Goal: Task Accomplishment & Management: Use online tool/utility

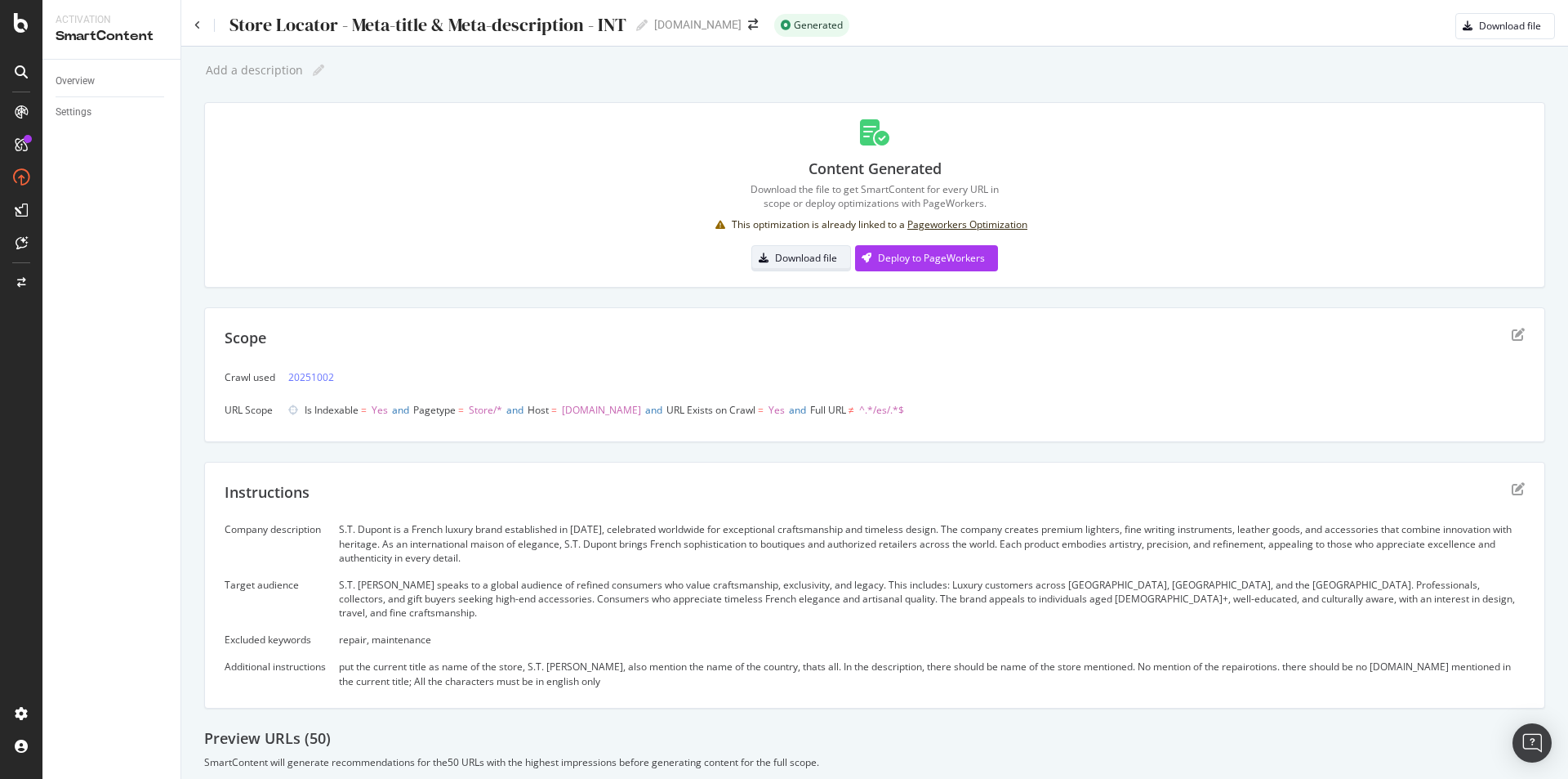
click at [781, 257] on div "Download file" at bounding box center [806, 258] width 62 height 14
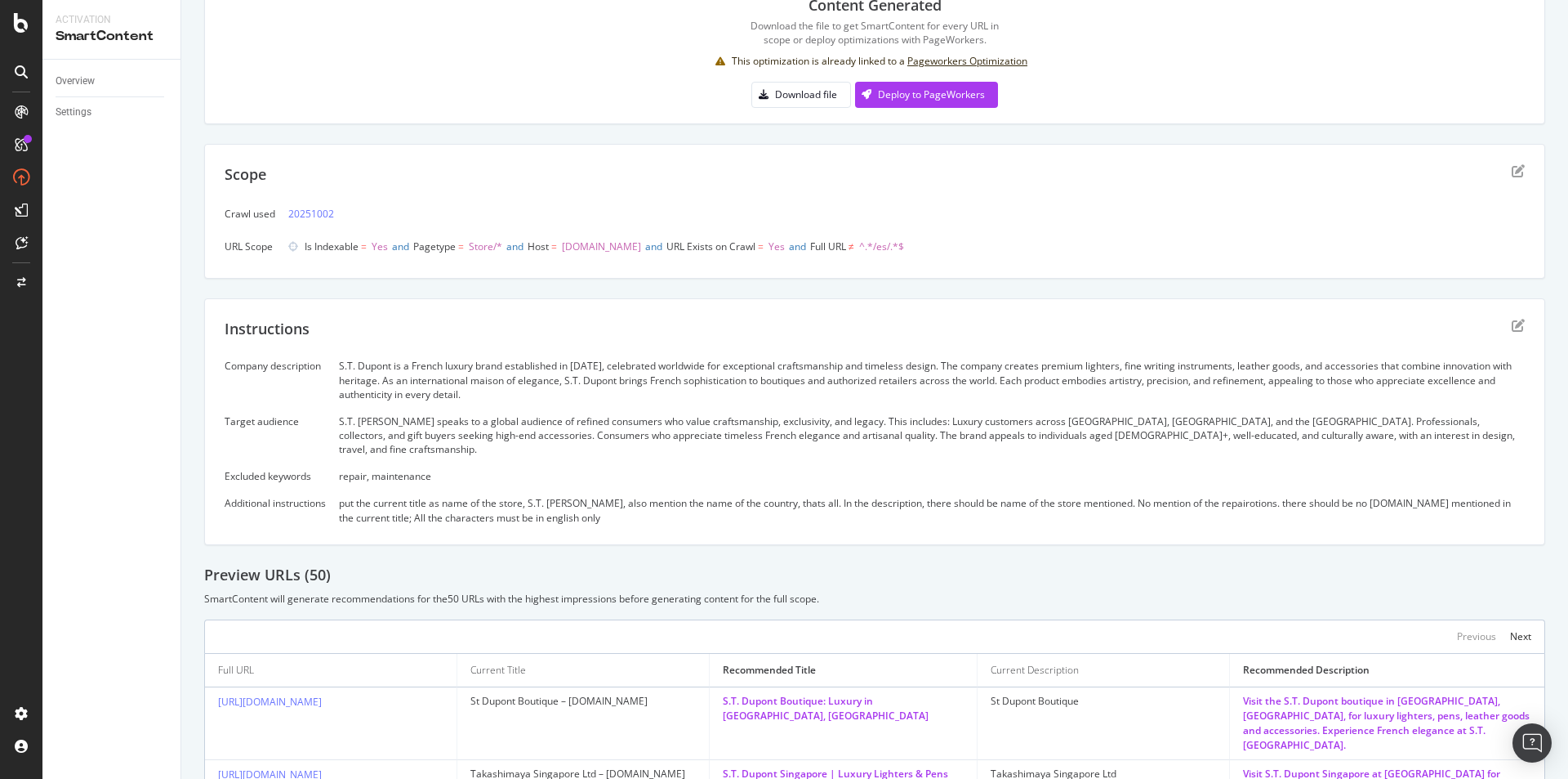
scroll to position [327, 0]
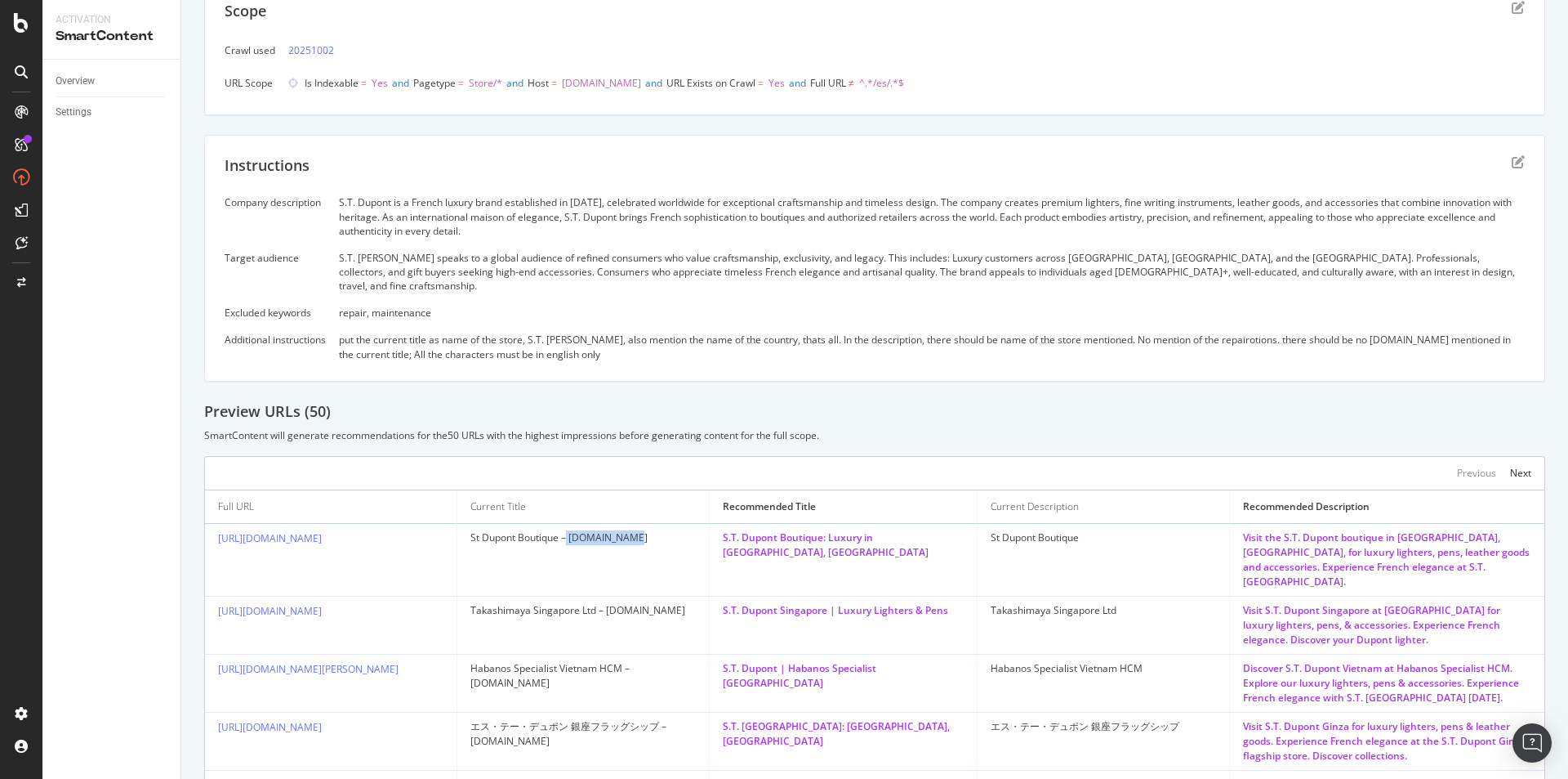
drag, startPoint x: 567, startPoint y: 520, endPoint x: 642, endPoint y: 523, distance: 75.1
click at [642, 530] on div "St Dupont Boutique – [DOMAIN_NAME]" at bounding box center [583, 537] width 226 height 15
drag, startPoint x: 1255, startPoint y: 324, endPoint x: 393, endPoint y: 343, distance: 862.2
click at [394, 343] on div "put the current title as name of the store, S.T. [PERSON_NAME], also mention th…" at bounding box center [932, 346] width 1186 height 28
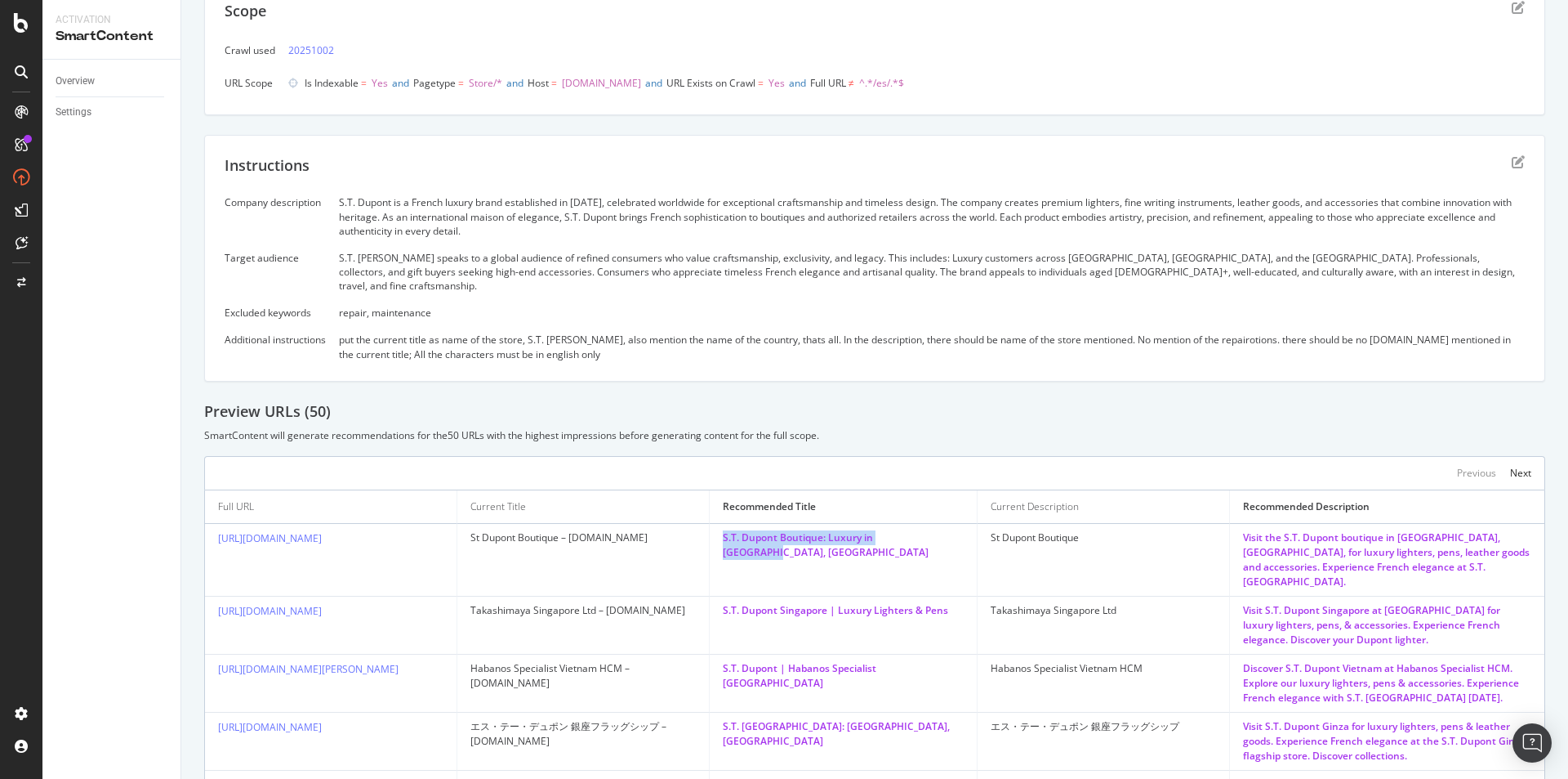
drag, startPoint x: 716, startPoint y: 520, endPoint x: 932, endPoint y: 529, distance: 216.2
click at [932, 524] on td "S.T. Dupont Boutique: Luxury in Dubai, UAE" at bounding box center [844, 560] width 268 height 73
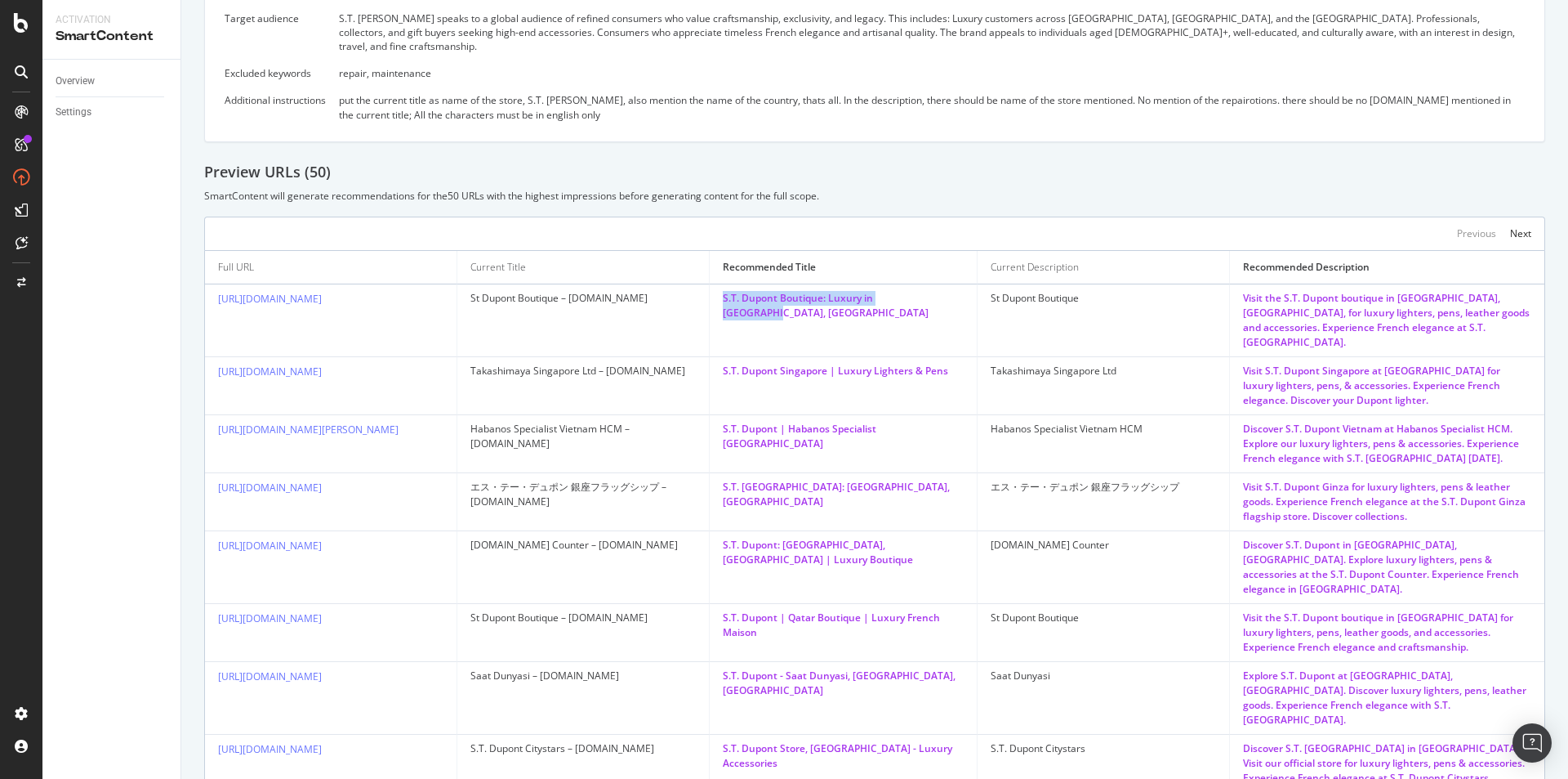
scroll to position [572, 0]
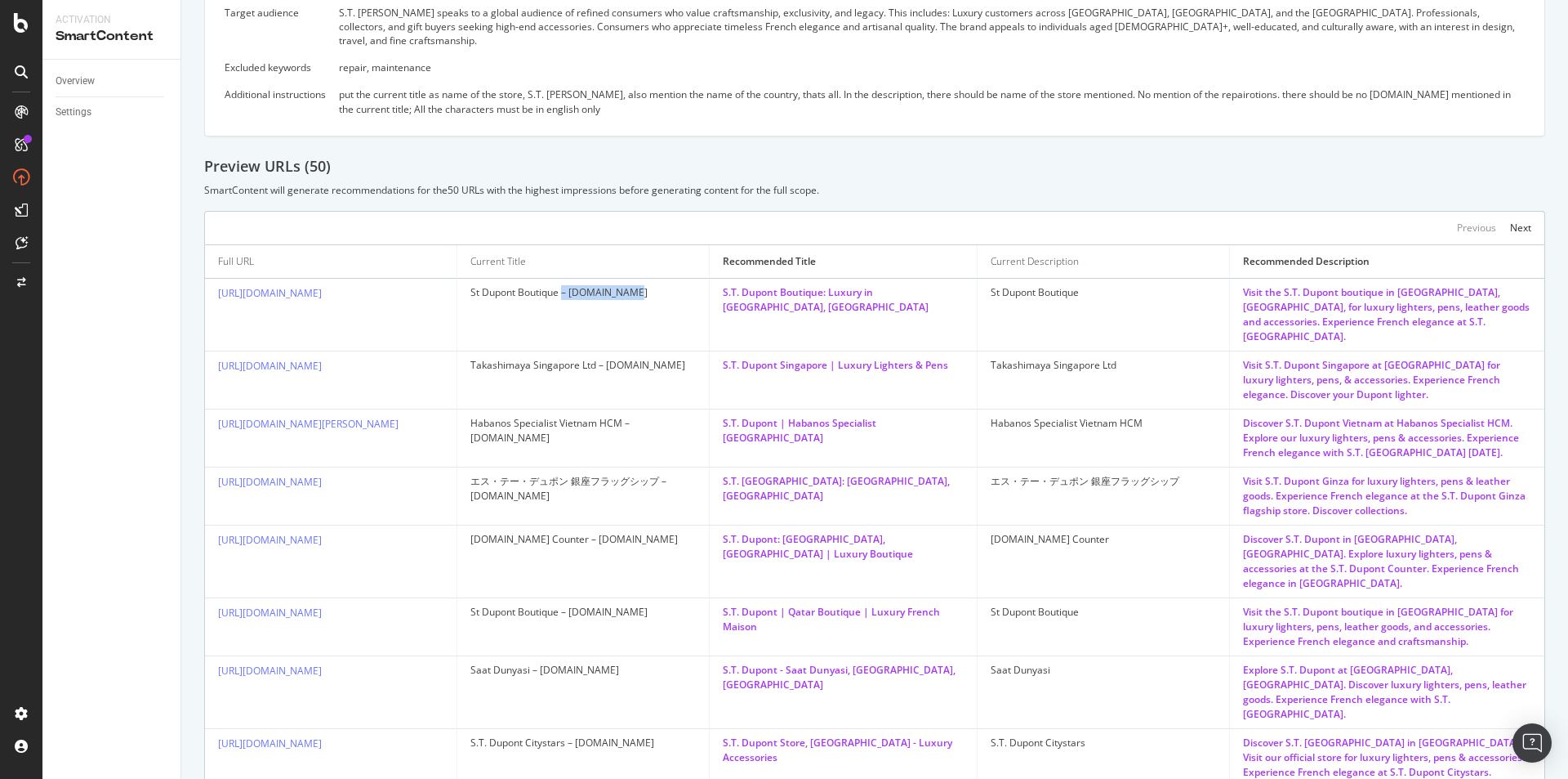
drag, startPoint x: 580, startPoint y: 277, endPoint x: 660, endPoint y: 281, distance: 80.1
click at [660, 285] on div "St Dupont Boutique – [DOMAIN_NAME]" at bounding box center [583, 293] width 226 height 15
click at [662, 301] on td "St Dupont Boutique – [DOMAIN_NAME]" at bounding box center [584, 315] width 252 height 73
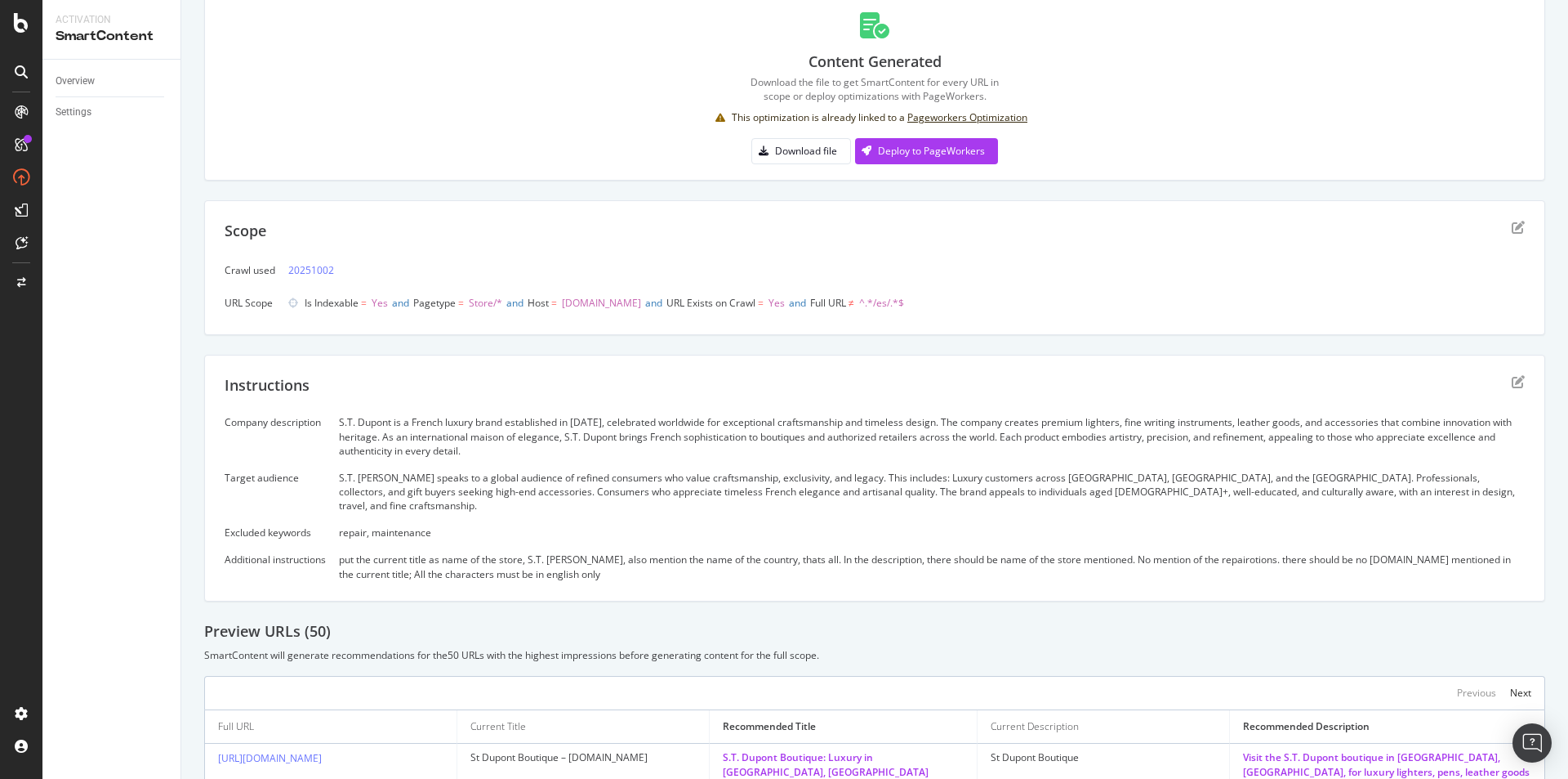
scroll to position [0, 0]
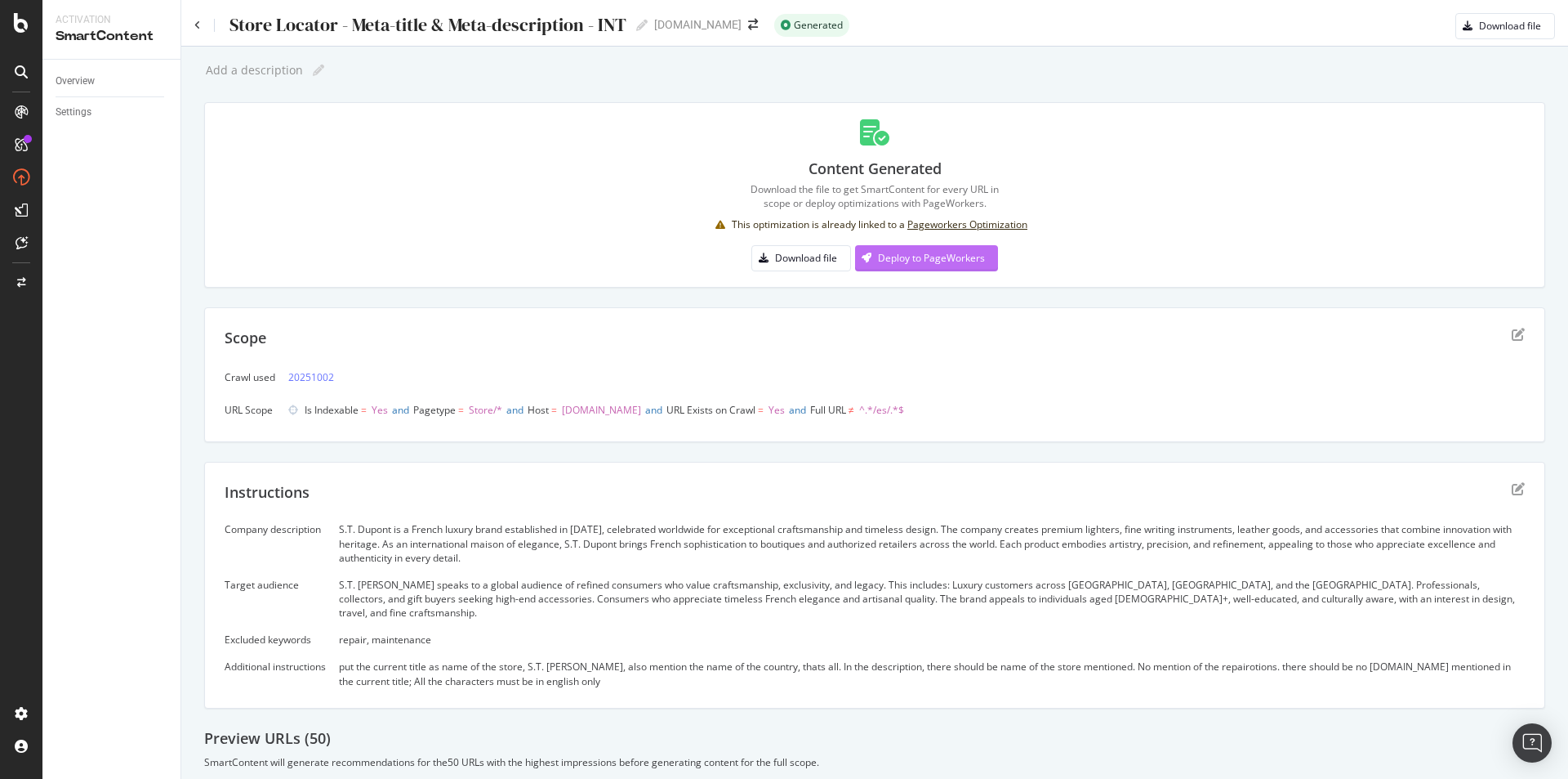
click at [944, 261] on div "Deploy to PageWorkers" at bounding box center [932, 258] width 107 height 14
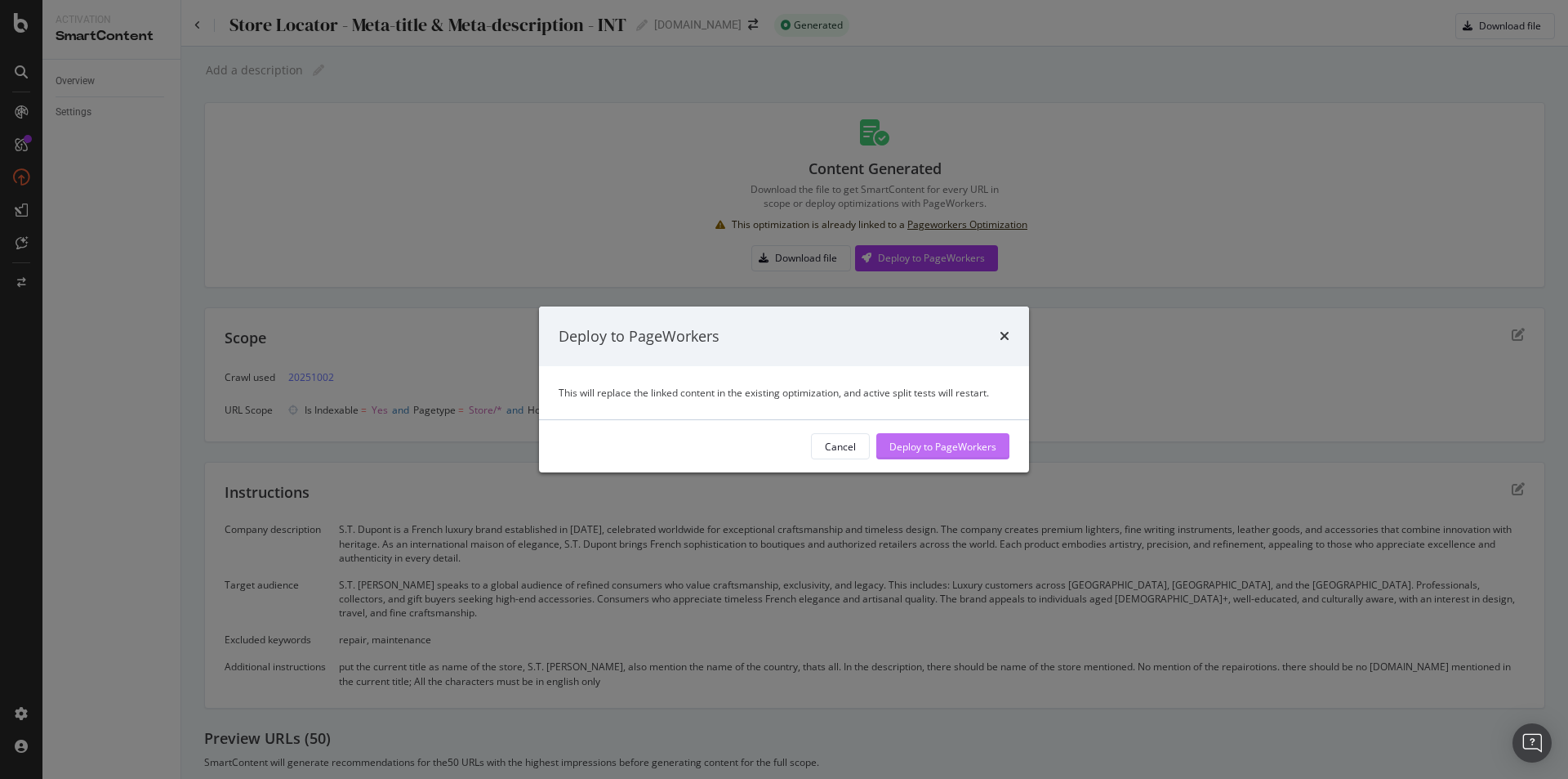
click at [972, 454] on div "Deploy to PageWorkers" at bounding box center [943, 446] width 107 height 25
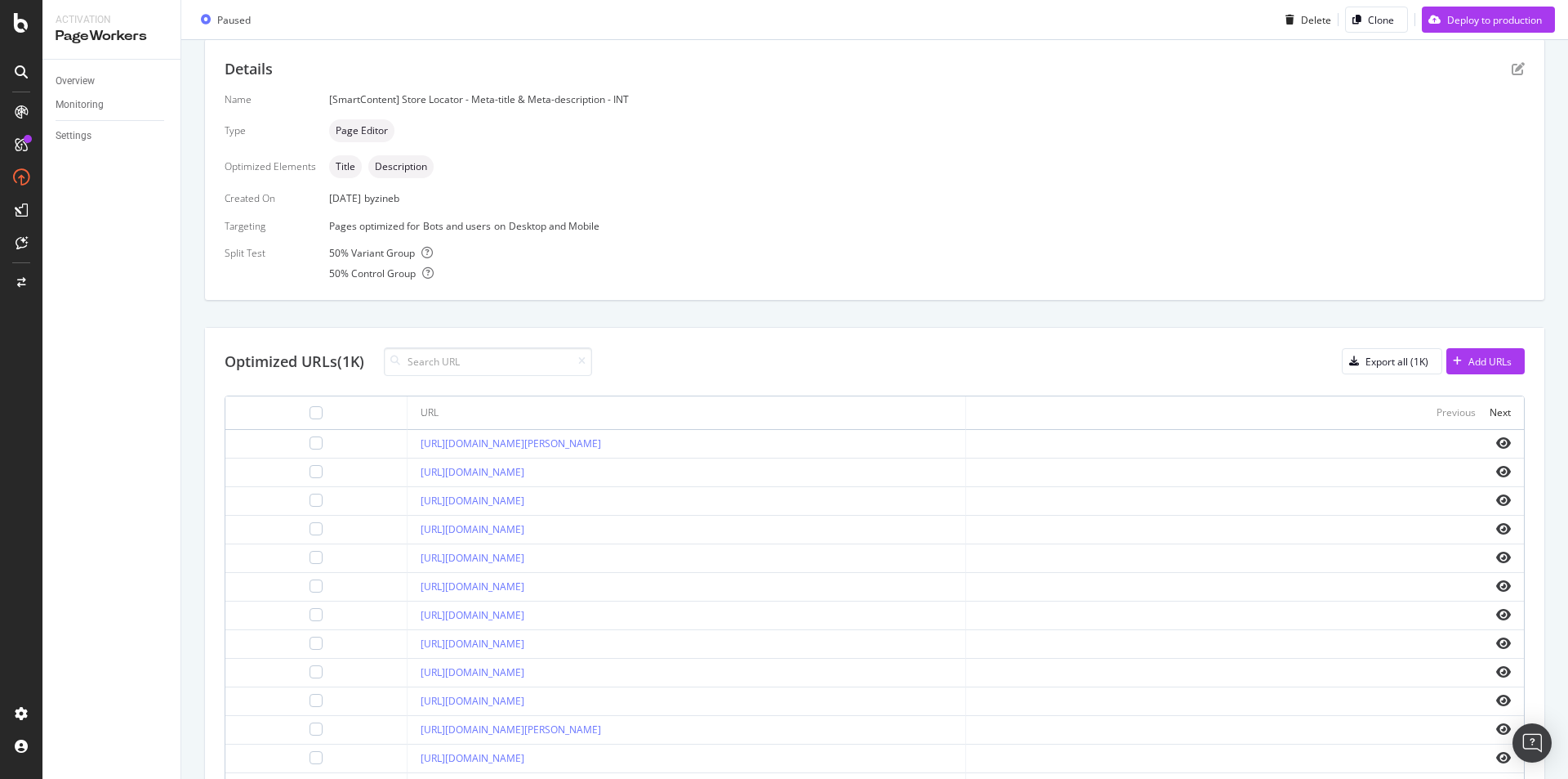
scroll to position [178, 0]
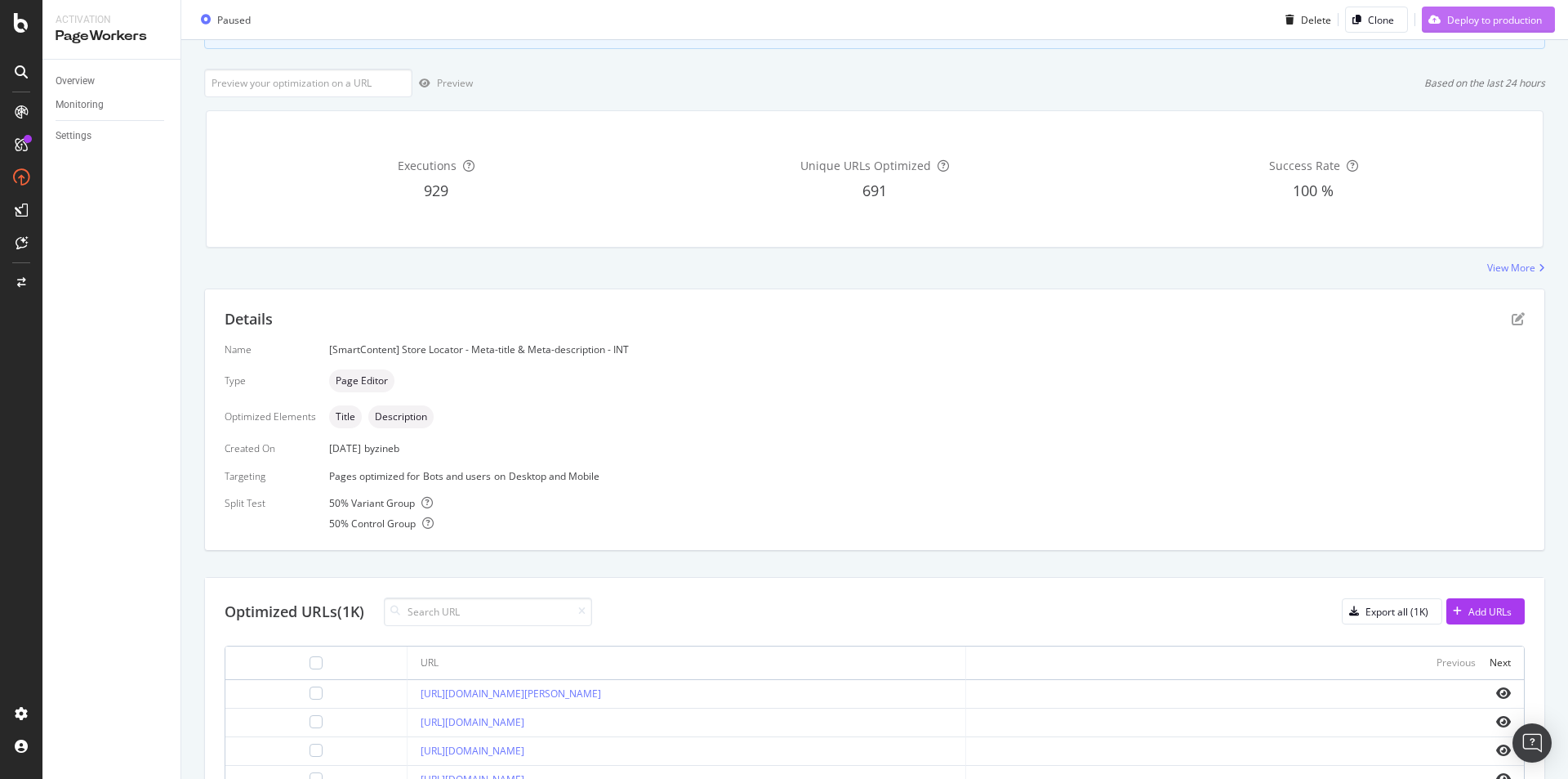
click at [1460, 22] on div "Deploy to production" at bounding box center [1494, 20] width 95 height 14
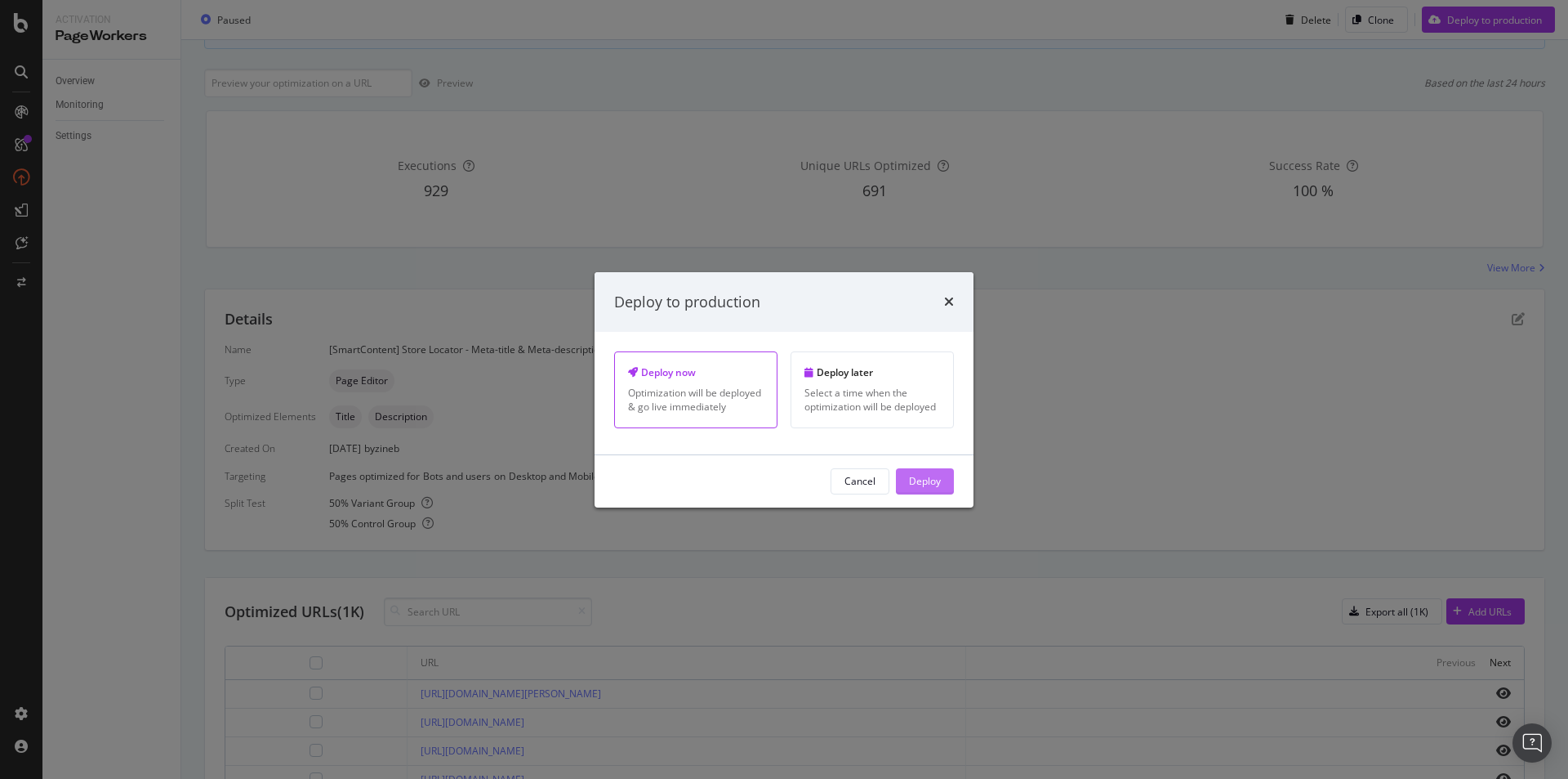
click at [945, 478] on button "Deploy" at bounding box center [924, 481] width 58 height 26
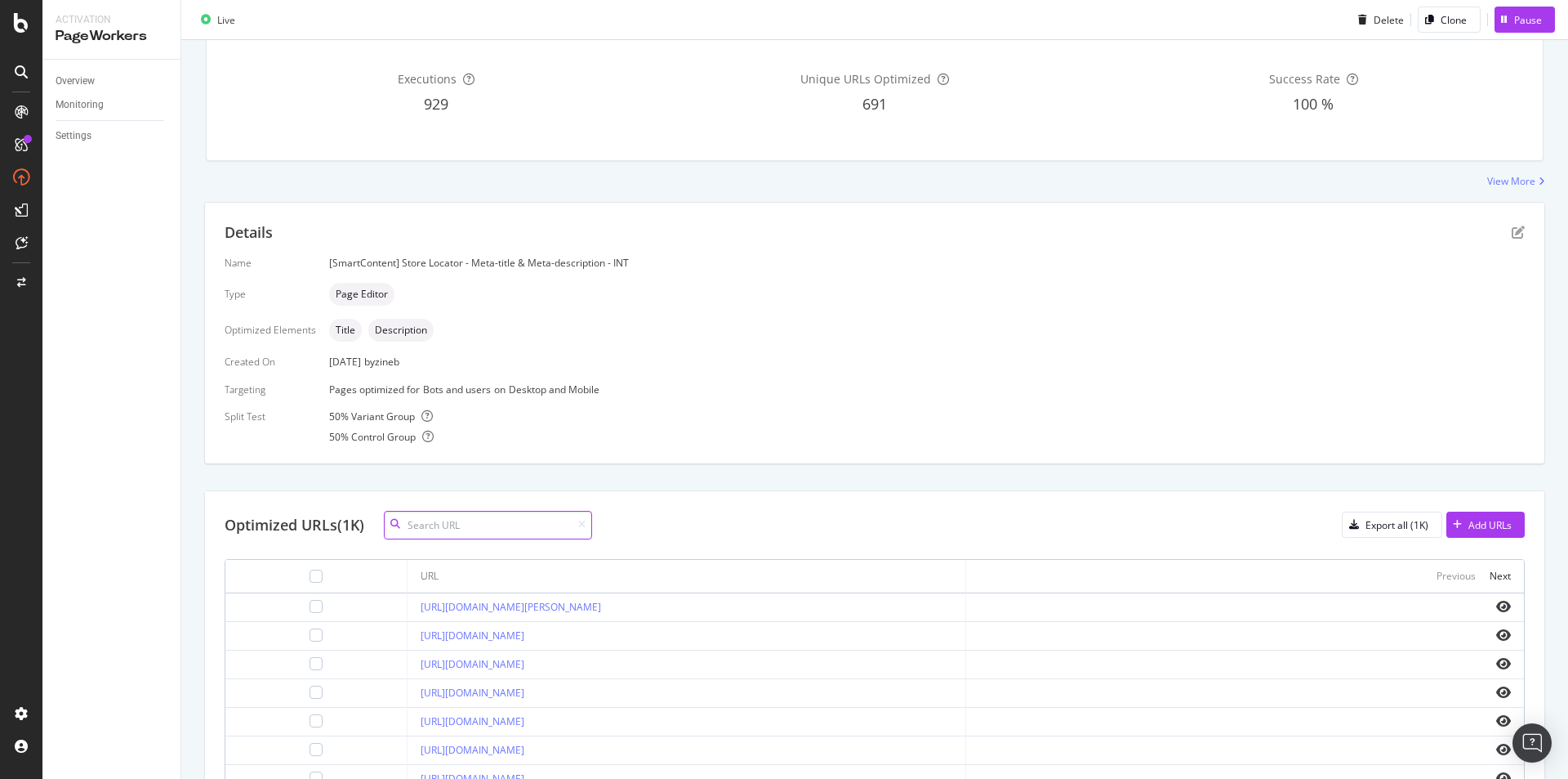
scroll to position [245, 0]
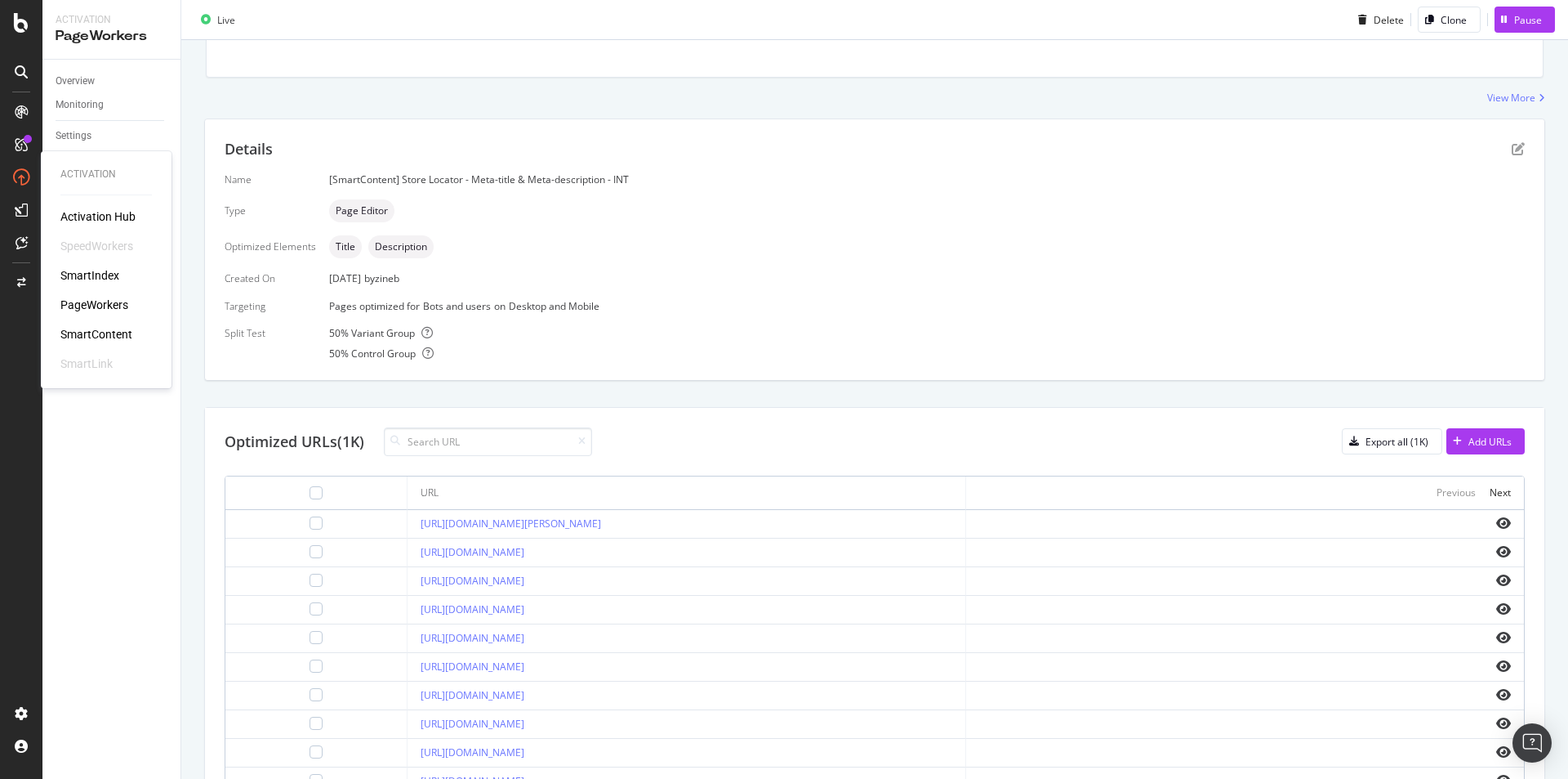
click at [81, 338] on div "SmartContent" at bounding box center [96, 334] width 72 height 16
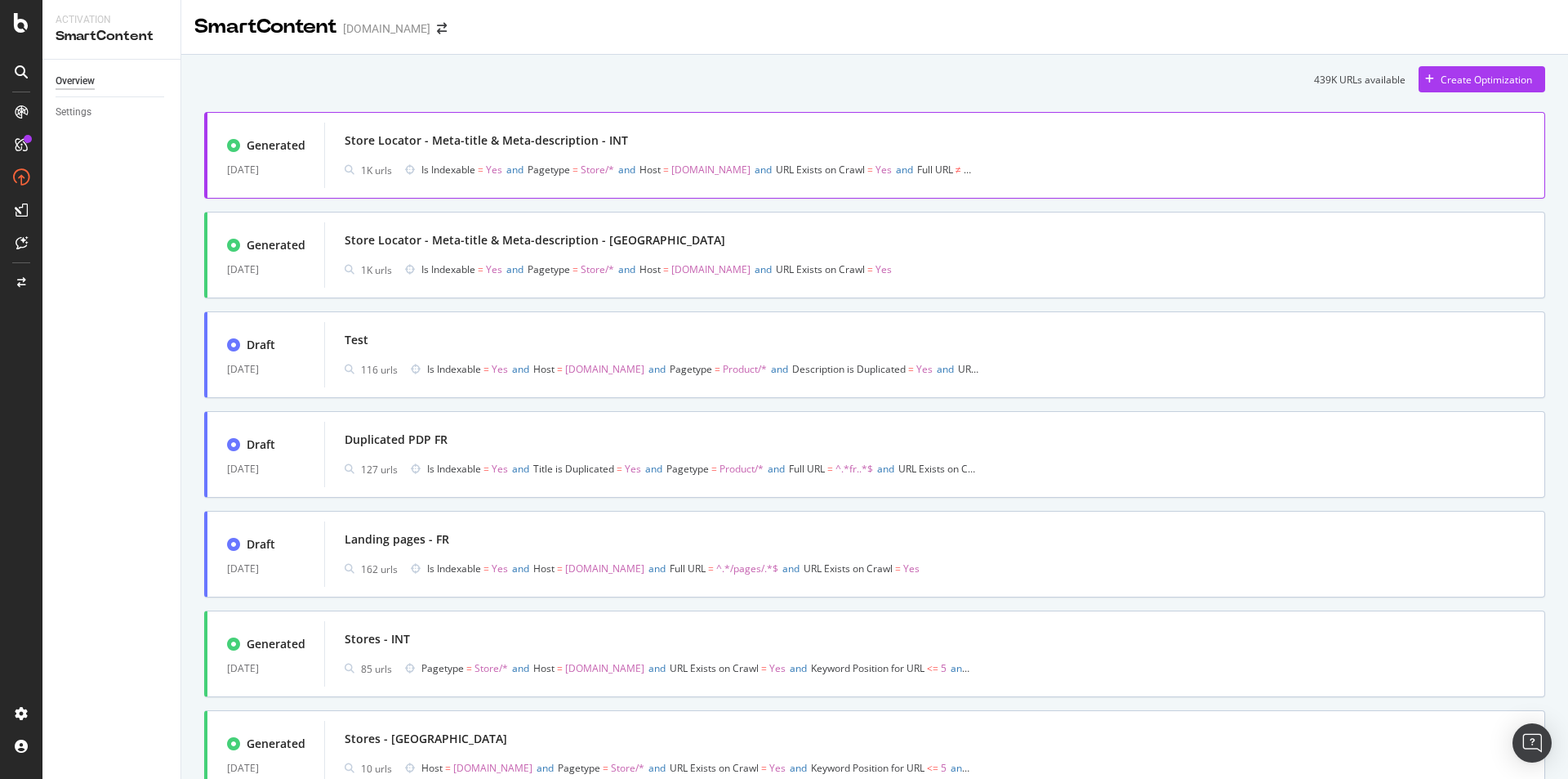
click at [529, 133] on div "Store Locator - Meta-title & Meta-description - INT" at bounding box center [486, 141] width 284 height 16
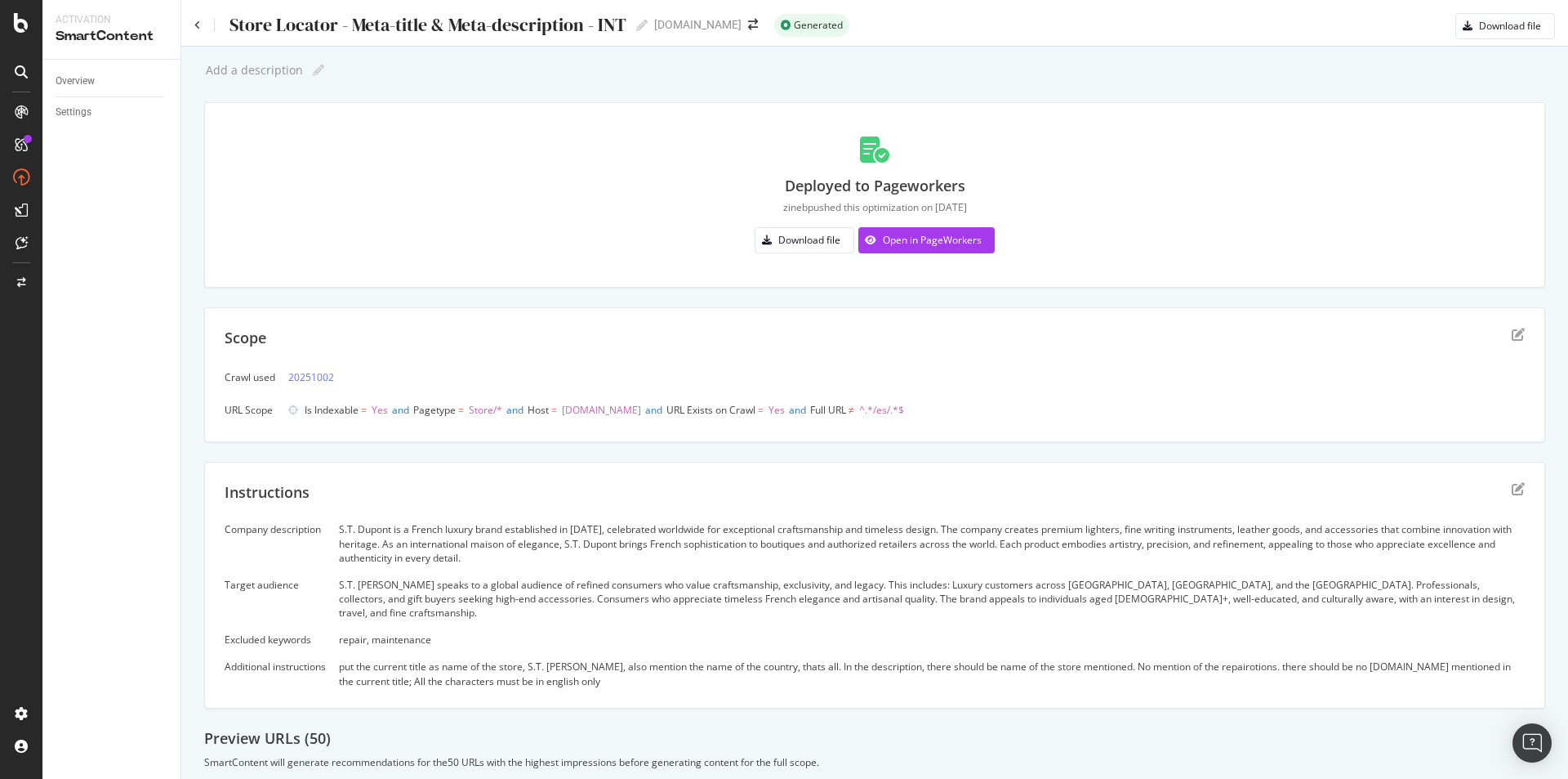
click at [486, 412] on span "Store/*" at bounding box center [485, 410] width 34 height 14
drag, startPoint x: 474, startPoint y: 408, endPoint x: 511, endPoint y: 412, distance: 37.2
click at [511, 412] on span "Pagetype = Store/* and" at bounding box center [470, 410] width 115 height 23
copy span "Store/*"
drag, startPoint x: 693, startPoint y: 408, endPoint x: 785, endPoint y: 406, distance: 92.0
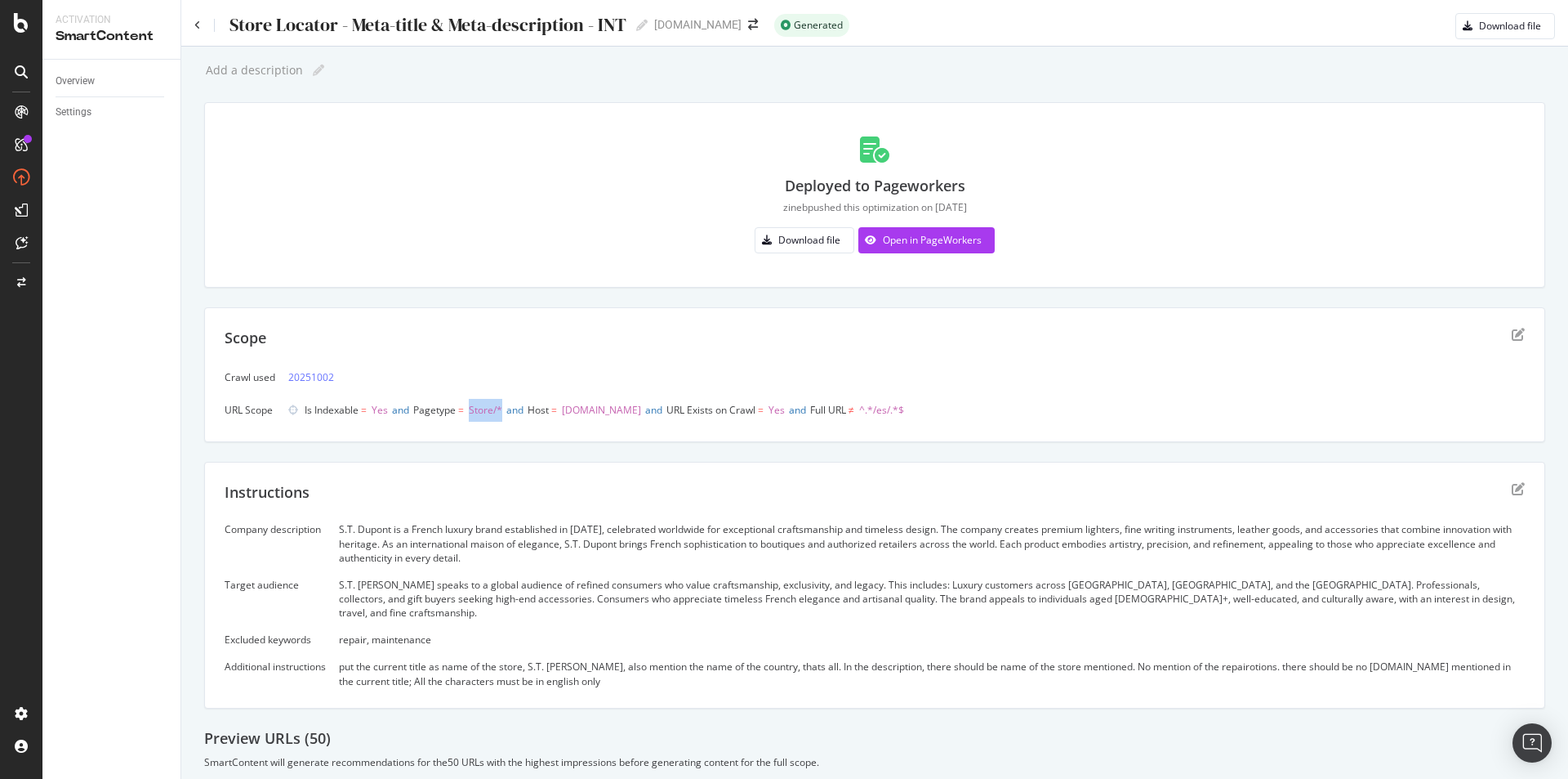
click at [785, 406] on span "Is Indexable = Yes and Pagetype = Store/* and Host = www.st-dupont.com and URL …" at bounding box center [604, 410] width 600 height 23
copy span "URL Exists on Crawl"
click at [894, 408] on span "^.*/es/.*$" at bounding box center [882, 410] width 45 height 14
drag, startPoint x: 895, startPoint y: 409, endPoint x: 1009, endPoint y: 416, distance: 114.2
click at [1009, 416] on div "Is Indexable = Yes and Pagetype = Store/* and Host = www.st-dupont.com and URL …" at bounding box center [906, 410] width 1236 height 23
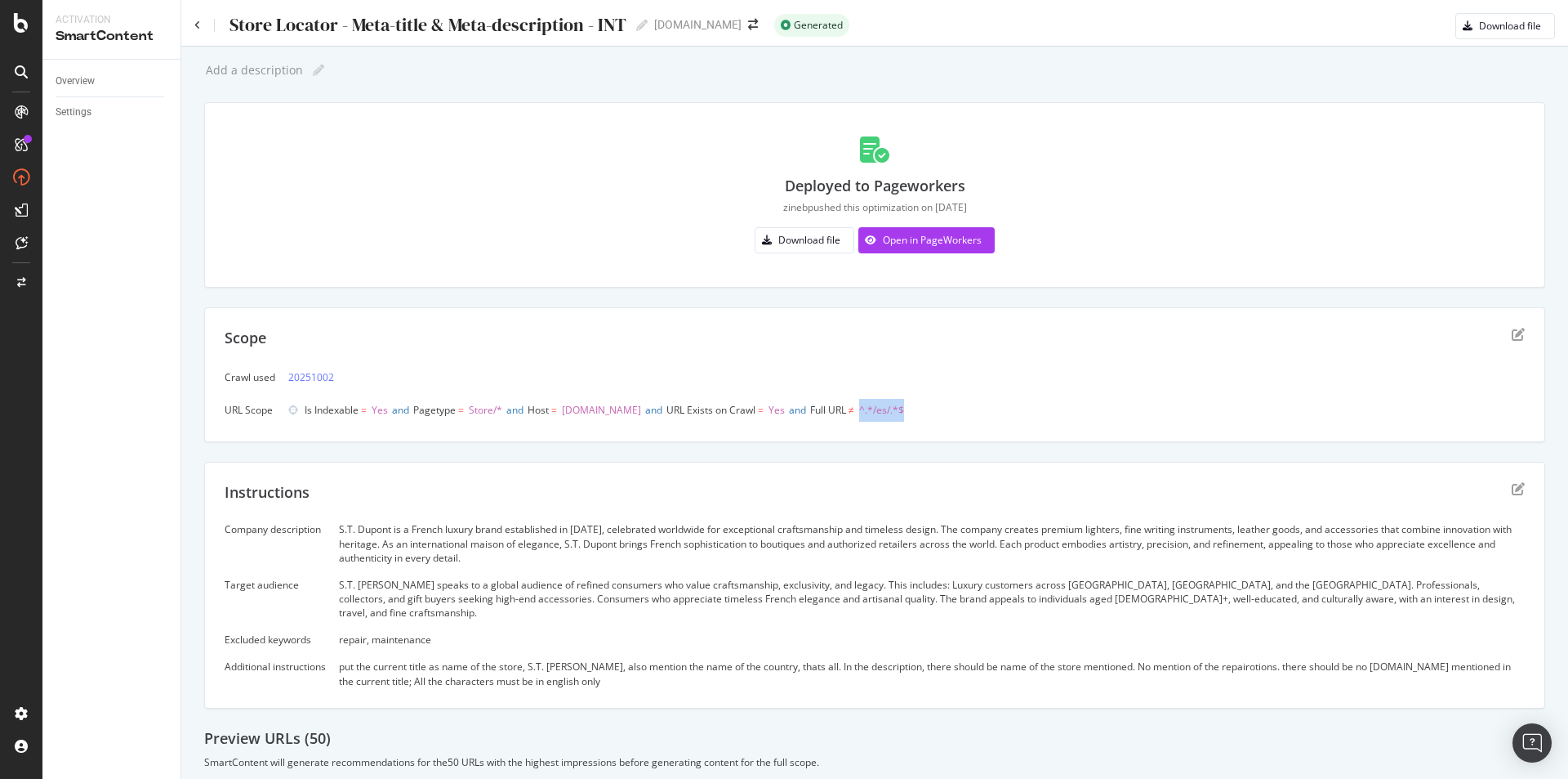
copy span "^.*/es/.*$"
click at [108, 339] on div "SmartContent" at bounding box center [96, 334] width 72 height 16
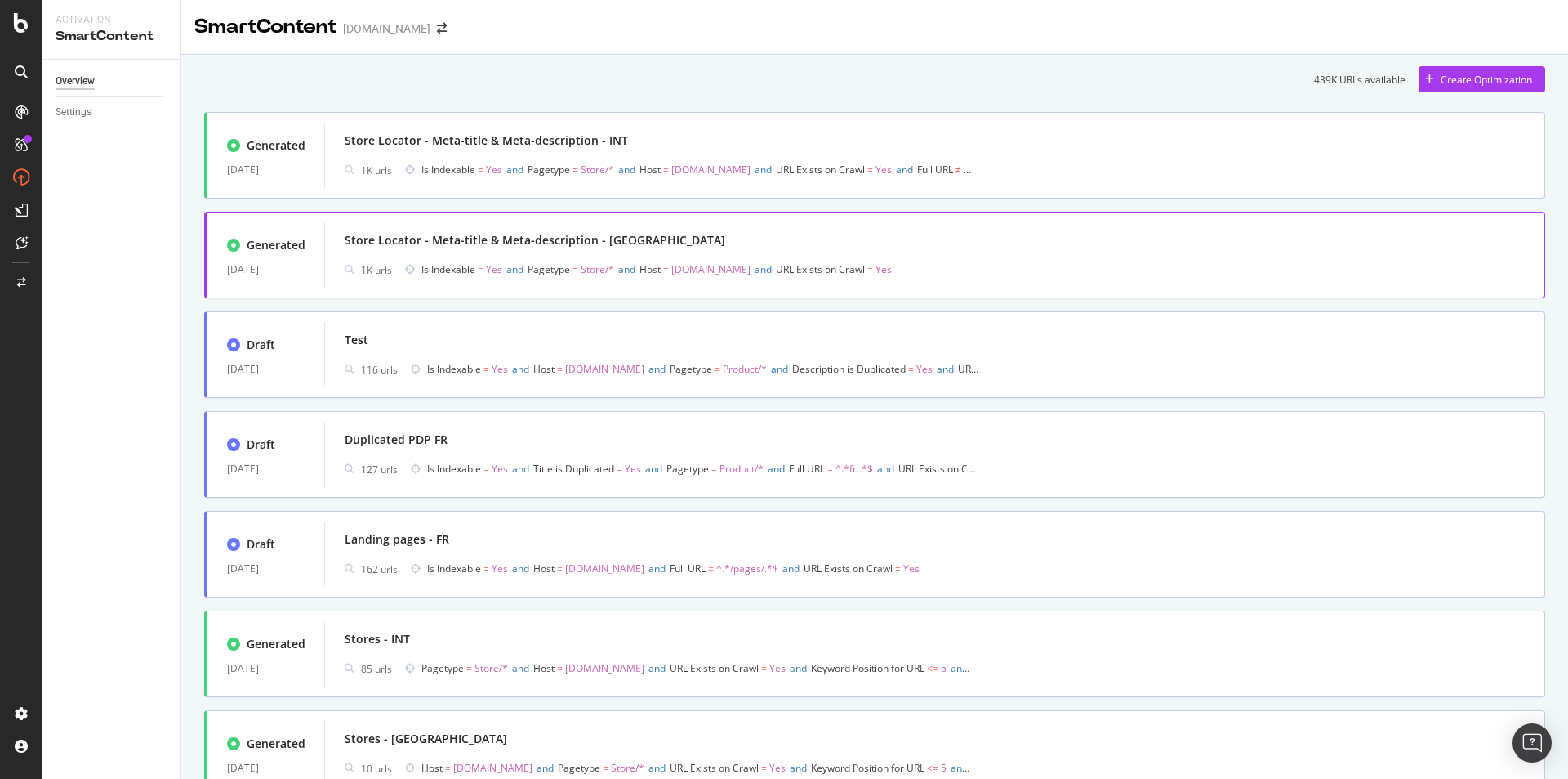
click at [732, 256] on div "Store Locator - Meta-title & Meta-description - UK 1K urls Is Indexable = Yes a…" at bounding box center [935, 254] width 1180 height 52
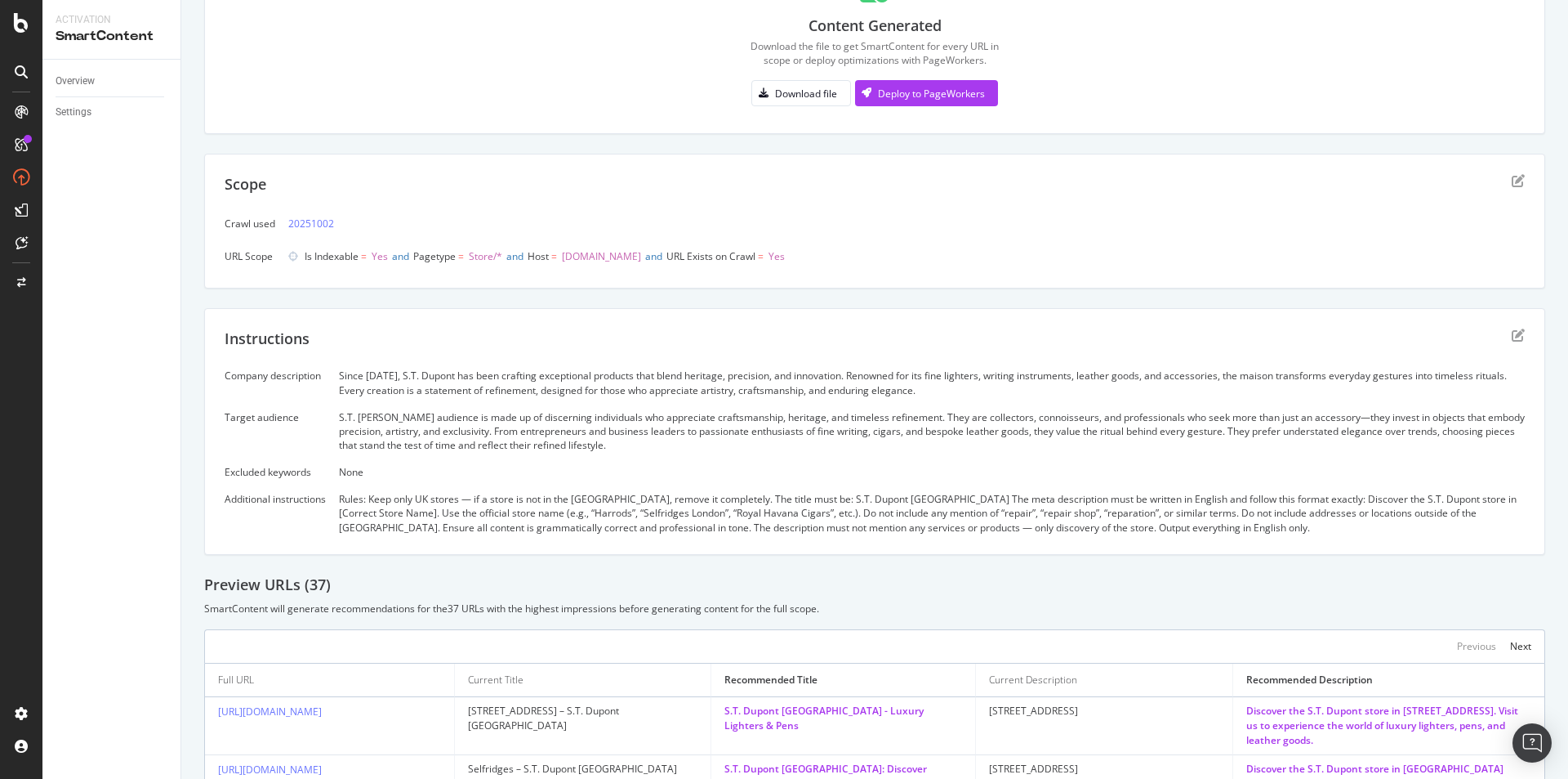
scroll to position [164, 0]
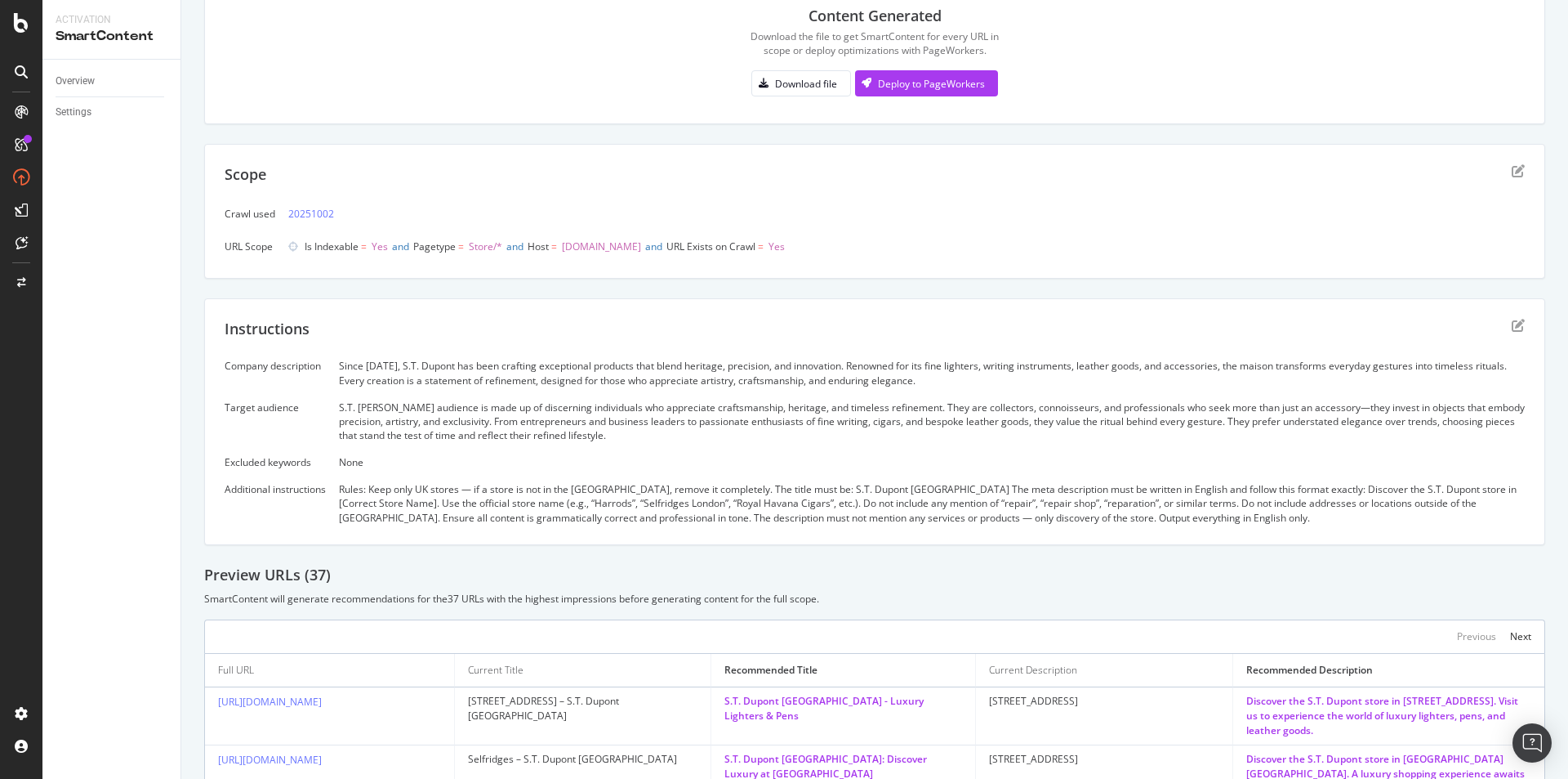
click at [407, 499] on div "Rules: Keep only UK stores — if a store is not in the UK, remove it completely.…" at bounding box center [932, 502] width 1186 height 42
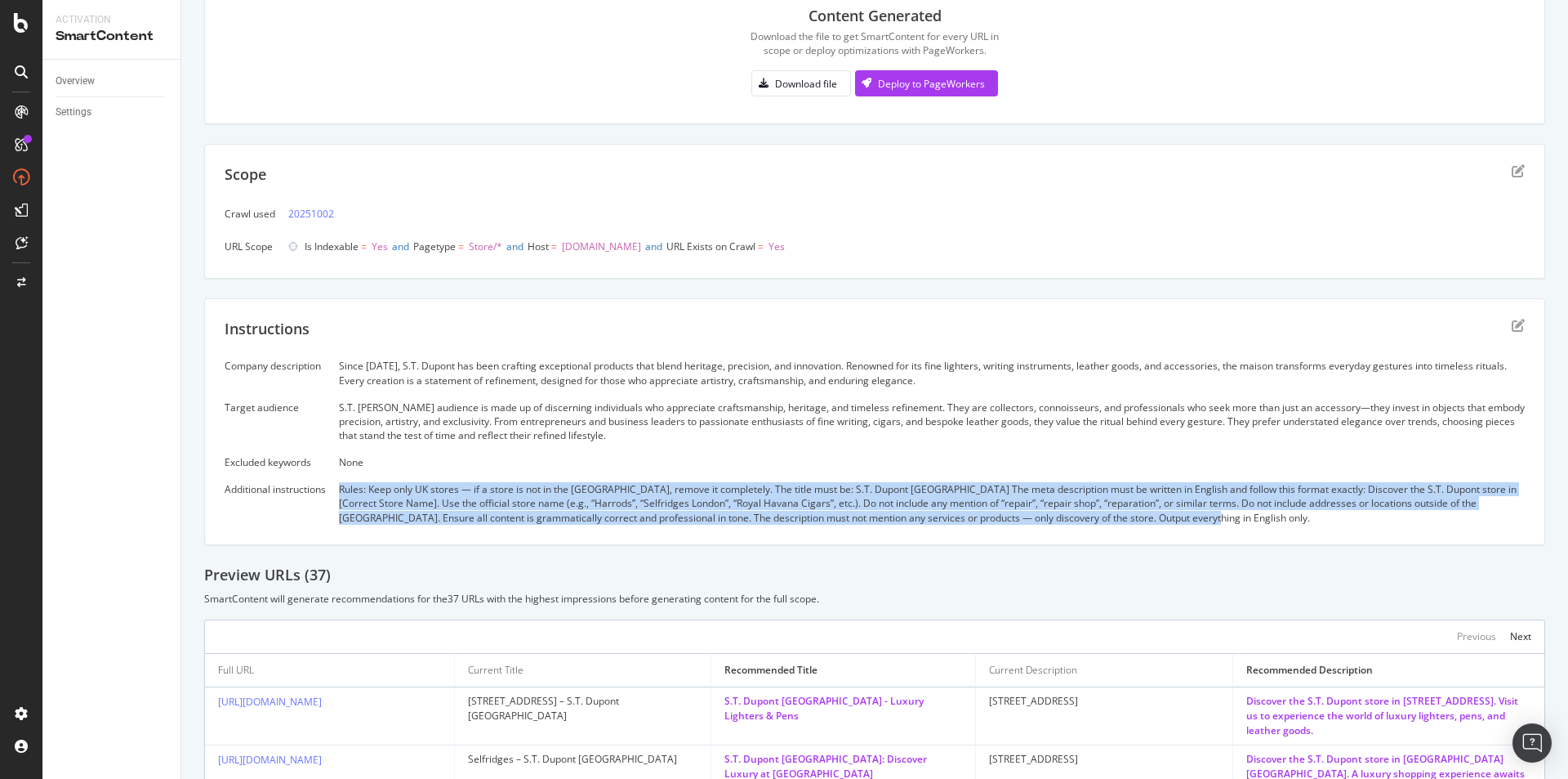
drag, startPoint x: 345, startPoint y: 487, endPoint x: 1269, endPoint y: 519, distance: 924.6
click at [1269, 519] on div "Rules: Keep only UK stores — if a store is not in the UK, remove it completely.…" at bounding box center [932, 502] width 1186 height 42
copy div "Rules: Keep only UK stores — if a store is not in the UK, remove it completely.…"
click at [444, 518] on div "Rules: Keep only UK stores — if a store is not in the UK, remove it completely.…" at bounding box center [932, 502] width 1186 height 42
drag, startPoint x: 401, startPoint y: 484, endPoint x: 767, endPoint y: 550, distance: 371.9
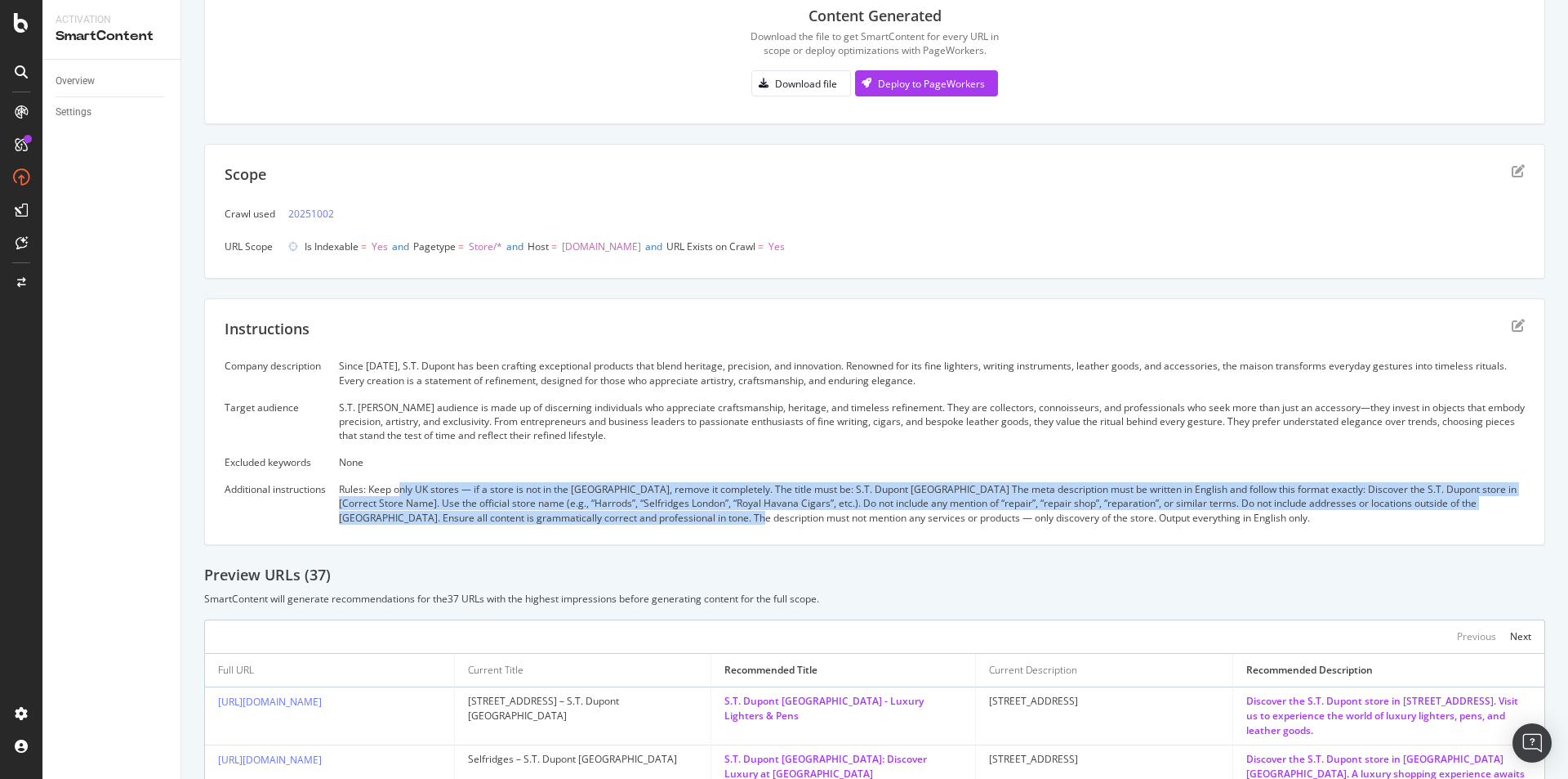
click at [767, 550] on div "Add a description Add a description Content Generated Download the file to get …" at bounding box center [875, 588] width 1341 height 1388
click at [767, 550] on div "Add a description Add a description Content Generated Download the file to get …" at bounding box center [875, 588] width 1341 height 1388
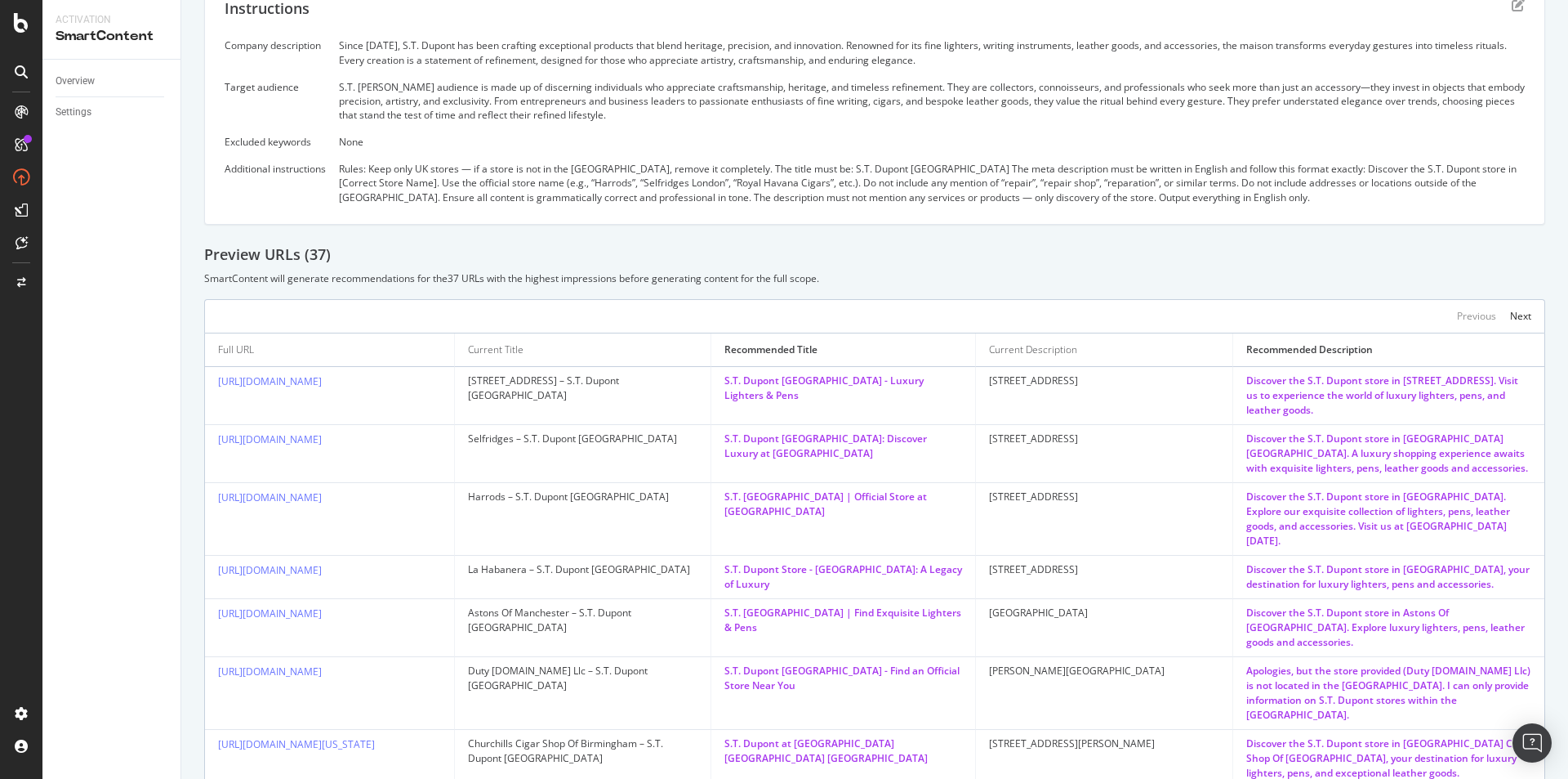
scroll to position [327, 0]
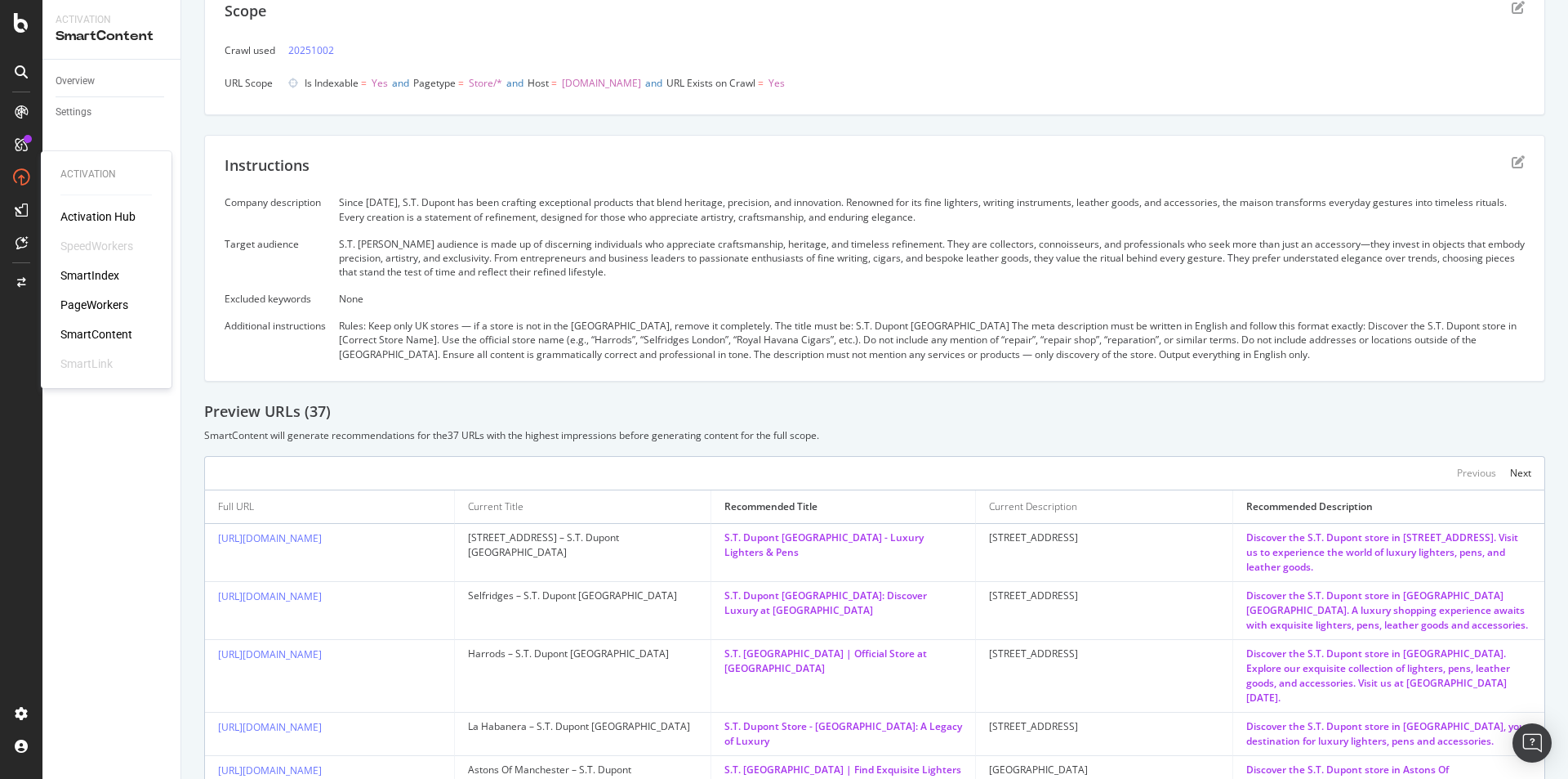
click at [82, 329] on div "SmartContent" at bounding box center [96, 334] width 72 height 16
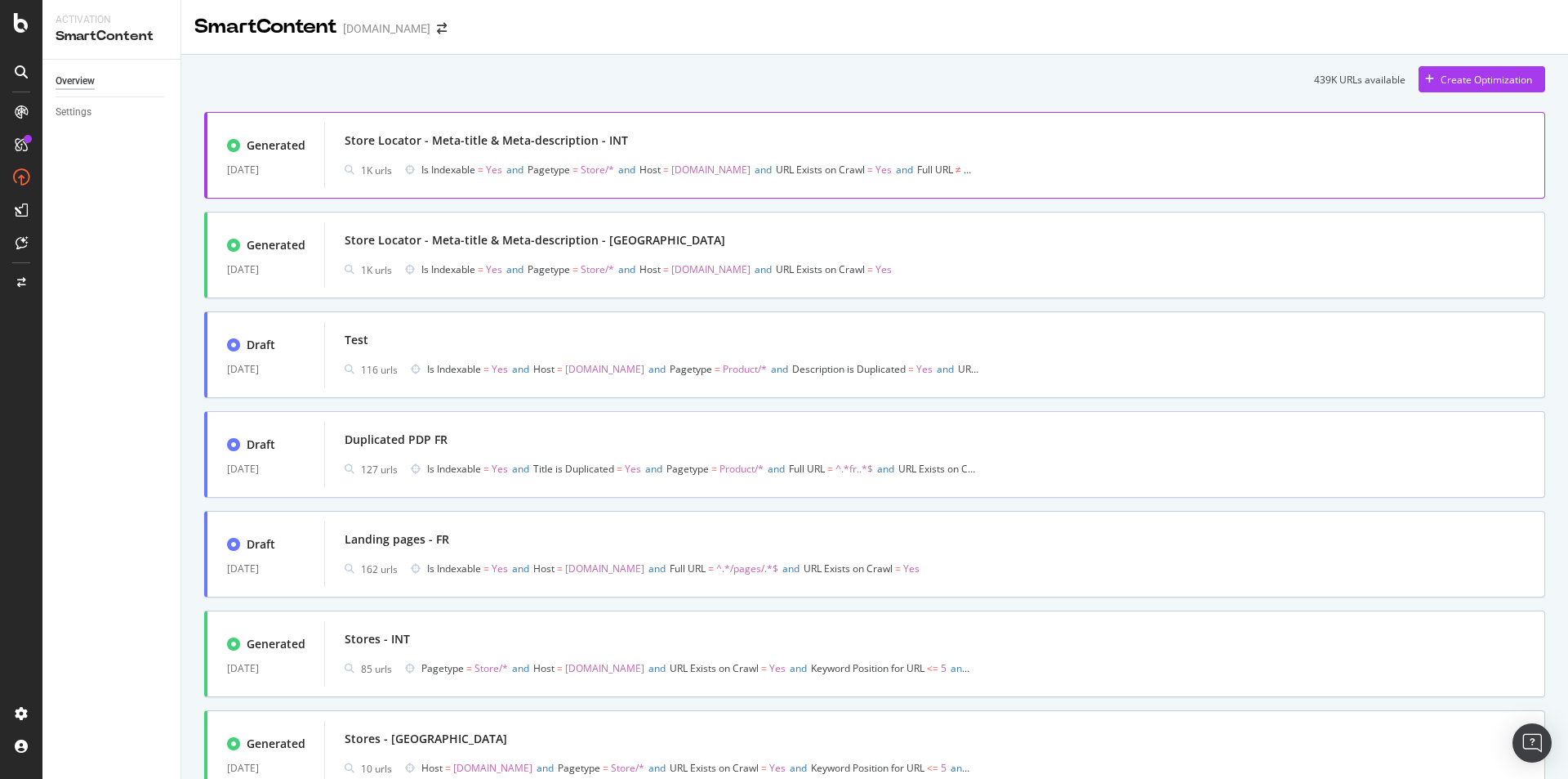
click at [486, 154] on div "Store Locator - Meta-title & Meta-description - INT 1K urls Is Indexable = Yes …" at bounding box center [935, 155] width 1180 height 52
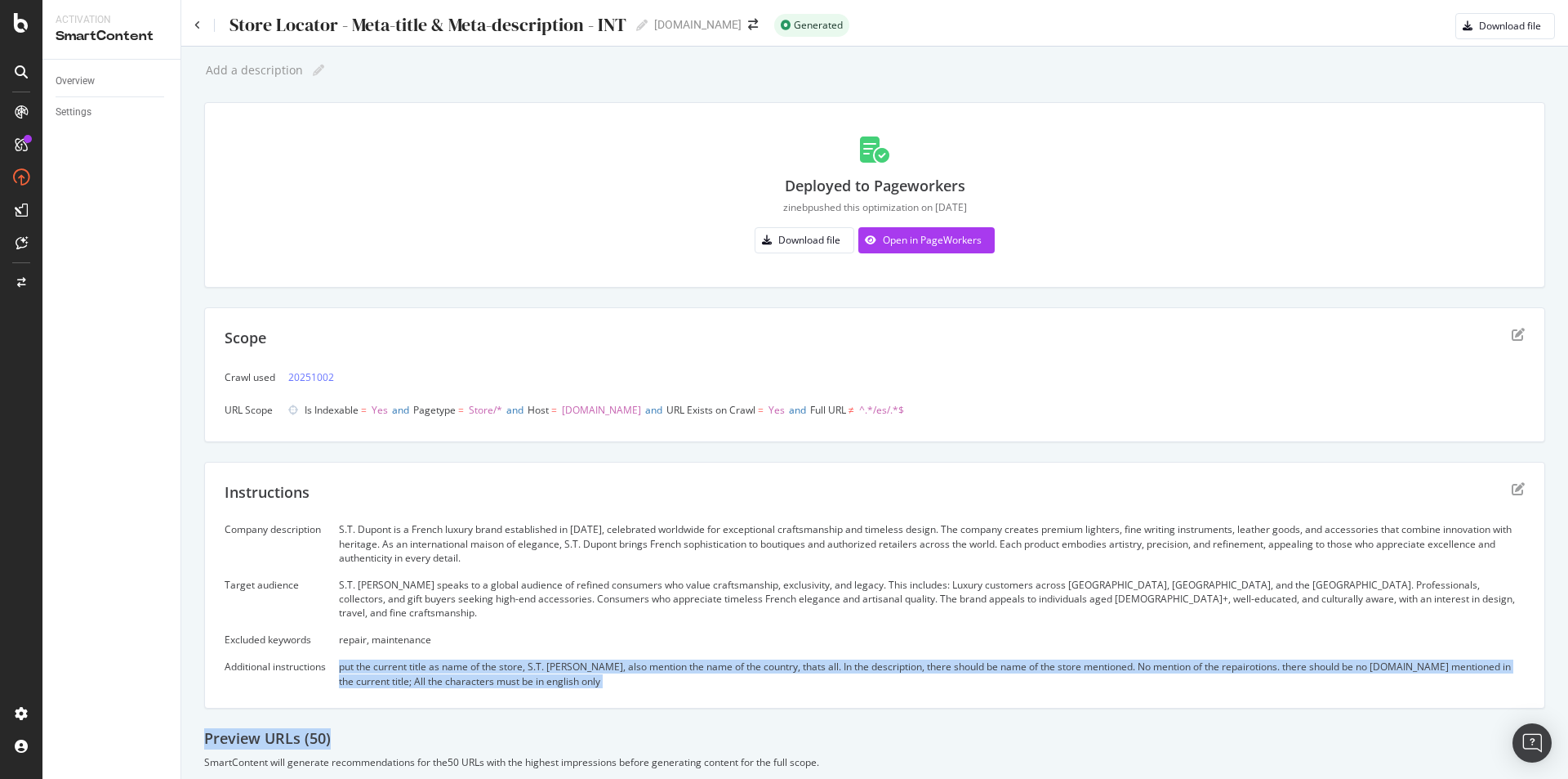
drag, startPoint x: 342, startPoint y: 645, endPoint x: 652, endPoint y: 704, distance: 315.6
click at [652, 704] on div "Add a description Add a description Deployed to Pageworkers zineb pushed this o…" at bounding box center [875, 767] width 1341 height 1417
click at [645, 693] on div "Instructions Company description S.T. Dupont is a French luxury brand establish…" at bounding box center [875, 585] width 1341 height 247
drag, startPoint x: 339, startPoint y: 650, endPoint x: 631, endPoint y: 669, distance: 292.6
click at [631, 669] on div "Company description S.T. Dupont is a French luxury brand established in 1872, c…" at bounding box center [875, 605] width 1300 height 165
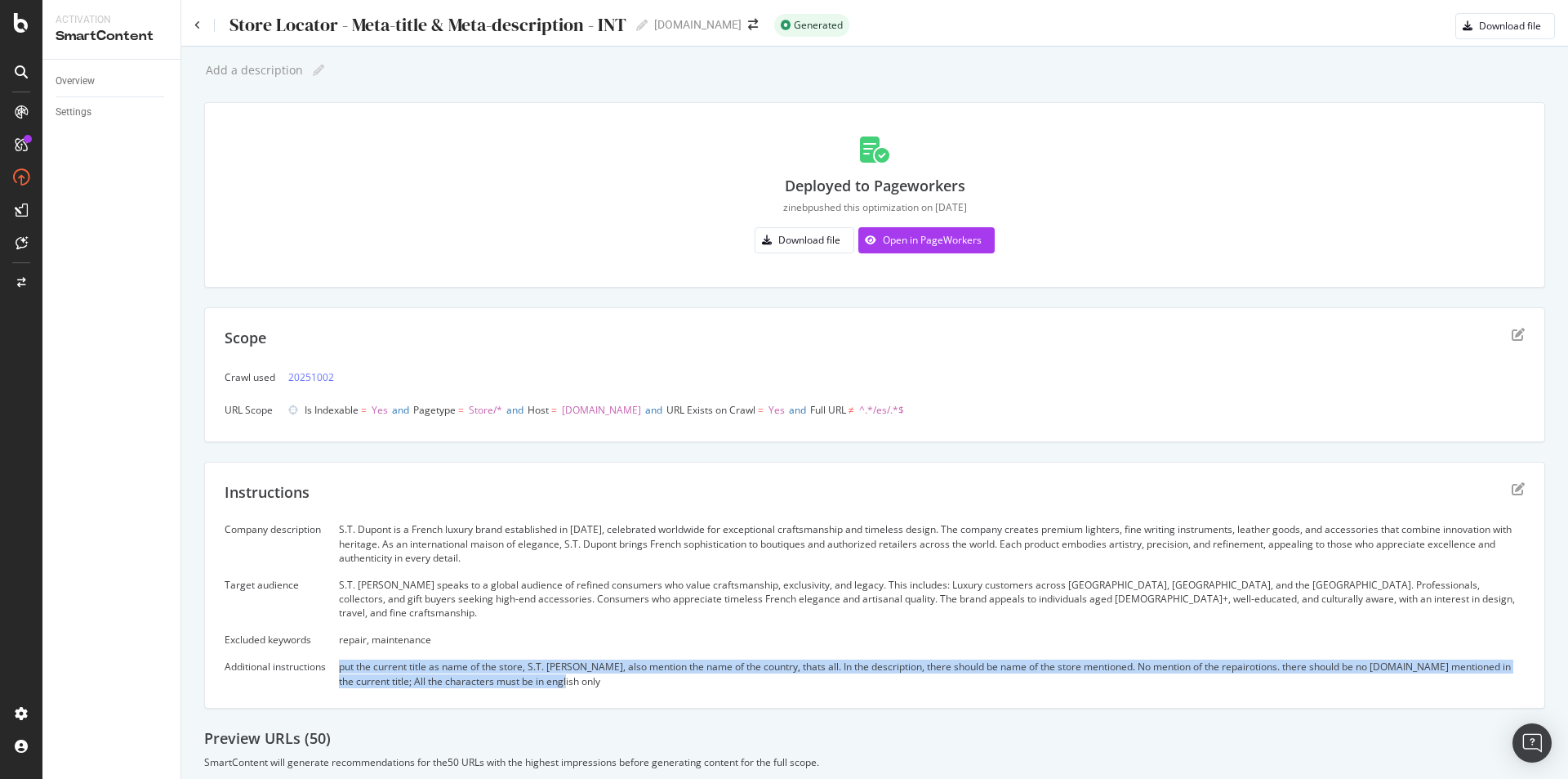
copy div "put the current title as name of the store, S.T. Dupont, also mention the name …"
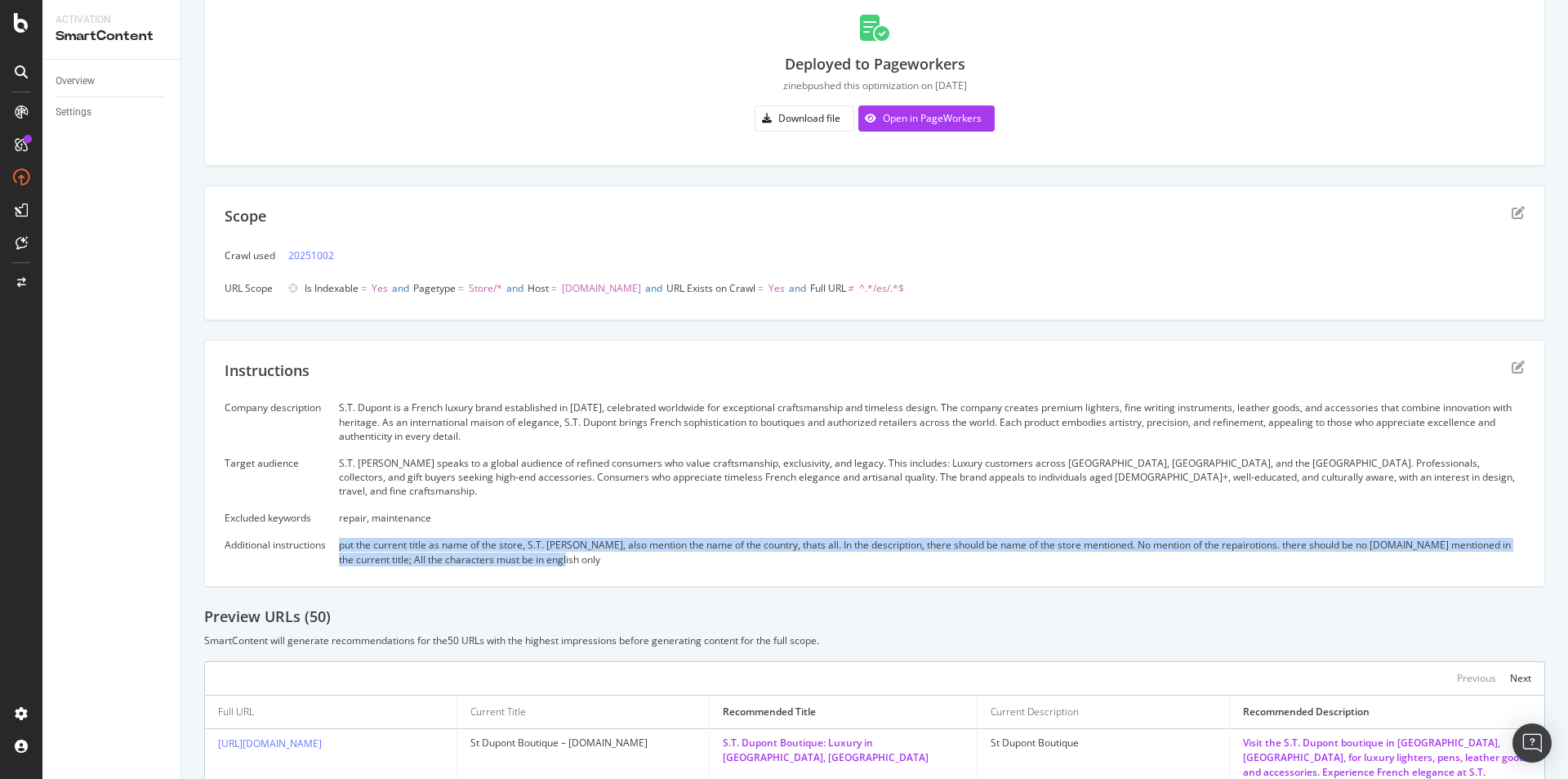
scroll to position [245, 0]
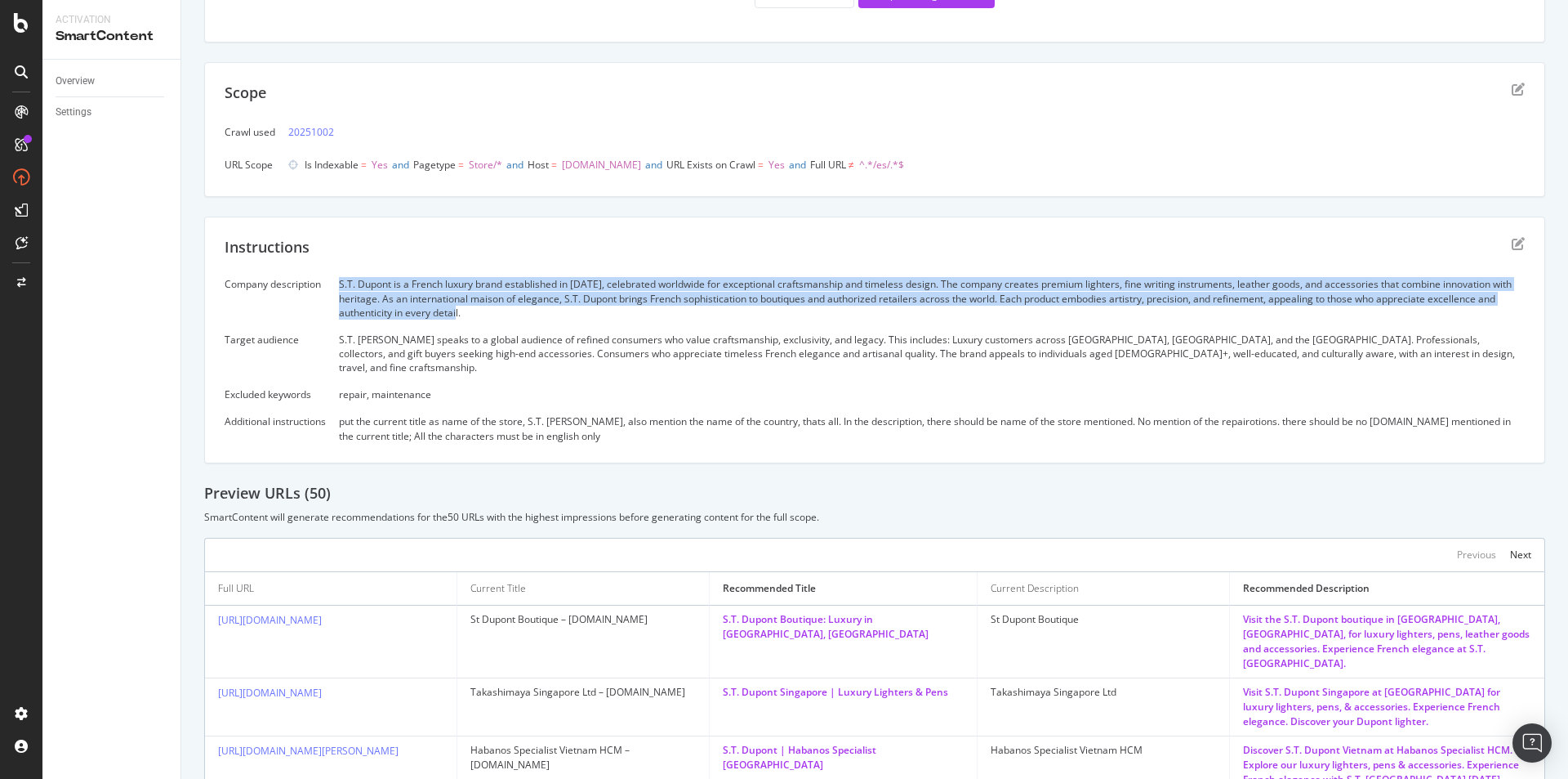
drag, startPoint x: 339, startPoint y: 277, endPoint x: 503, endPoint y: 310, distance: 167.3
click at [503, 310] on div "Company description S.T. Dupont is a French luxury brand established in 1872, c…" at bounding box center [875, 360] width 1300 height 165
copy div "S.T. Dupont is a French luxury brand established in 1872, celebrated worldwide …"
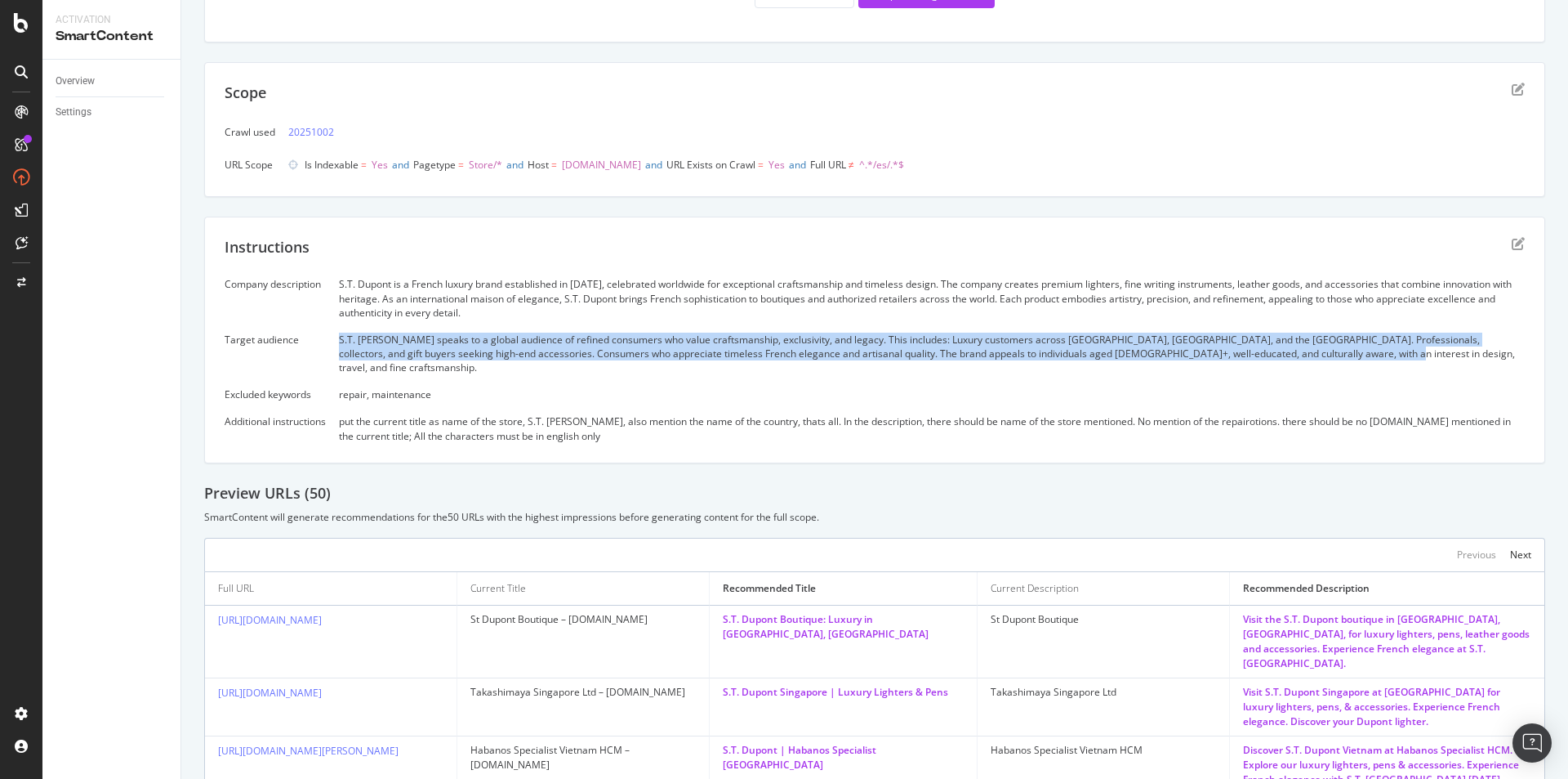
drag, startPoint x: 336, startPoint y: 331, endPoint x: 1325, endPoint y: 348, distance: 989.1
click at [1325, 348] on div "Company description S.T. Dupont is a French luxury brand established in 1872, c…" at bounding box center [875, 360] width 1300 height 165
copy div "S.T. Dupont speaks to a global audience of refined consumers who value craftsma…"
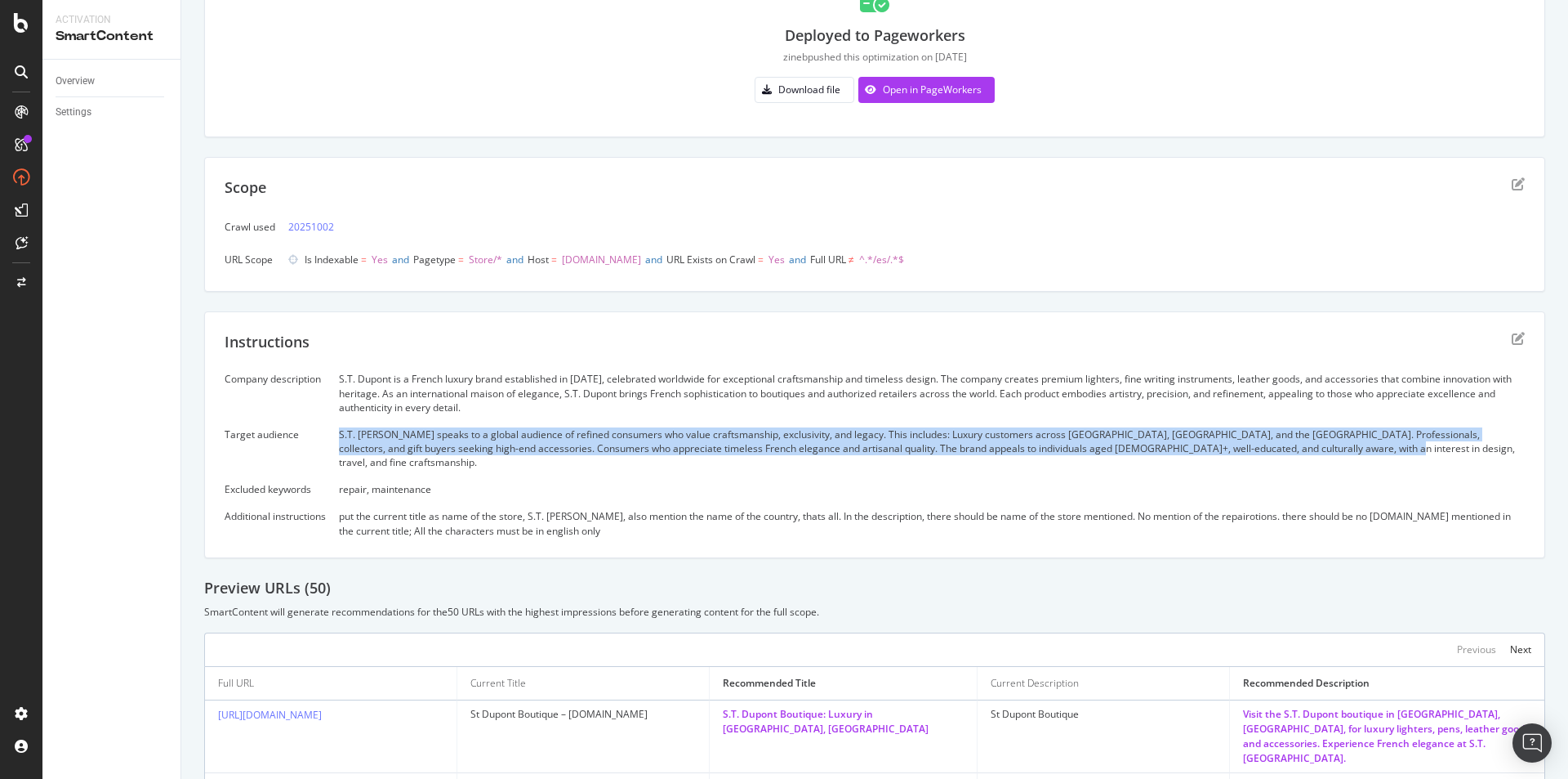
scroll to position [0, 0]
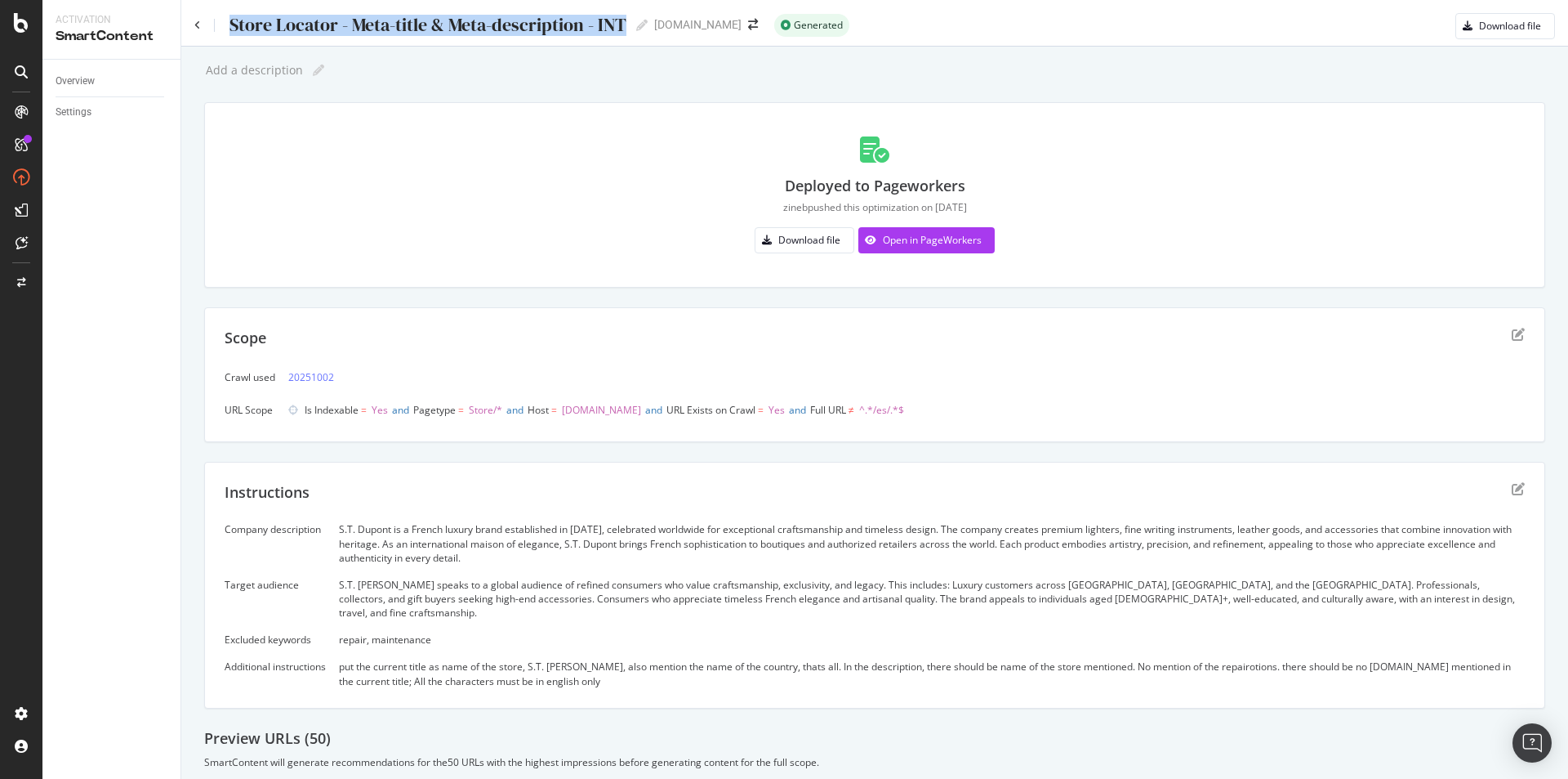
drag, startPoint x: 228, startPoint y: 15, endPoint x: 624, endPoint y: 32, distance: 396.4
click at [624, 32] on div "Store Locator - Meta-title & Meta-description - INT" at bounding box center [427, 25] width 398 height 20
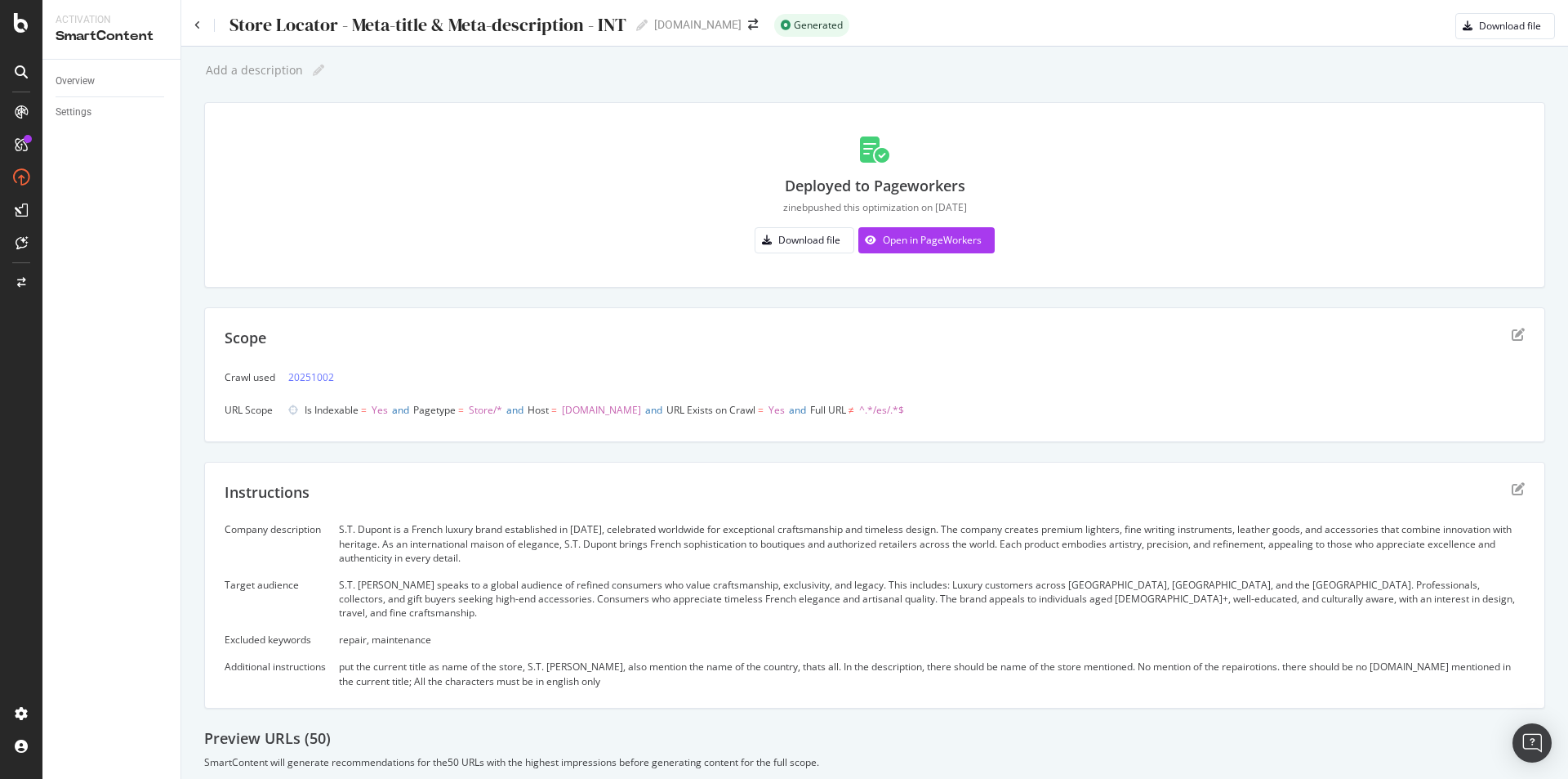
click at [525, 21] on div "Store Locator - Meta-title & Meta-description - INT" at bounding box center [427, 25] width 398 height 20
drag, startPoint x: 231, startPoint y: 23, endPoint x: 627, endPoint y: 27, distance: 396.0
click at [627, 27] on input "Store Locator - Meta-title & Meta-description - INT" at bounding box center [428, 25] width 402 height 22
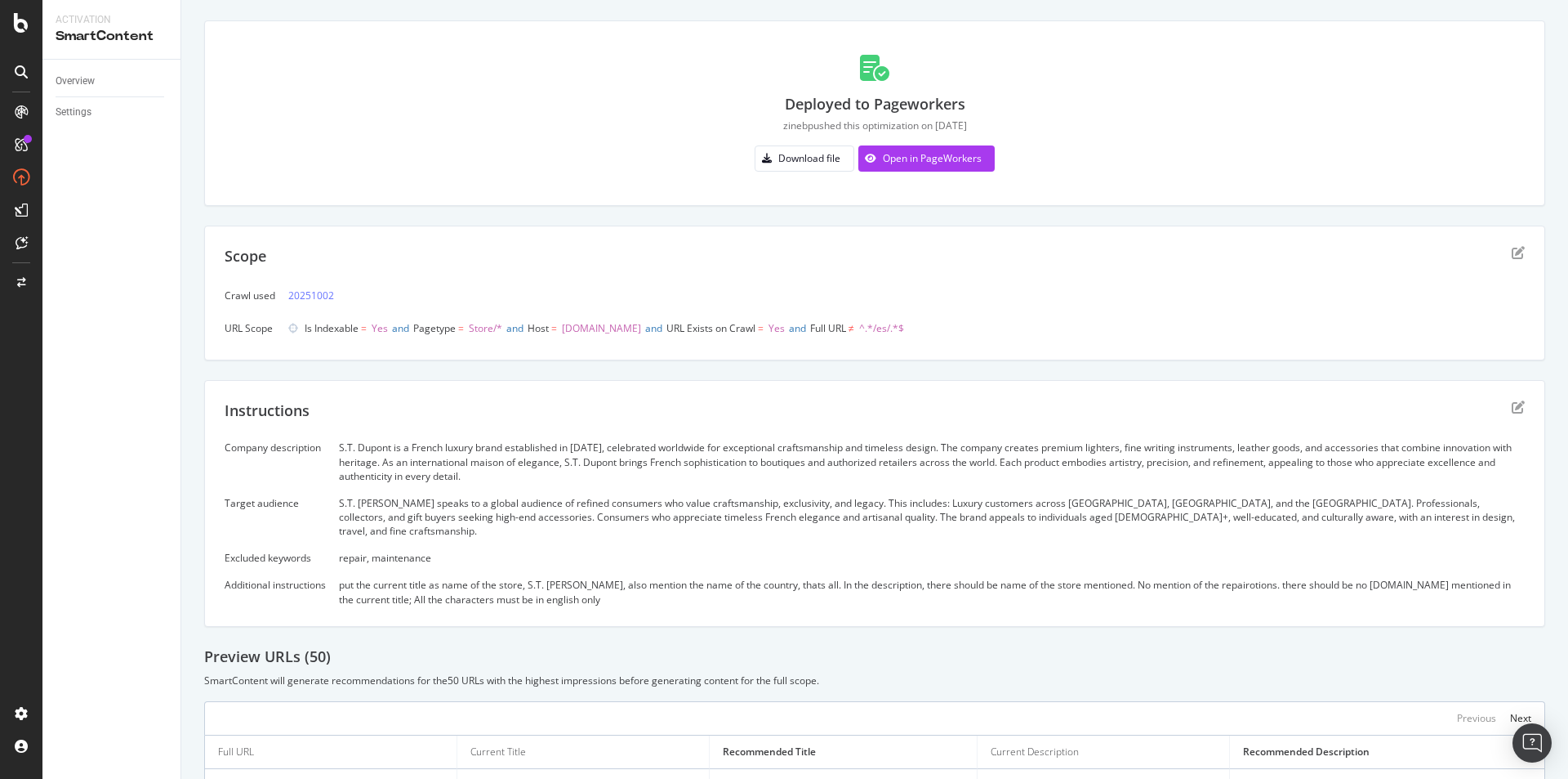
drag, startPoint x: 433, startPoint y: 323, endPoint x: 456, endPoint y: 319, distance: 23.3
click at [456, 319] on span "Is Indexable = Yes and Pagetype = Store/* and Host = www.st-dupont.com and URL …" at bounding box center [604, 329] width 600 height 23
click at [456, 329] on span "Pagetype" at bounding box center [435, 328] width 43 height 14
drag, startPoint x: 419, startPoint y: 326, endPoint x: 460, endPoint y: 328, distance: 41.0
click at [460, 328] on span "Pagetype = Store/*" at bounding box center [458, 328] width 89 height 14
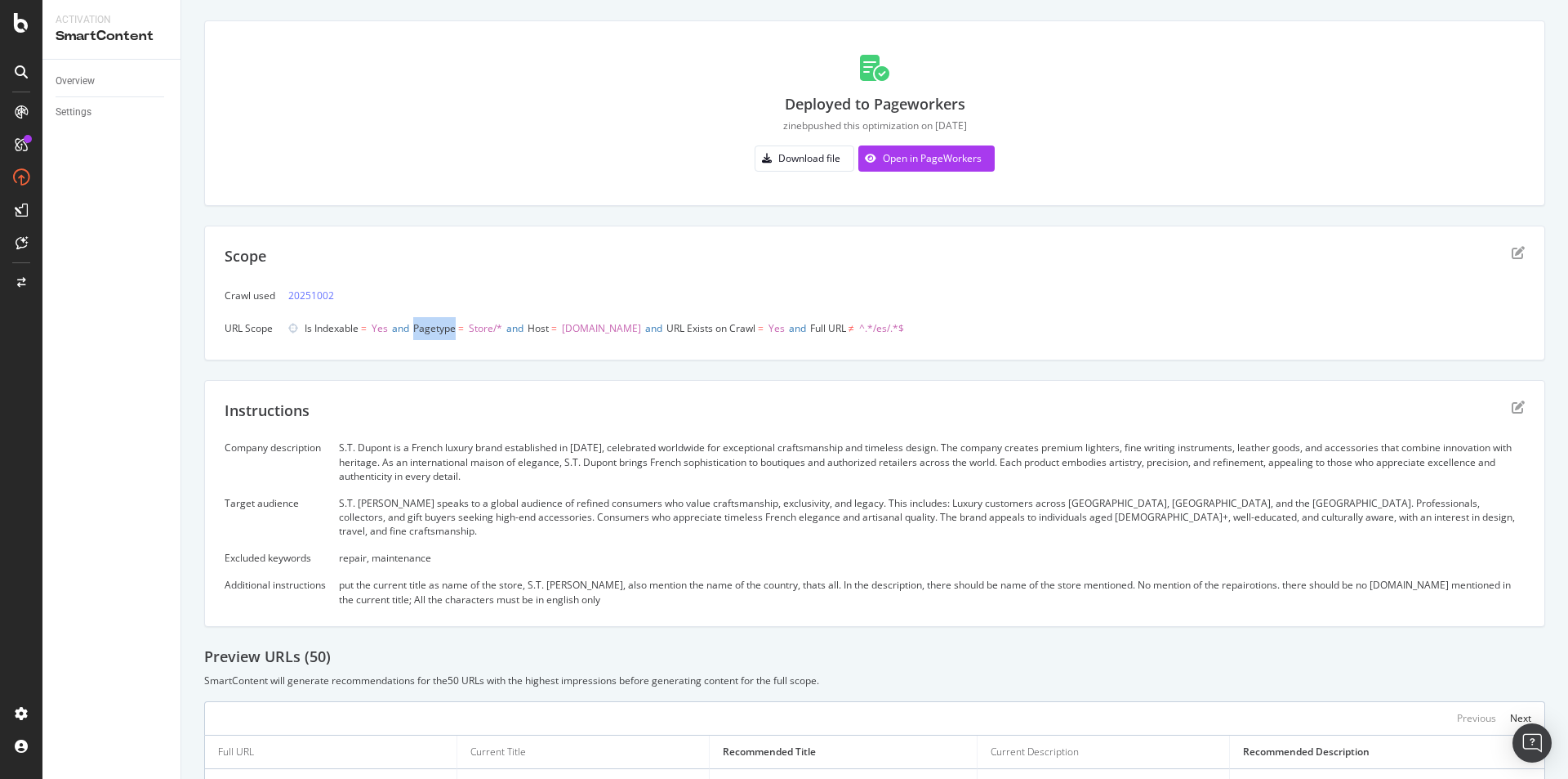
copy span "Pagetype"
click at [599, 333] on span "www.st-dupont.com" at bounding box center [601, 328] width 79 height 14
drag, startPoint x: 539, startPoint y: 329, endPoint x: 559, endPoint y: 328, distance: 20.0
click at [549, 328] on span "Host" at bounding box center [539, 328] width 21 height 14
copy span "Host"
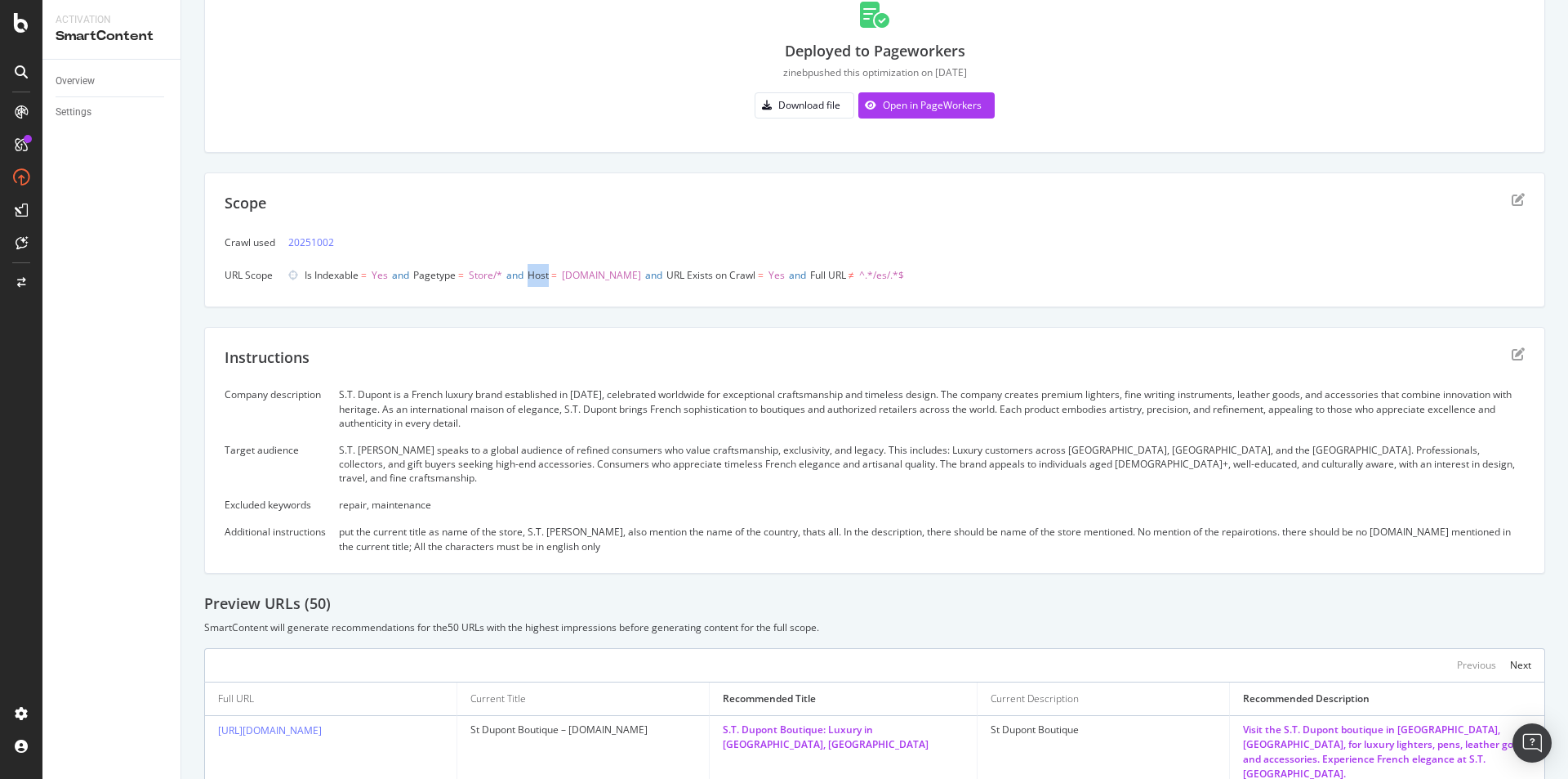
scroll to position [164, 0]
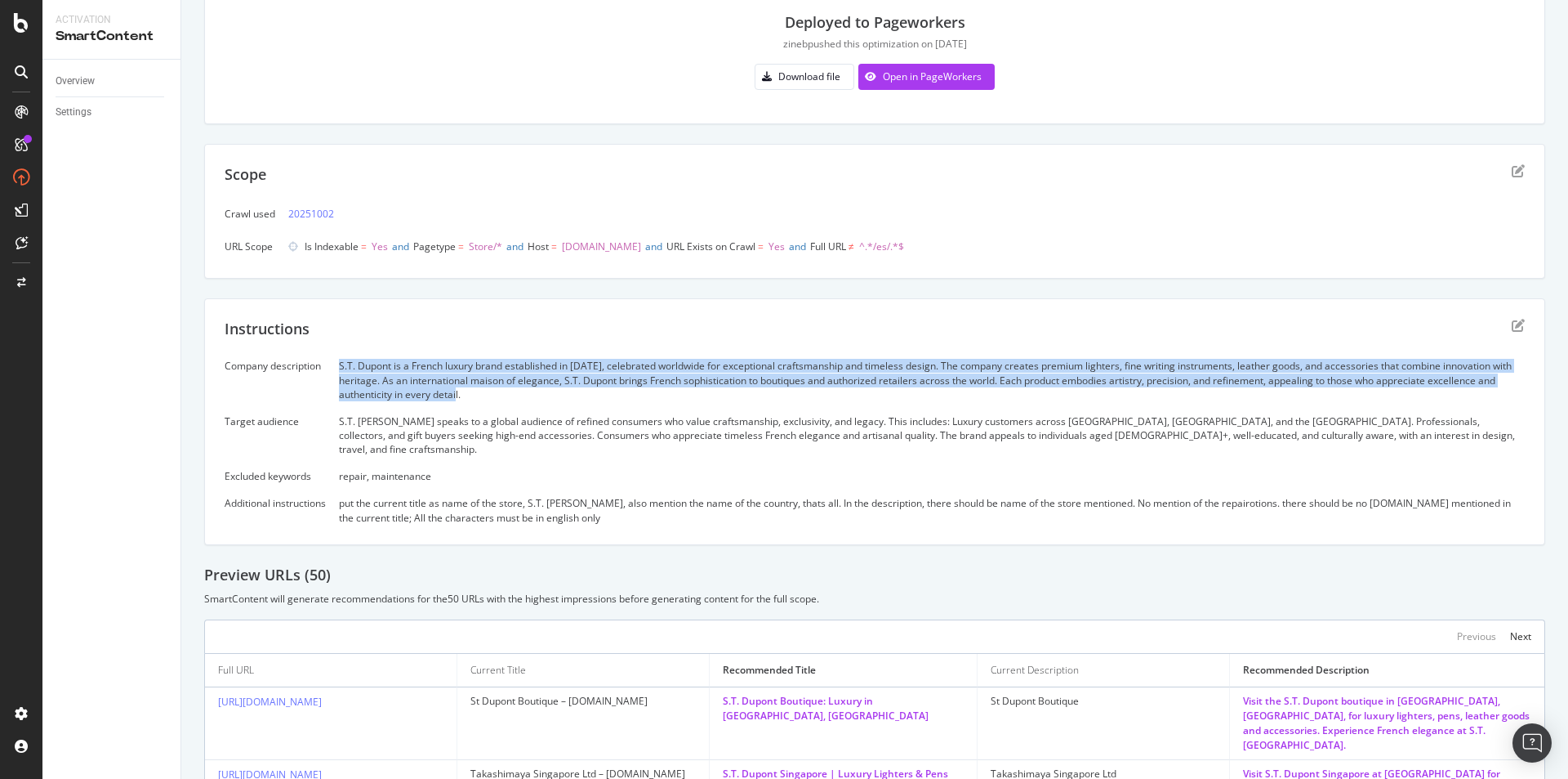
drag, startPoint x: 340, startPoint y: 364, endPoint x: 484, endPoint y: 402, distance: 148.9
click at [484, 402] on div "Company description S.T. Dupont is a French luxury brand established in 1872, c…" at bounding box center [875, 441] width 1300 height 165
copy div "S.T. Dupont is a French luxury brand established in 1872, celebrated worldwide …"
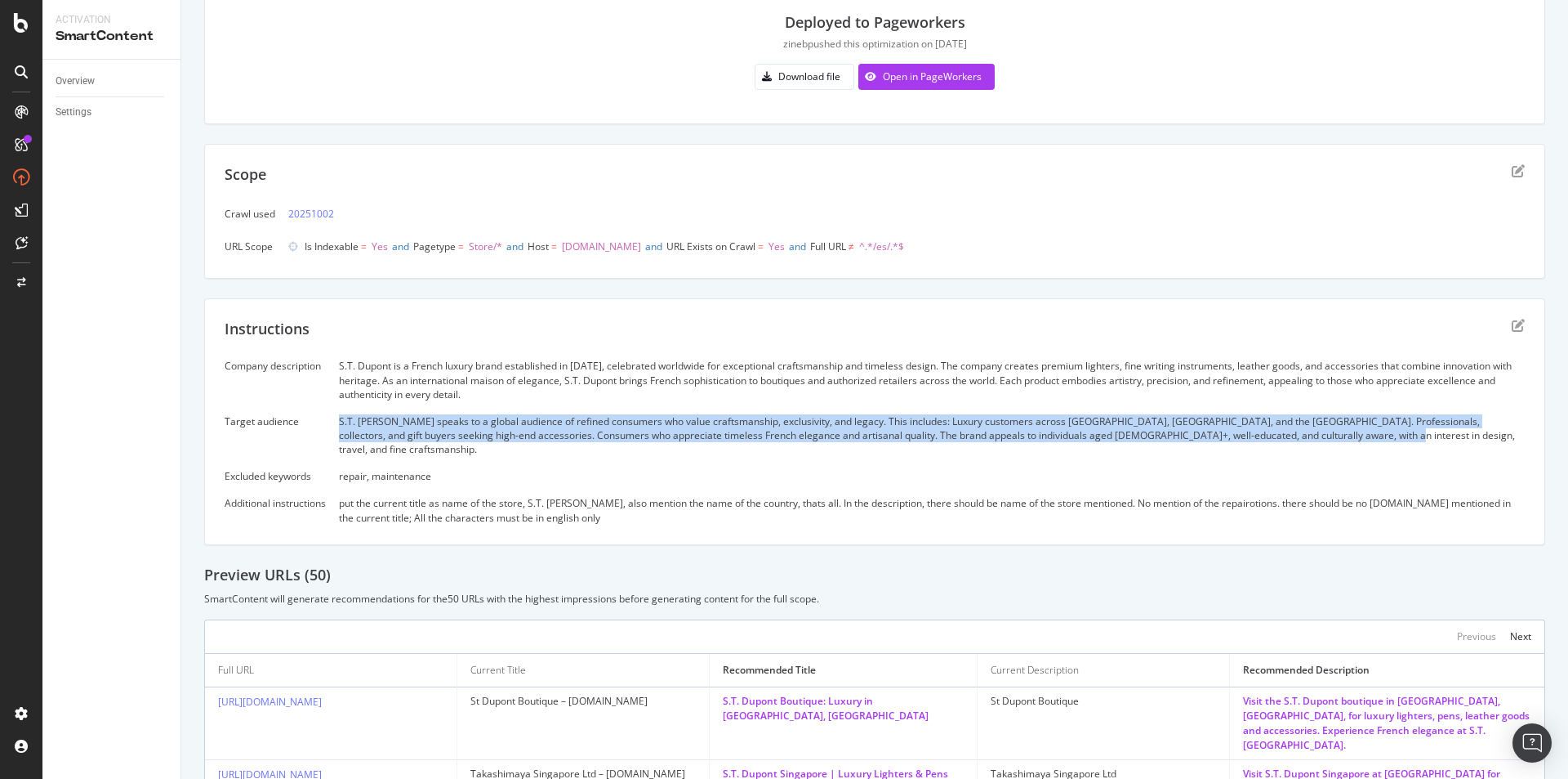
drag, startPoint x: 339, startPoint y: 414, endPoint x: 1356, endPoint y: 438, distance: 1017.3
click at [1356, 438] on div "Company description S.T. Dupont is a French luxury brand established in 1872, c…" at bounding box center [875, 441] width 1300 height 165
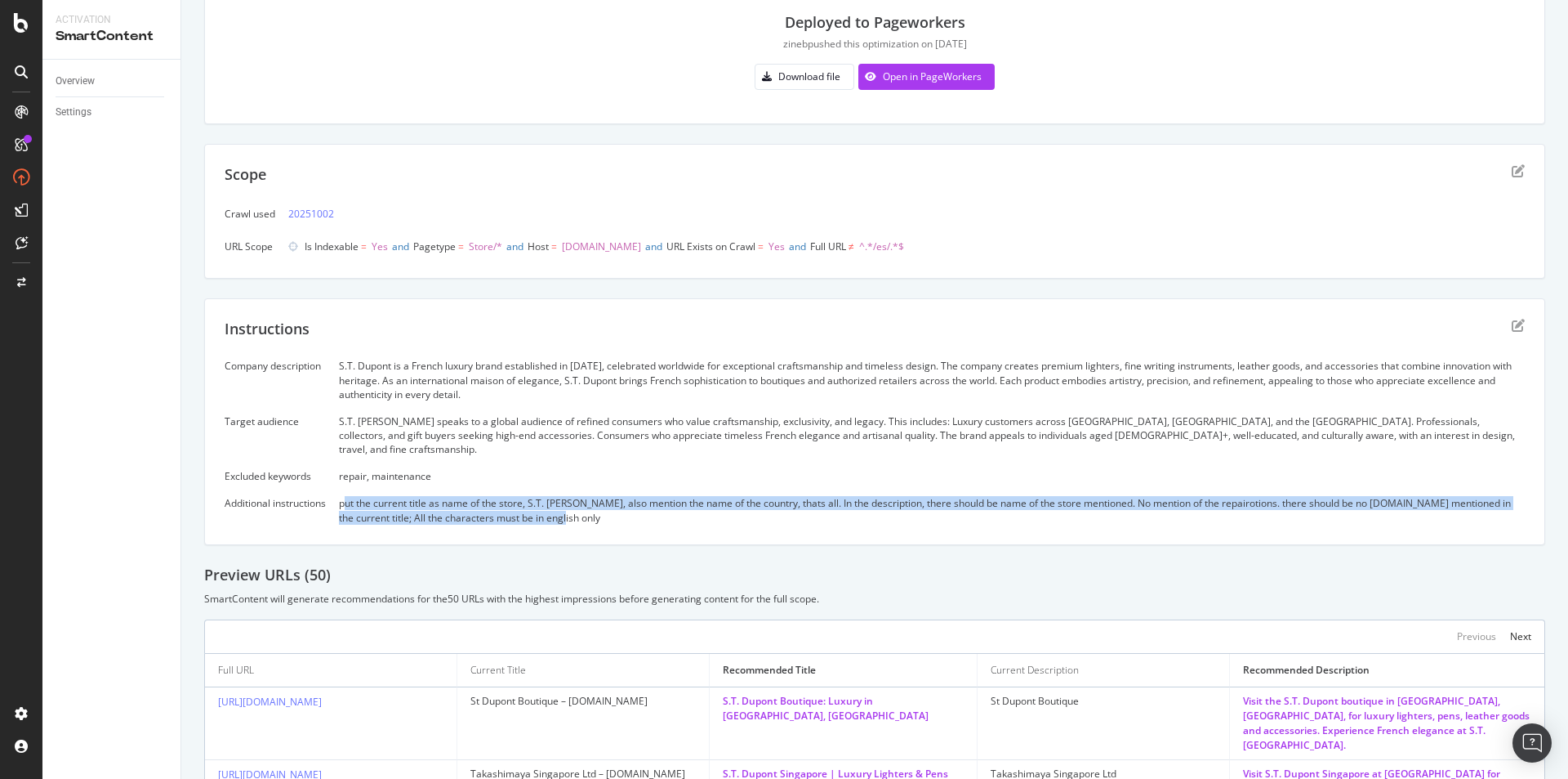
drag, startPoint x: 346, startPoint y: 483, endPoint x: 690, endPoint y: 514, distance: 345.4
click at [690, 514] on div "Instructions Company description S.T. Dupont is a French luxury brand establish…" at bounding box center [875, 422] width 1341 height 247
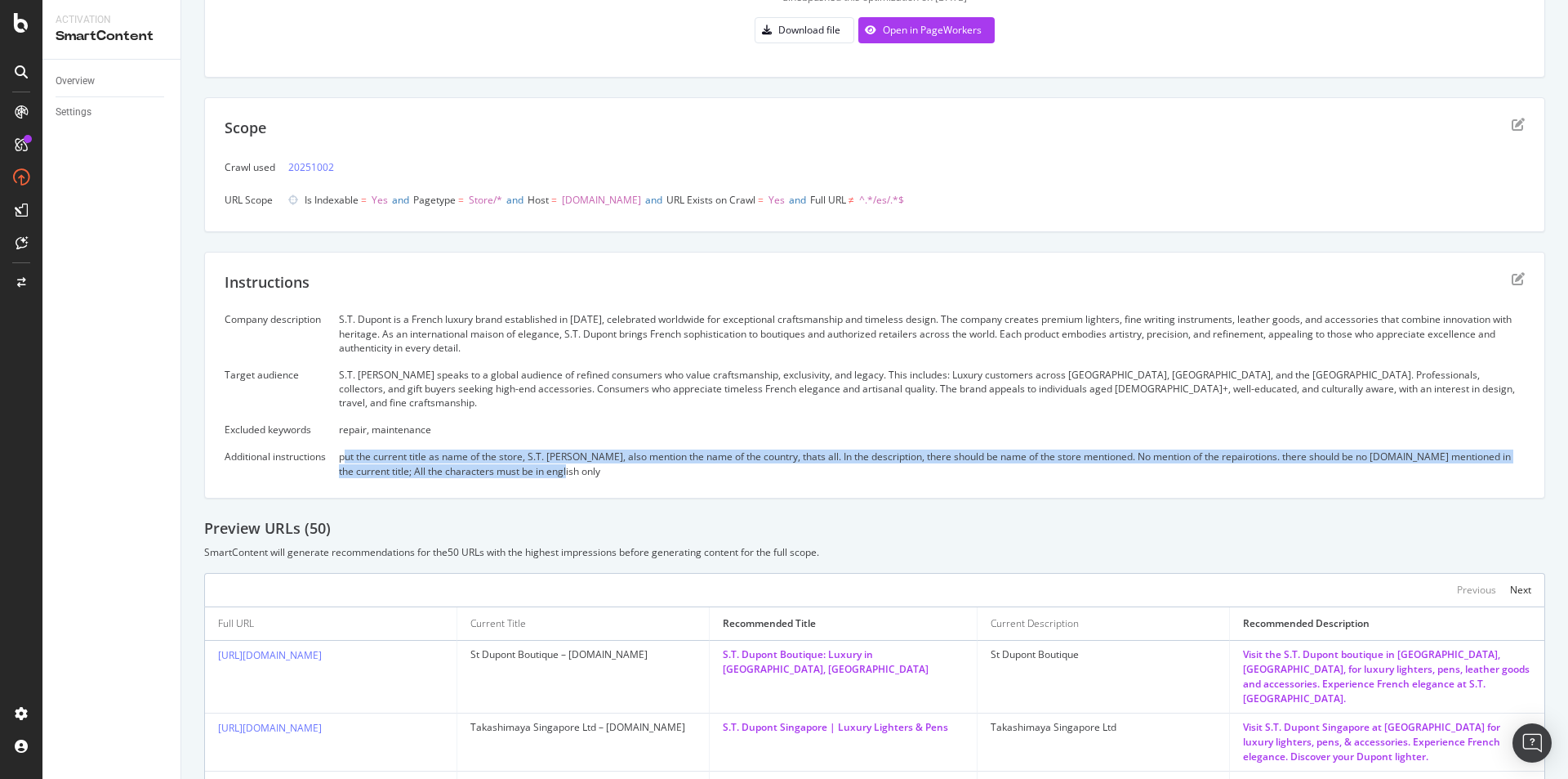
scroll to position [0, 0]
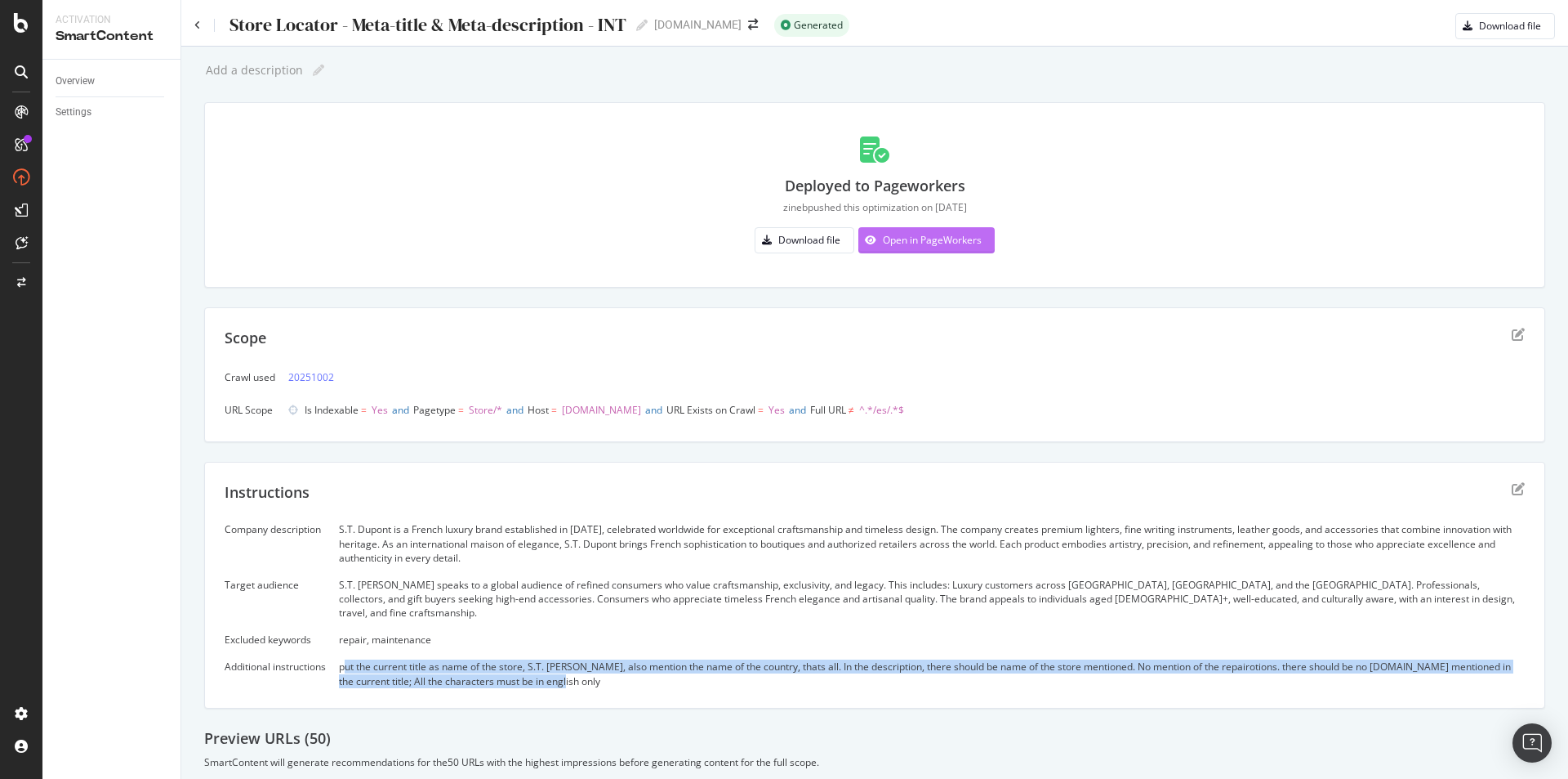
click at [912, 229] on div "Open in PageWorkers" at bounding box center [920, 240] width 124 height 25
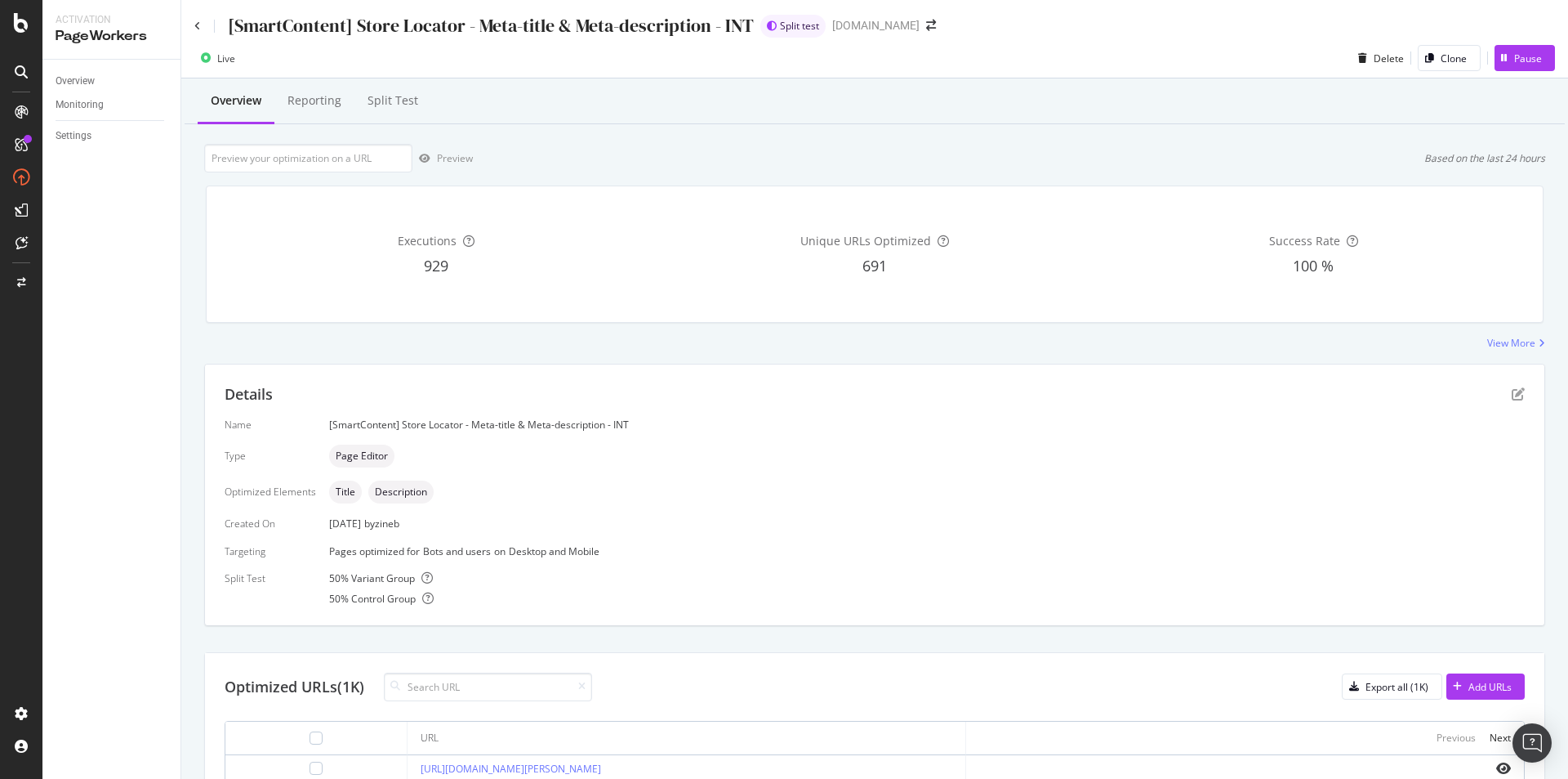
drag, startPoint x: 713, startPoint y: 565, endPoint x: 772, endPoint y: 562, distance: 59.1
click at [716, 564] on div "Name [SmartContent] Store Locator - Meta-title & Meta-description - INT Type Pa…" at bounding box center [875, 511] width 1300 height 188
click at [104, 328] on div "SmartContent" at bounding box center [96, 334] width 72 height 16
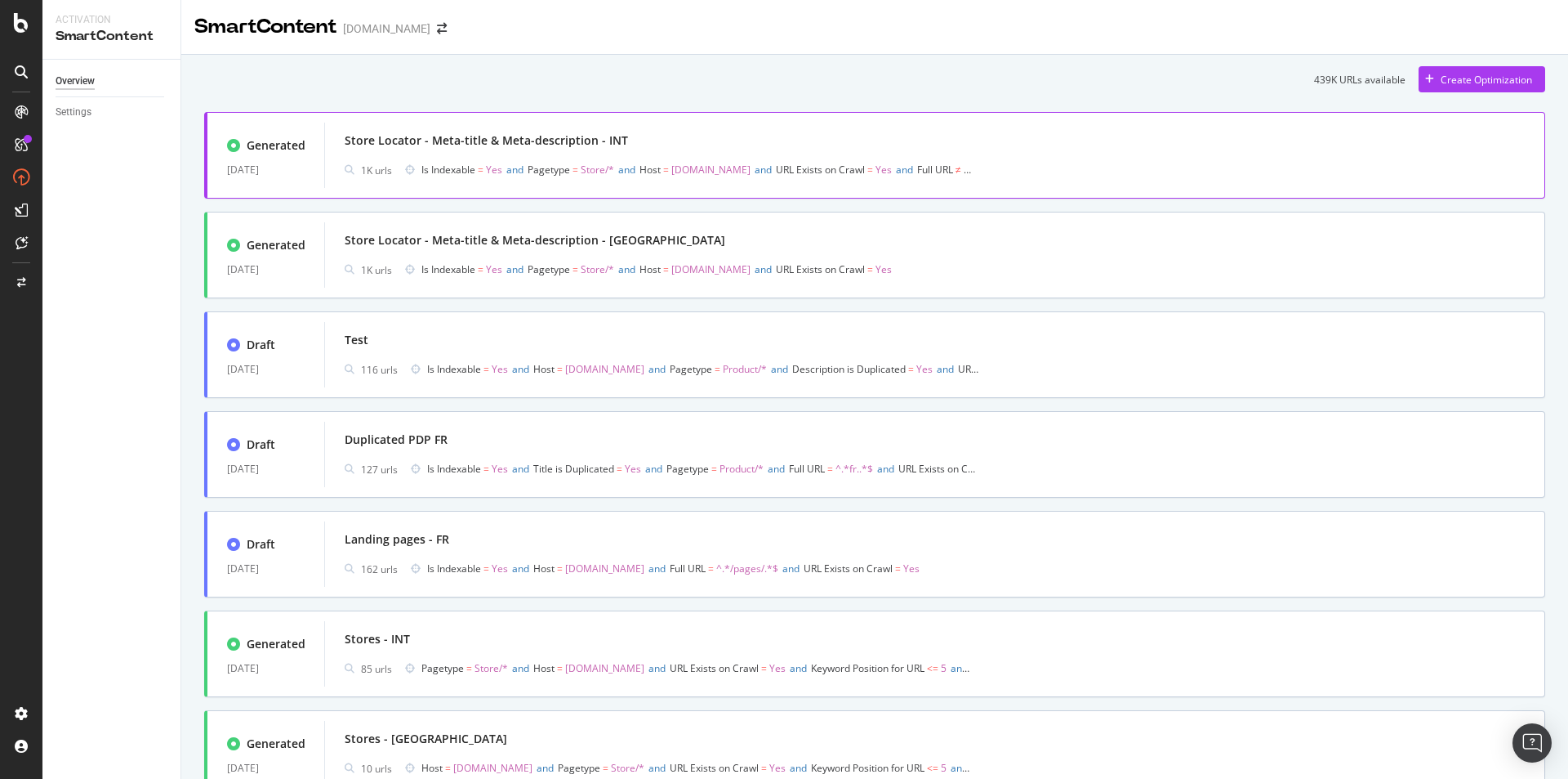
click at [736, 157] on div "Store Locator - Meta-title & Meta-description - INT 1K urls Is Indexable = Yes …" at bounding box center [935, 155] width 1180 height 52
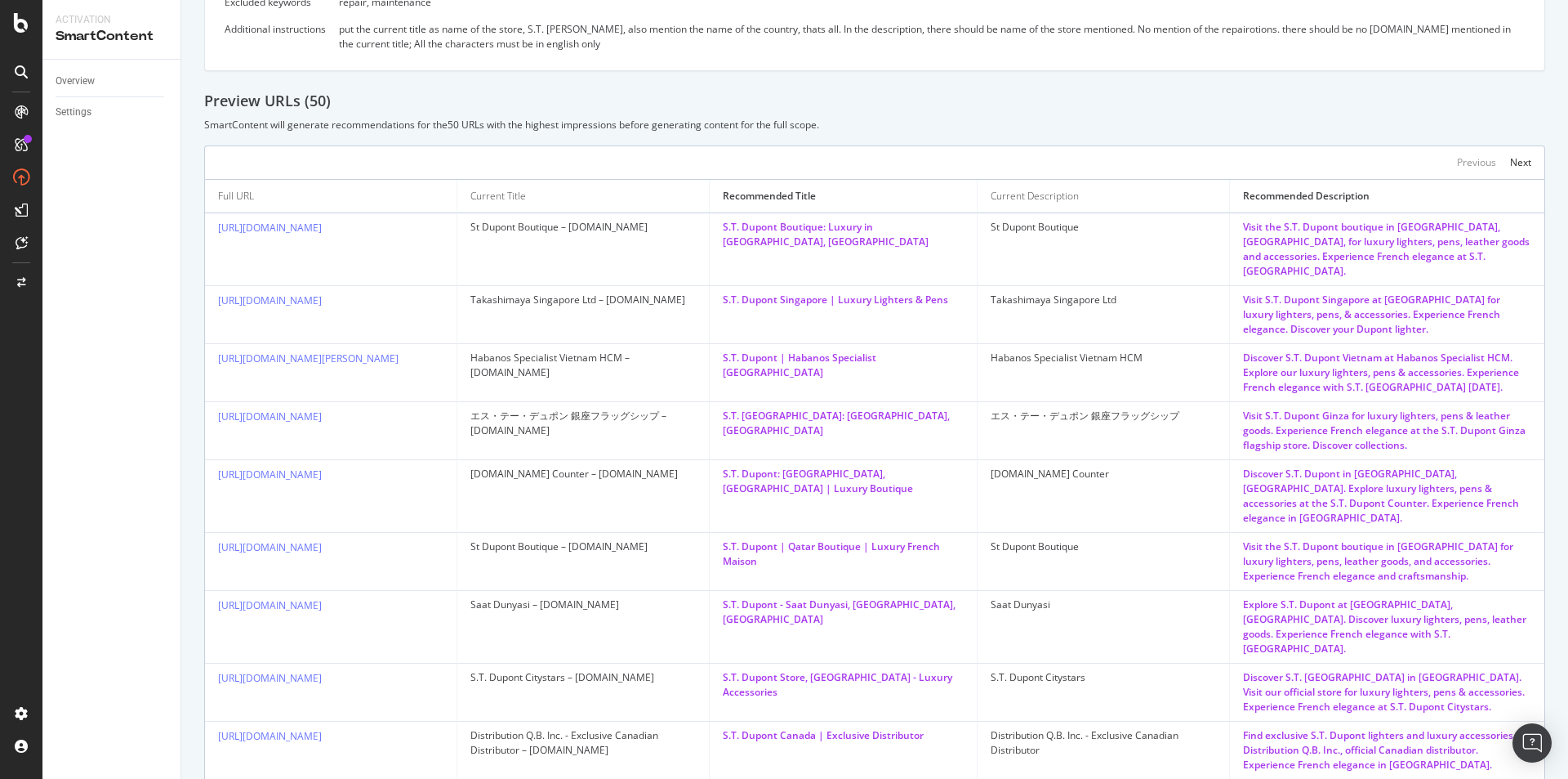
scroll to position [701, 0]
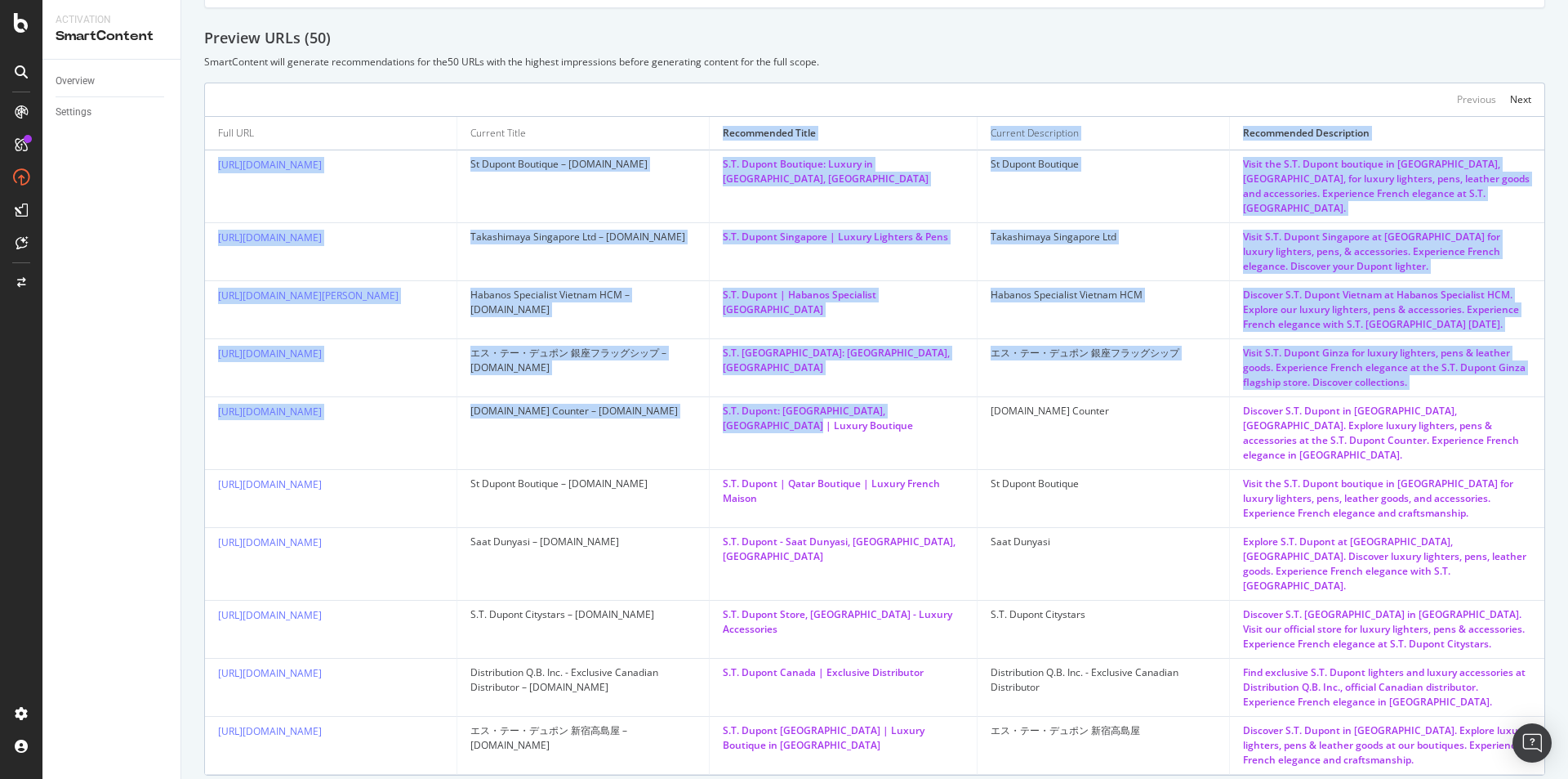
drag, startPoint x: 724, startPoint y: 116, endPoint x: 820, endPoint y: 421, distance: 319.8
click at [820, 421] on table "Full URL Current Title Recommended Title Current Description Recommended Descri…" at bounding box center [875, 446] width 1340 height 658
click at [820, 421] on td "S.T. Dupont: Jakarta, Indonesia | Luxury Boutique" at bounding box center [844, 434] width 268 height 73
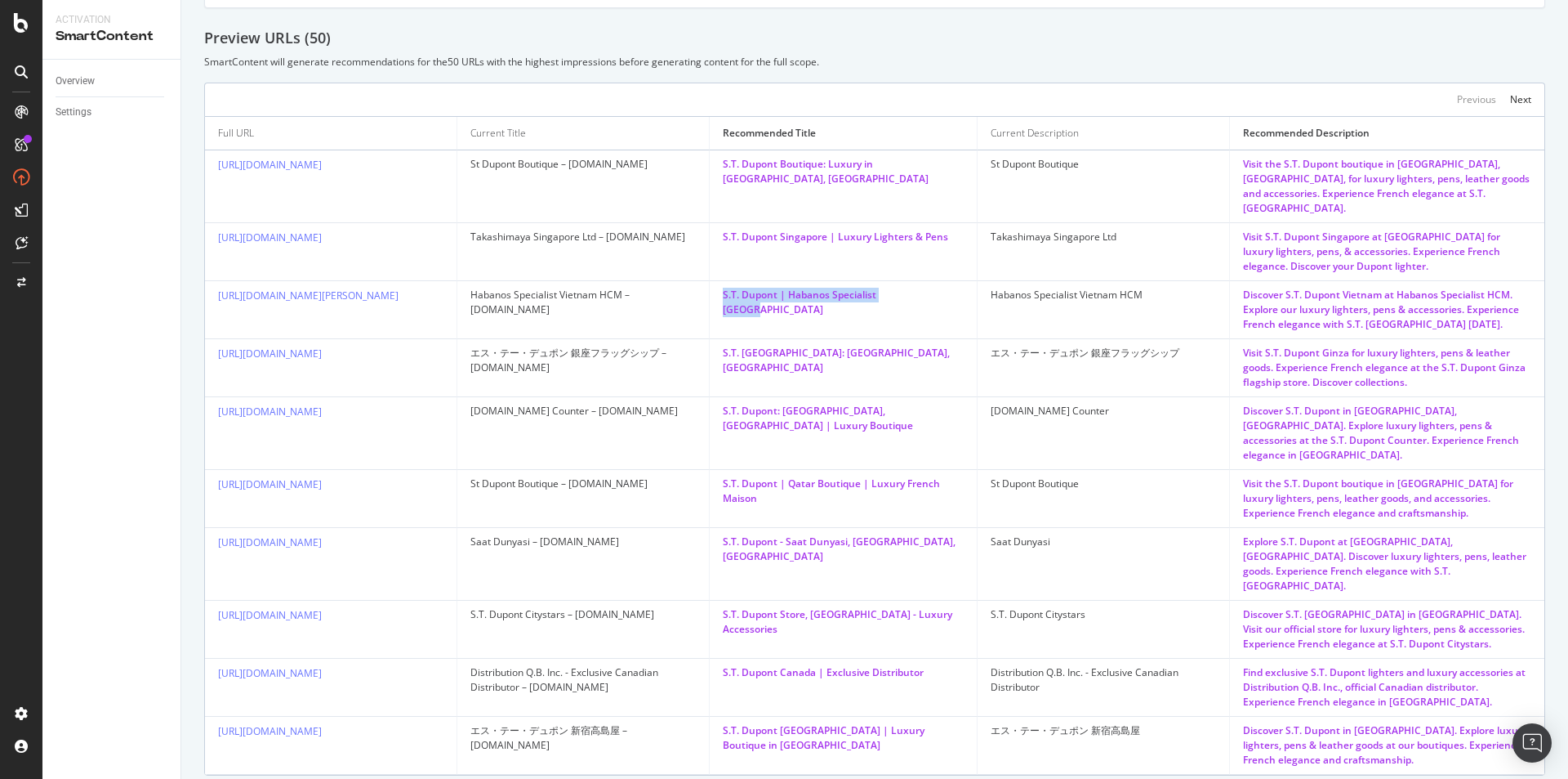
drag, startPoint x: 723, startPoint y: 266, endPoint x: 915, endPoint y: 285, distance: 192.9
click at [915, 285] on td "S.T. Dupont | Habanos Specialist Vietnam" at bounding box center [844, 309] width 268 height 58
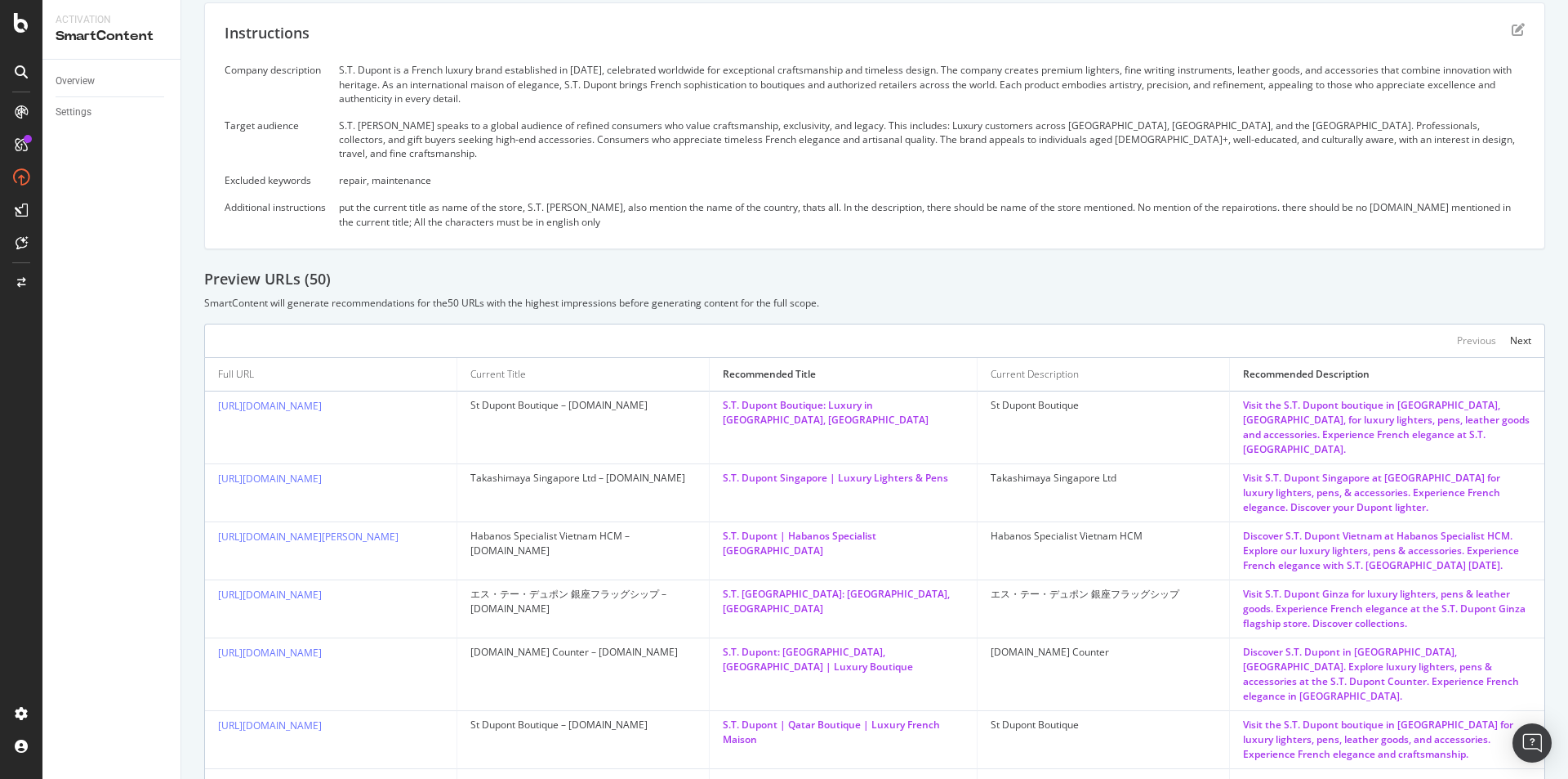
scroll to position [455, 0]
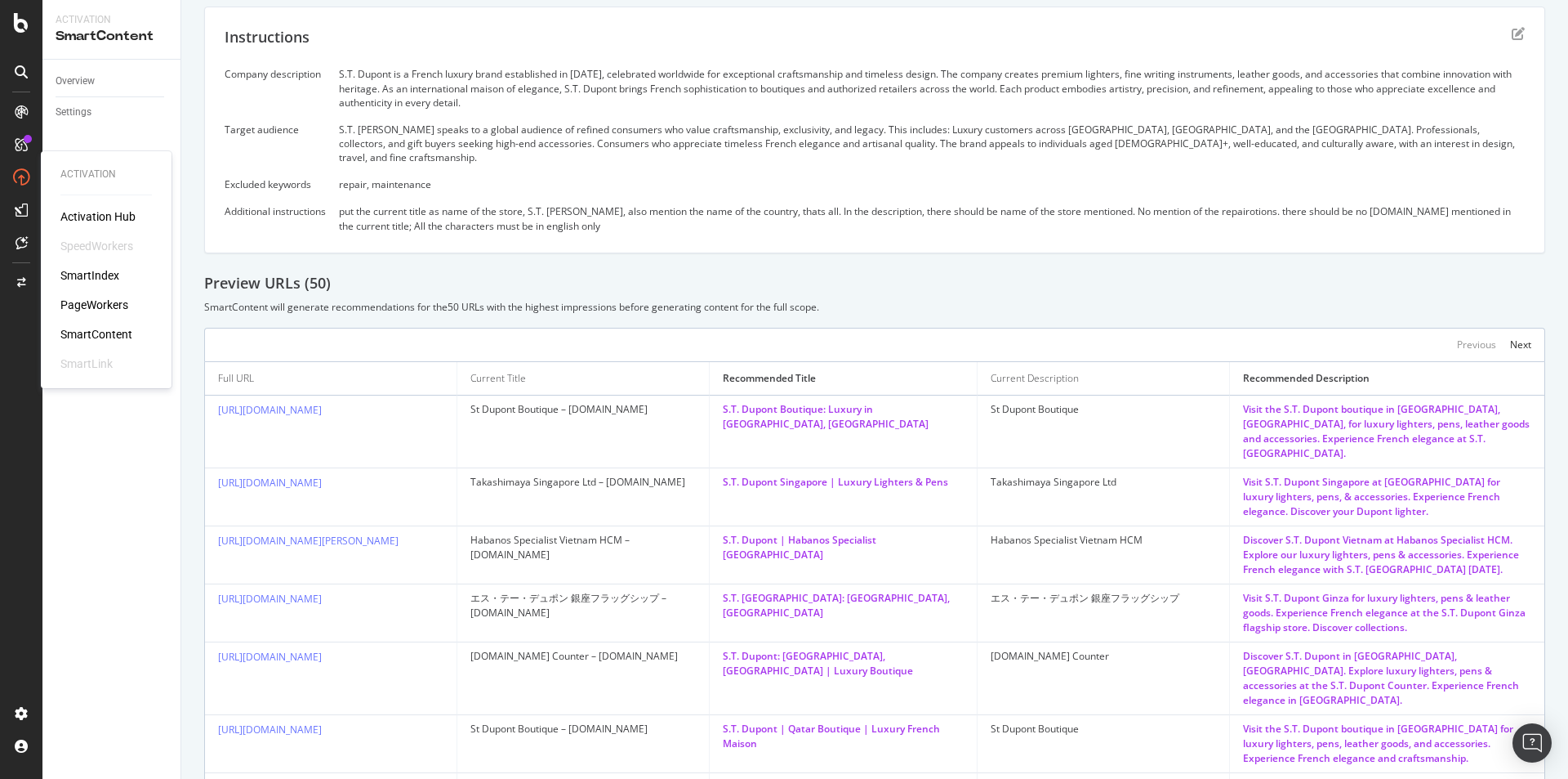
click at [86, 328] on div "SmartContent" at bounding box center [96, 334] width 72 height 16
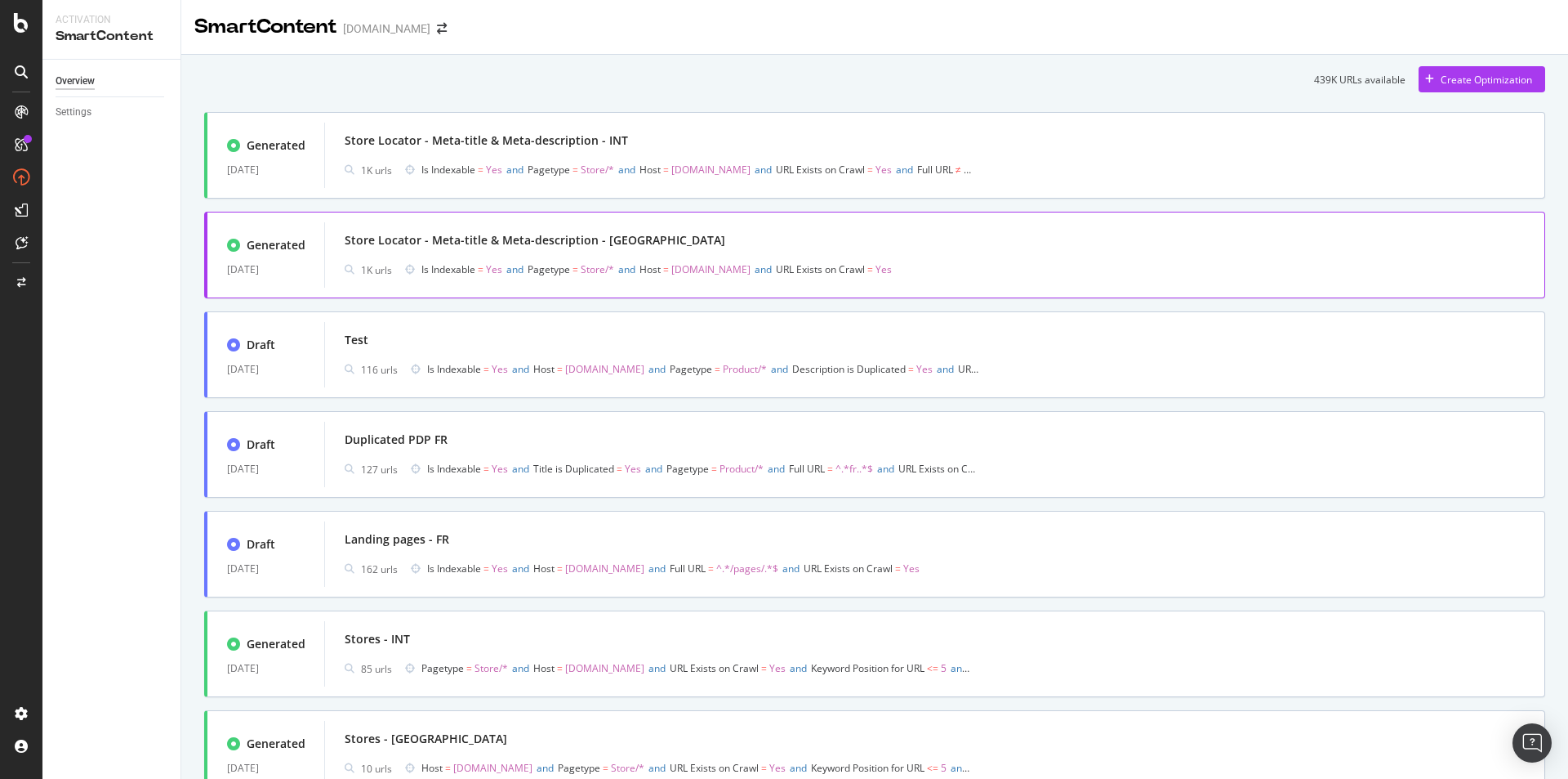
click at [591, 227] on div "Store Locator - Meta-title & Meta-description - UK 1K urls Is Indexable = Yes a…" at bounding box center [934, 255] width 1220 height 66
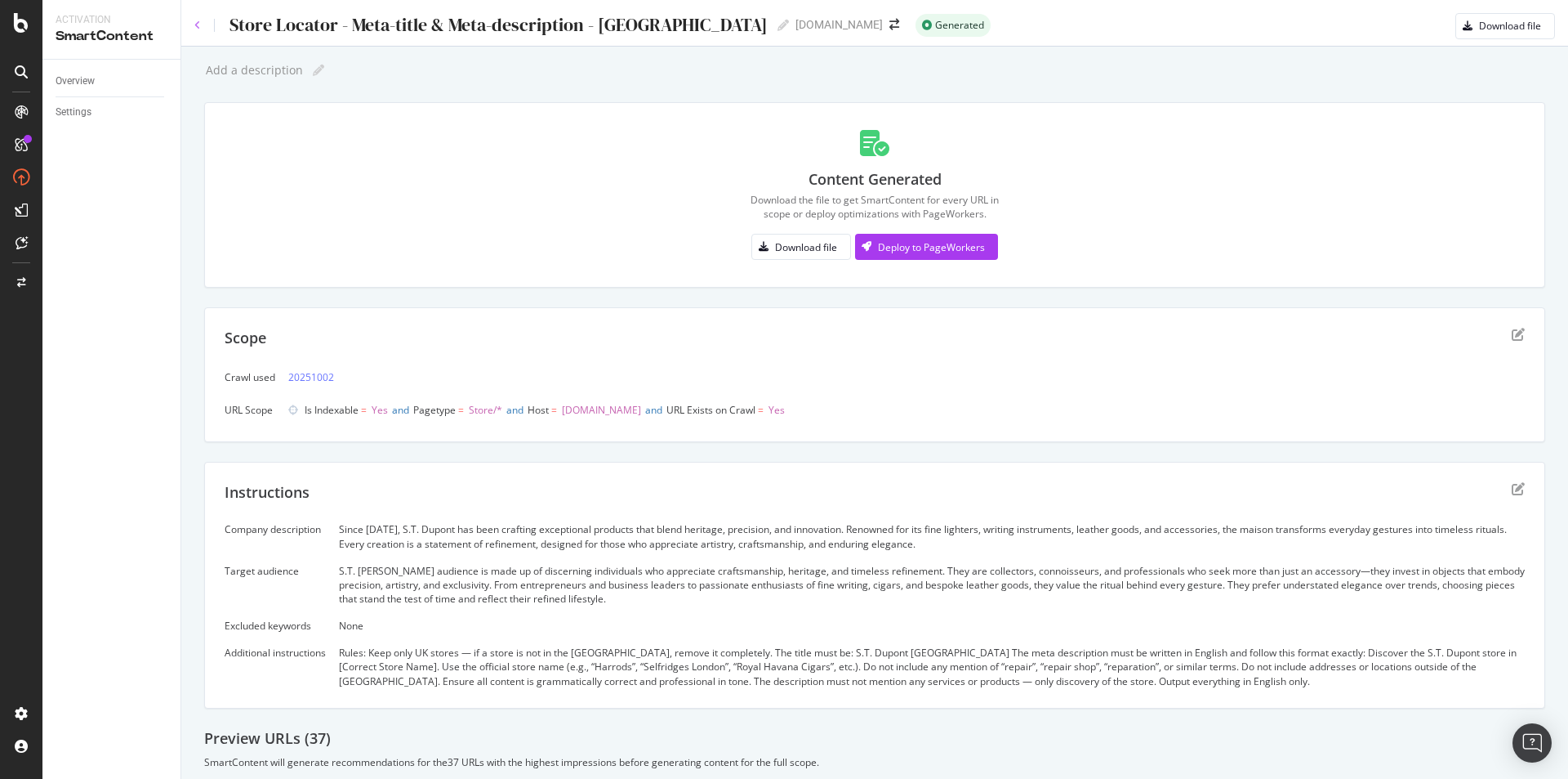
click at [200, 24] on icon at bounding box center [197, 25] width 6 height 10
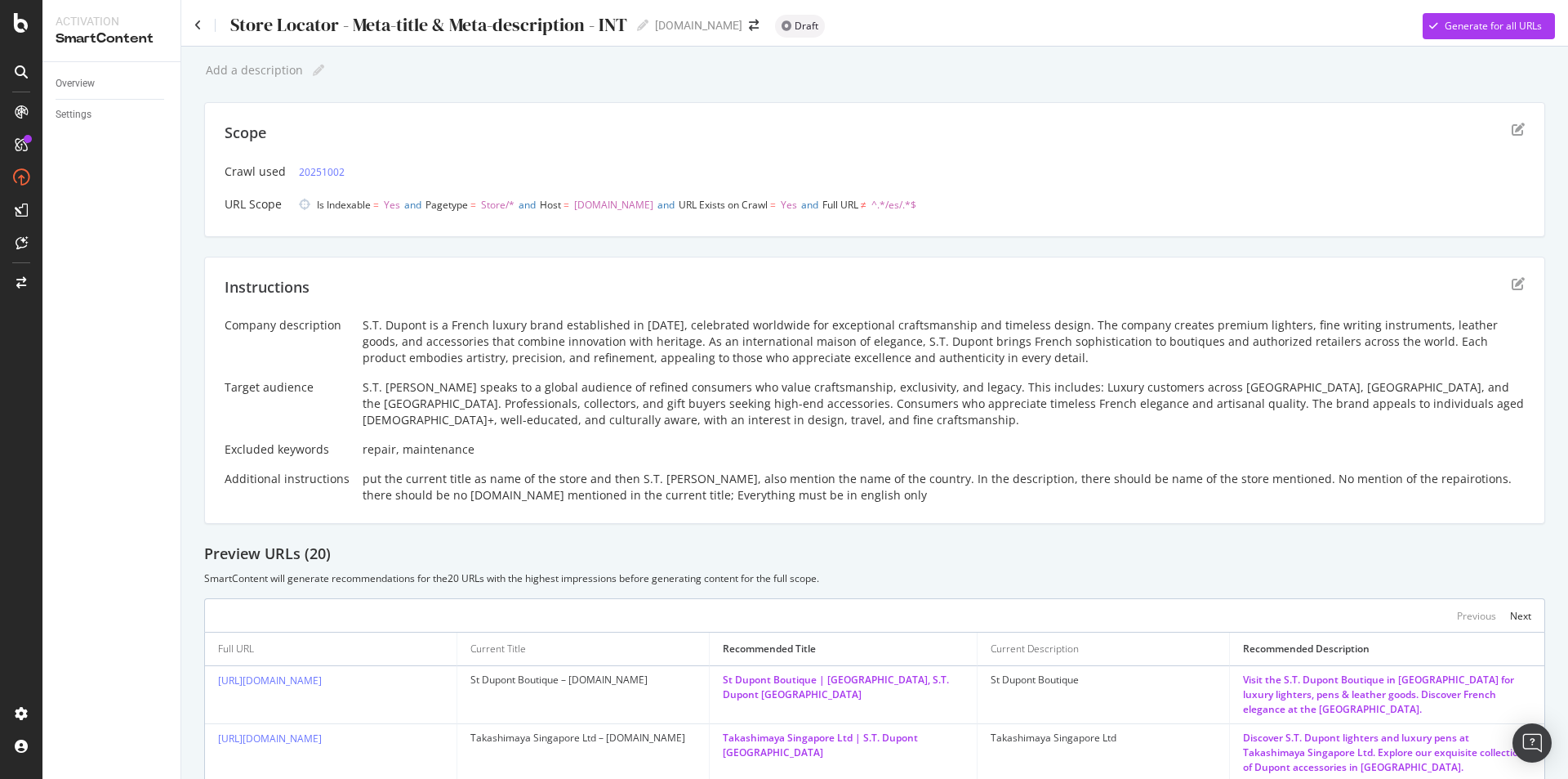
scroll to position [530, 0]
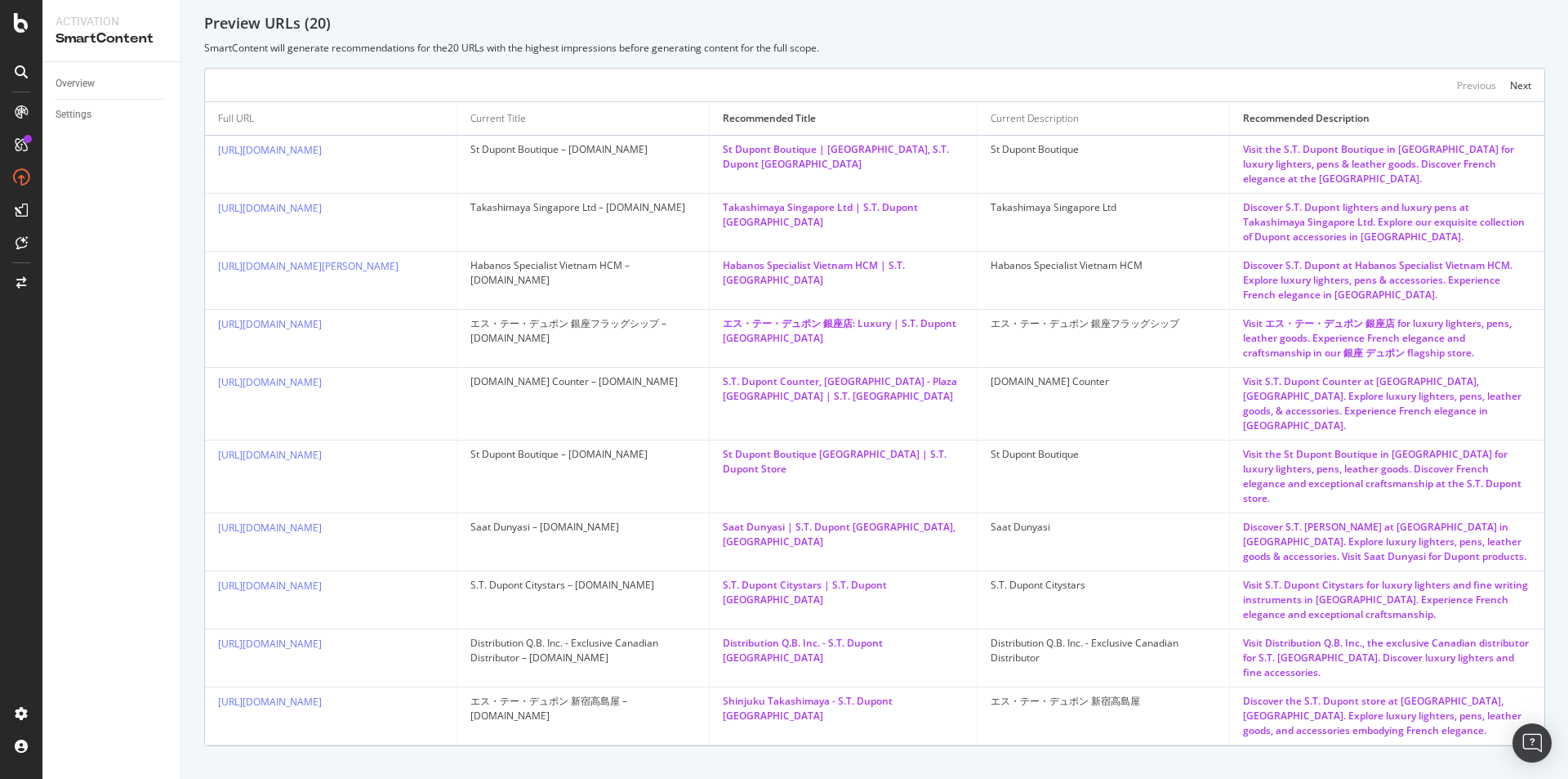
click at [935, 468] on td "St Dupont Boutique [GEOGRAPHIC_DATA] | S.T. Dupont Store" at bounding box center [844, 477] width 268 height 73
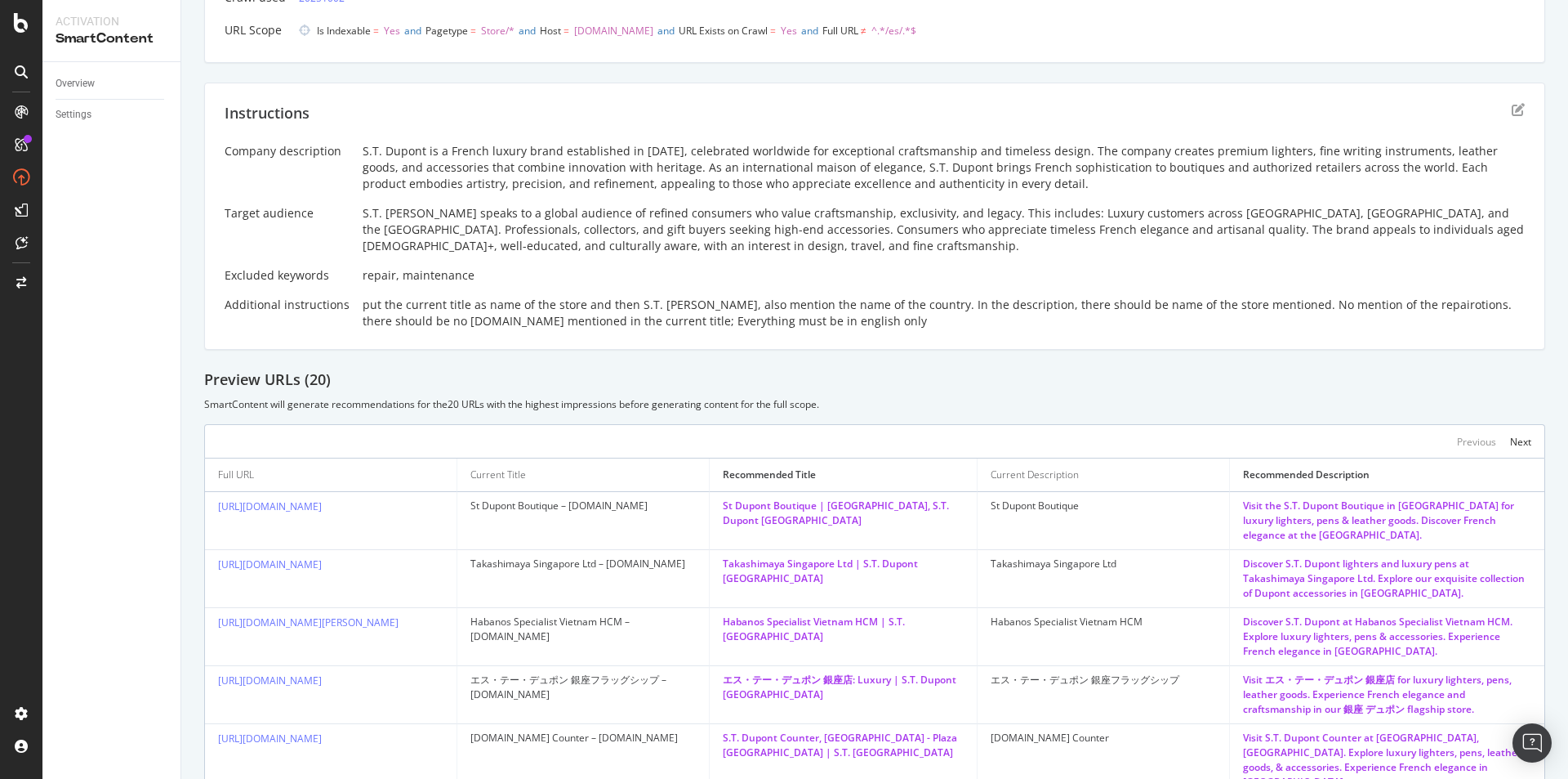
scroll to position [0, 0]
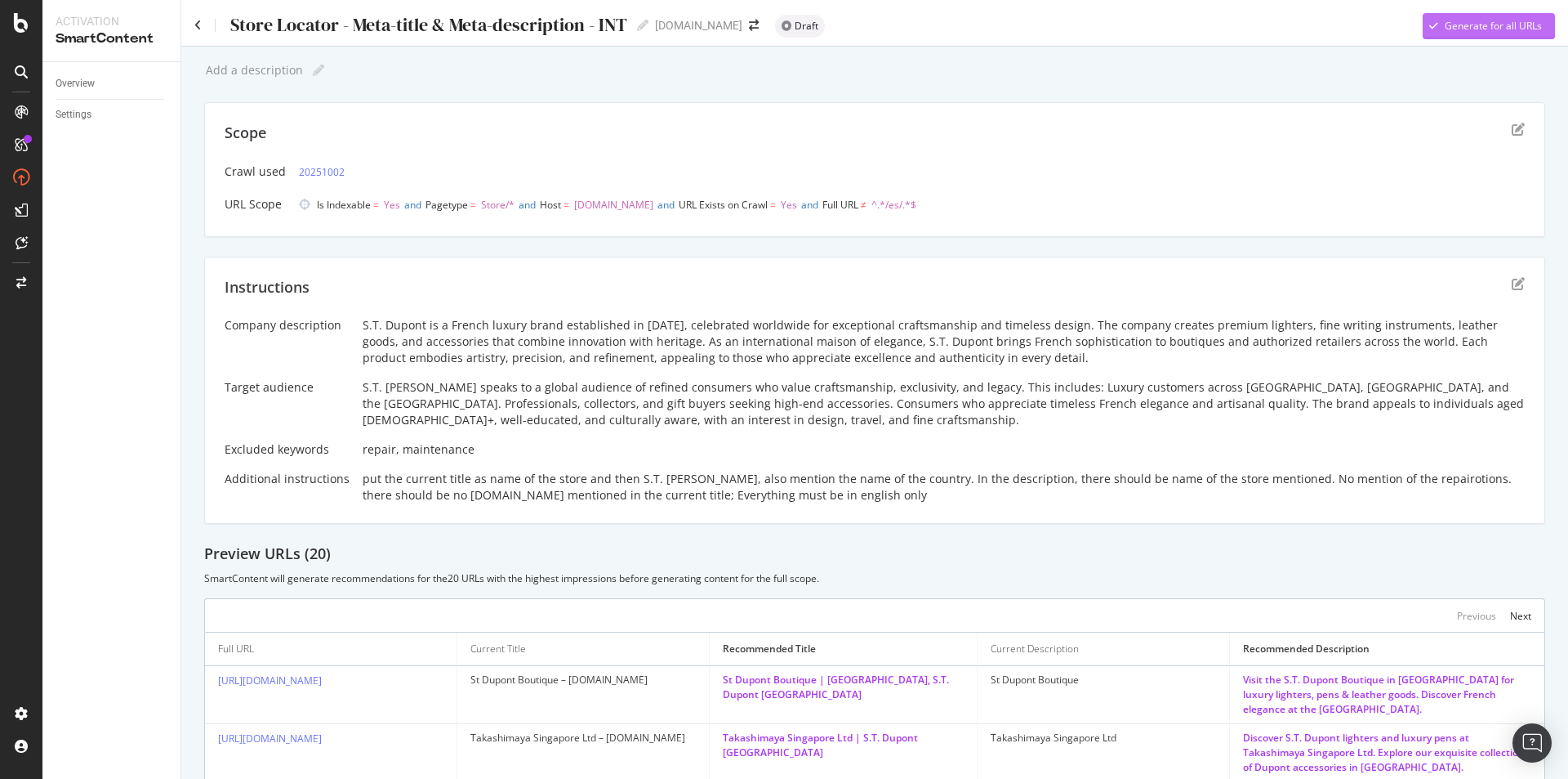
click at [1445, 31] on div "Generate for all URLs" at bounding box center [1493, 26] width 97 height 14
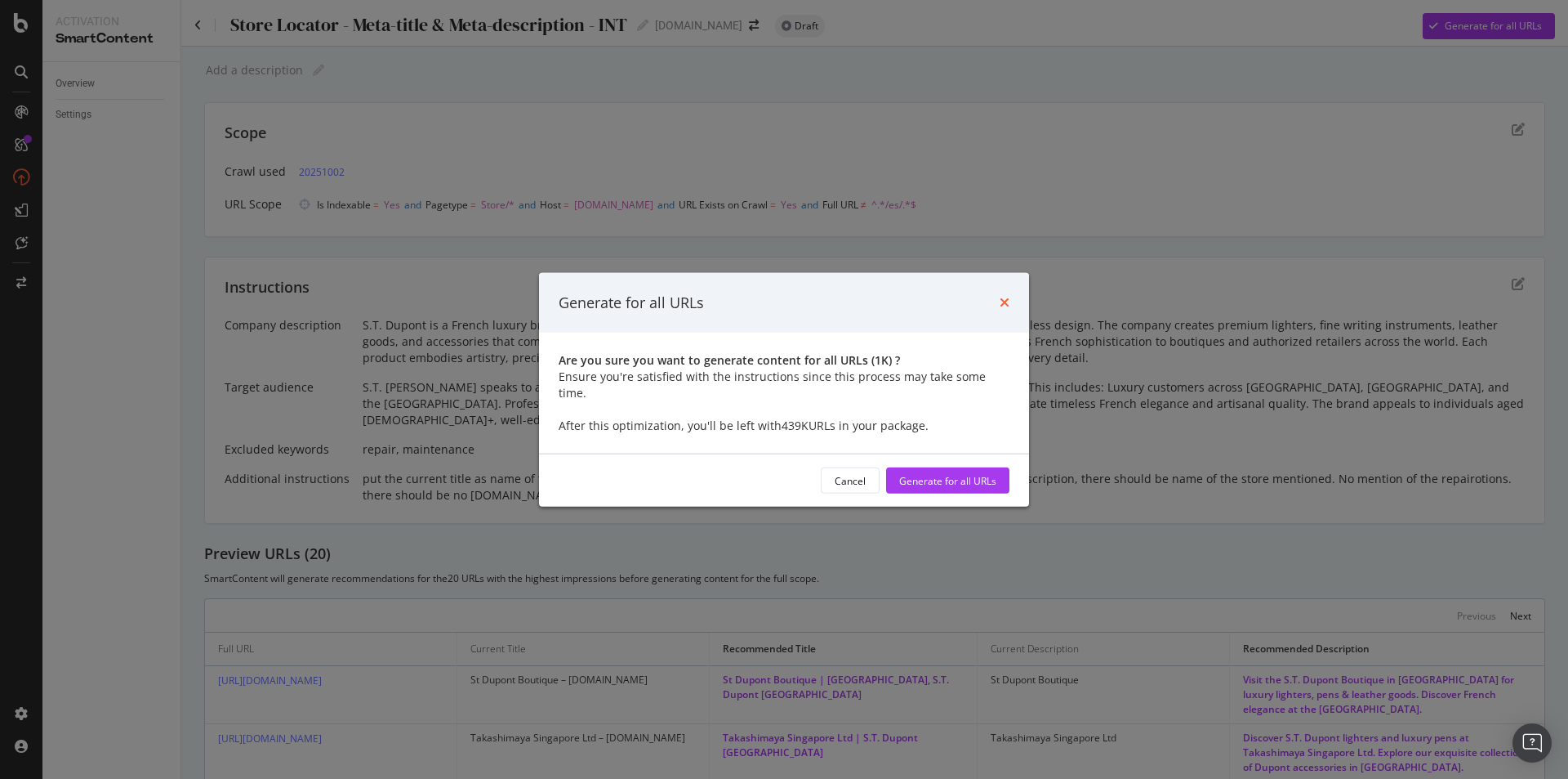
click at [1004, 309] on icon "times" at bounding box center [1004, 302] width 10 height 13
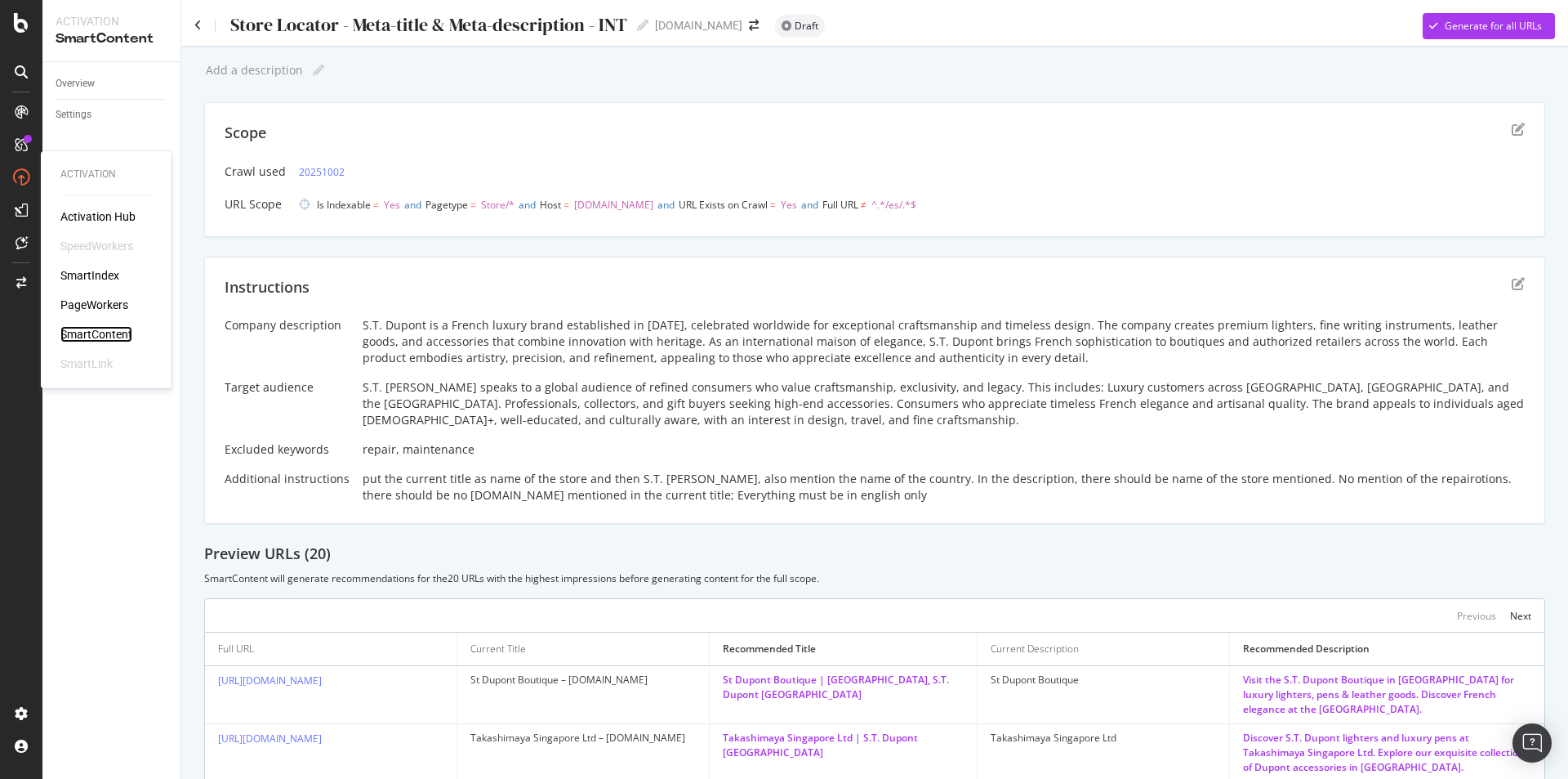
click at [101, 327] on div "SmartContent" at bounding box center [96, 334] width 72 height 16
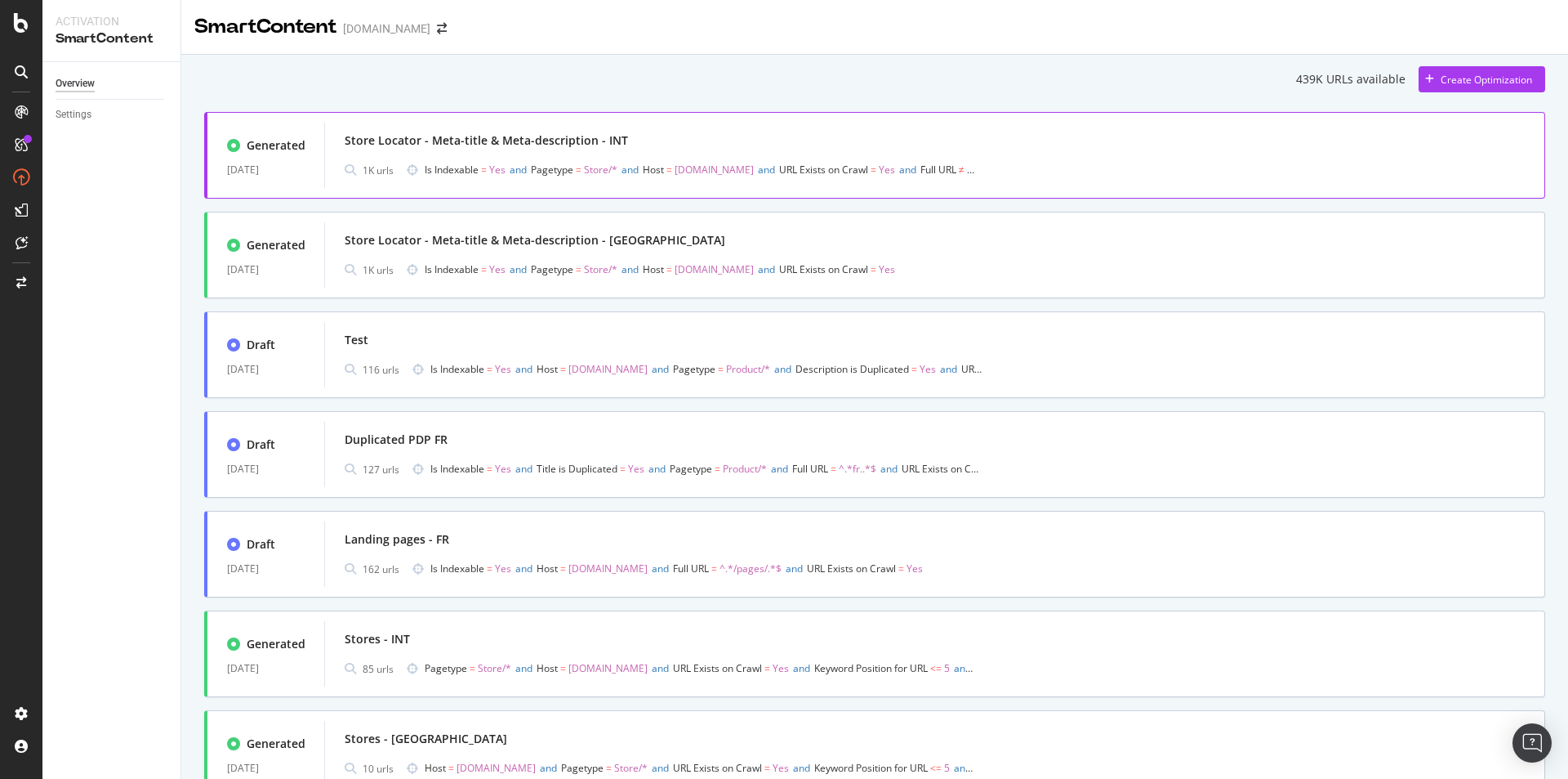
click at [363, 130] on div "Store Locator - Meta-title & Meta-description - INT" at bounding box center [935, 141] width 1180 height 23
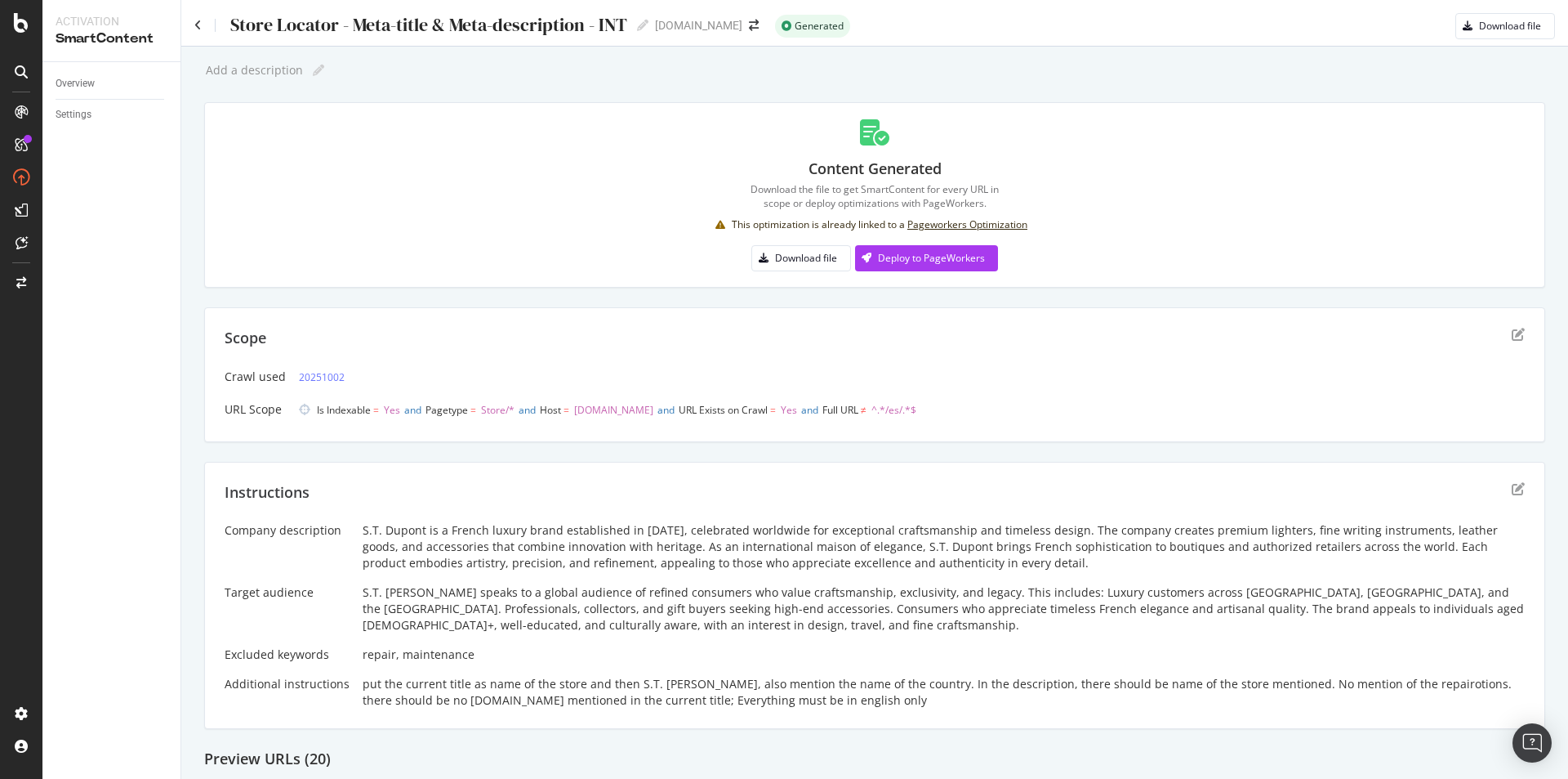
click at [235, 23] on div "Store Locator - Meta-title & Meta-description - INT" at bounding box center [428, 25] width 398 height 20
drag, startPoint x: 229, startPoint y: 23, endPoint x: 634, endPoint y: 51, distance: 406.0
click at [635, 48] on div "Store Locator - Meta-title & Meta-description - INT Store Locator - Meta-title …" at bounding box center [875, 390] width 1387 height 779
click at [196, 25] on icon at bounding box center [198, 25] width 7 height 12
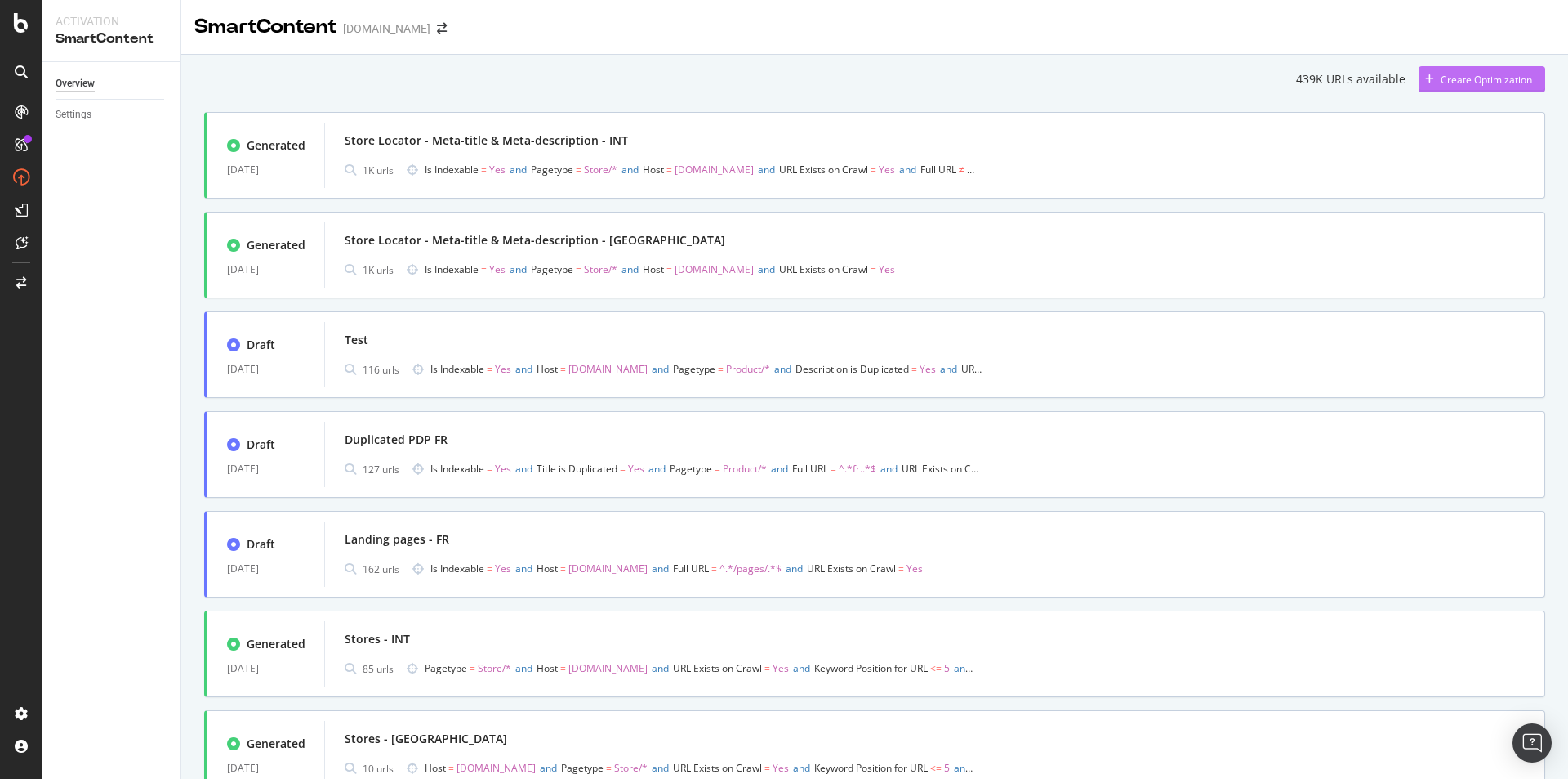
click at [1463, 71] on div "Create Optimization" at bounding box center [1476, 79] width 114 height 25
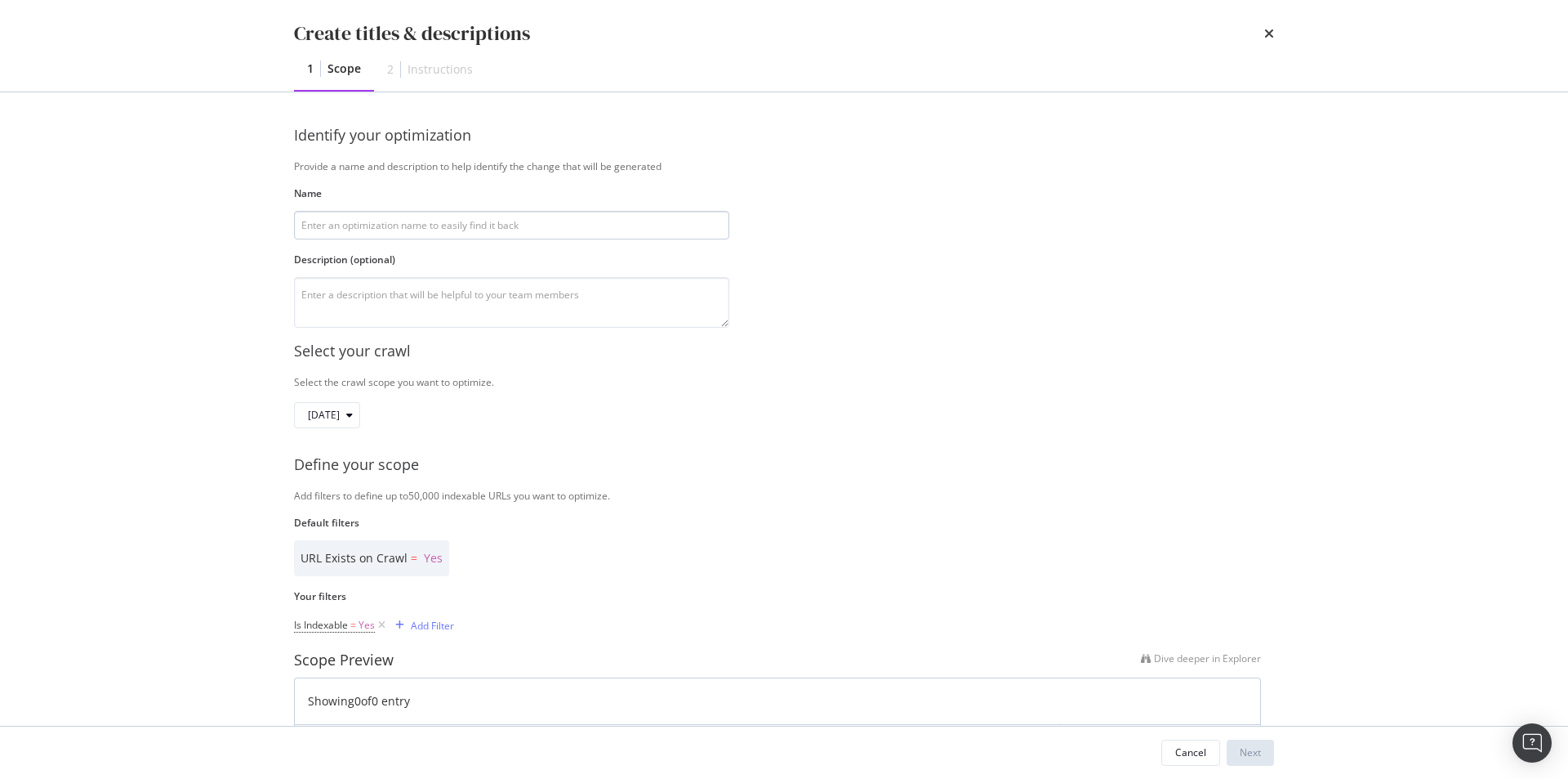
click at [558, 228] on input "modal" at bounding box center [512, 225] width 436 height 28
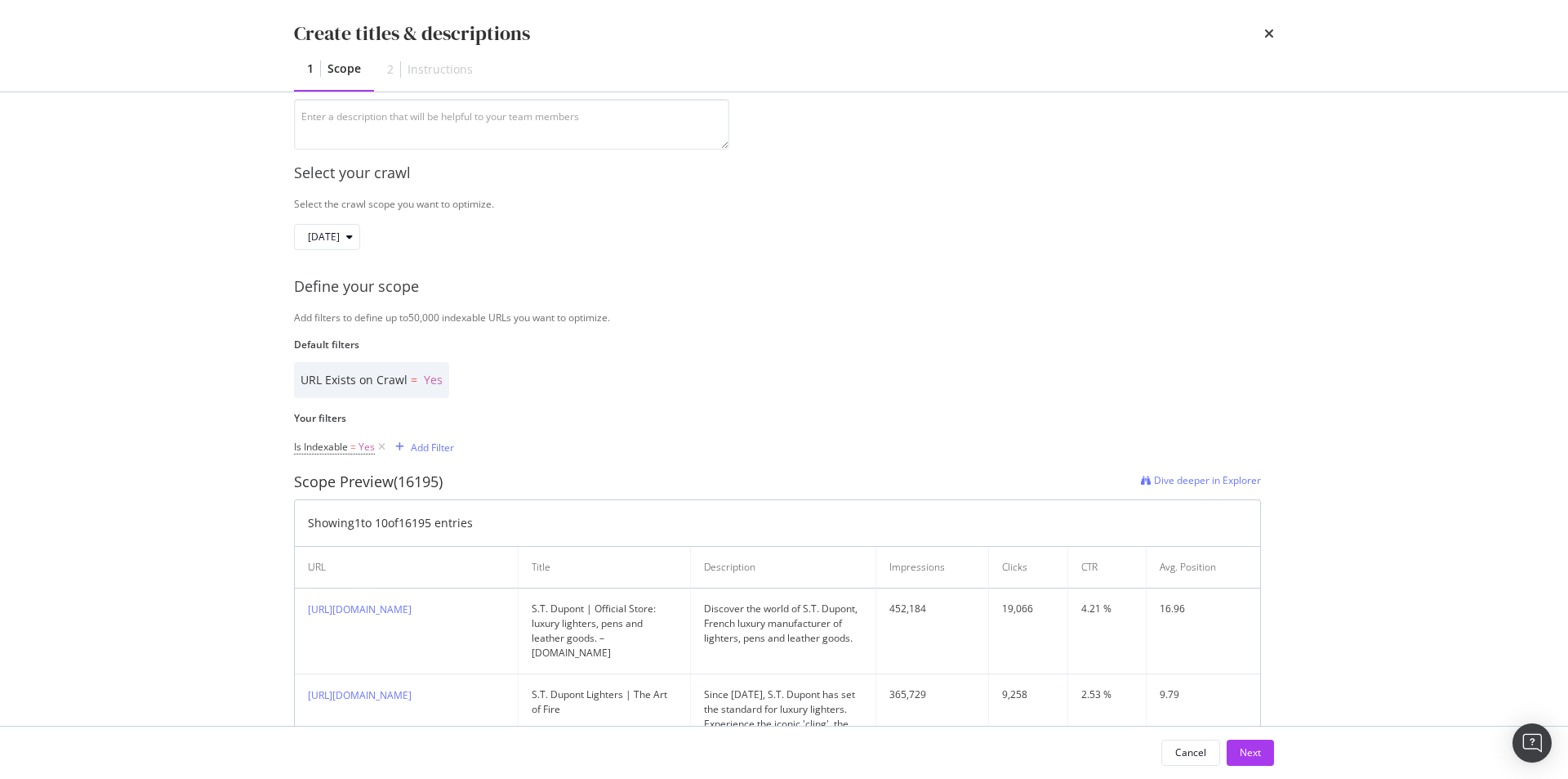
scroll to position [245, 0]
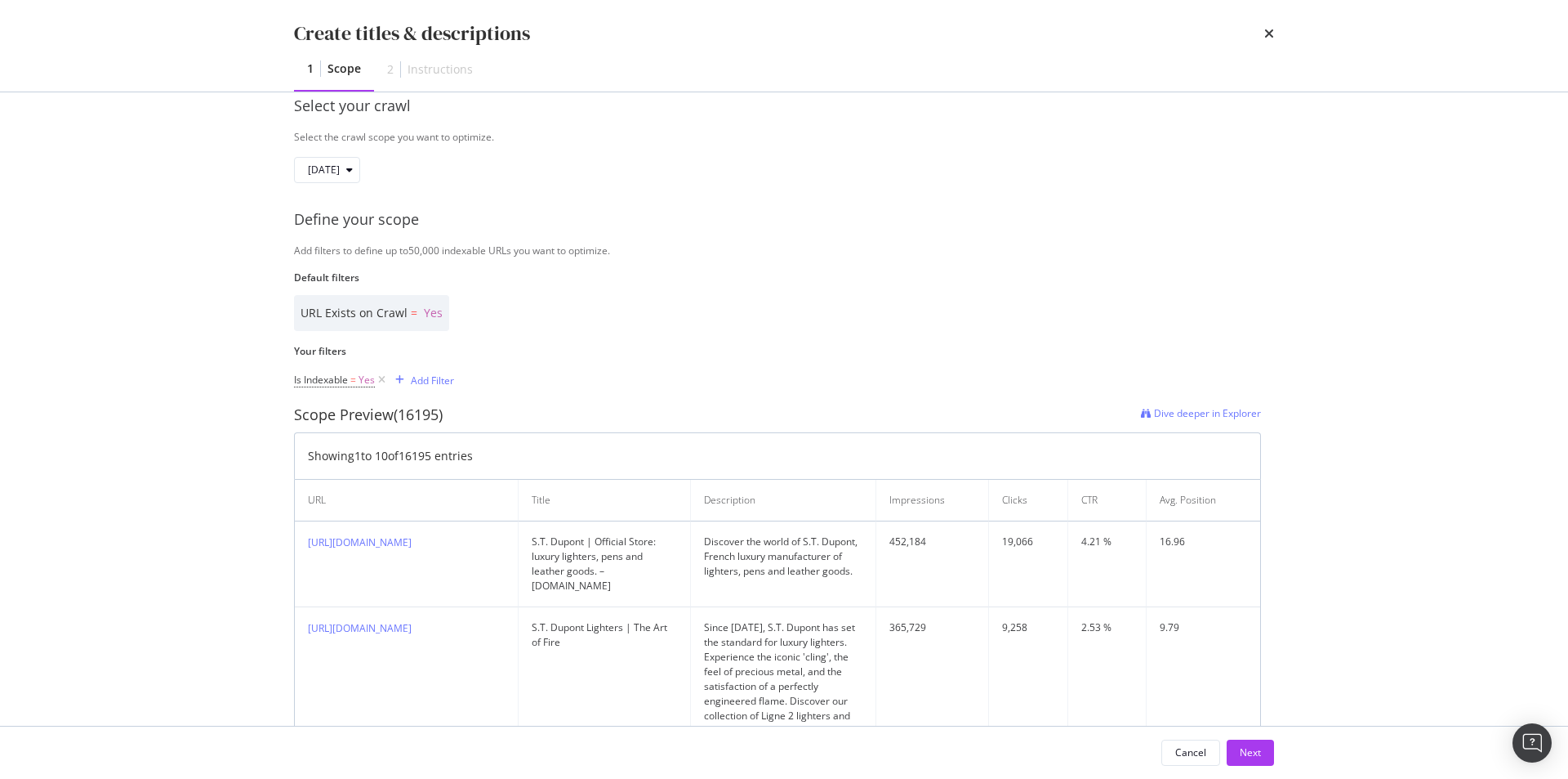
type input "Store Locator - Meta-title & Meta-description - DE"
click at [442, 383] on div "Add Filter" at bounding box center [432, 381] width 44 height 14
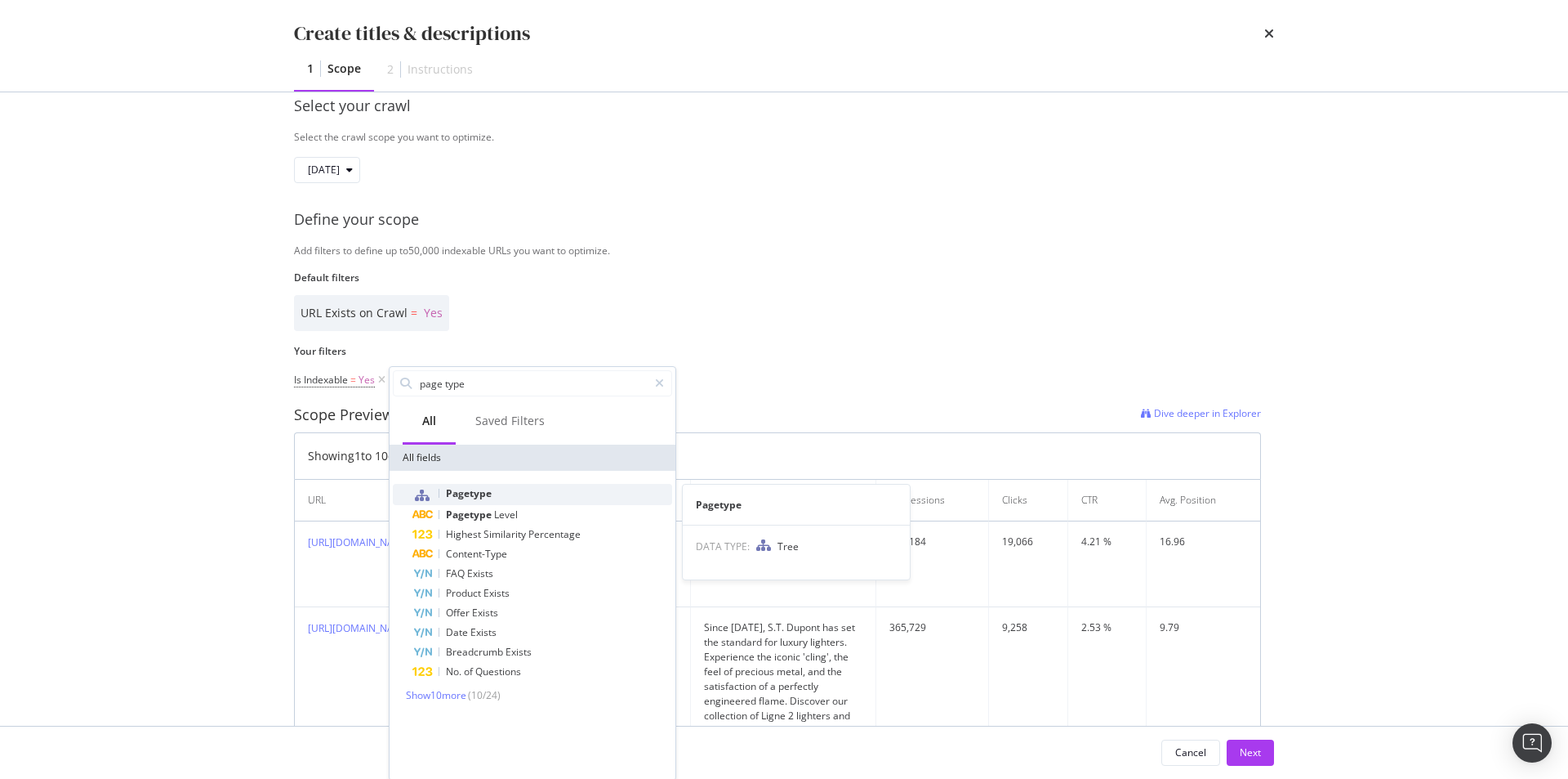
type input "page type"
click at [531, 487] on div "Pagetype" at bounding box center [542, 494] width 260 height 21
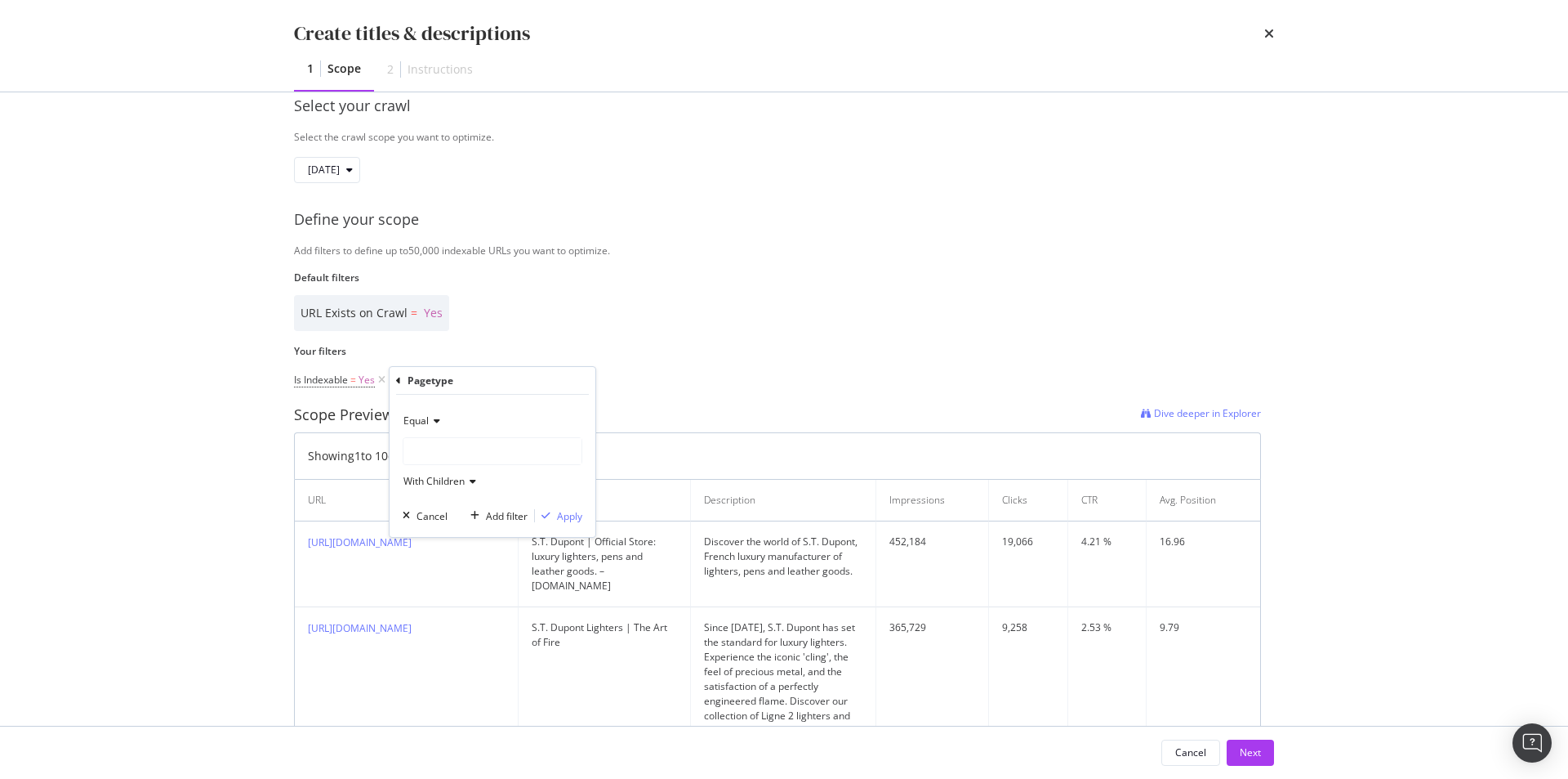
click at [498, 447] on div "modal" at bounding box center [492, 451] width 178 height 26
type input "store"
click at [436, 422] on icon "modal" at bounding box center [434, 421] width 12 height 10
click at [476, 474] on div "With Children" at bounding box center [492, 481] width 180 height 26
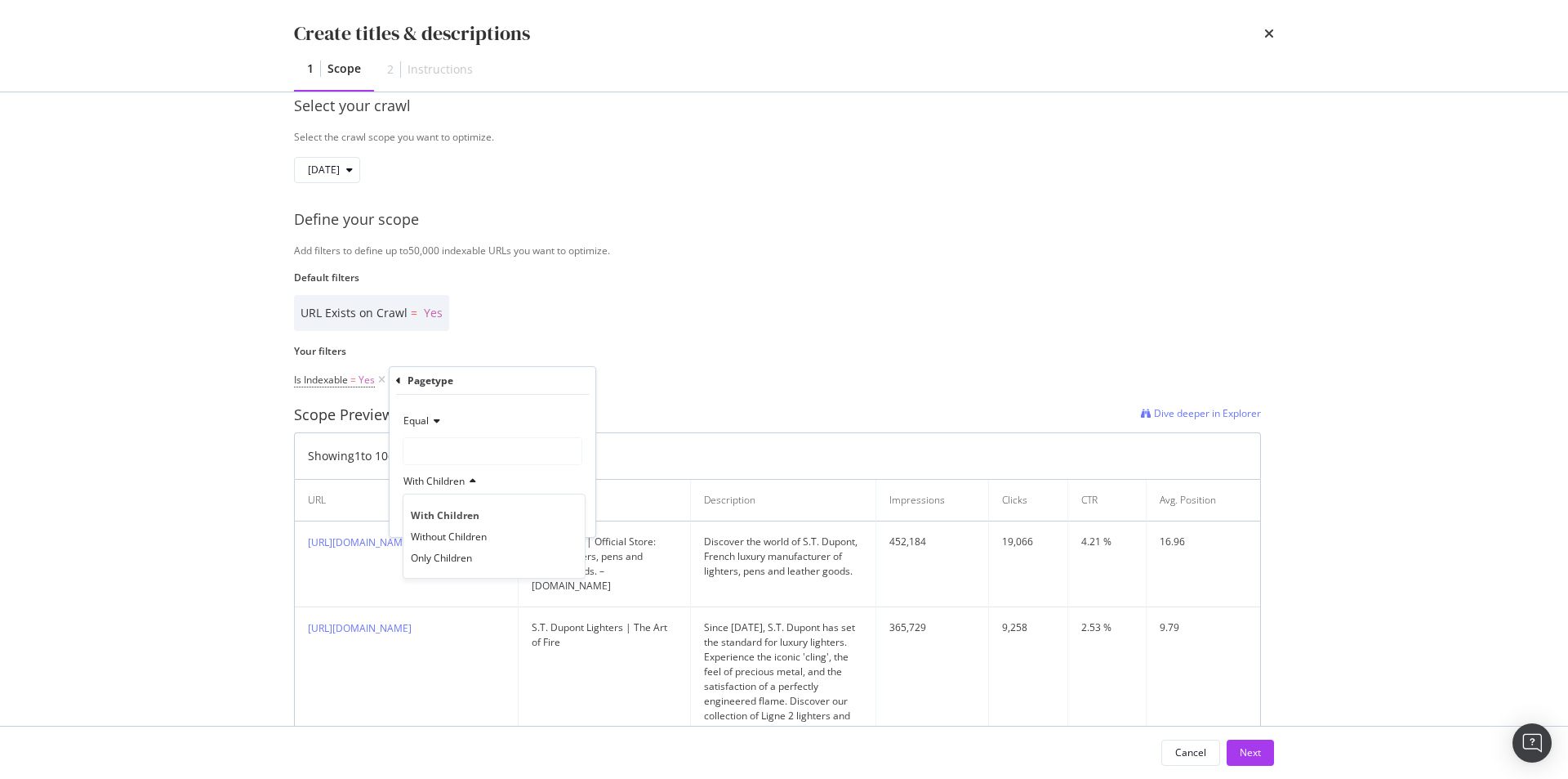
click at [467, 479] on icon "modal" at bounding box center [470, 481] width 12 height 10
click at [437, 420] on icon "modal" at bounding box center [434, 421] width 12 height 10
click at [501, 405] on div "Equal Equal Not Equal With Children Cancel Add filter Apply" at bounding box center [492, 466] width 206 height 142
click at [483, 452] on div "modal" at bounding box center [492, 451] width 178 height 26
type input "store"
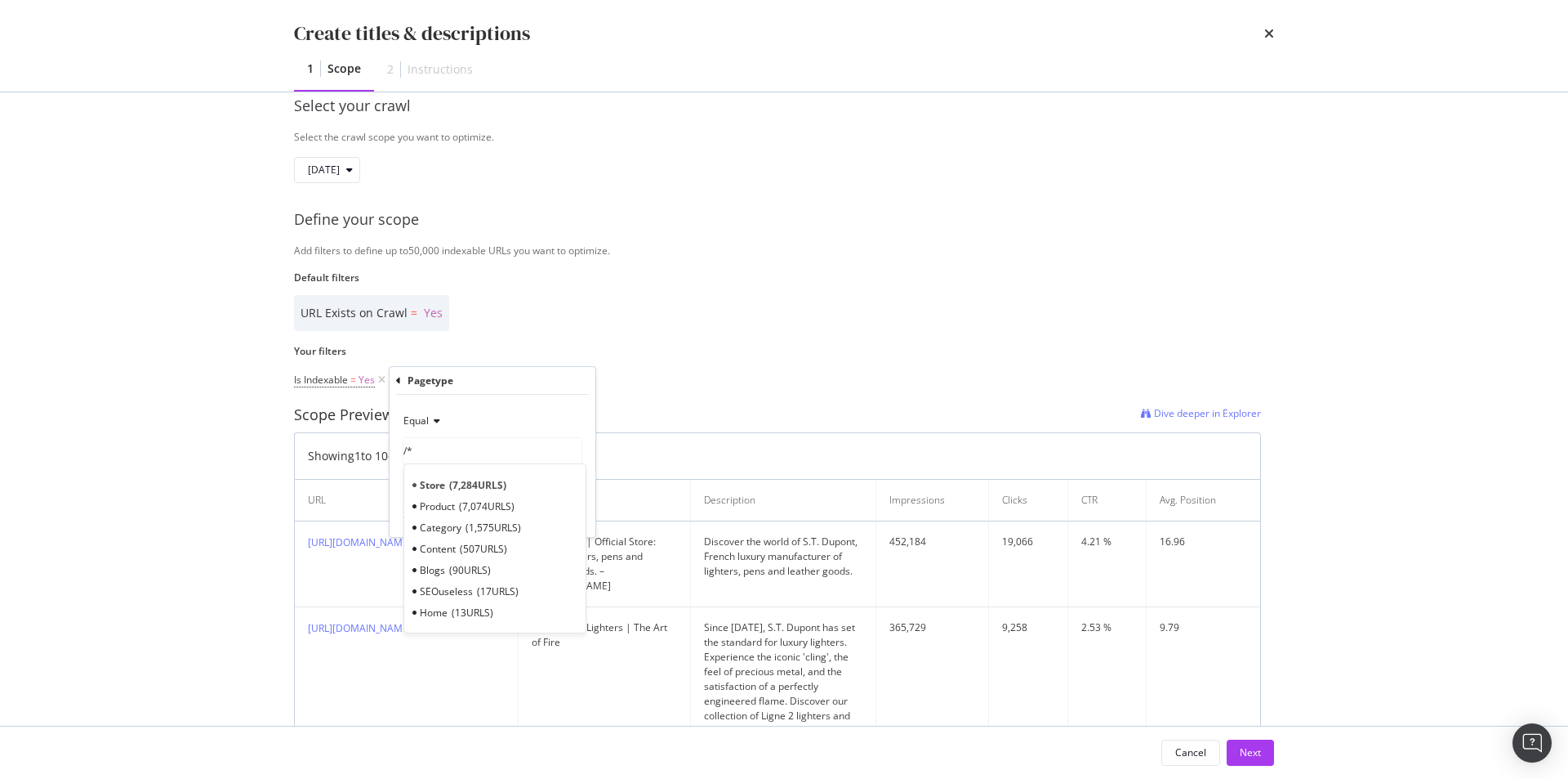
type input "/"
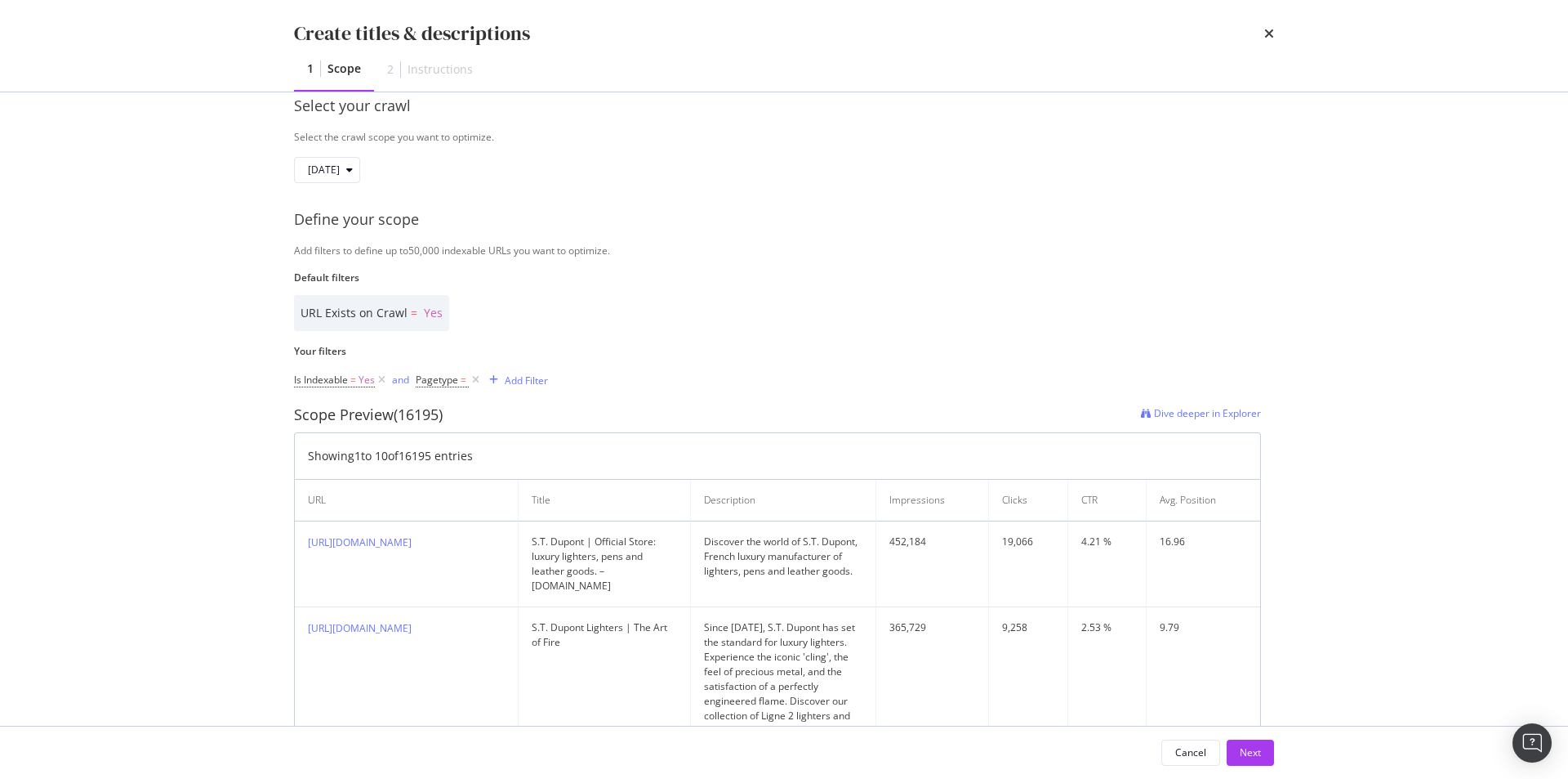
click at [181, 529] on div "Create titles & descriptions 1 Scope 2 Instructions Identify your optimization …" at bounding box center [784, 390] width 1568 height 779
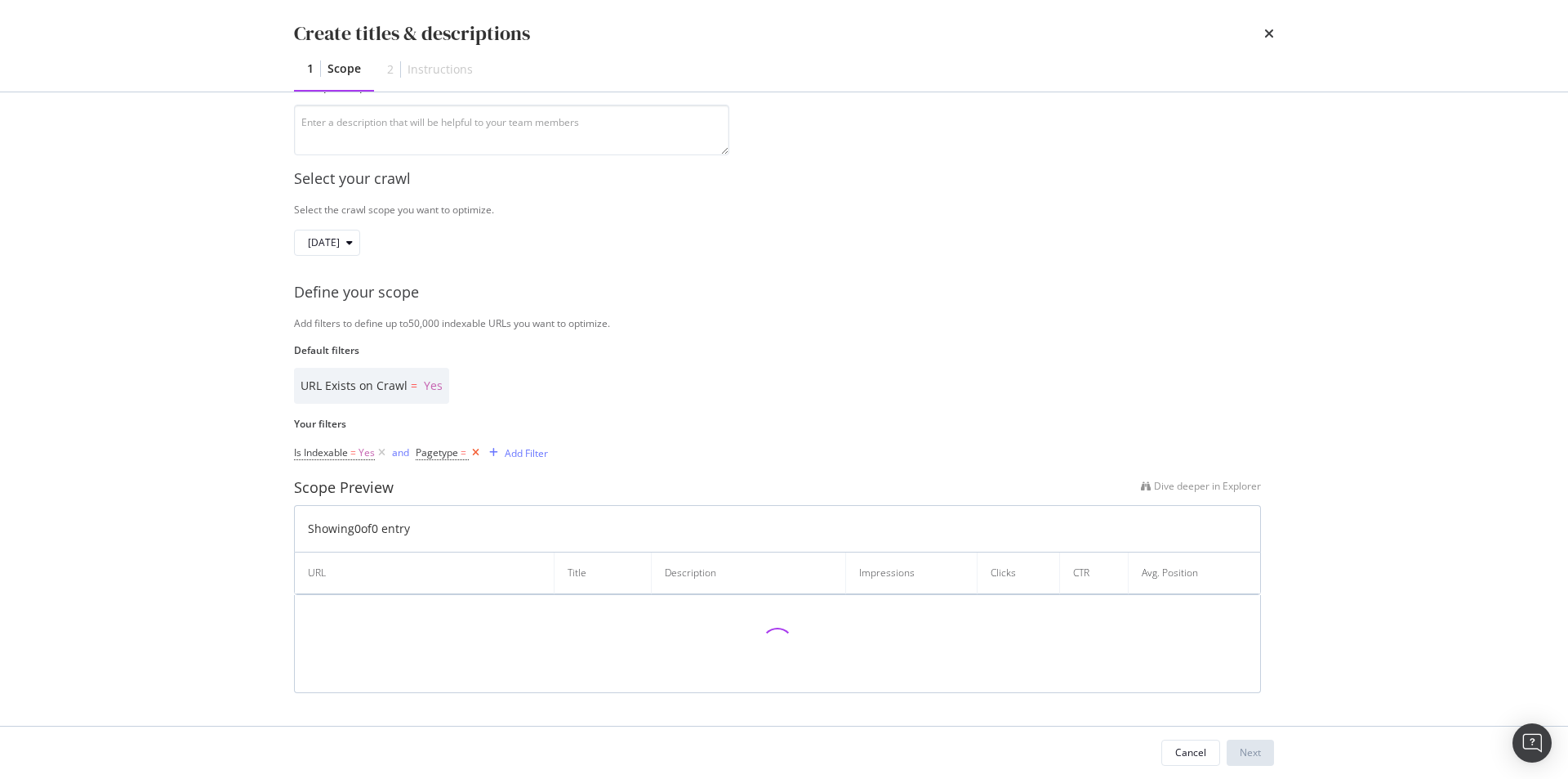
click at [476, 450] on icon "modal" at bounding box center [476, 453] width 14 height 16
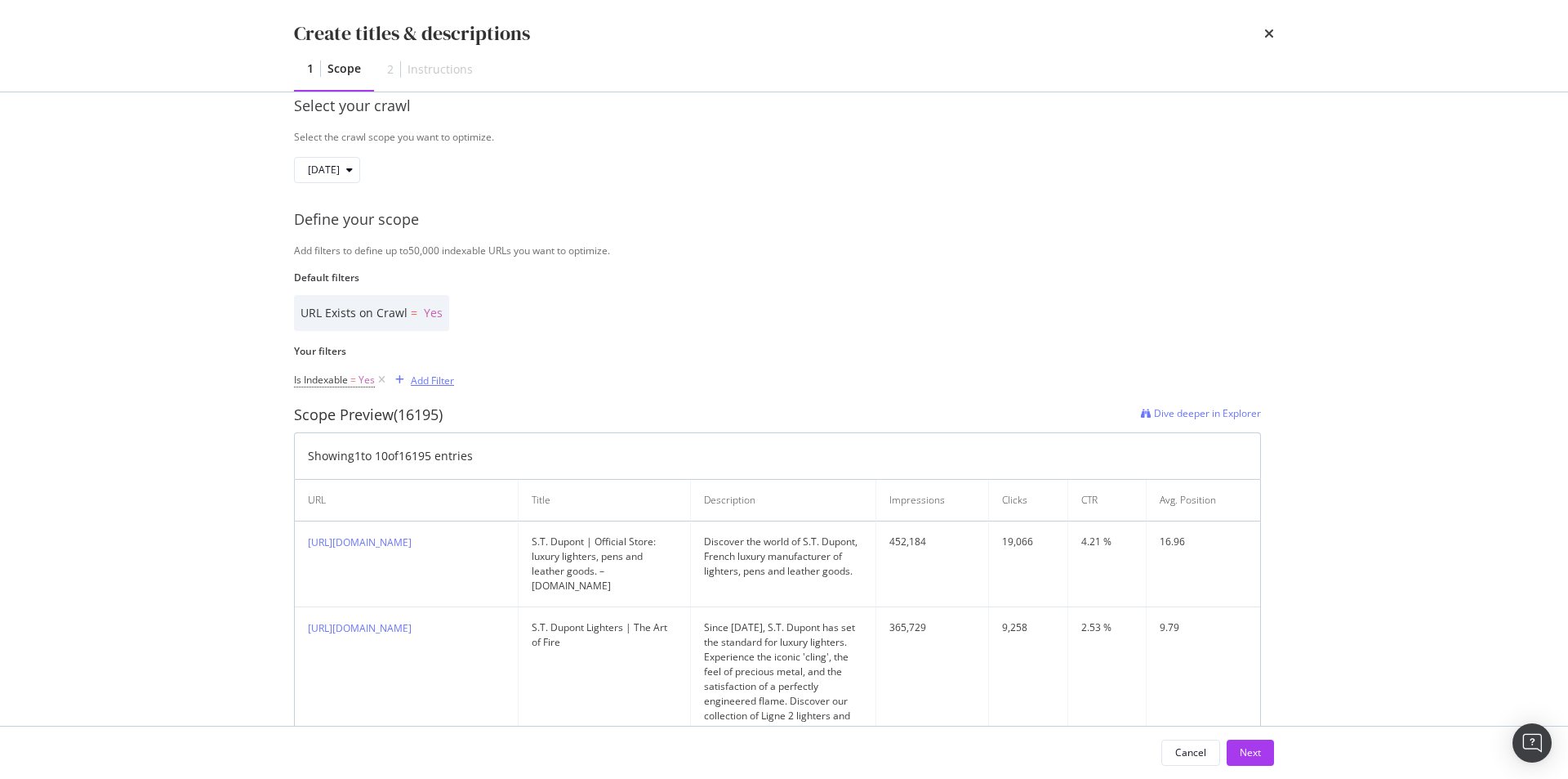
click at [424, 376] on div "Add Filter" at bounding box center [432, 381] width 44 height 14
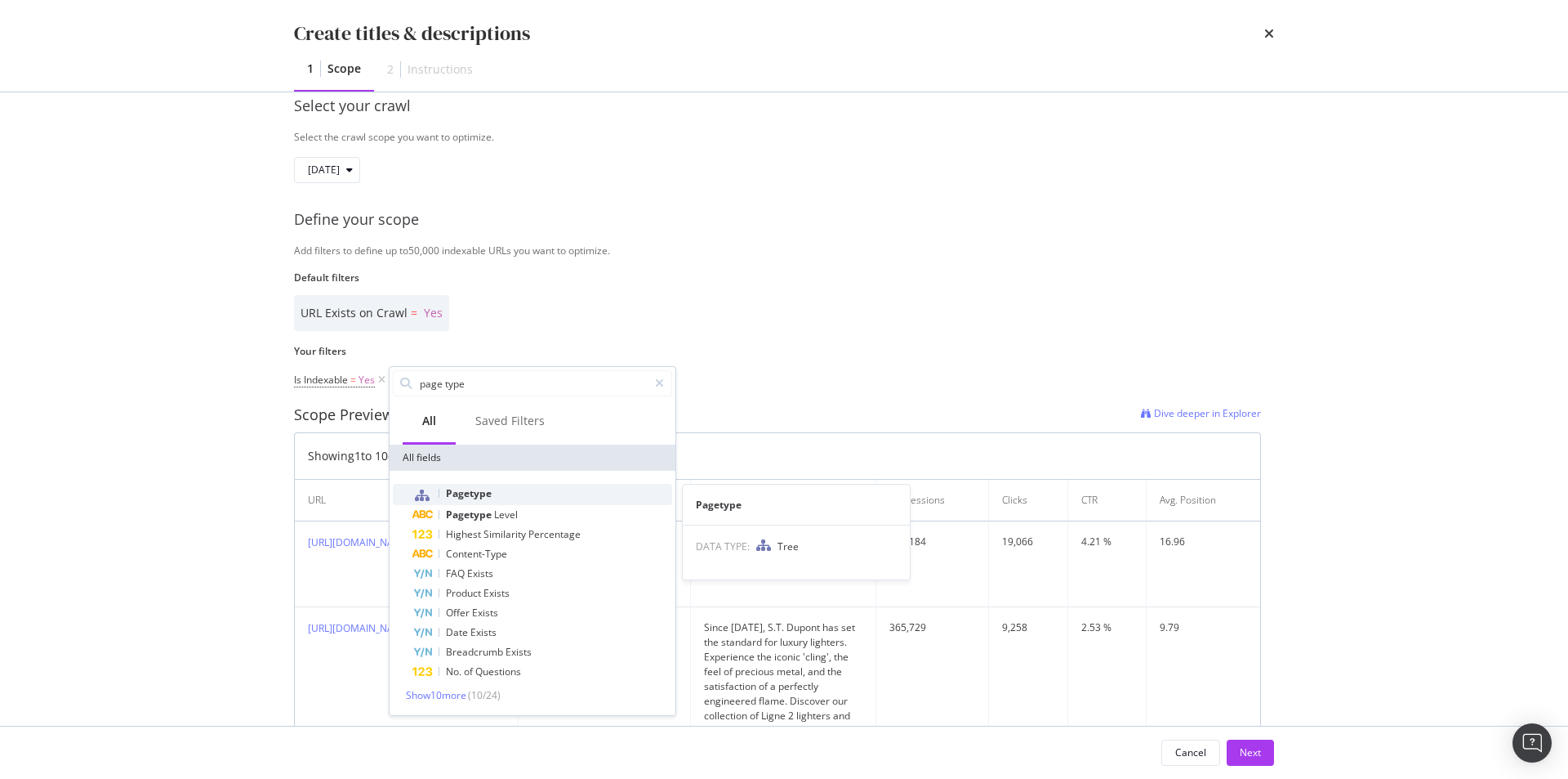
click at [485, 489] on span "Pagetype" at bounding box center [468, 494] width 45 height 14
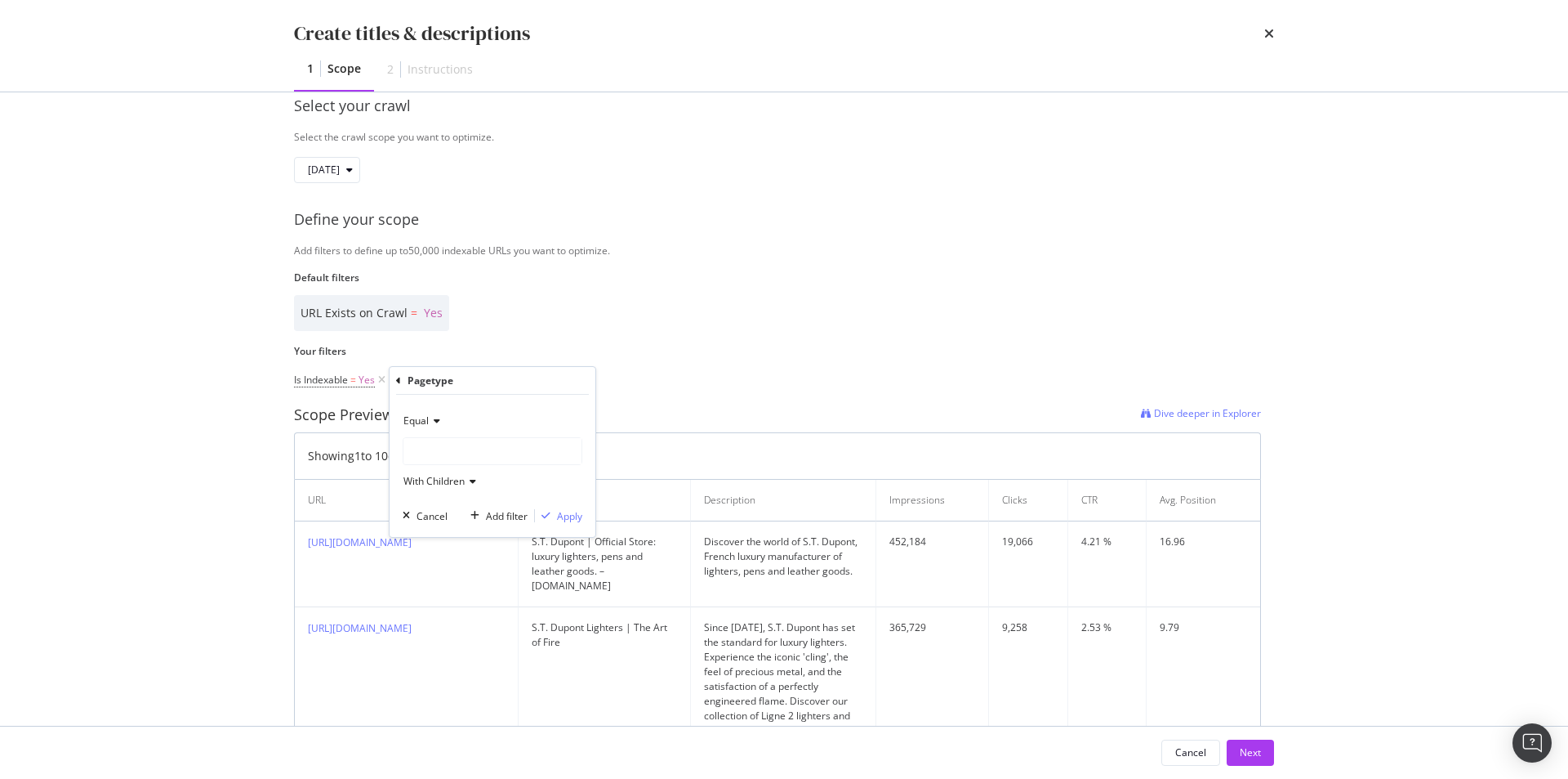
click at [431, 421] on icon "modal" at bounding box center [434, 421] width 12 height 10
click at [479, 470] on div "Not Equal" at bounding box center [494, 476] width 175 height 21
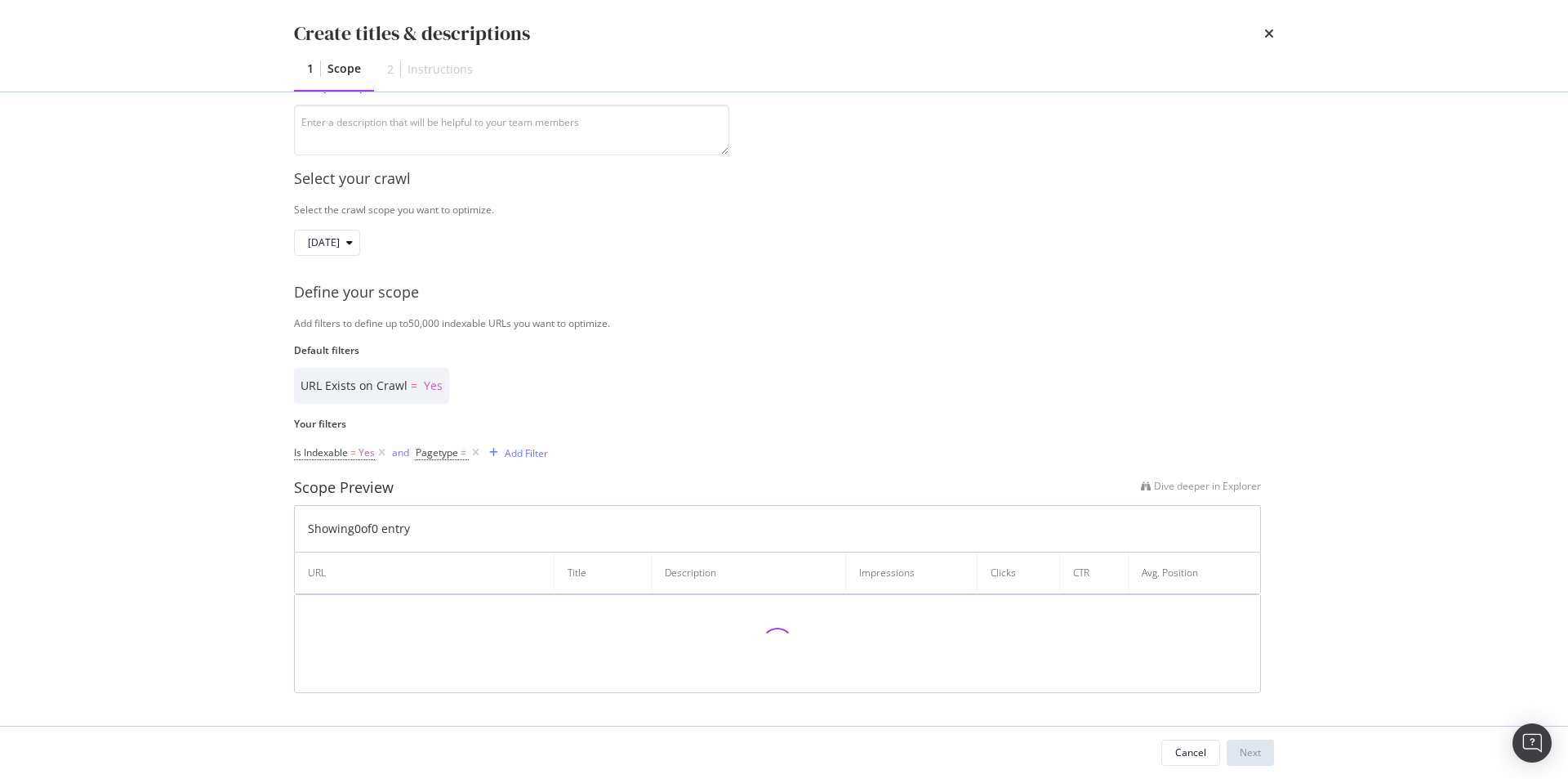
scroll to position [169, 0]
click at [462, 457] on span "=" at bounding box center [463, 456] width 5 height 14
click at [457, 489] on icon "modal" at bounding box center [462, 494] width 12 height 10
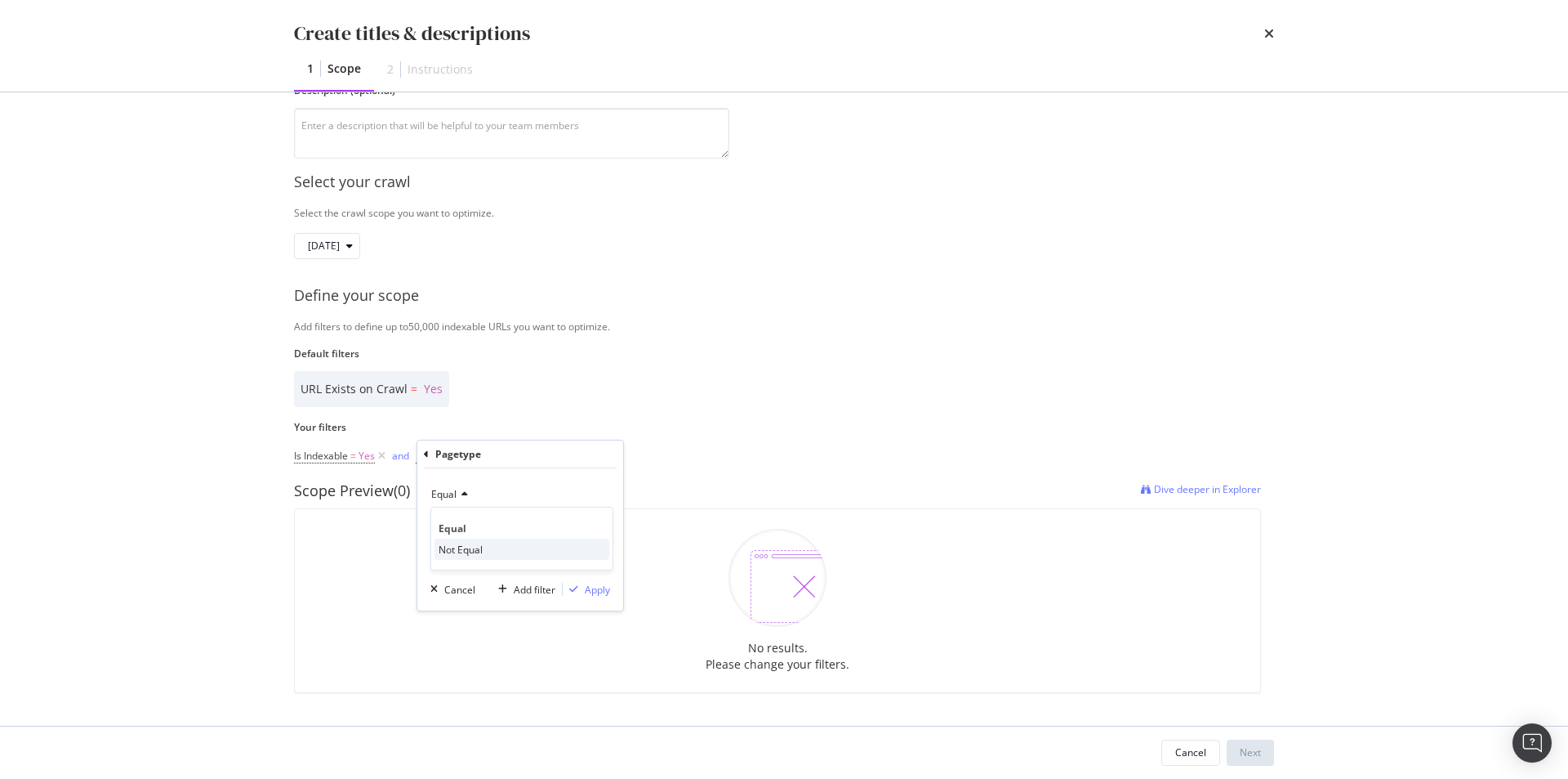
click at [482, 550] on span "Not Equal" at bounding box center [460, 550] width 44 height 14
click at [534, 515] on div "modal" at bounding box center [520, 524] width 178 height 26
click at [535, 517] on div "modal" at bounding box center [520, 524] width 178 height 26
click at [640, 386] on div "URL Exists on Crawl = Yes" at bounding box center [778, 389] width 967 height 36
click at [444, 450] on span "Pagetype" at bounding box center [437, 456] width 43 height 14
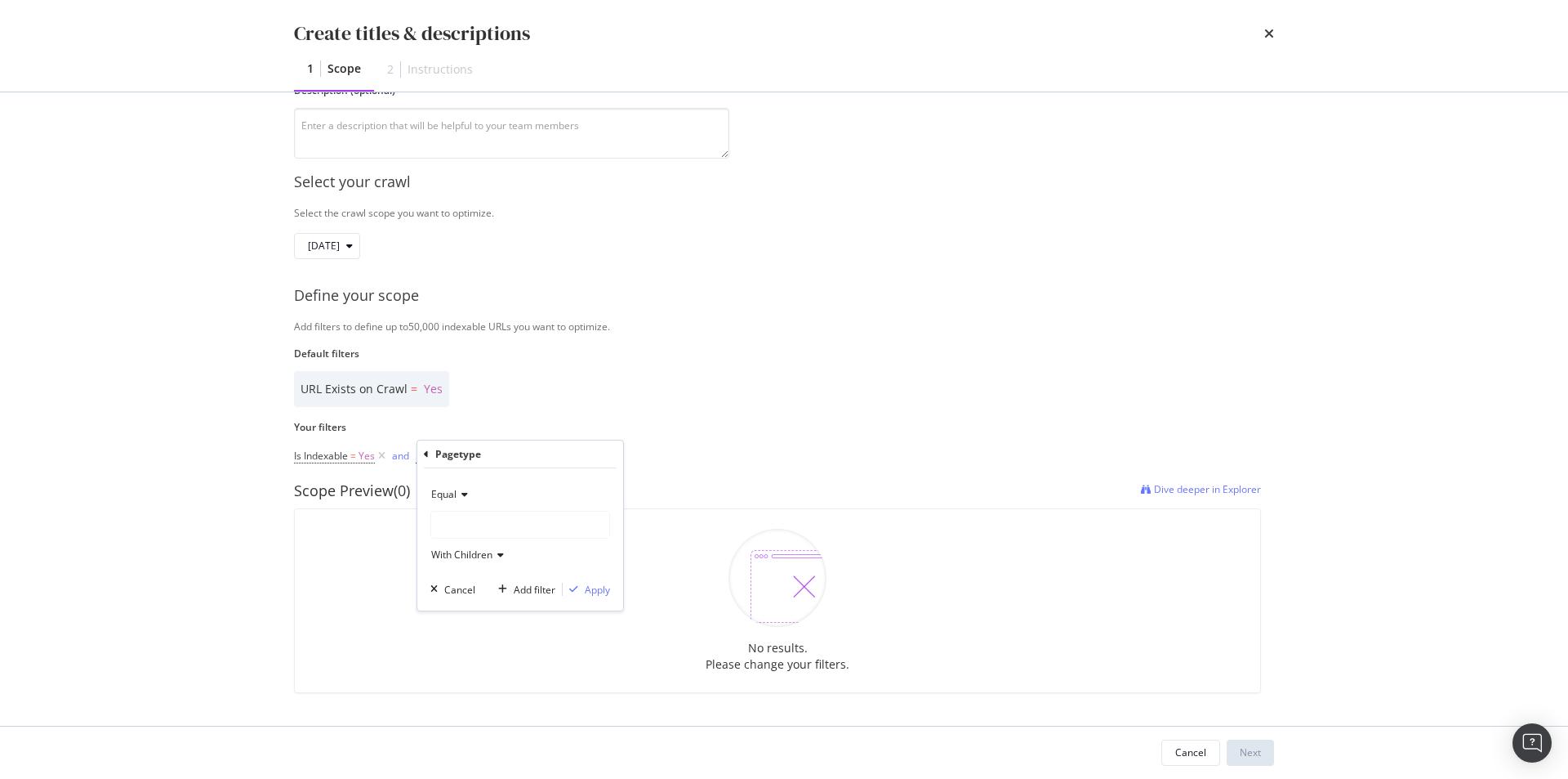
click at [476, 526] on div "modal" at bounding box center [520, 524] width 178 height 26
click at [489, 556] on span "With Children" at bounding box center [461, 555] width 61 height 14
click at [489, 555] on span "With Children" at bounding box center [461, 555] width 61 height 14
click at [476, 510] on div "Equal With Children" at bounding box center [520, 524] width 180 height 86
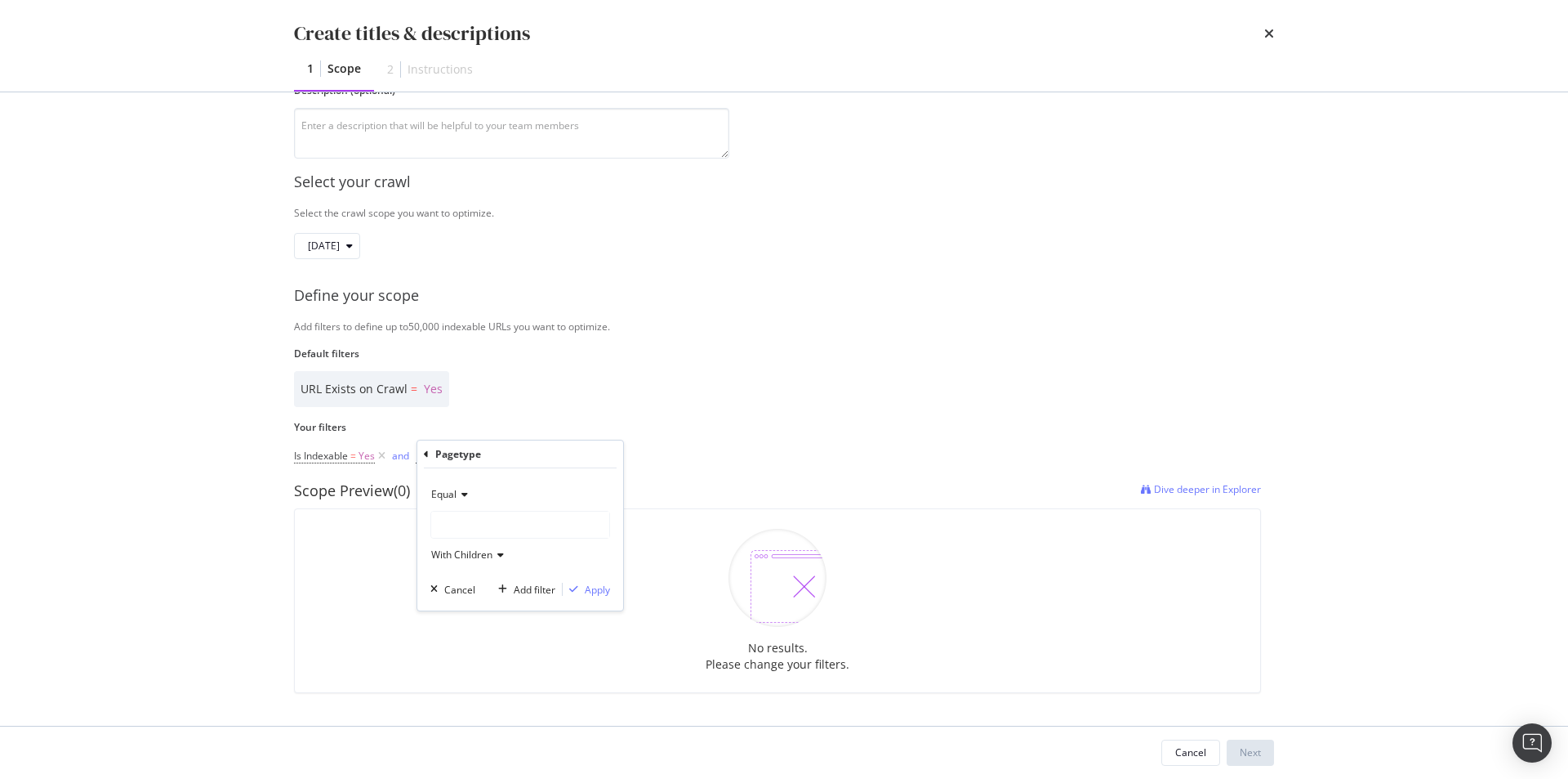
click at [483, 526] on div "modal" at bounding box center [520, 524] width 178 height 26
click at [520, 524] on div "modal" at bounding box center [520, 524] width 178 height 26
click at [519, 523] on div "modal" at bounding box center [520, 524] width 178 height 26
click at [499, 524] on div "modal" at bounding box center [520, 524] width 178 height 26
click at [492, 514] on div "modal" at bounding box center [520, 524] width 178 height 26
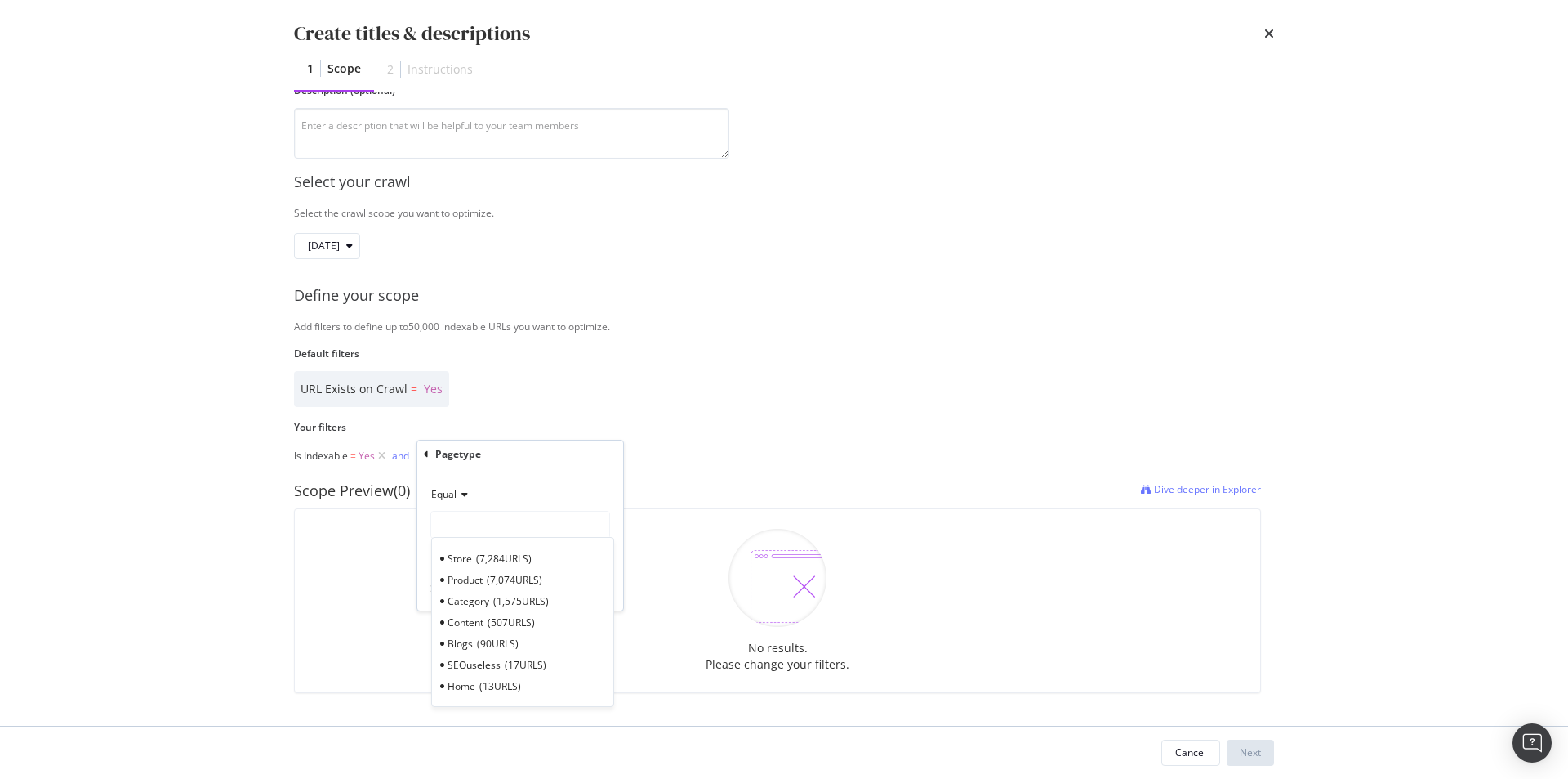
paste input "Store/*"
type input "Store/*"
click at [595, 584] on div "Apply" at bounding box center [597, 590] width 25 height 14
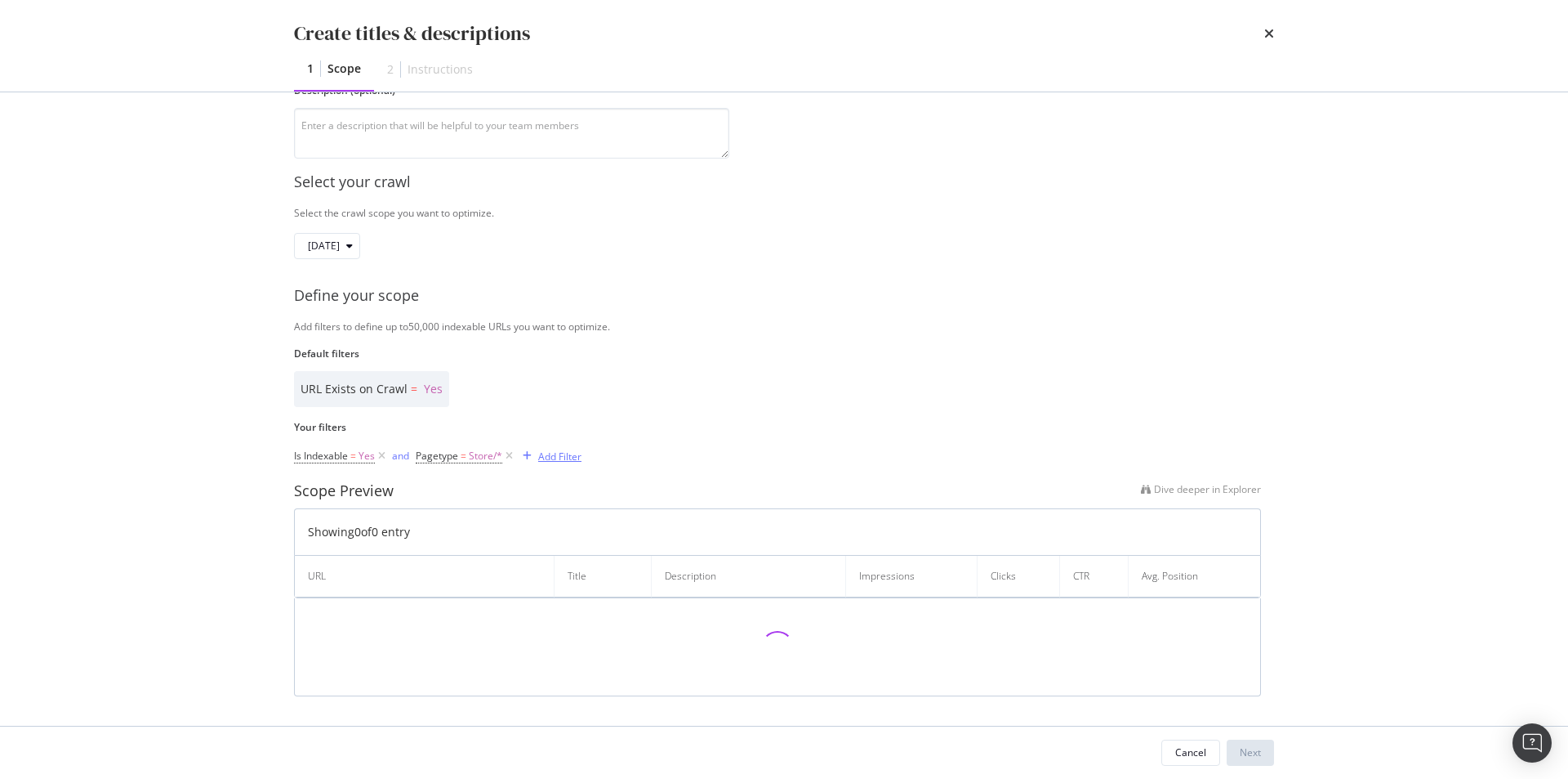
click at [572, 454] on div "Add Filter" at bounding box center [560, 456] width 44 height 14
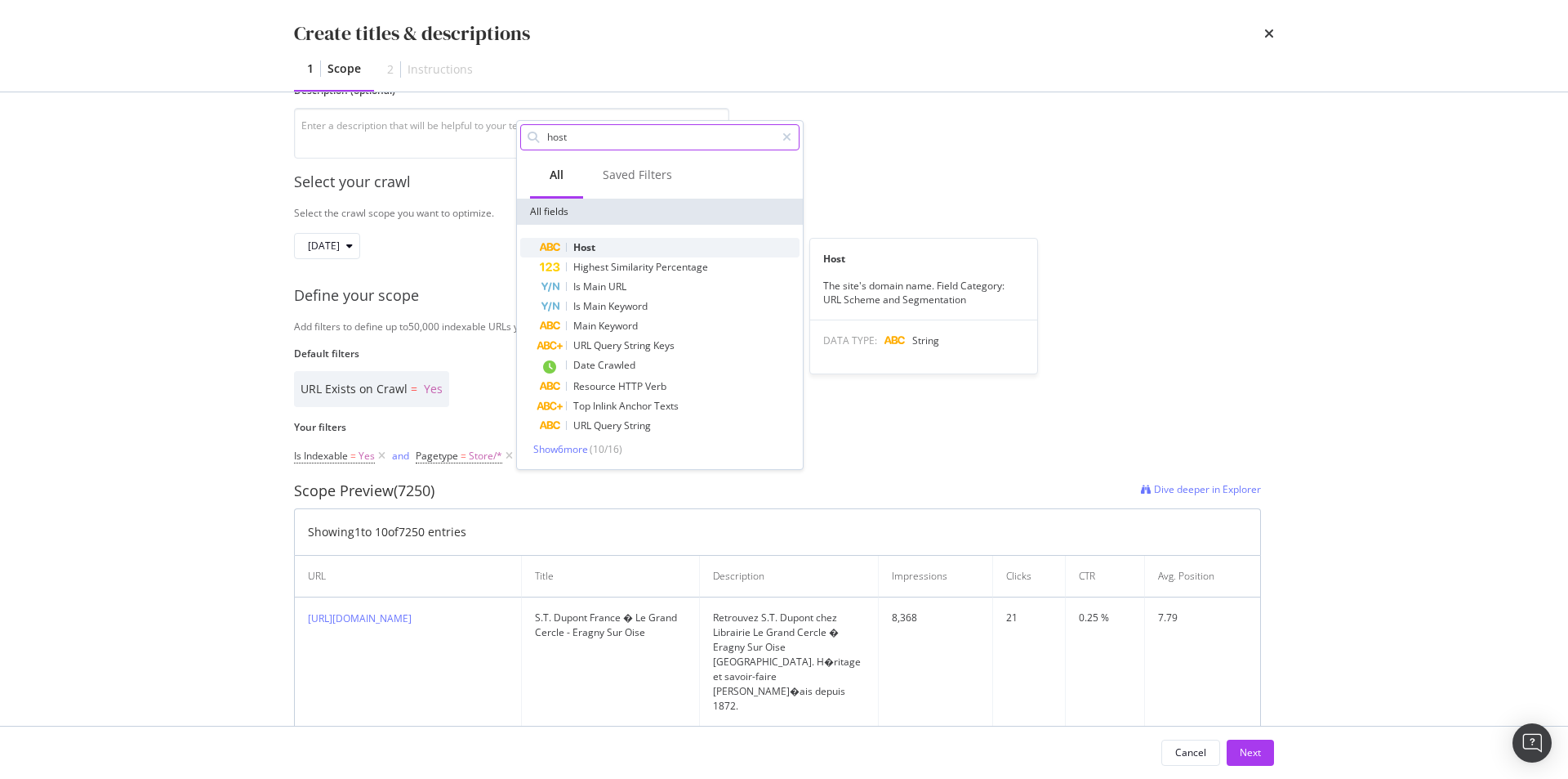
type input "host"
click at [610, 250] on div "Host" at bounding box center [669, 247] width 260 height 20
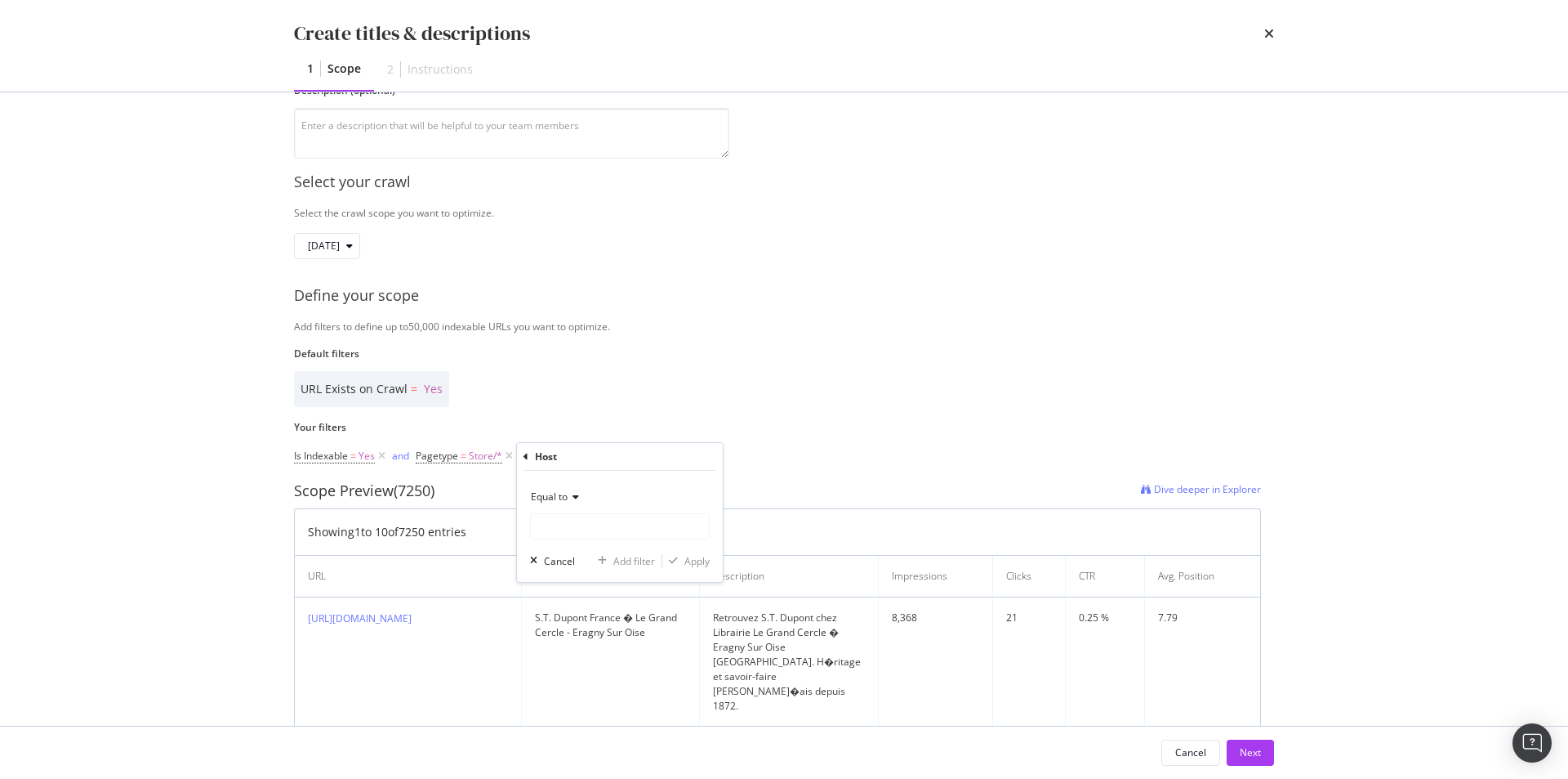
click at [568, 499] on span "Equal to" at bounding box center [548, 496] width 36 height 14
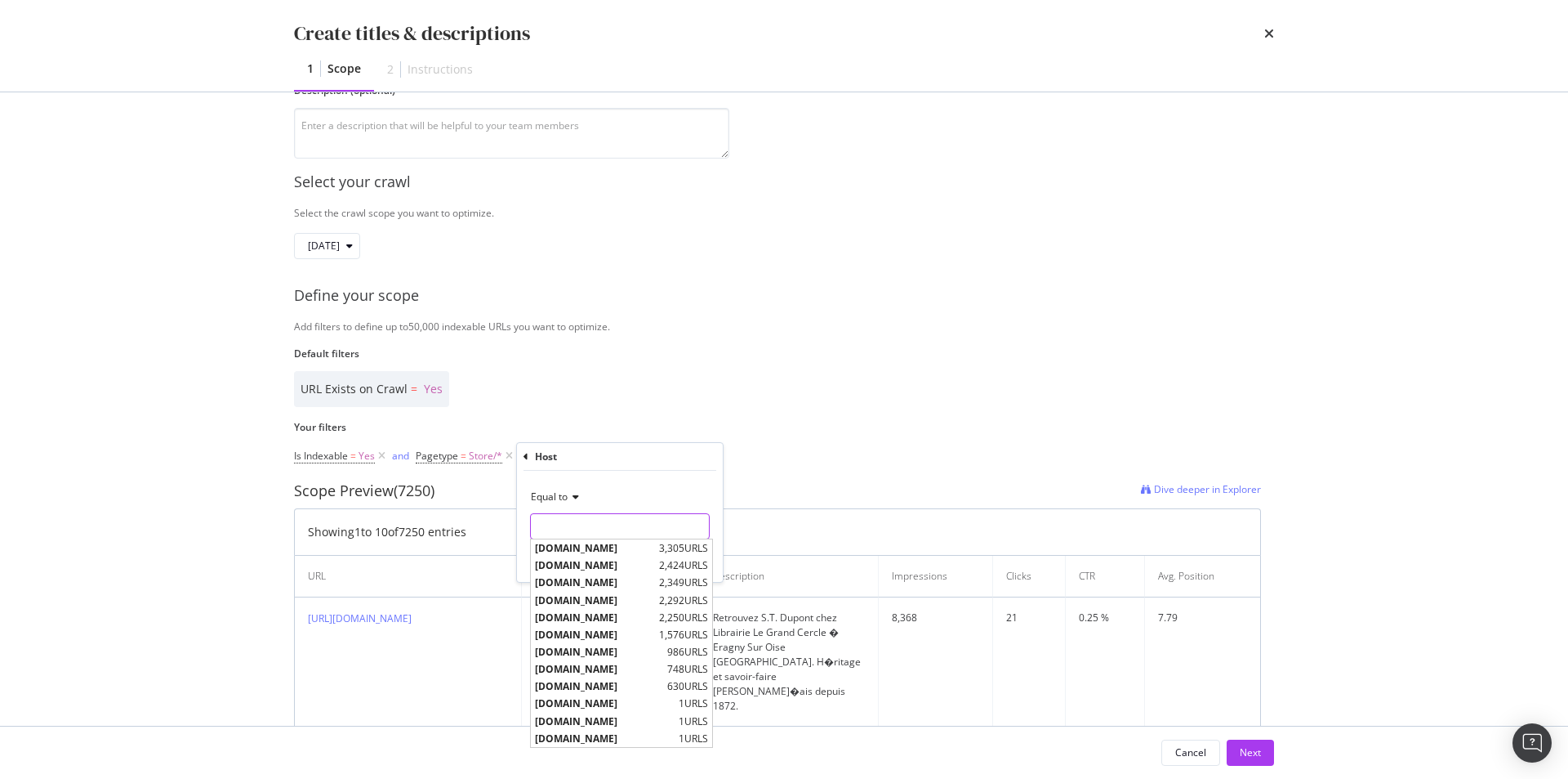
click at [587, 526] on input "Name" at bounding box center [620, 526] width 178 height 26
click at [590, 543] on span "www.st-dupont.com" at bounding box center [595, 548] width 120 height 14
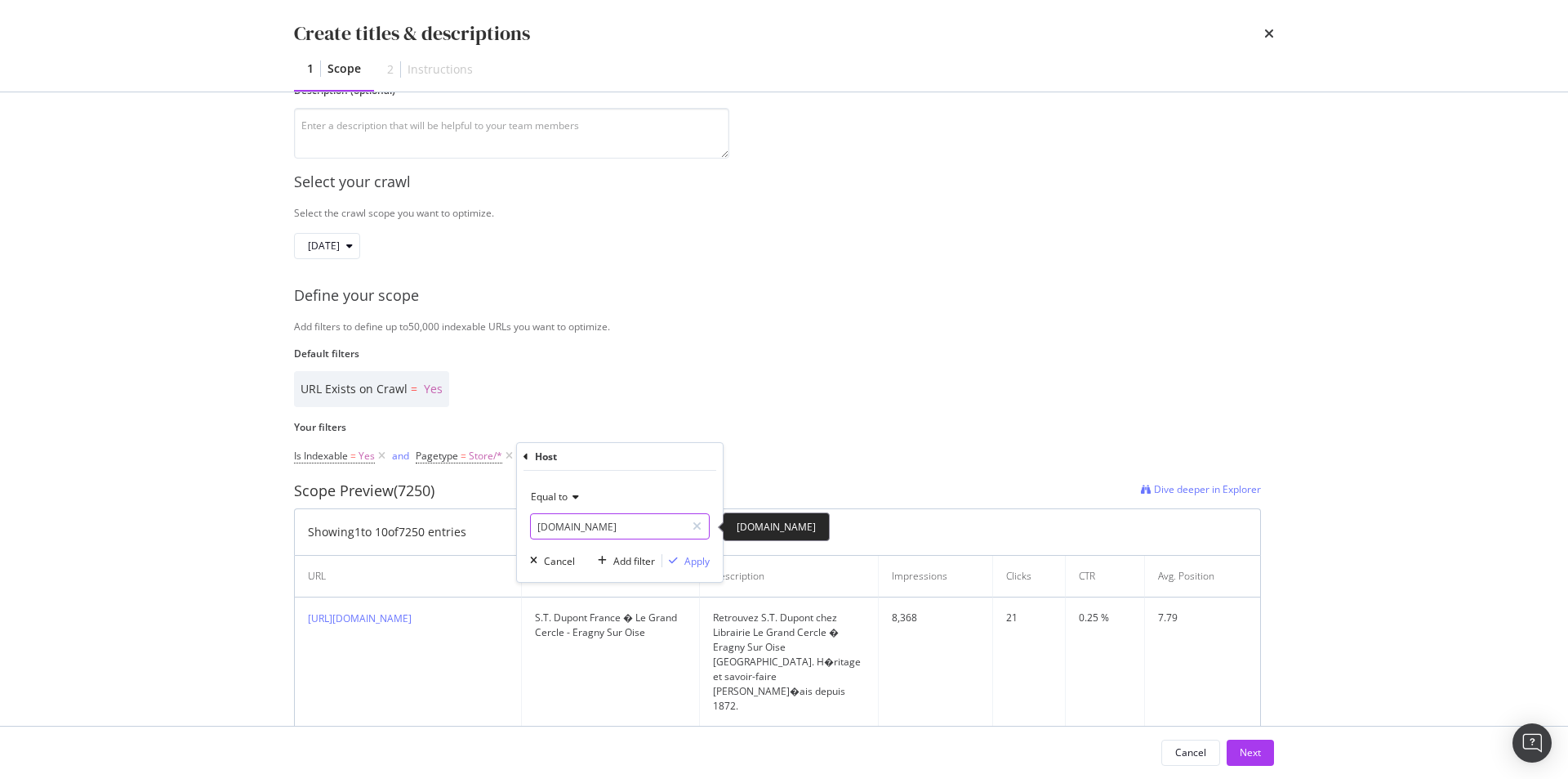
click at [613, 529] on input "www.st-dupont.com" at bounding box center [608, 526] width 155 height 26
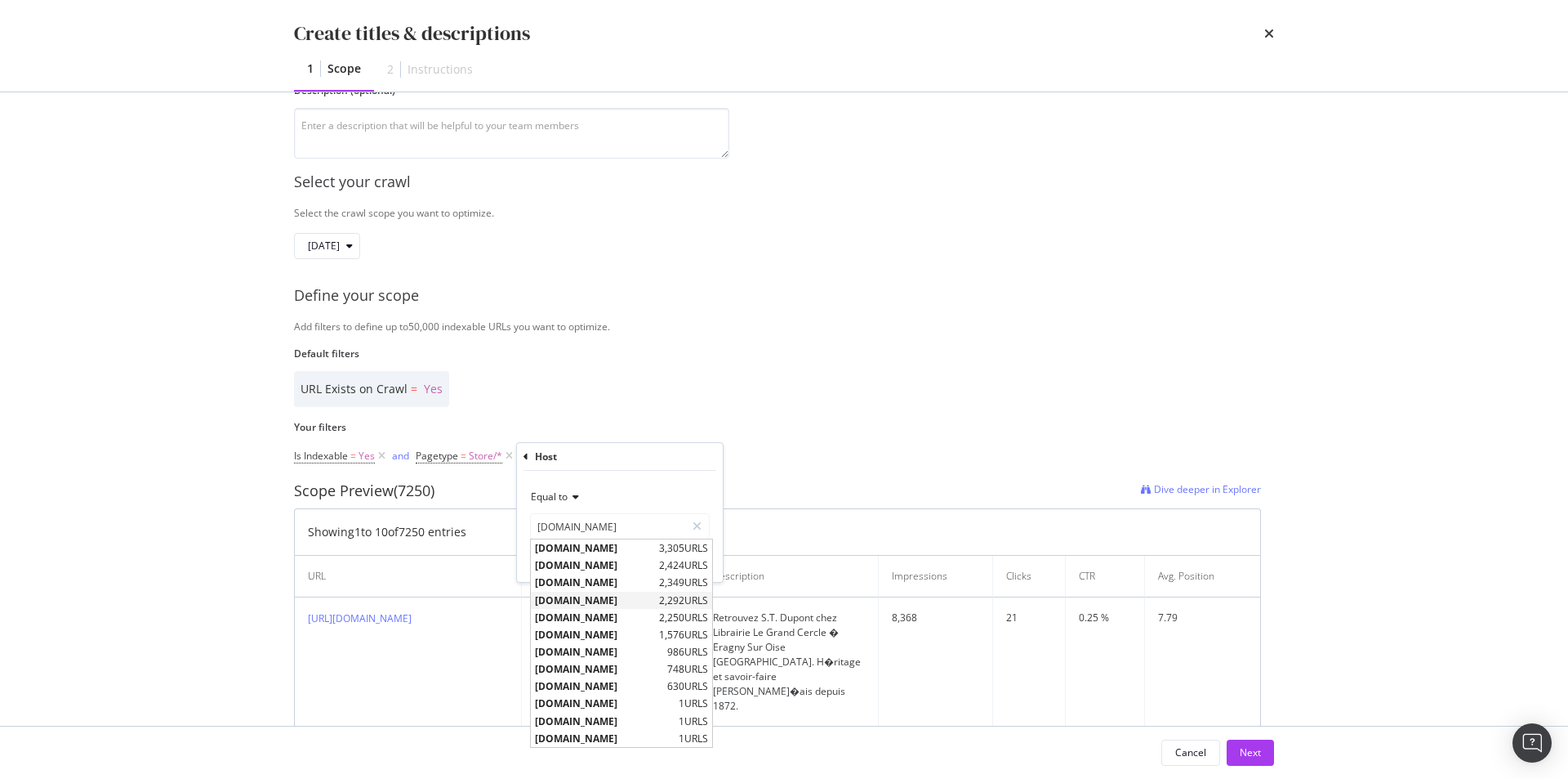
click at [644, 598] on span "de.st-dupont.com" at bounding box center [595, 600] width 120 height 14
type input "de.st-dupont.com"
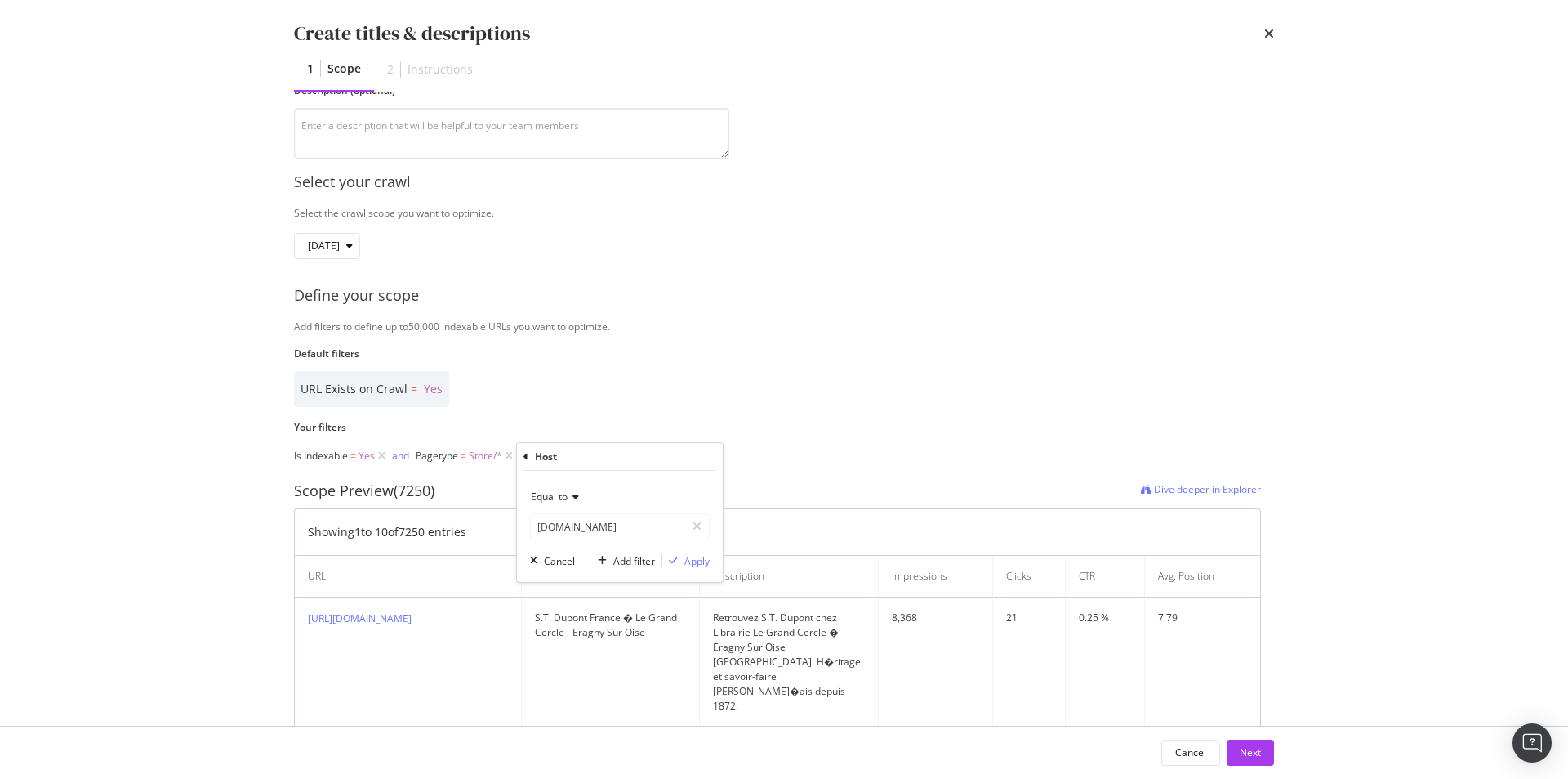
click at [700, 570] on div "Equal to de.st-dupont.com de.st-dupont.com Cancel Add filter Apply" at bounding box center [620, 526] width 206 height 111
click at [690, 558] on div "Apply" at bounding box center [697, 561] width 25 height 14
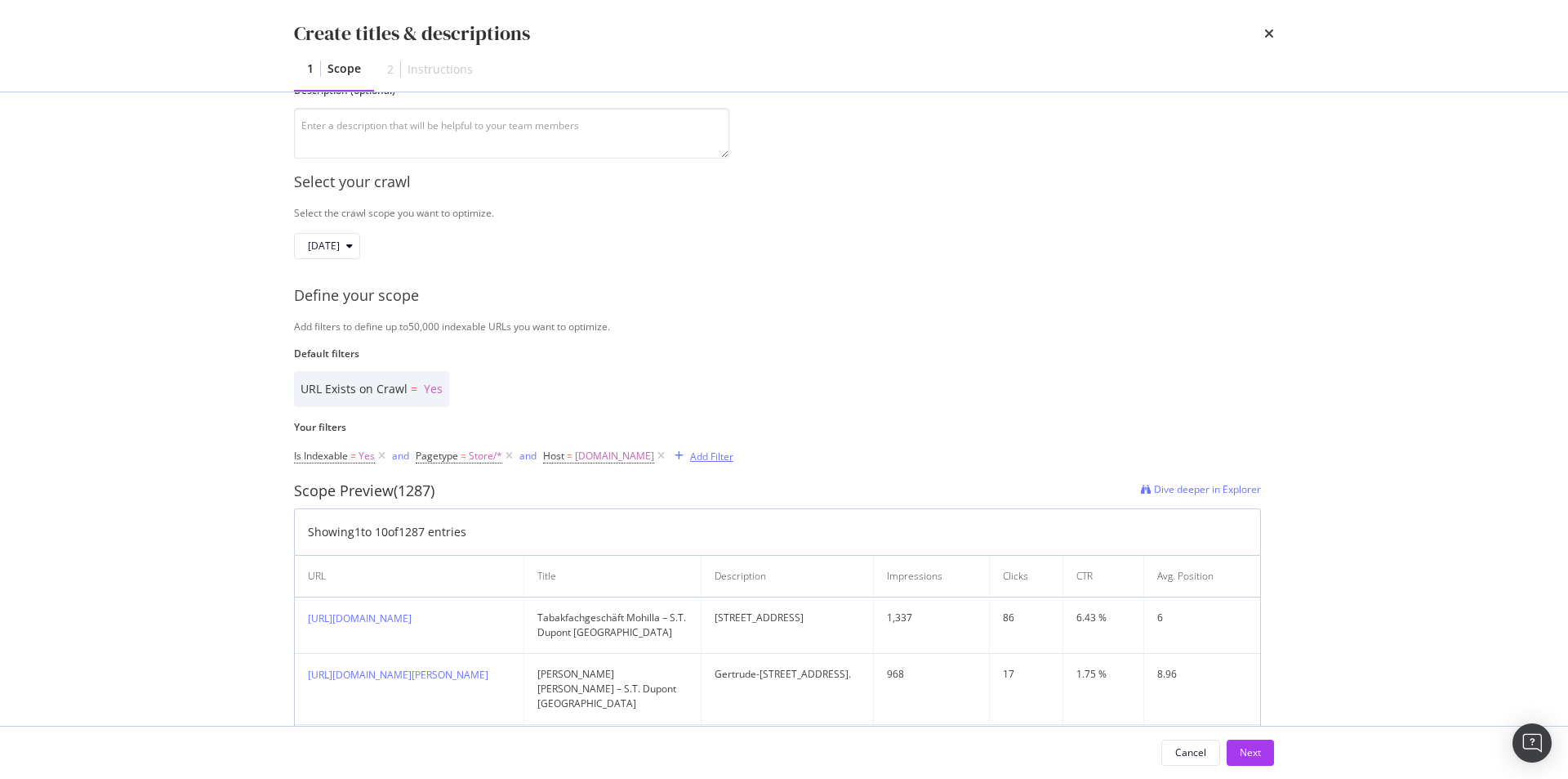
click at [718, 455] on div "Add Filter" at bounding box center [712, 456] width 44 height 14
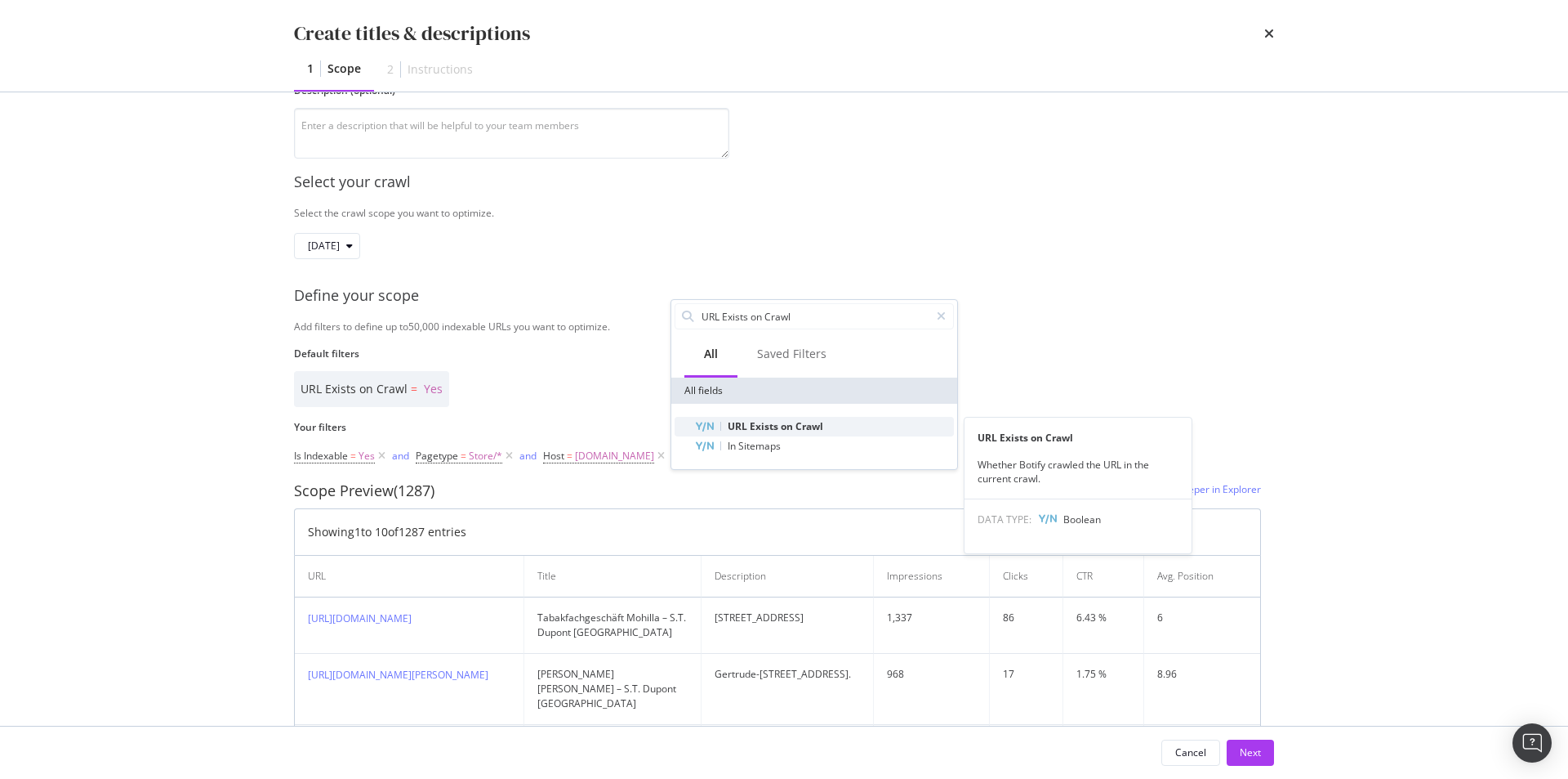
type input "URL Exists on Crawl"
click at [824, 418] on div "URL Exists on Crawl" at bounding box center [824, 427] width 260 height 20
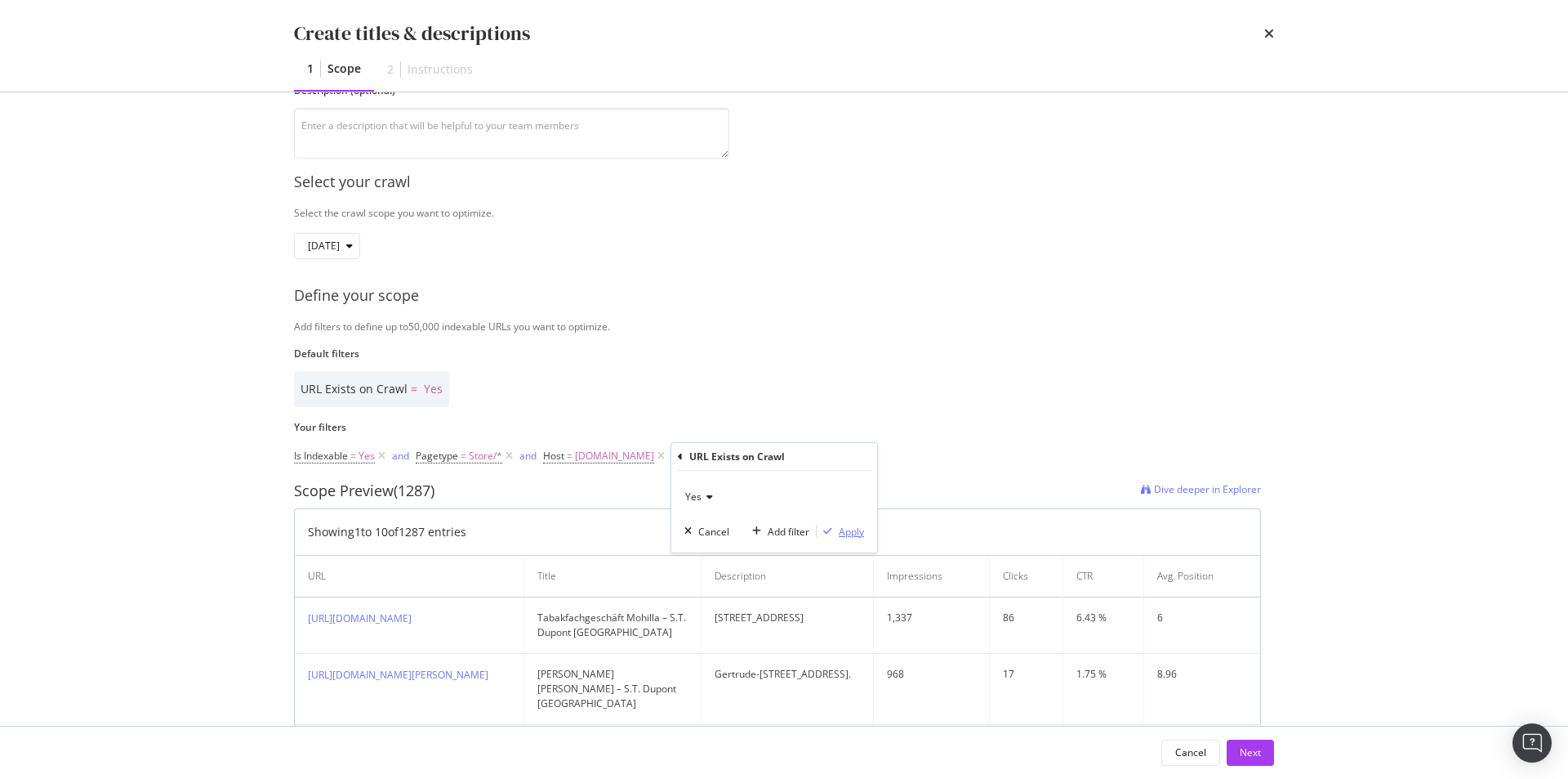
click at [831, 532] on icon "modal" at bounding box center [828, 531] width 9 height 10
click at [880, 455] on div "Add Filter" at bounding box center [868, 456] width 44 height 14
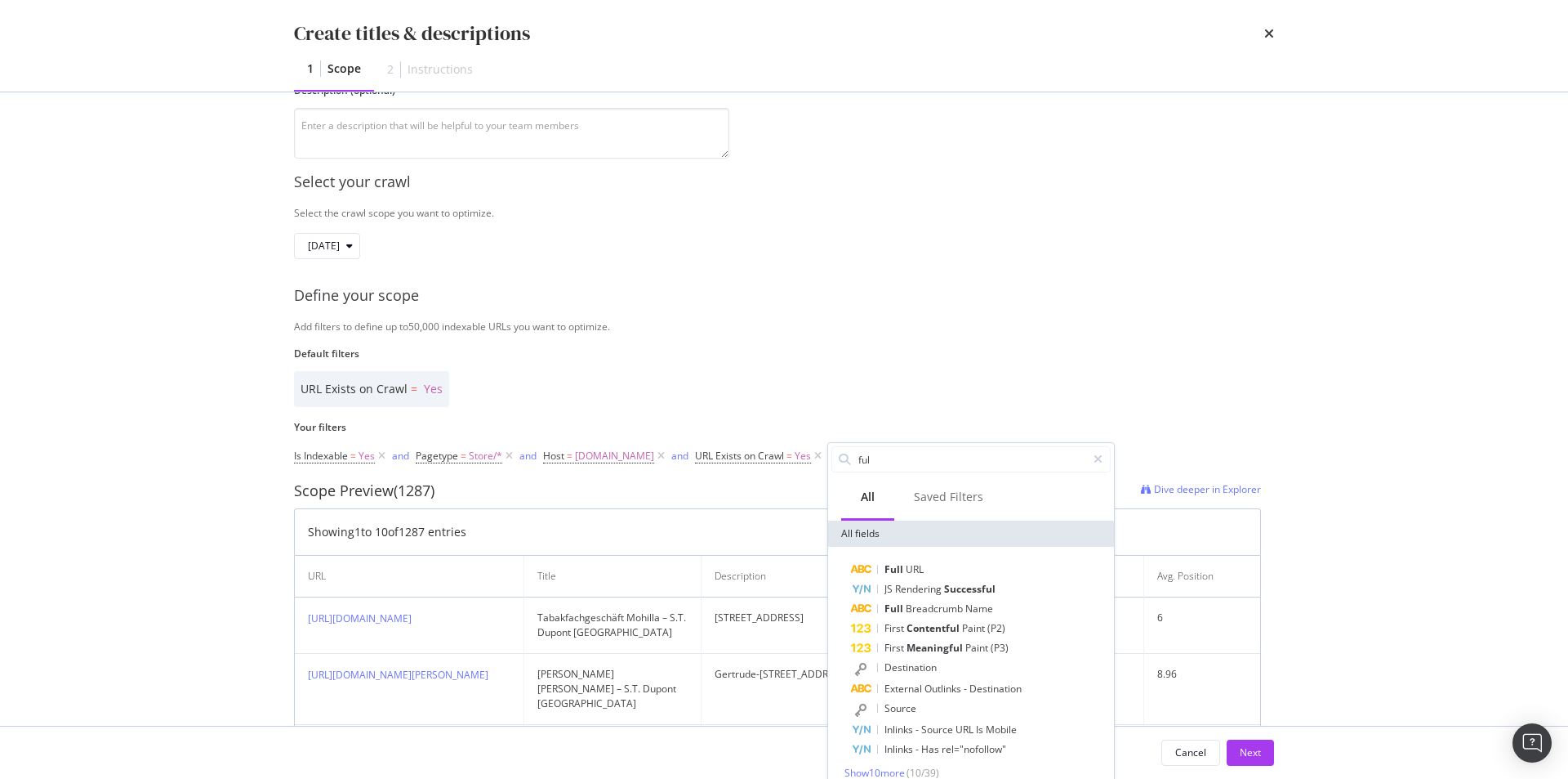
type input "full"
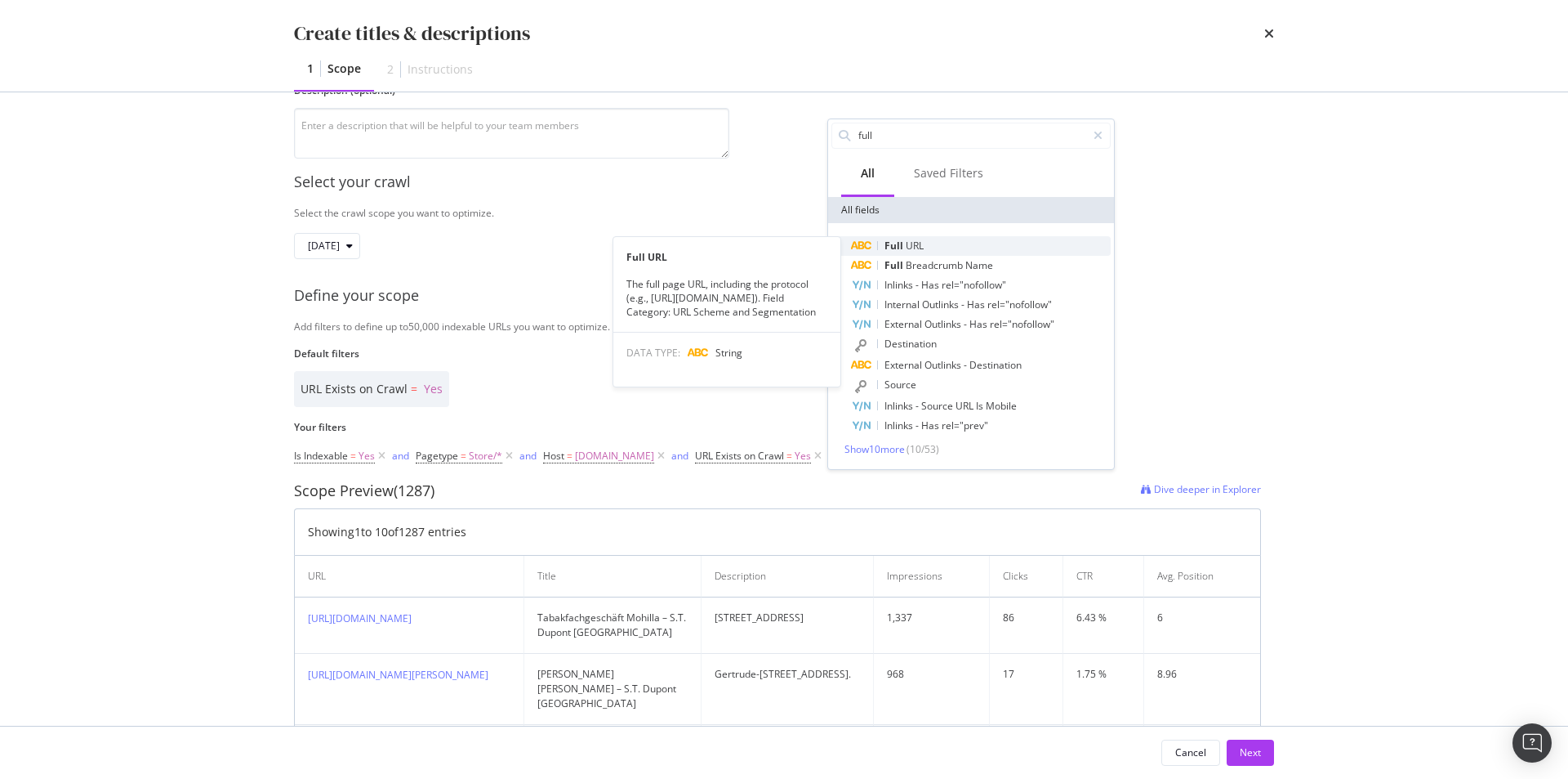
click at [983, 239] on div "Full URL" at bounding box center [981, 246] width 260 height 20
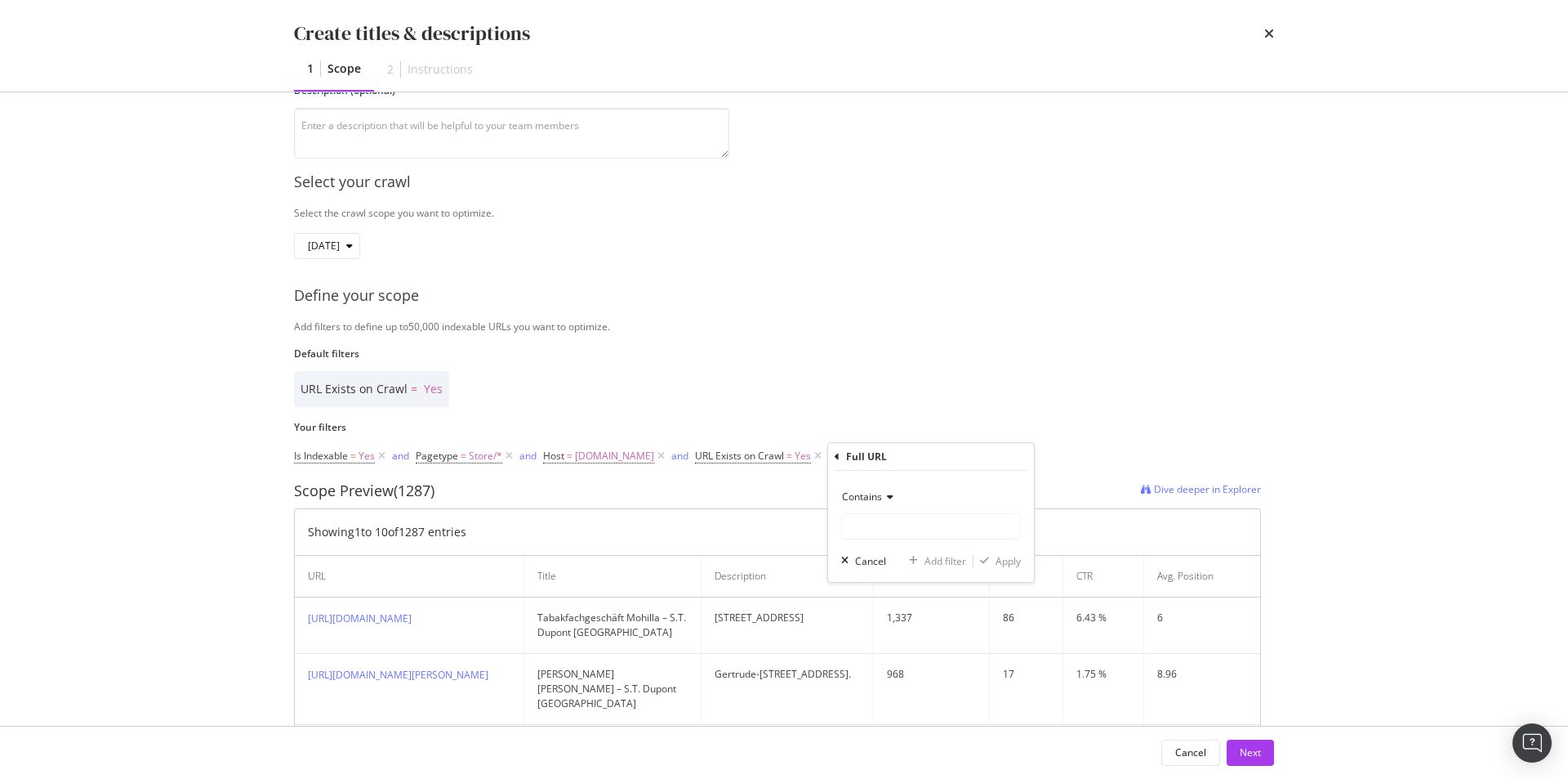
click at [881, 494] on span "Contains" at bounding box center [861, 496] width 40 height 14
click at [1033, 266] on div "Select your crawl Select the crawl scope you want to optimize. 2025 Oct. 9th De…" at bounding box center [784, 704] width 980 height 1092
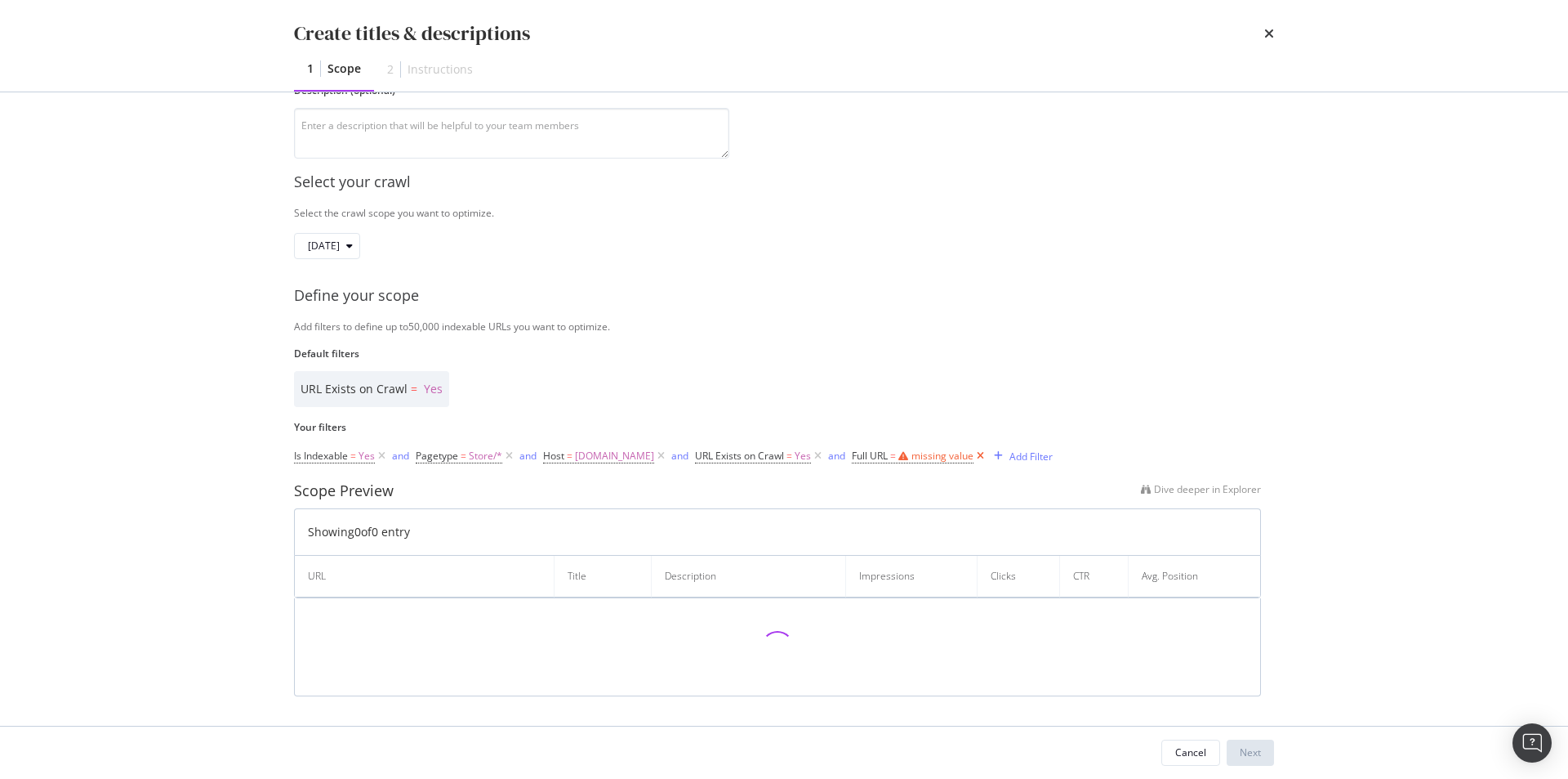
click at [981, 456] on icon "modal" at bounding box center [980, 456] width 14 height 16
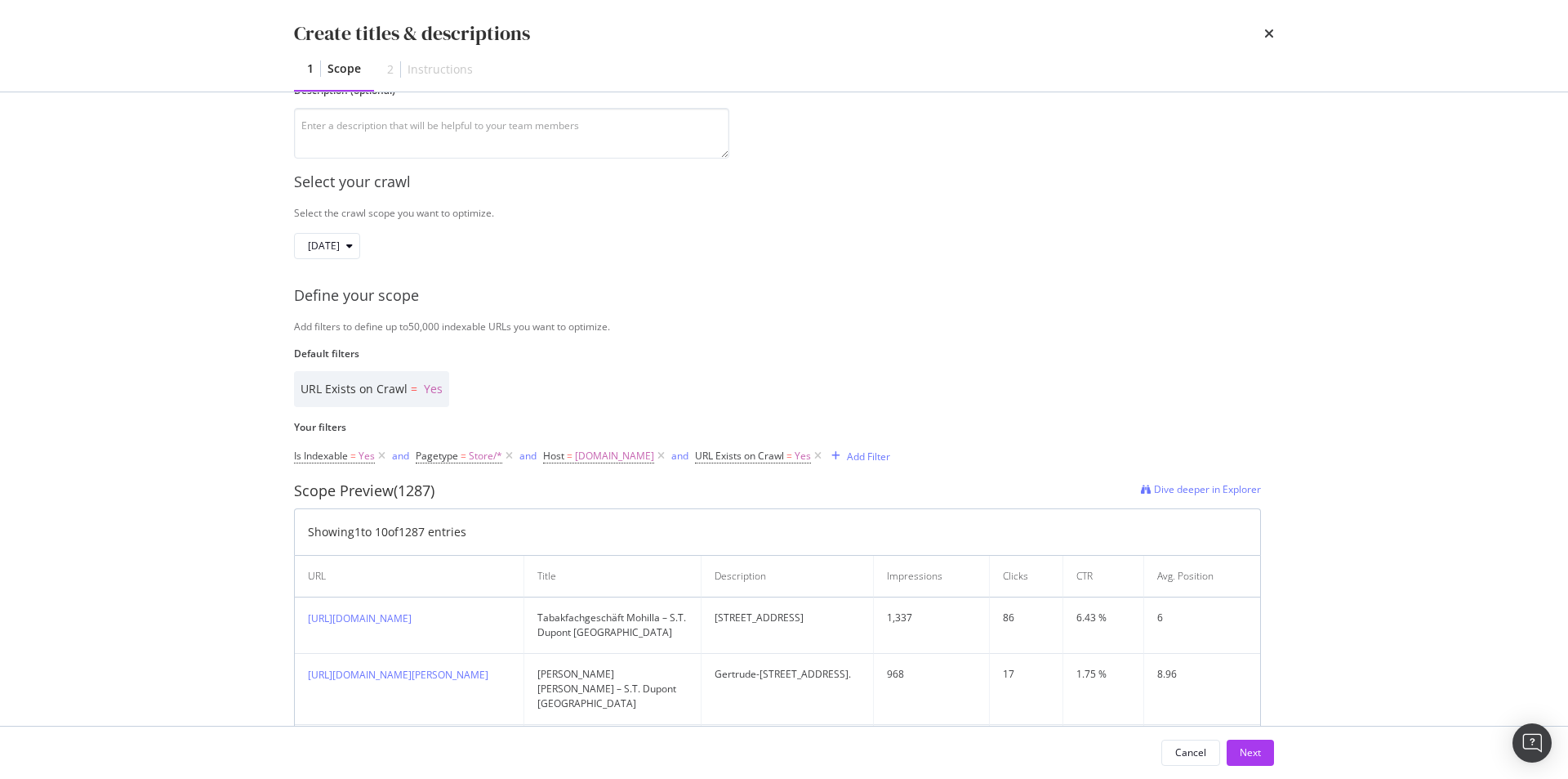
scroll to position [496, 0]
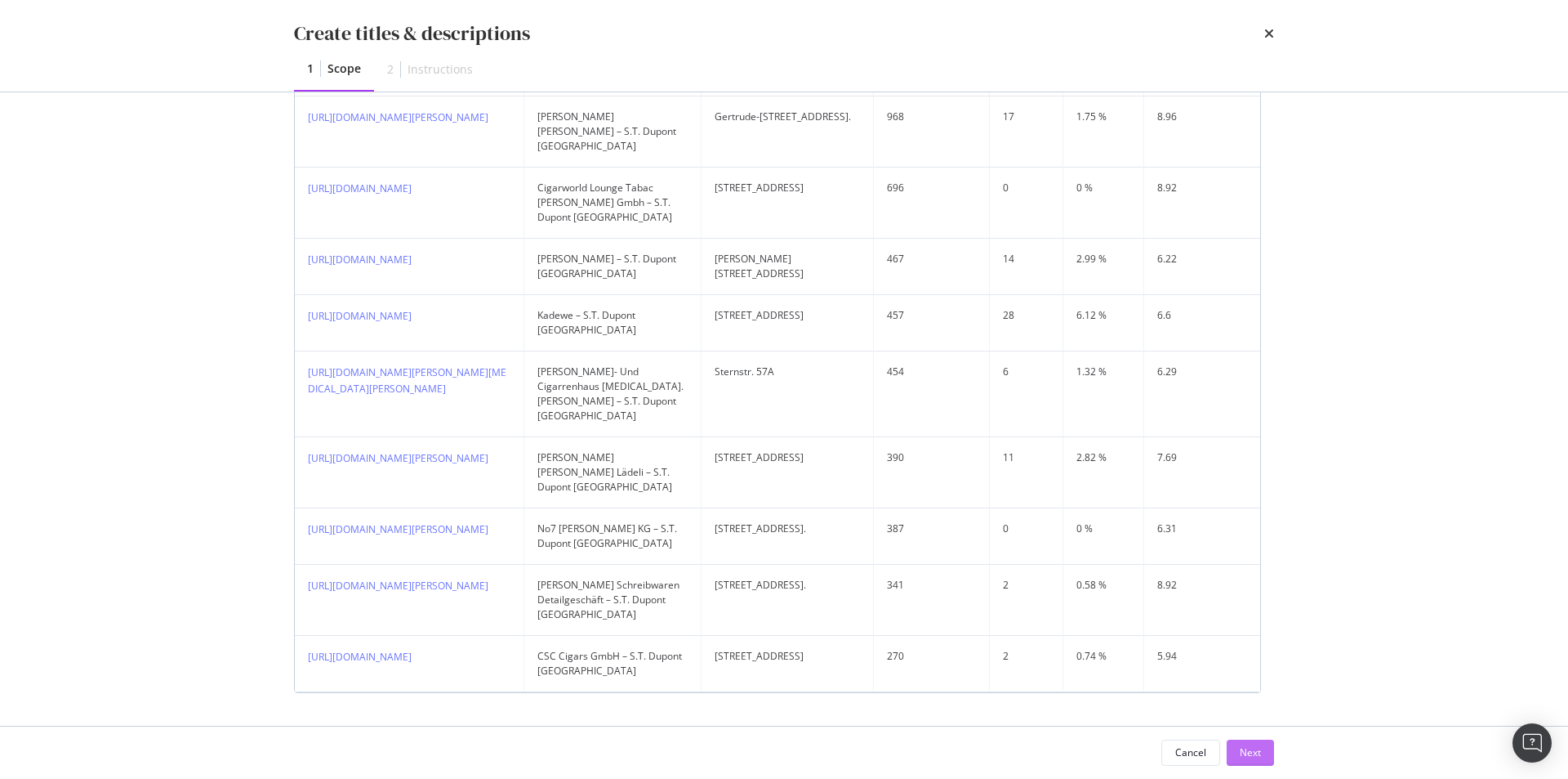
click at [1264, 757] on button "Next" at bounding box center [1250, 752] width 47 height 26
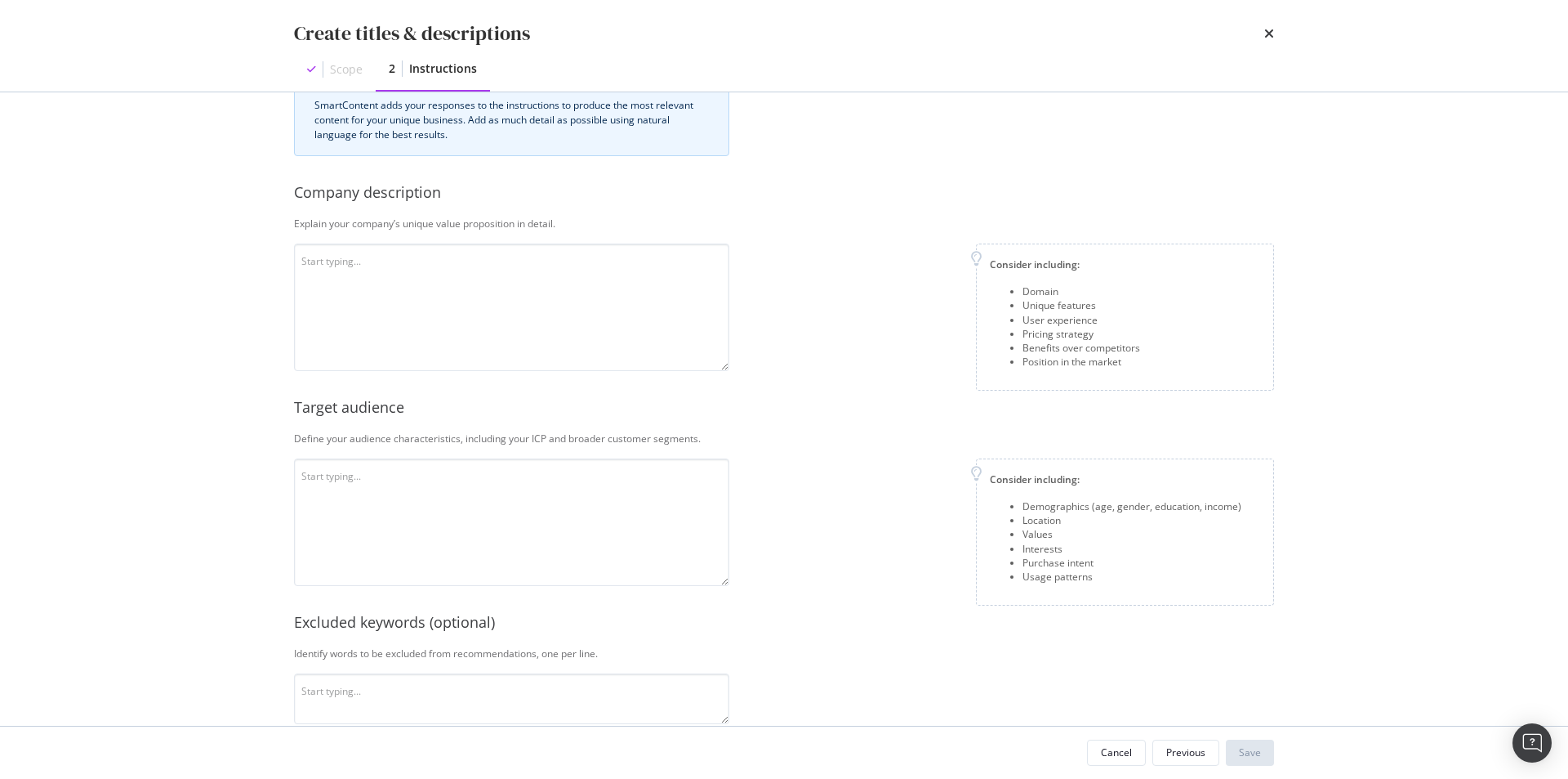
scroll to position [0, 0]
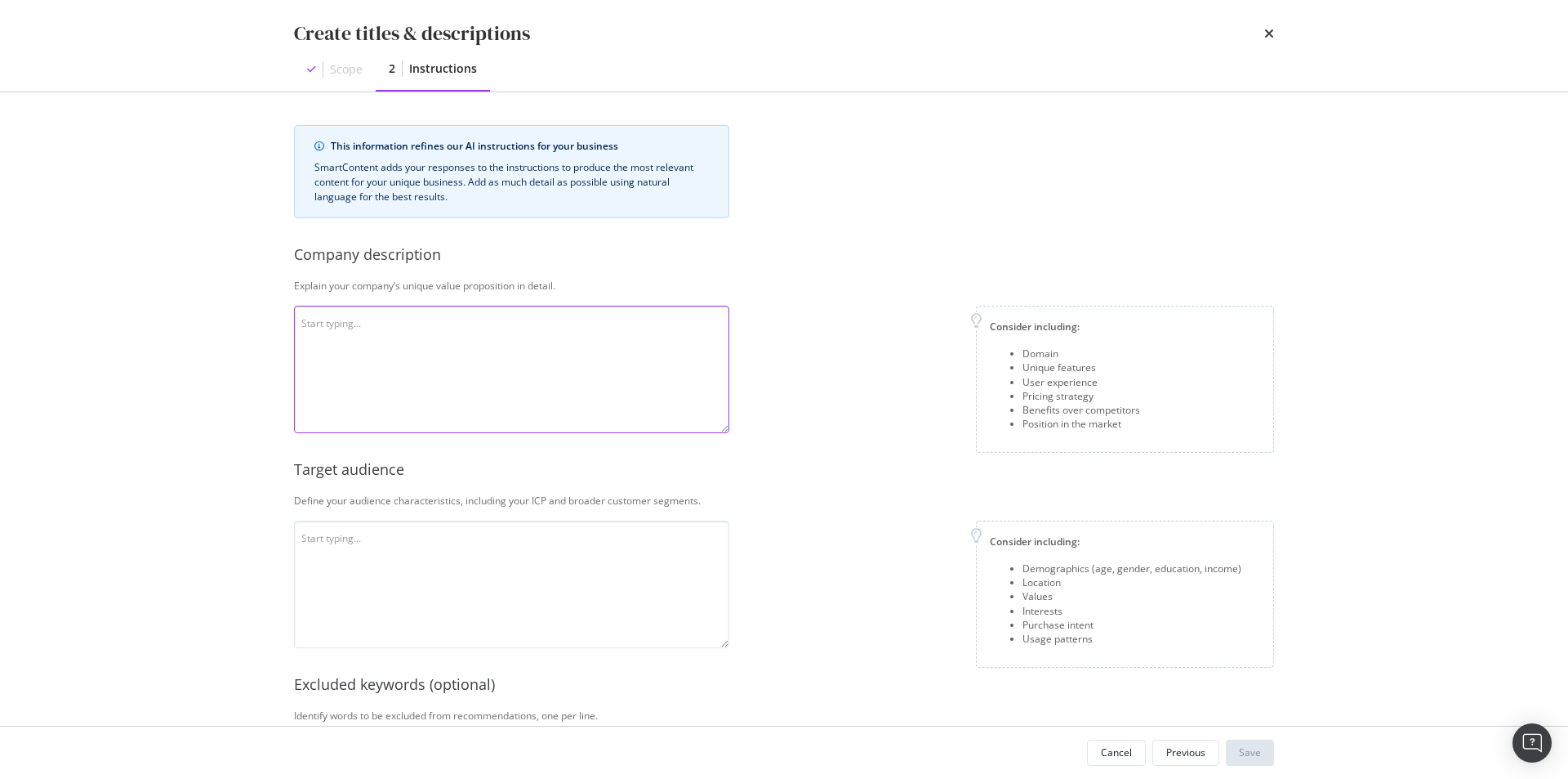
click at [499, 367] on textarea "modal" at bounding box center [512, 369] width 436 height 127
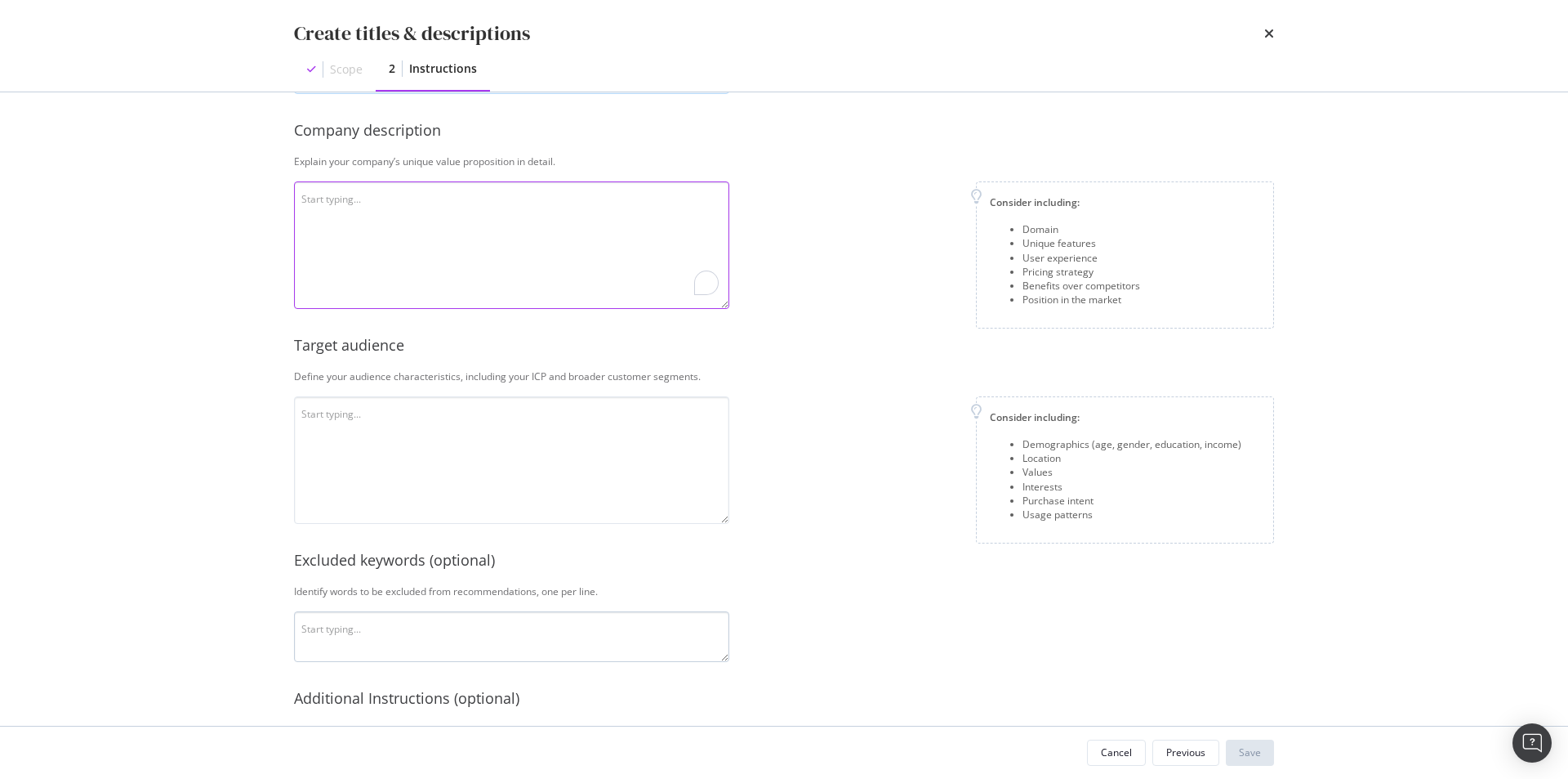
scroll to position [308, 0]
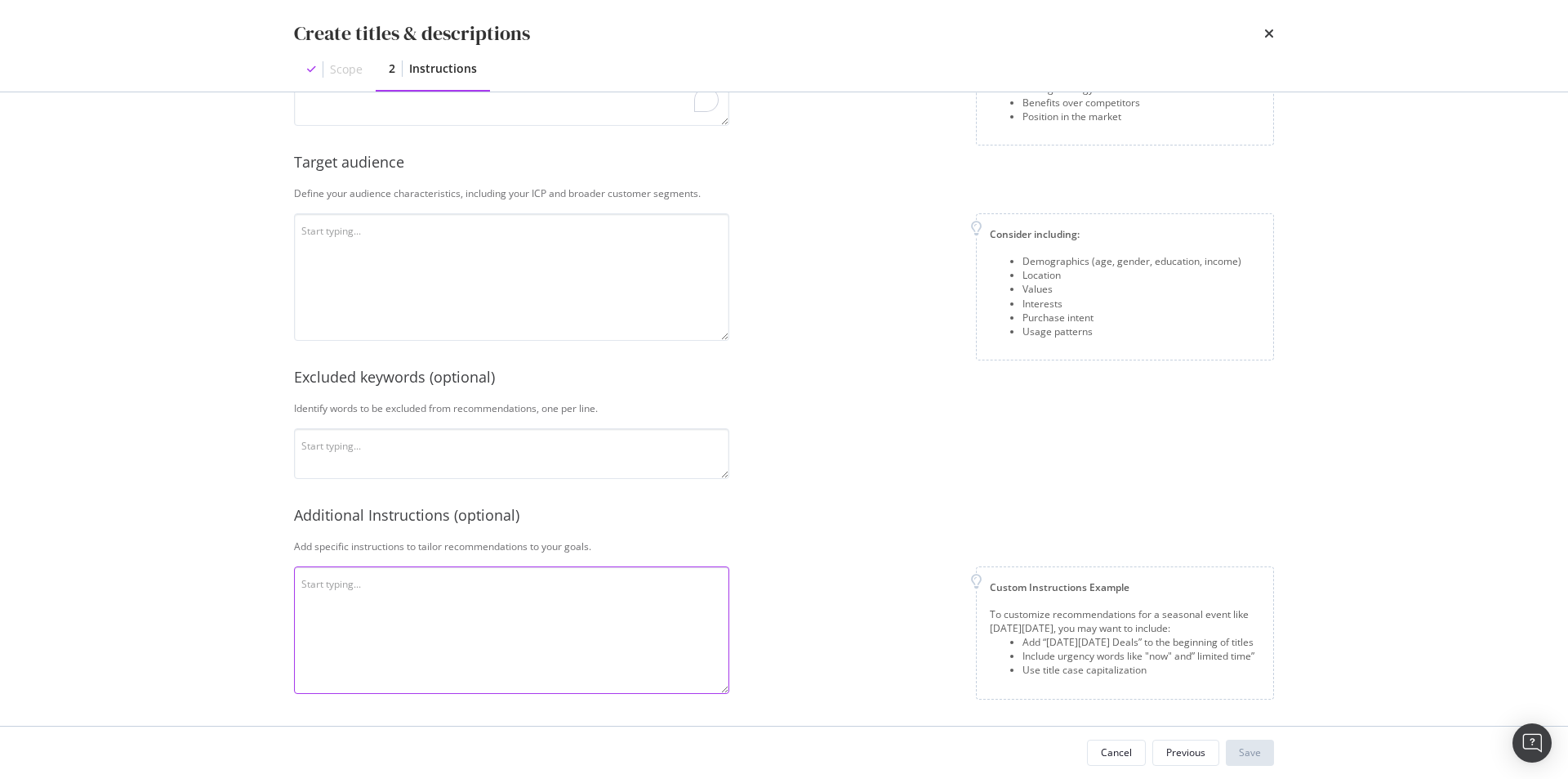
click at [582, 611] on textarea "modal" at bounding box center [512, 630] width 436 height 127
click at [577, 628] on textarea "To enrich screen reader interactions, please activate Accessibility in Grammarl…" at bounding box center [512, 630] width 436 height 127
paste textarea "Rules: Keep only UK stores — if a store is not in the UK, remove it completely.…"
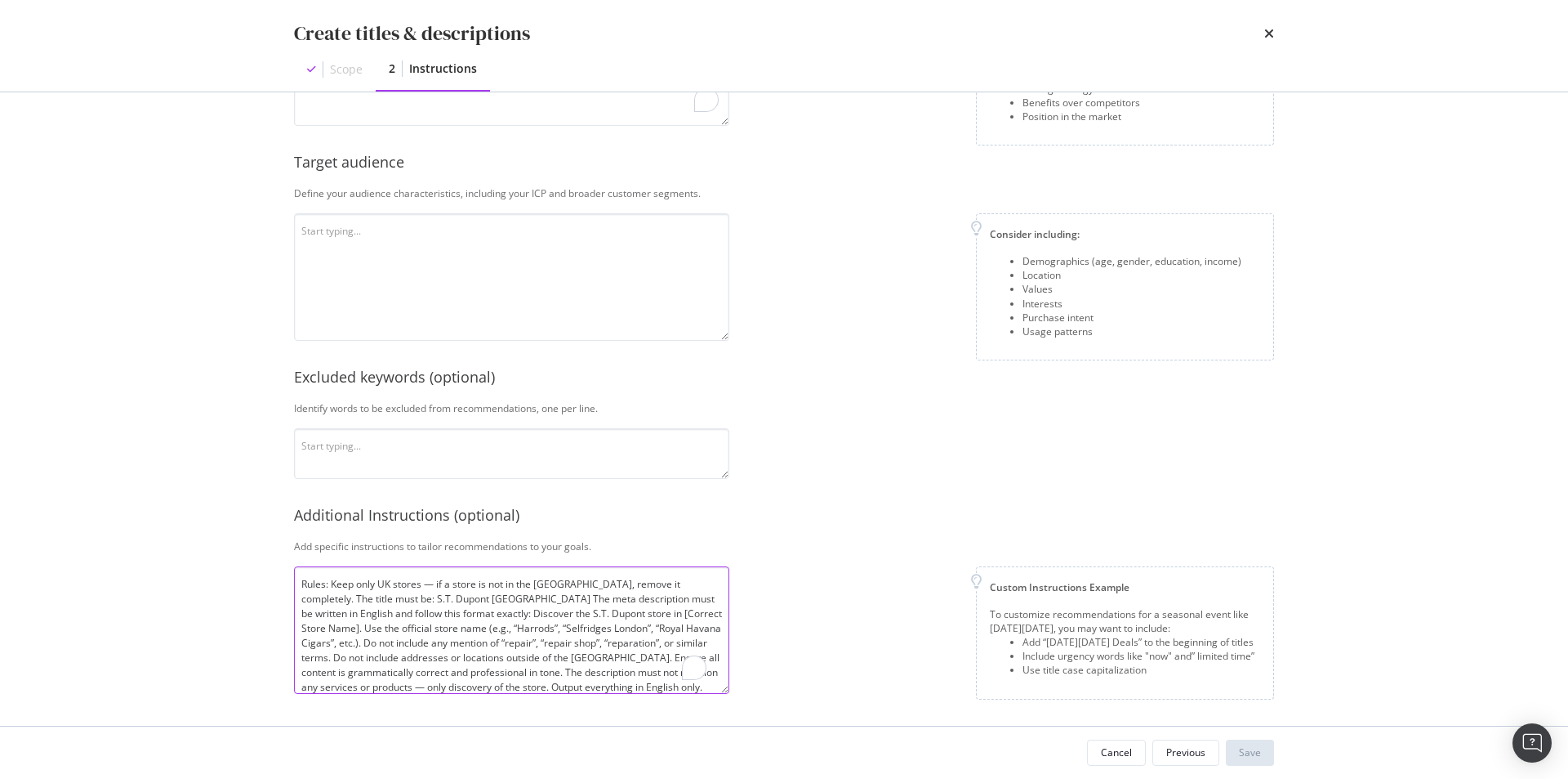
scroll to position [1, 0]
click at [544, 582] on textarea "Rules: Keep only UK stores — if a store is not in the UK, remove it completely.…" at bounding box center [512, 630] width 436 height 127
drag, startPoint x: 472, startPoint y: 598, endPoint x: 399, endPoint y: 605, distance: 73.3
click at [399, 605] on textarea "Rules: Keep only UK stores — if a store is not in the DE, remove it completely.…" at bounding box center [512, 630] width 436 height 127
type textarea "Rules: Keep only UK stores — if a store is not in the DE, remove it completely.…"
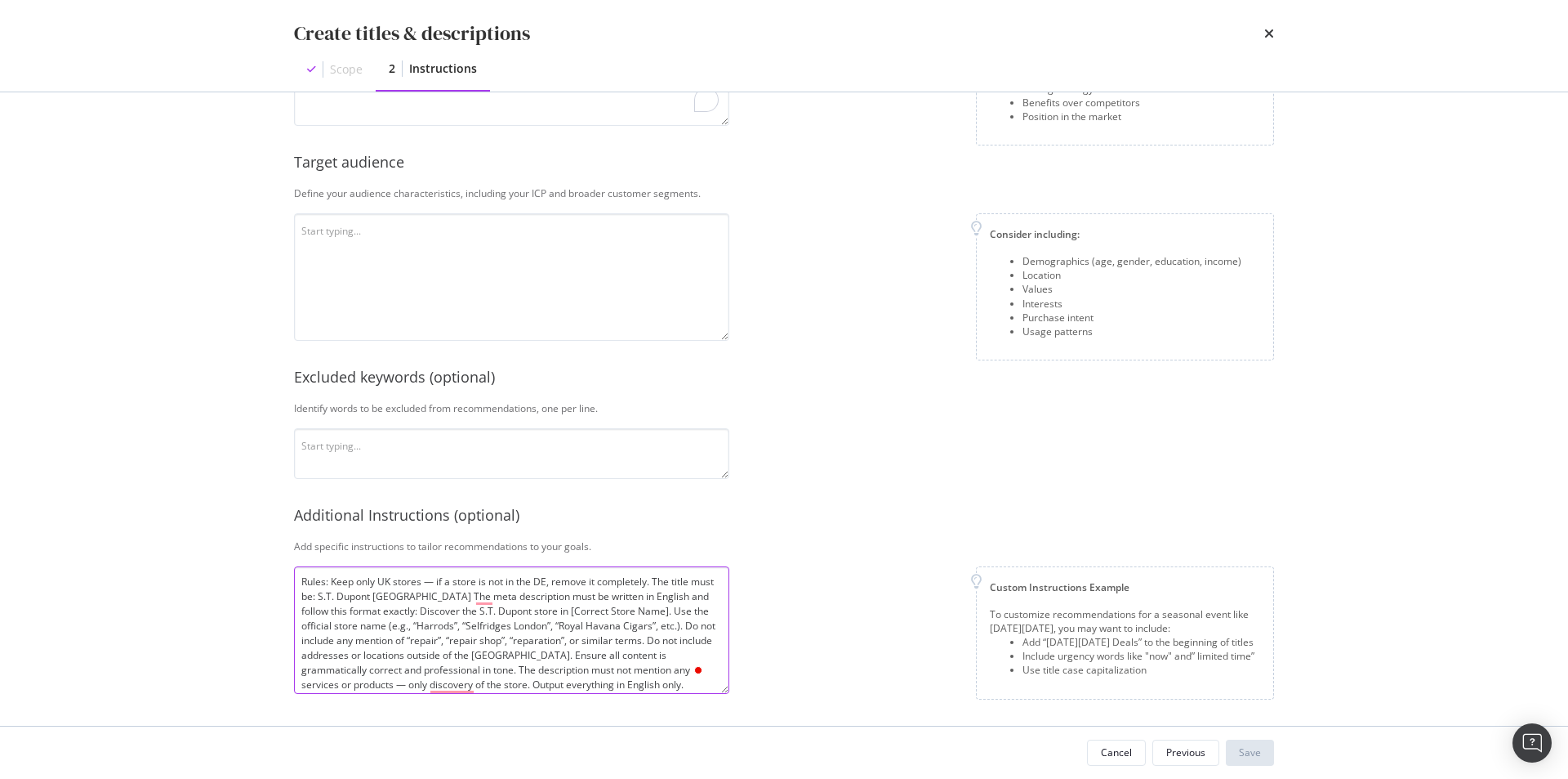
scroll to position [0, 0]
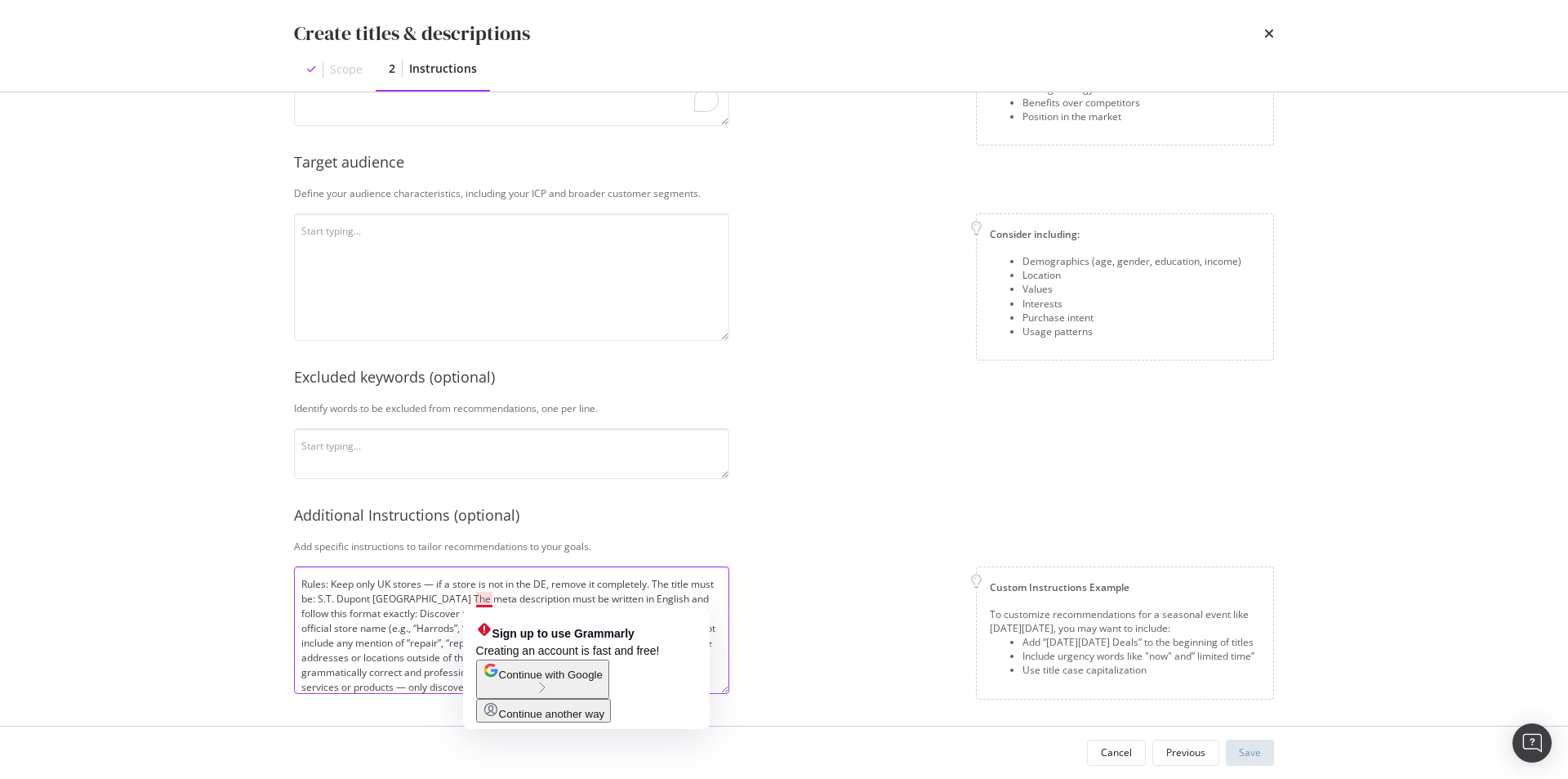
click at [488, 598] on textarea "Rules: Keep only UK stores — if a store is not in the DE, remove it completely.…" at bounding box center [512, 630] width 436 height 127
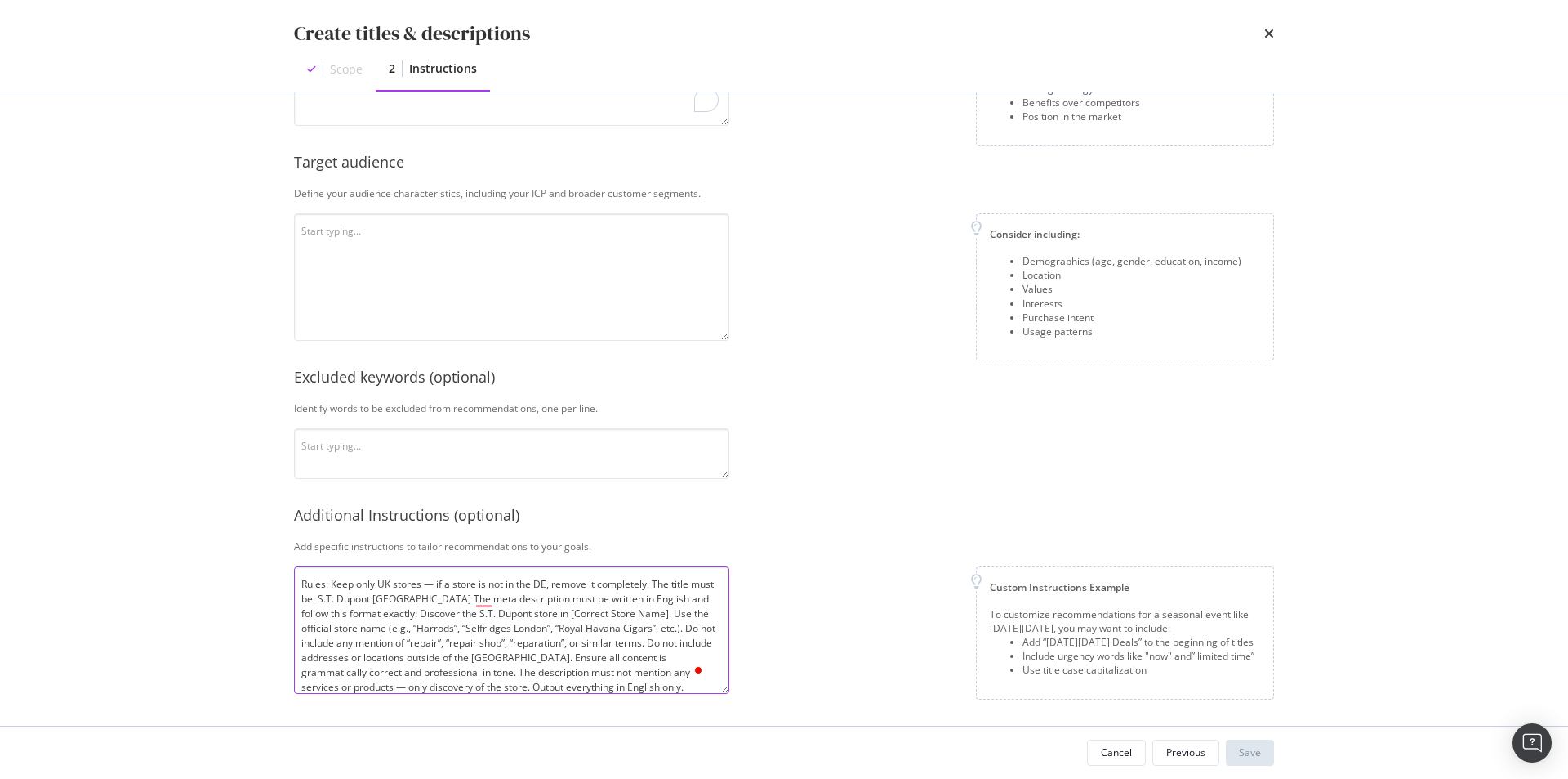
click at [596, 596] on textarea "Rules: Keep only UK stores — if a store is not in the DE, remove it completely.…" at bounding box center [512, 630] width 436 height 127
drag, startPoint x: 301, startPoint y: 614, endPoint x: 318, endPoint y: 612, distance: 17.1
click at [308, 613] on textarea "Rules: Keep only UK stores — if a store is not in the DE, remove it completely.…" at bounding box center [512, 630] width 436 height 127
drag, startPoint x: 354, startPoint y: 613, endPoint x: 426, endPoint y: 611, distance: 72.0
click at [410, 613] on textarea "Rules: Keep only UK stores — if a store is not in the DE, remove it completely.…" at bounding box center [512, 630] width 436 height 127
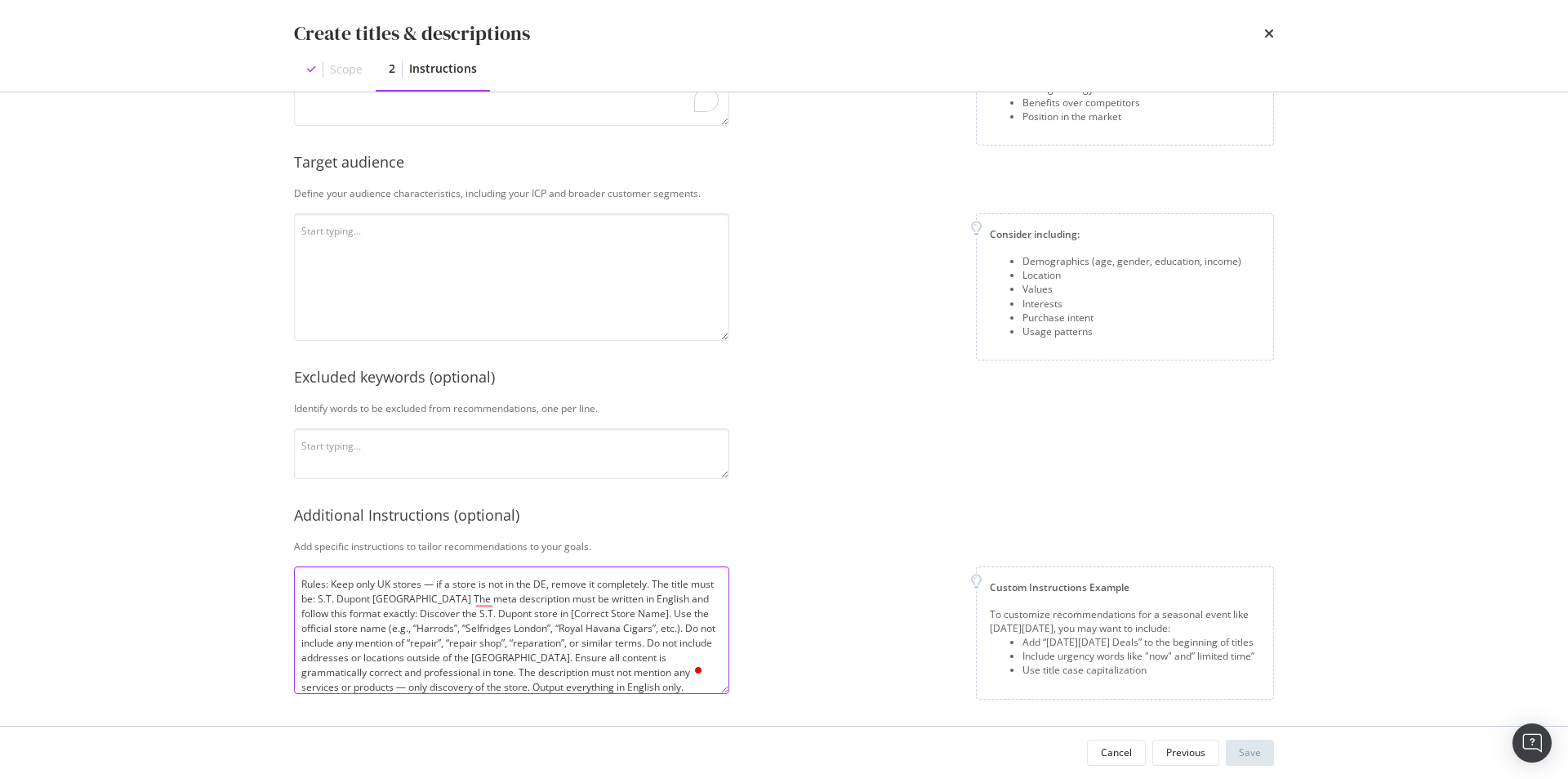
click at [540, 654] on textarea "Rules: Keep only UK stores — if a store is not in the DE, remove it completely.…" at bounding box center [512, 630] width 436 height 127
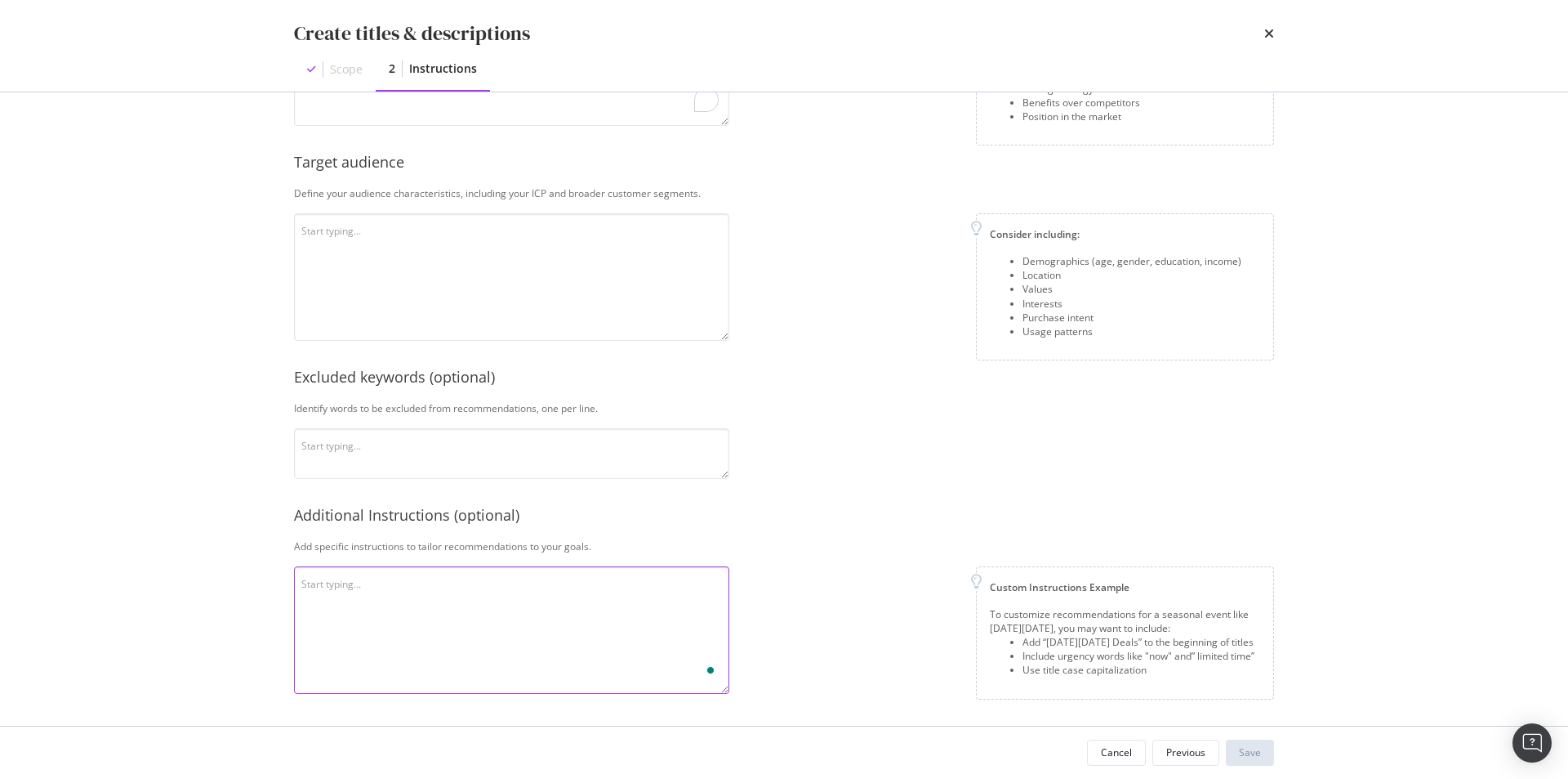
paste textarea "put the current title as name of the store, S.T. Dupont, also mention the name …"
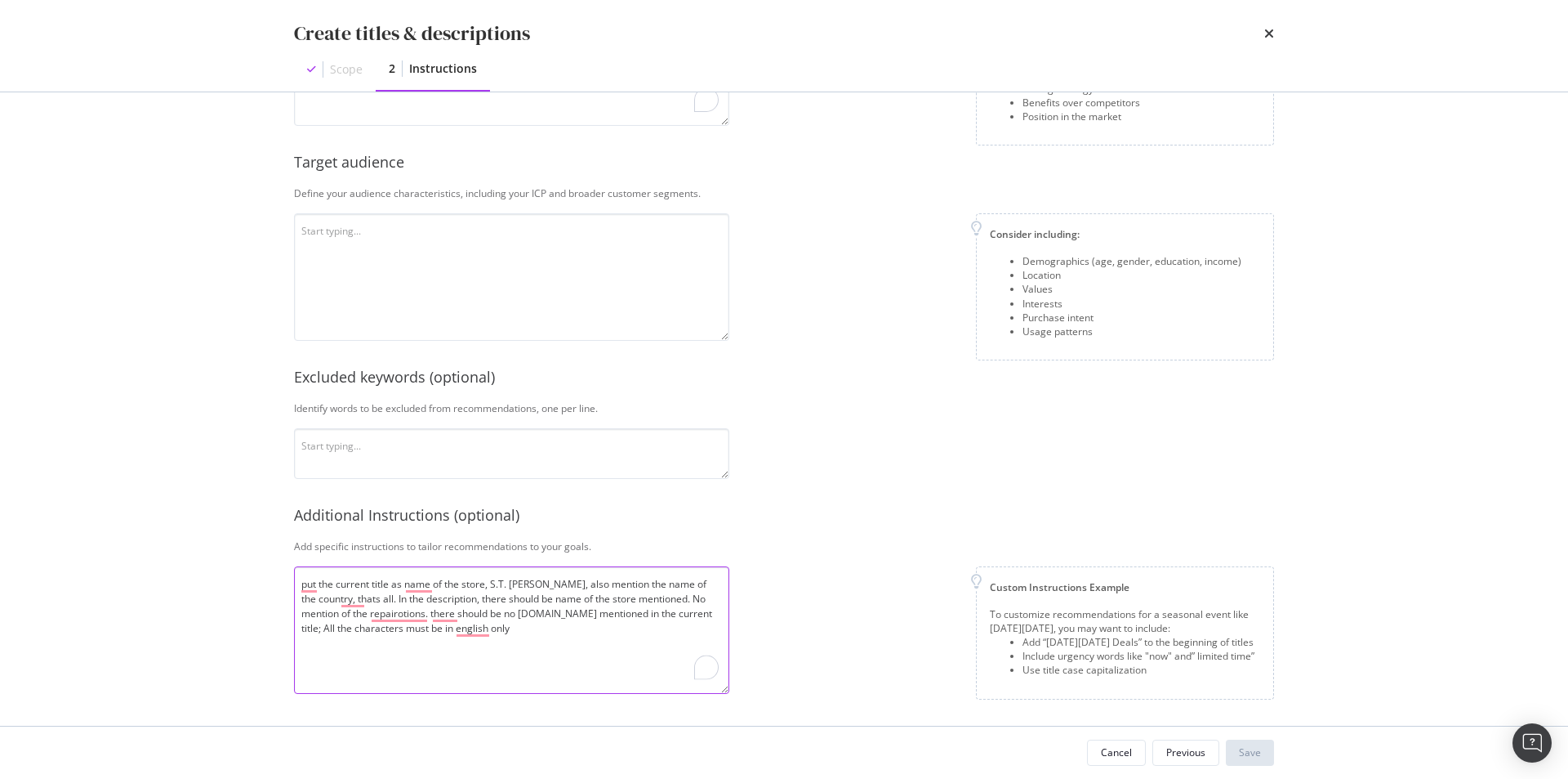
click at [599, 630] on textarea "put the current title as name of the store, S.T. Dupont, also mention the name …" at bounding box center [512, 630] width 436 height 127
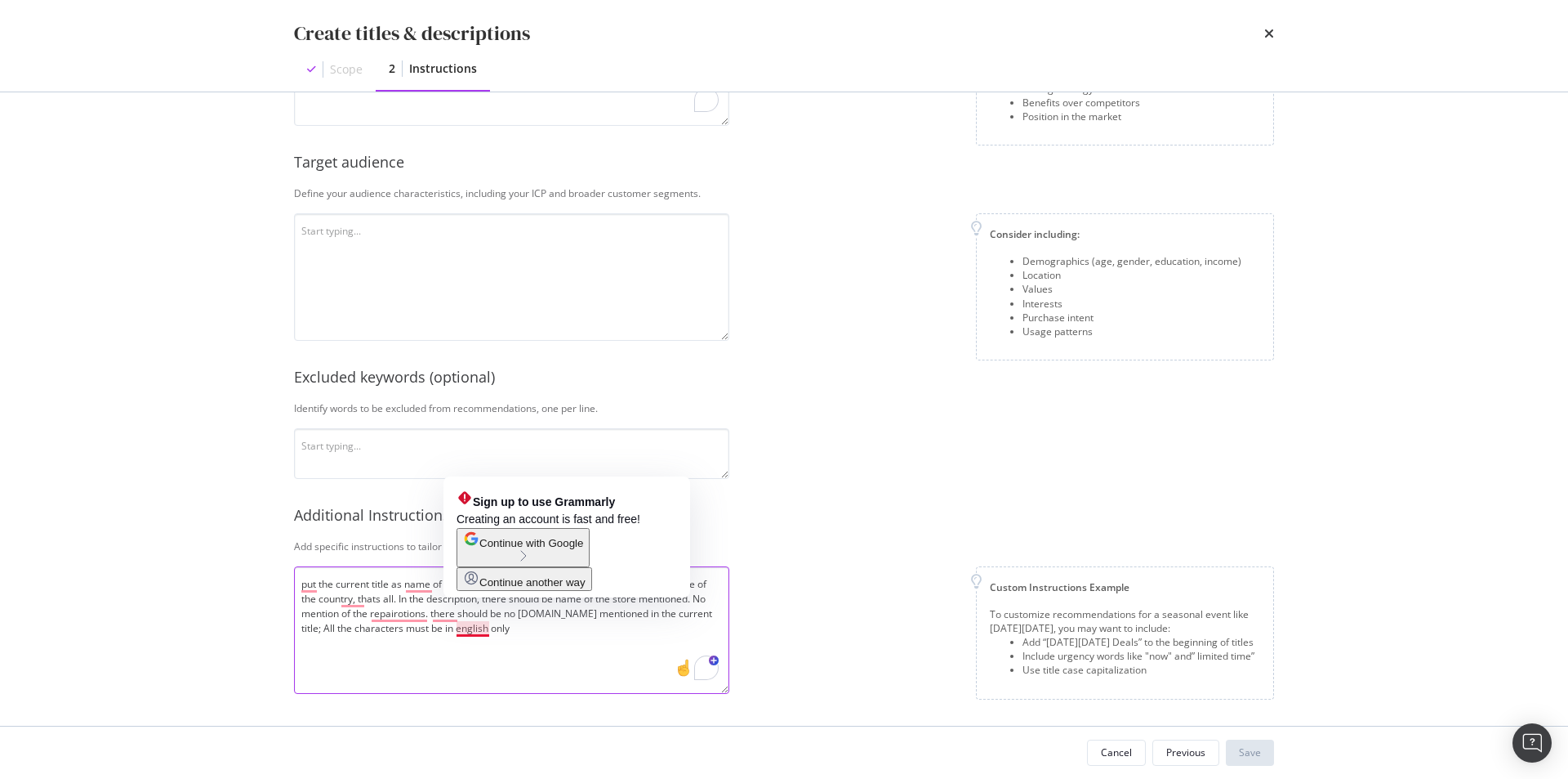
click at [557, 646] on textarea "put the current title as name of the store, S.T. Dupont, also mention the name …" at bounding box center [512, 630] width 436 height 127
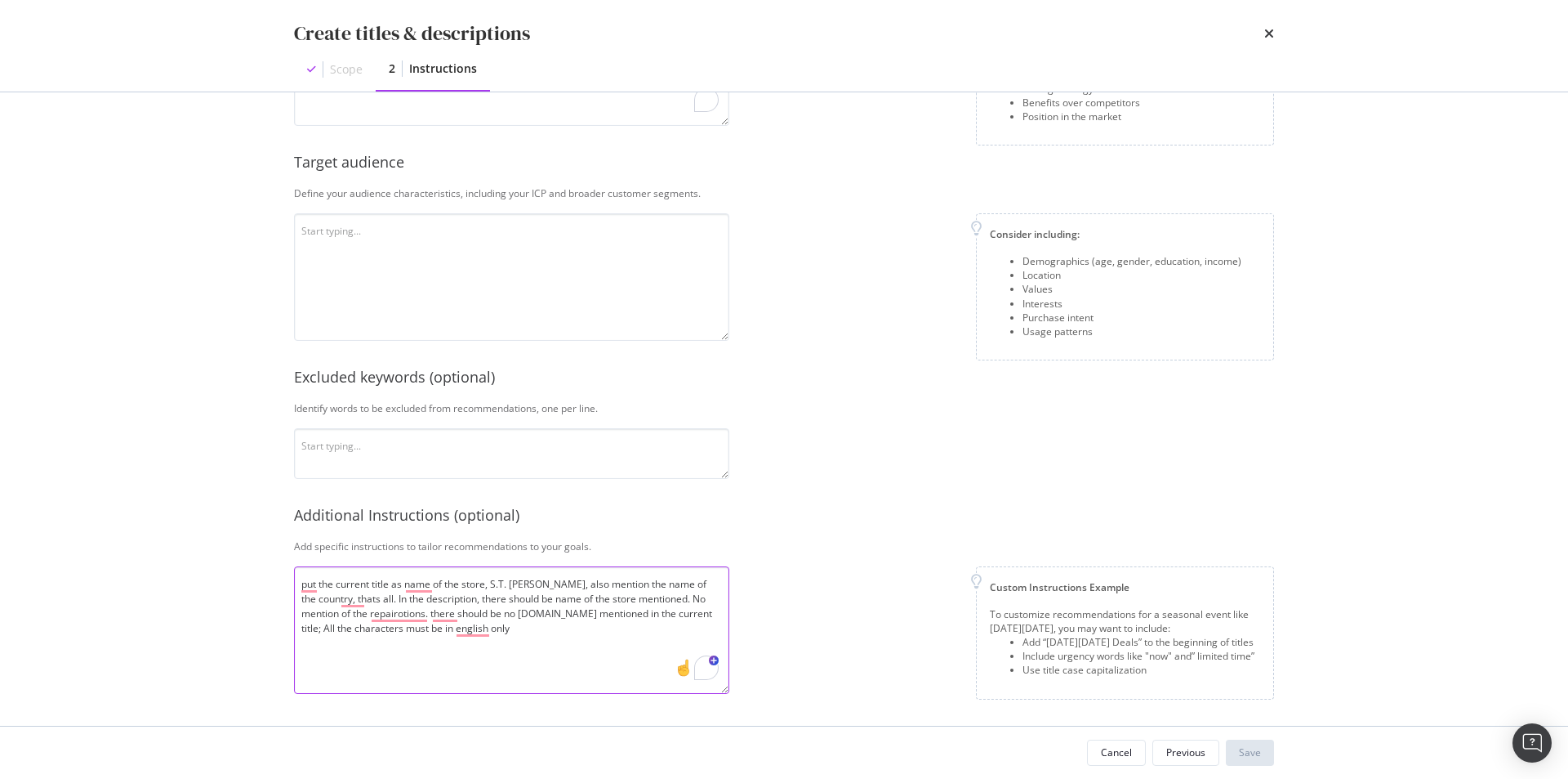
click at [300, 634] on textarea "put the current title as name of the store, S.T. Dupont, also mention the name …" at bounding box center [512, 630] width 436 height 127
drag, startPoint x: 325, startPoint y: 630, endPoint x: 561, endPoint y: 627, distance: 236.0
click at [561, 627] on textarea "put the current title as name of the store, S.T. Dupont, also mention the name …" at bounding box center [512, 630] width 436 height 127
click at [561, 628] on textarea "put the current title as name of the store, S.T. Dupont, also mention the name …" at bounding box center [512, 630] width 436 height 127
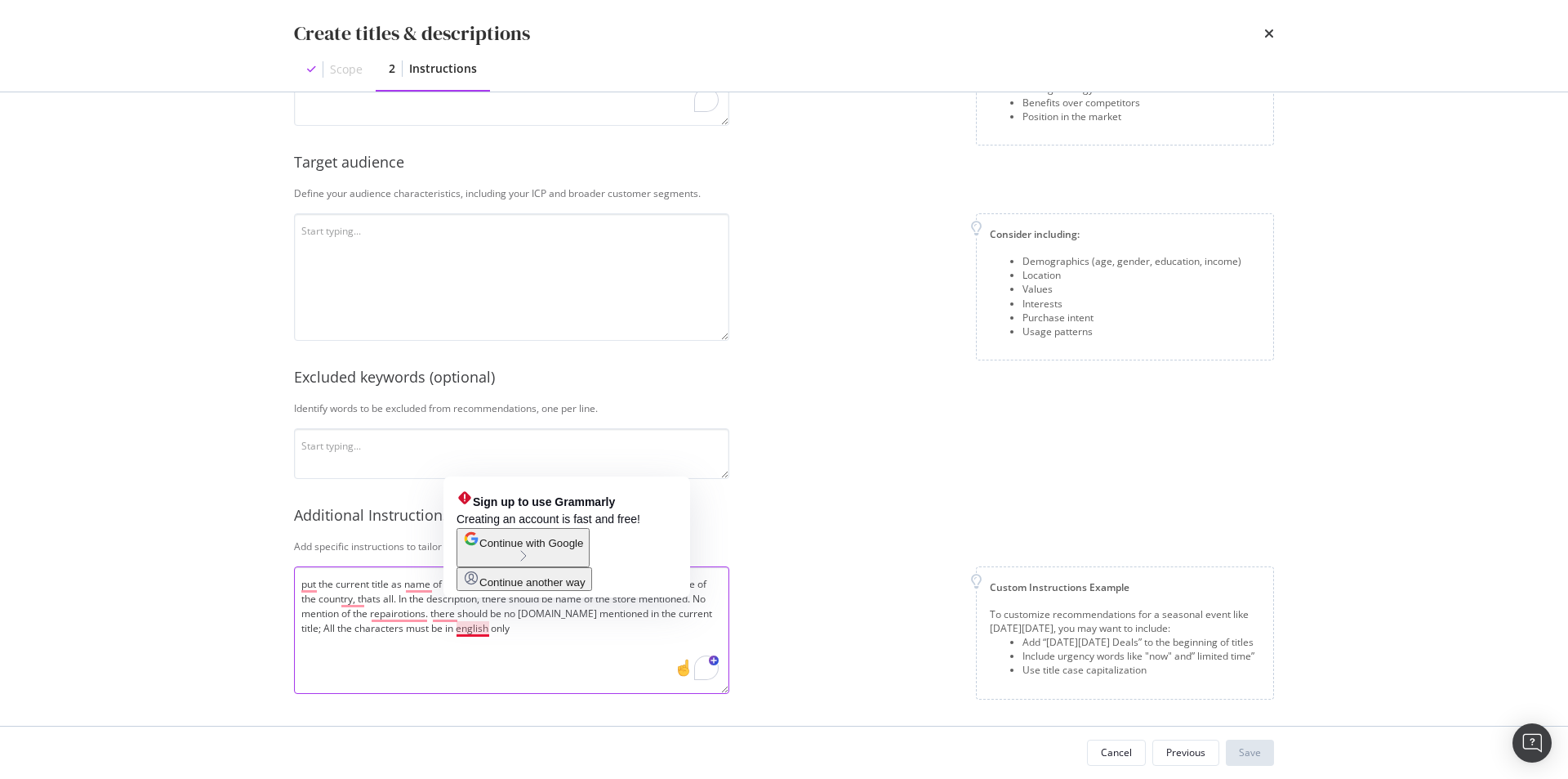
click at [488, 630] on textarea "put the current title as name of the store, S.T. Dupont, also mention the name …" at bounding box center [512, 630] width 436 height 127
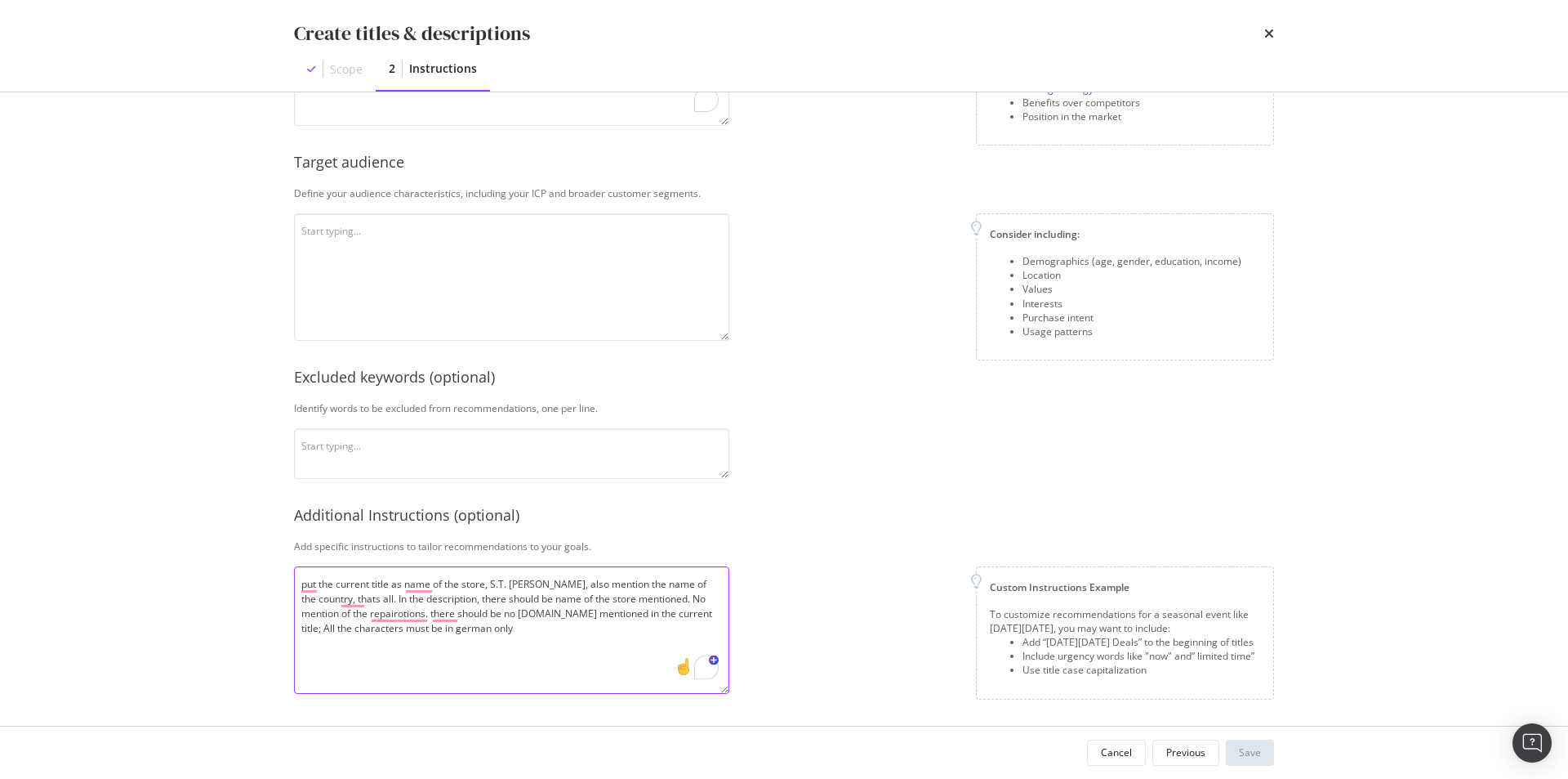
type textarea "put the current title as name of the store, S.T. Dupont, also mention the name …"
click at [860, 630] on div "Custom Instructions Example To customize recommendations for a seasonal event l…" at bounding box center [1008, 633] width 532 height 133
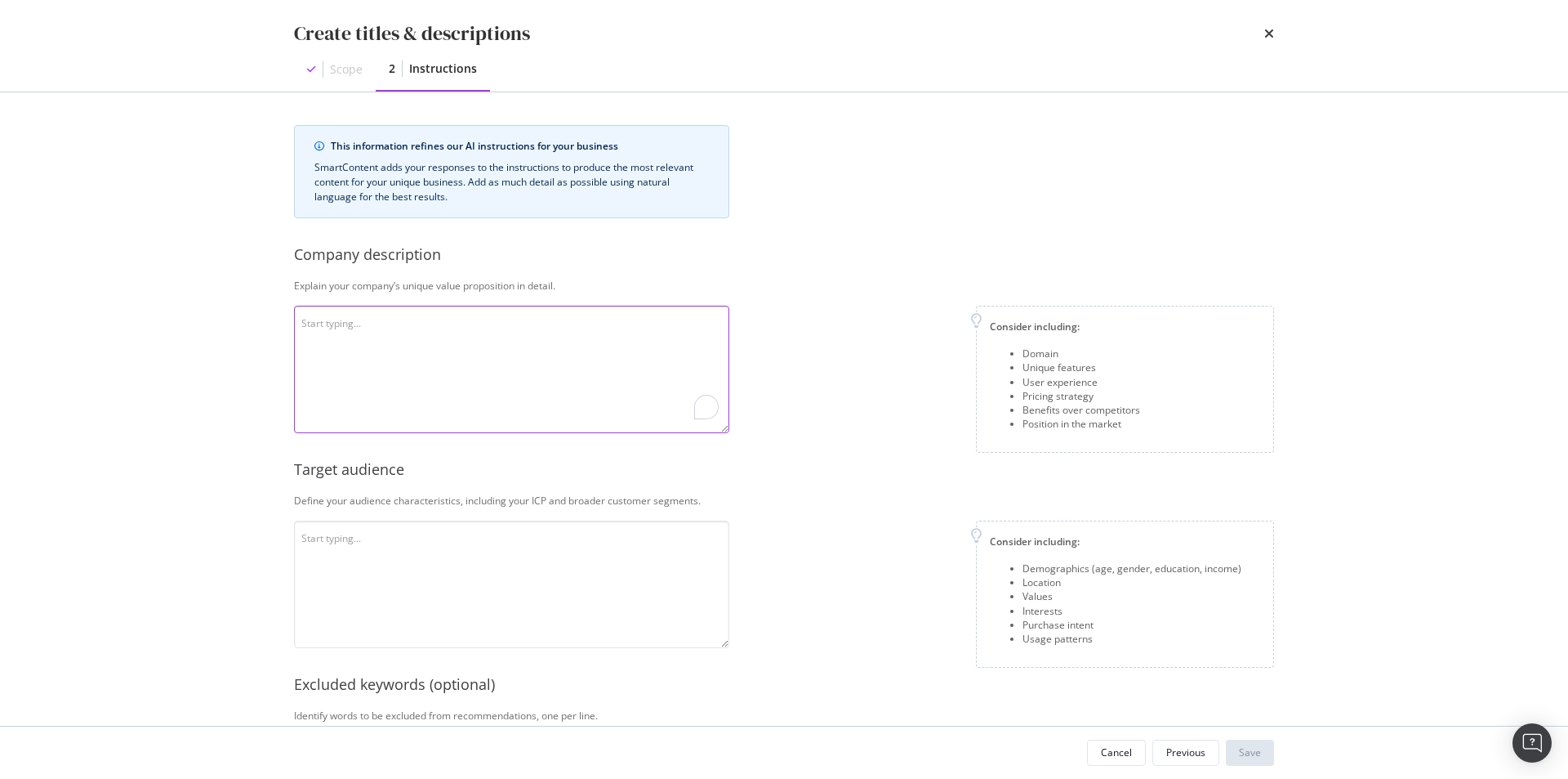
click at [580, 365] on textarea "To enrich screen reader interactions, please activate Accessibility in Grammarl…" at bounding box center [512, 369] width 436 height 127
click at [489, 381] on textarea "To enrich screen reader interactions, please activate Accessibility in Grammarl…" at bounding box center [512, 369] width 436 height 127
paste textarea "S.T. Dupont ist eine französische Luxusmarke, die 1872 gegründet wurde und welt…"
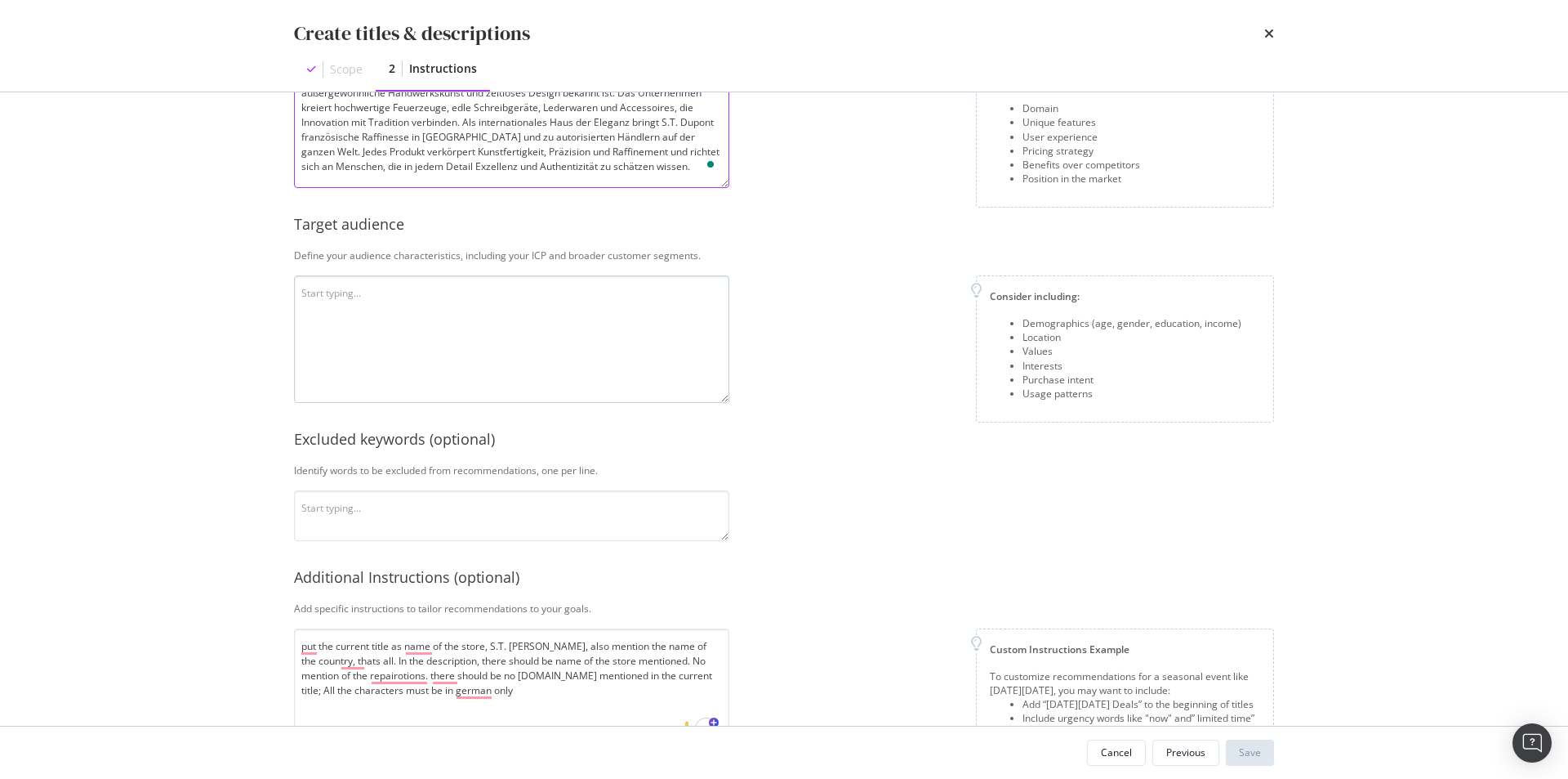
type textarea "S.T. Dupont ist eine französische Luxusmarke, die 1872 gegründet wurde und welt…"
click at [390, 384] on textarea "modal" at bounding box center [512, 339] width 436 height 127
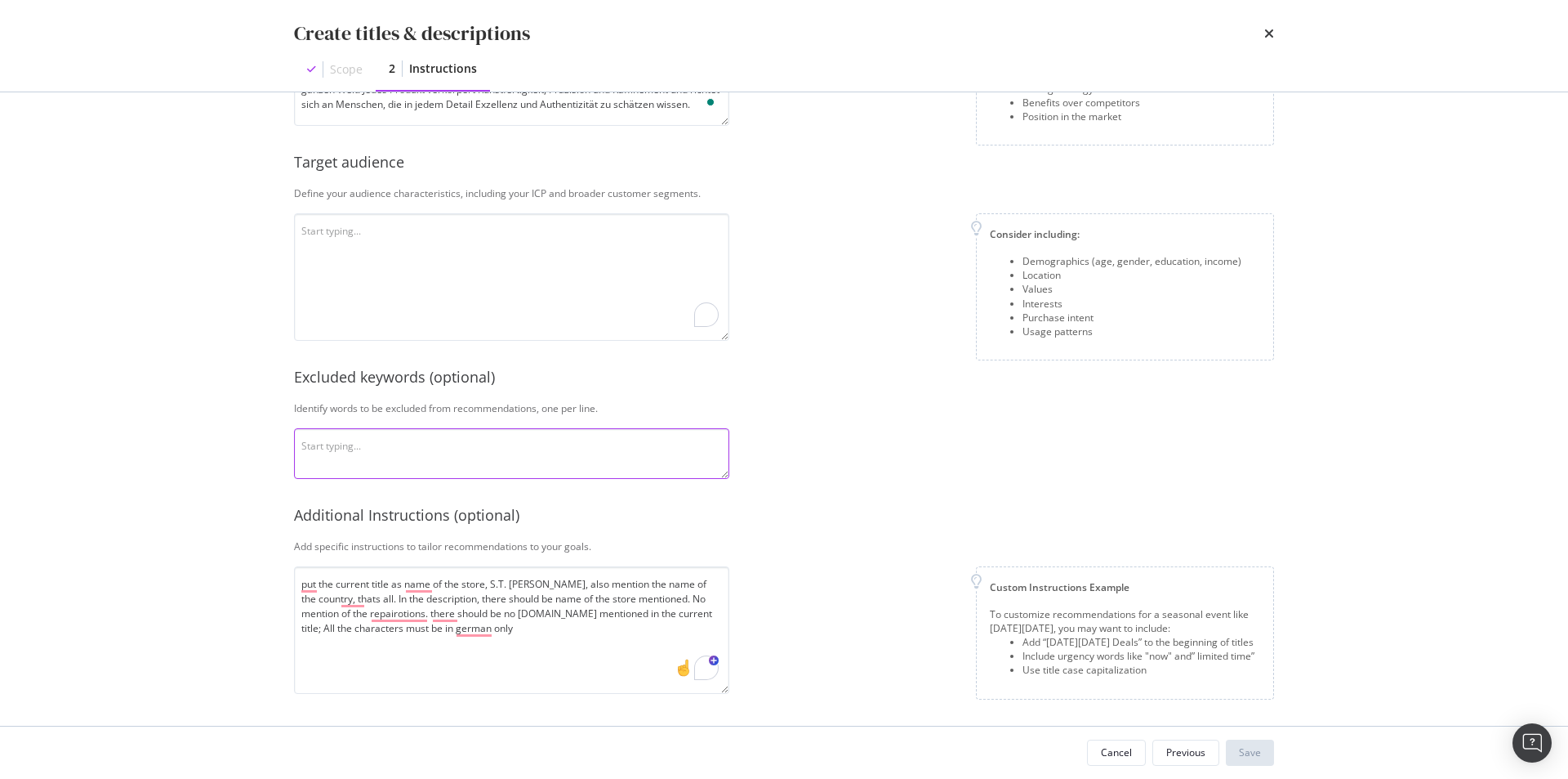
click at [499, 444] on textarea "To enrich screen reader interactions, please activate Accessibility in Grammarl…" at bounding box center [512, 454] width 436 height 51
click at [509, 303] on textarea "To enrich screen reader interactions, please activate Accessibility in Grammarl…" at bounding box center [512, 277] width 436 height 127
click at [497, 238] on textarea "To enrich screen reader interactions, please activate Accessibility in Grammarl…" at bounding box center [512, 277] width 436 height 127
paste textarea "S.T. Dupont spricht ein weltweites Publikum anspruchsvoller Konsumenten an, die…"
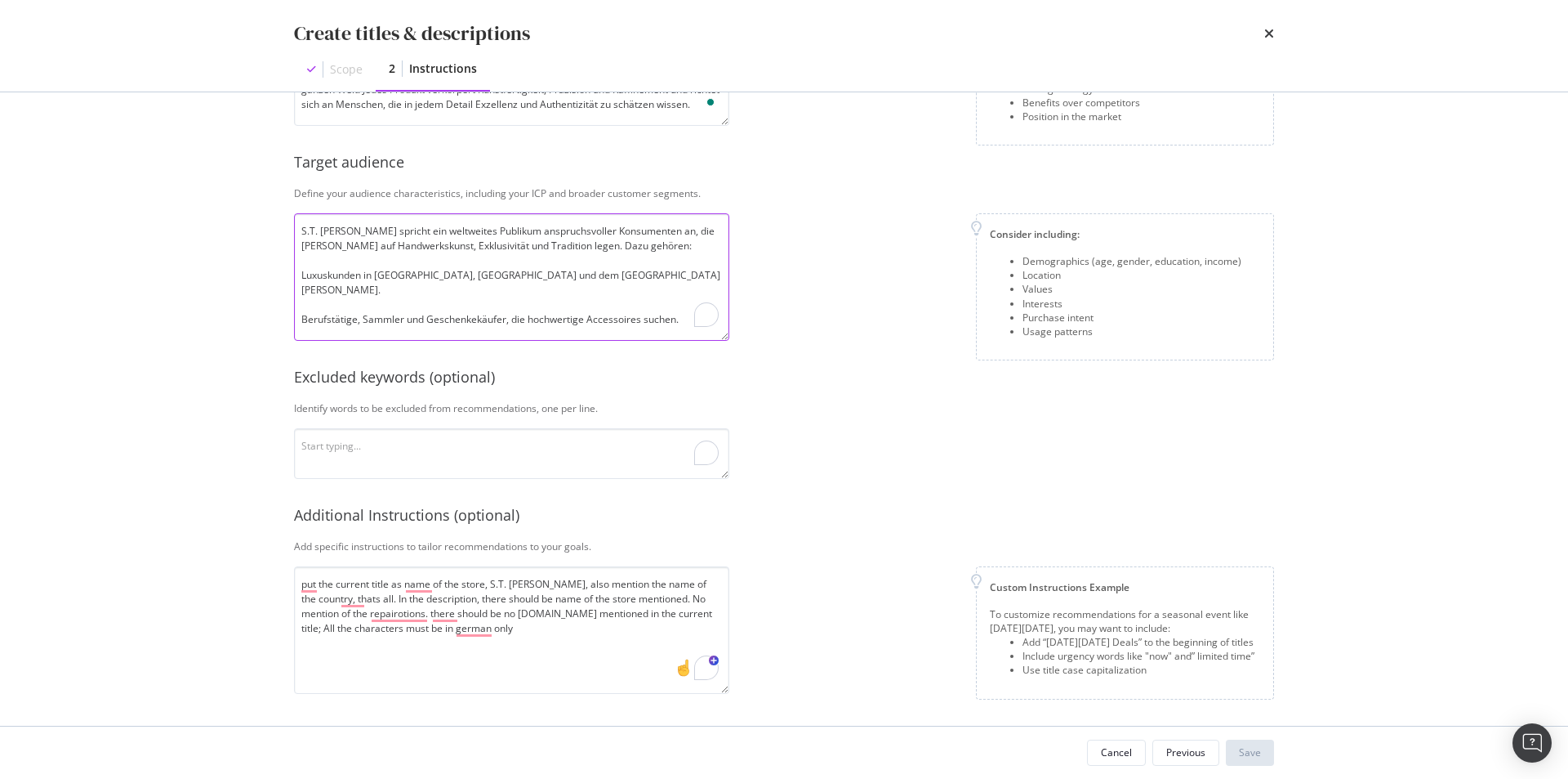
scroll to position [45, 0]
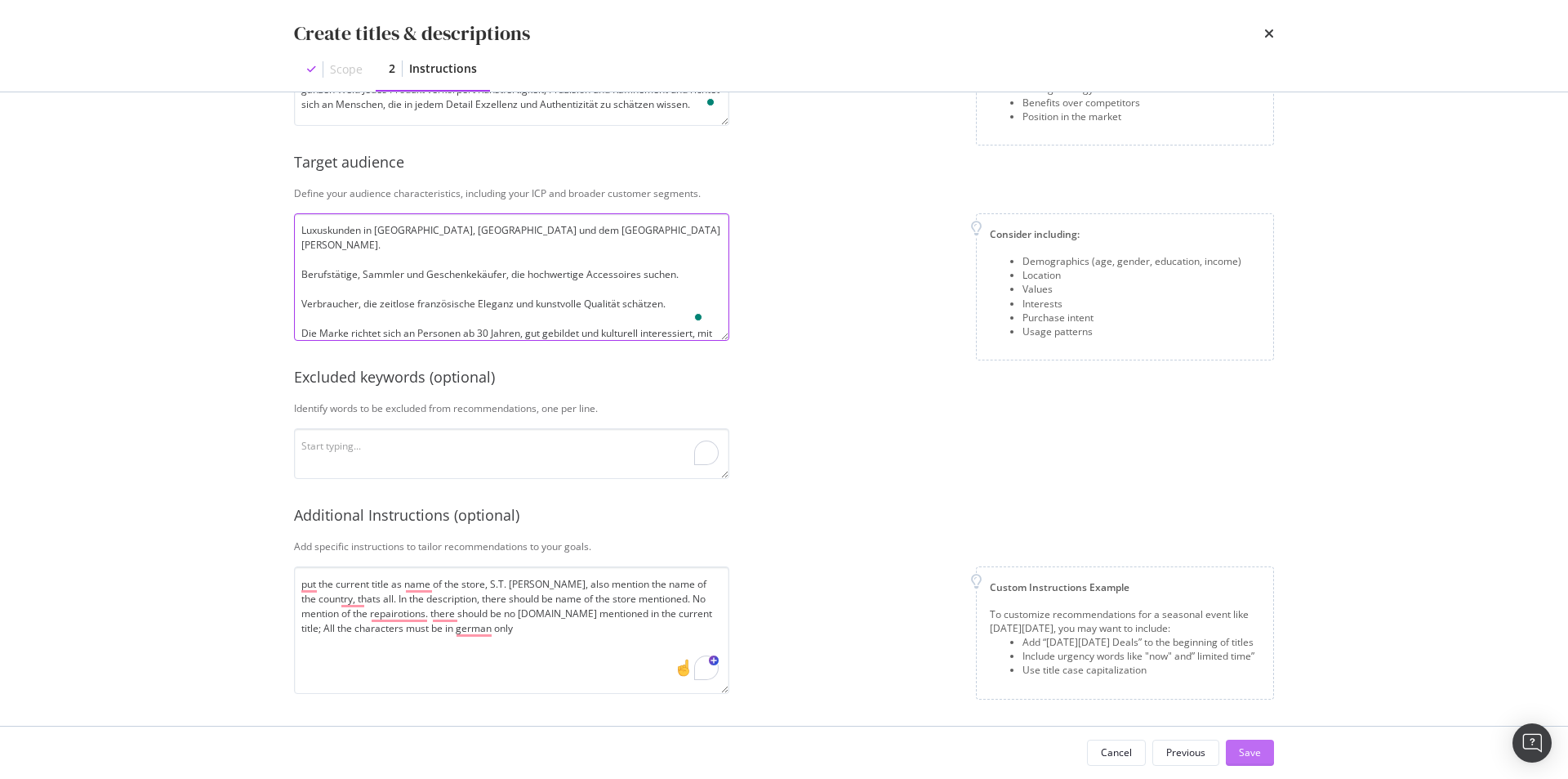
type textarea "S.T. Dupont spricht ein weltweites Publikum anspruchsvoller Konsumenten an, die…"
click at [1255, 758] on div "Save" at bounding box center [1250, 752] width 22 height 14
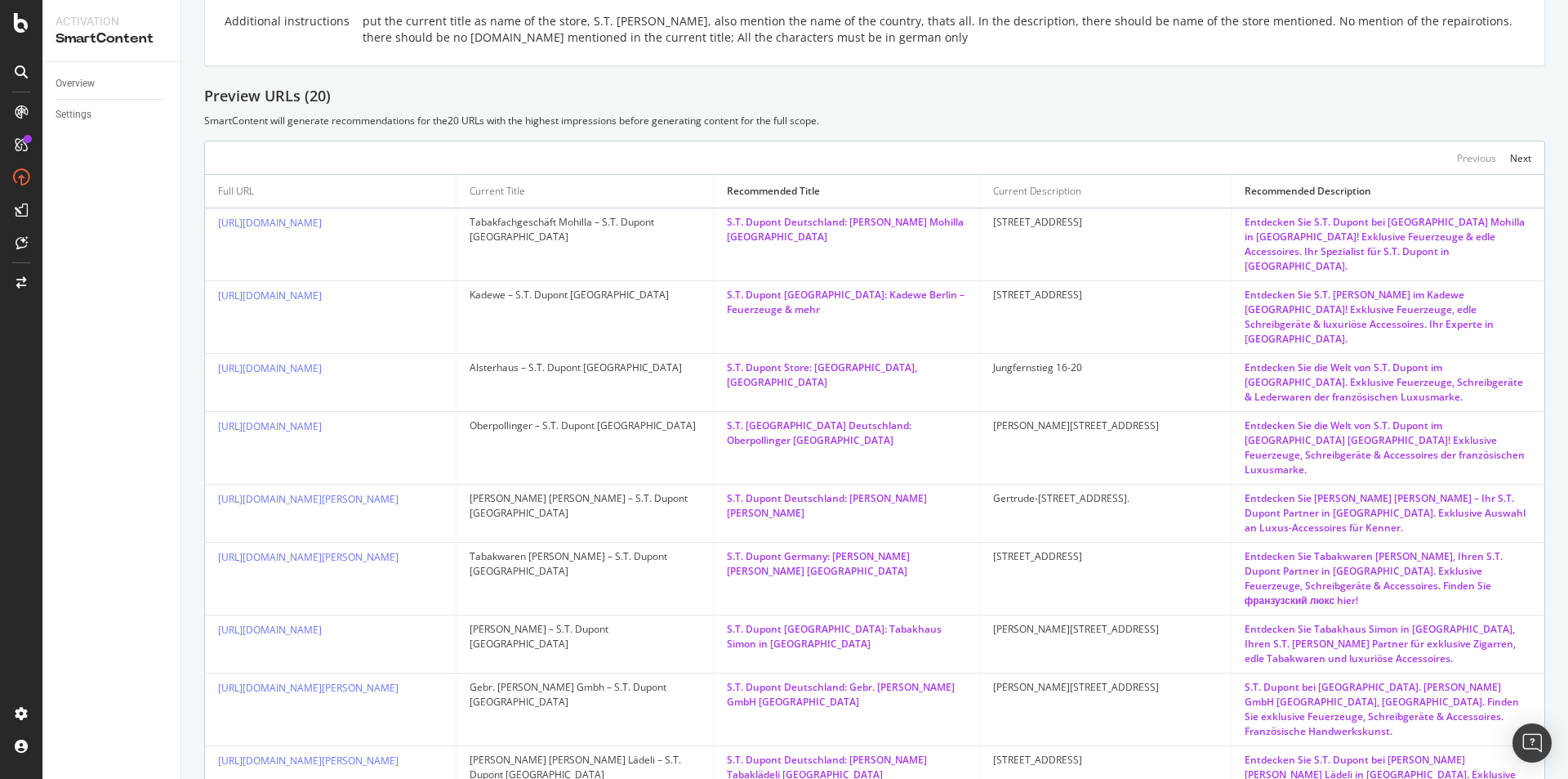
scroll to position [526, 0]
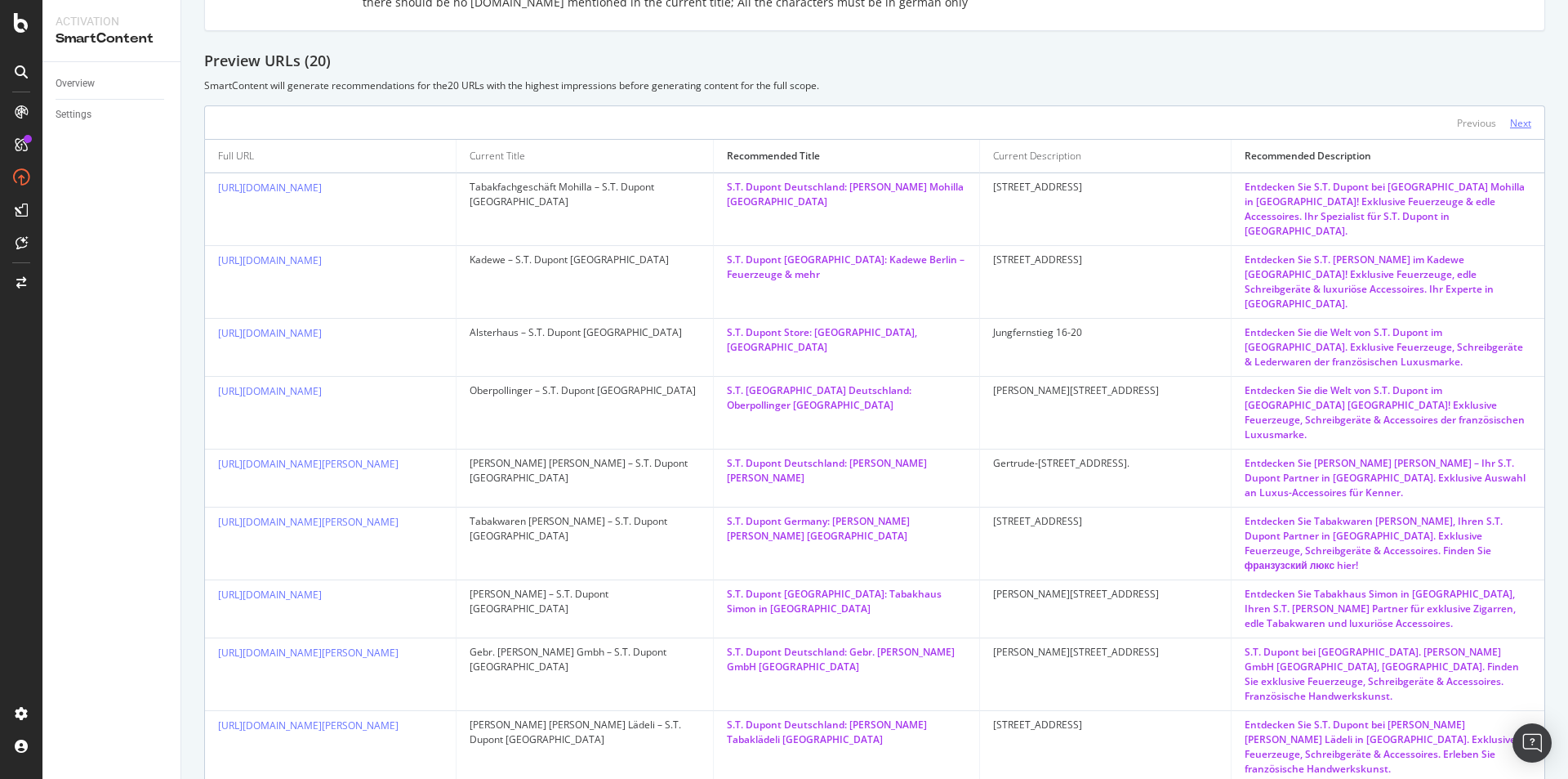
click at [1510, 116] on div "Next" at bounding box center [1521, 123] width 21 height 14
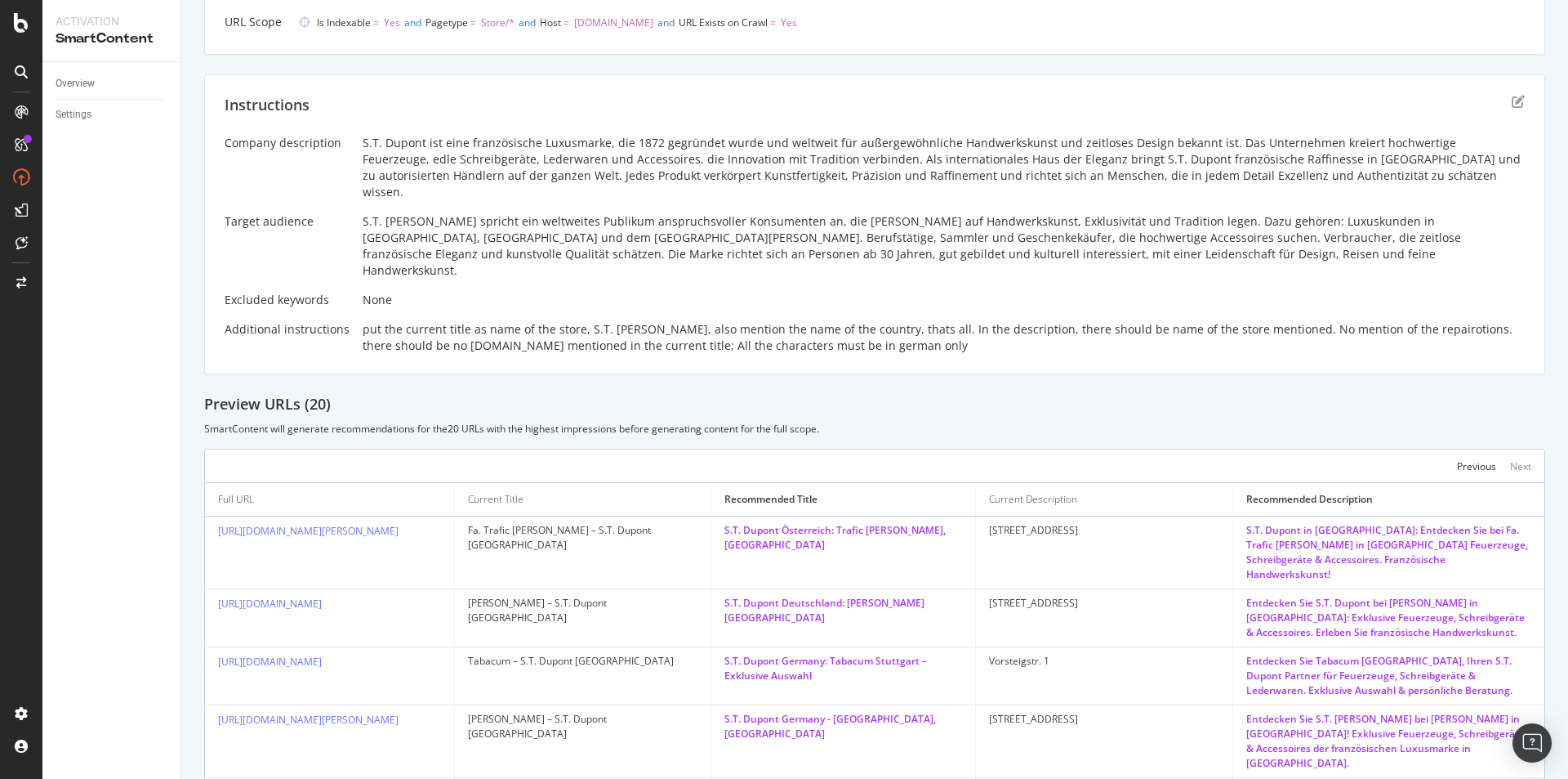
scroll to position [0, 0]
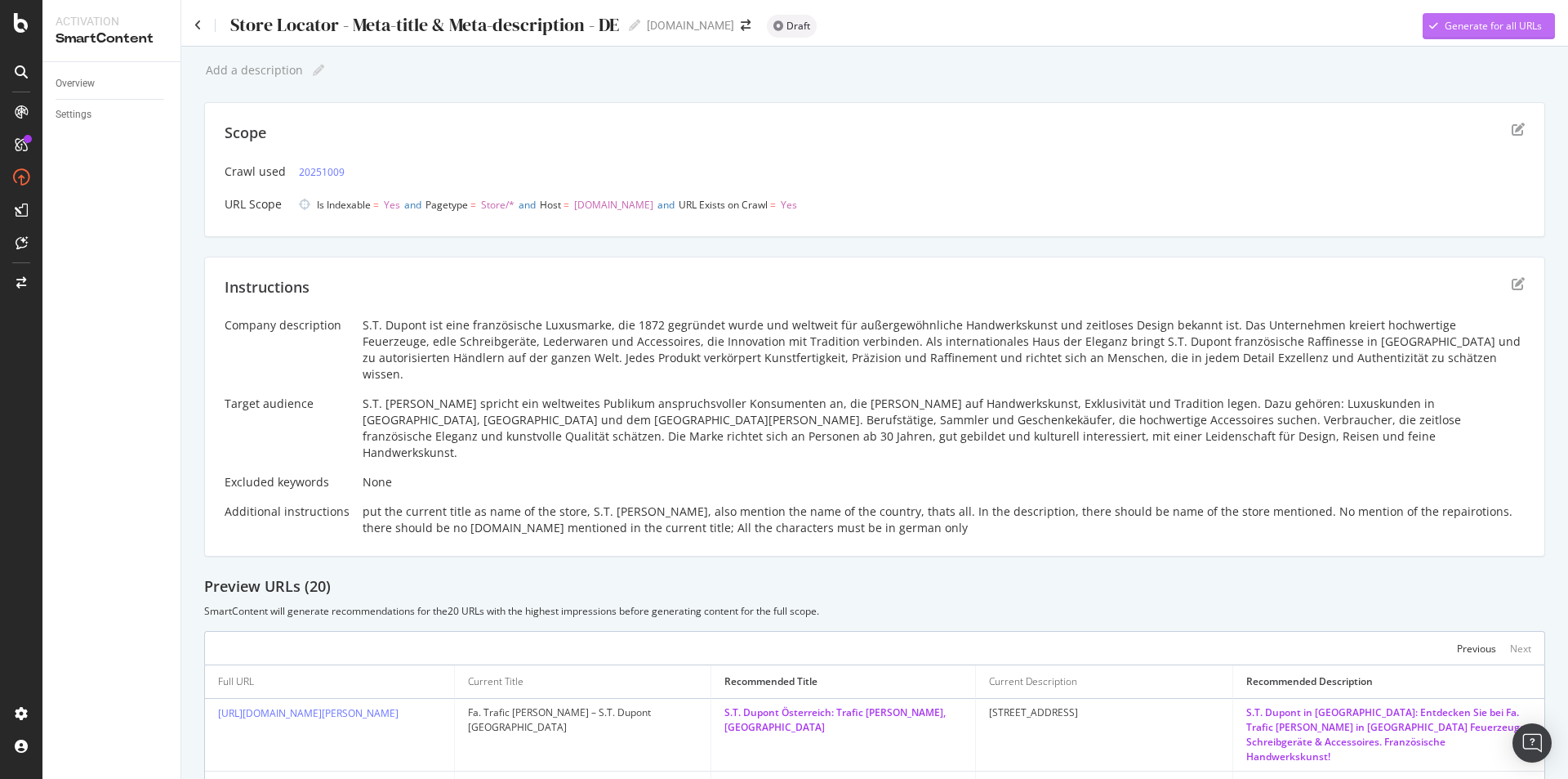
click at [1480, 20] on div "Generate for all URLs" at bounding box center [1493, 26] width 97 height 14
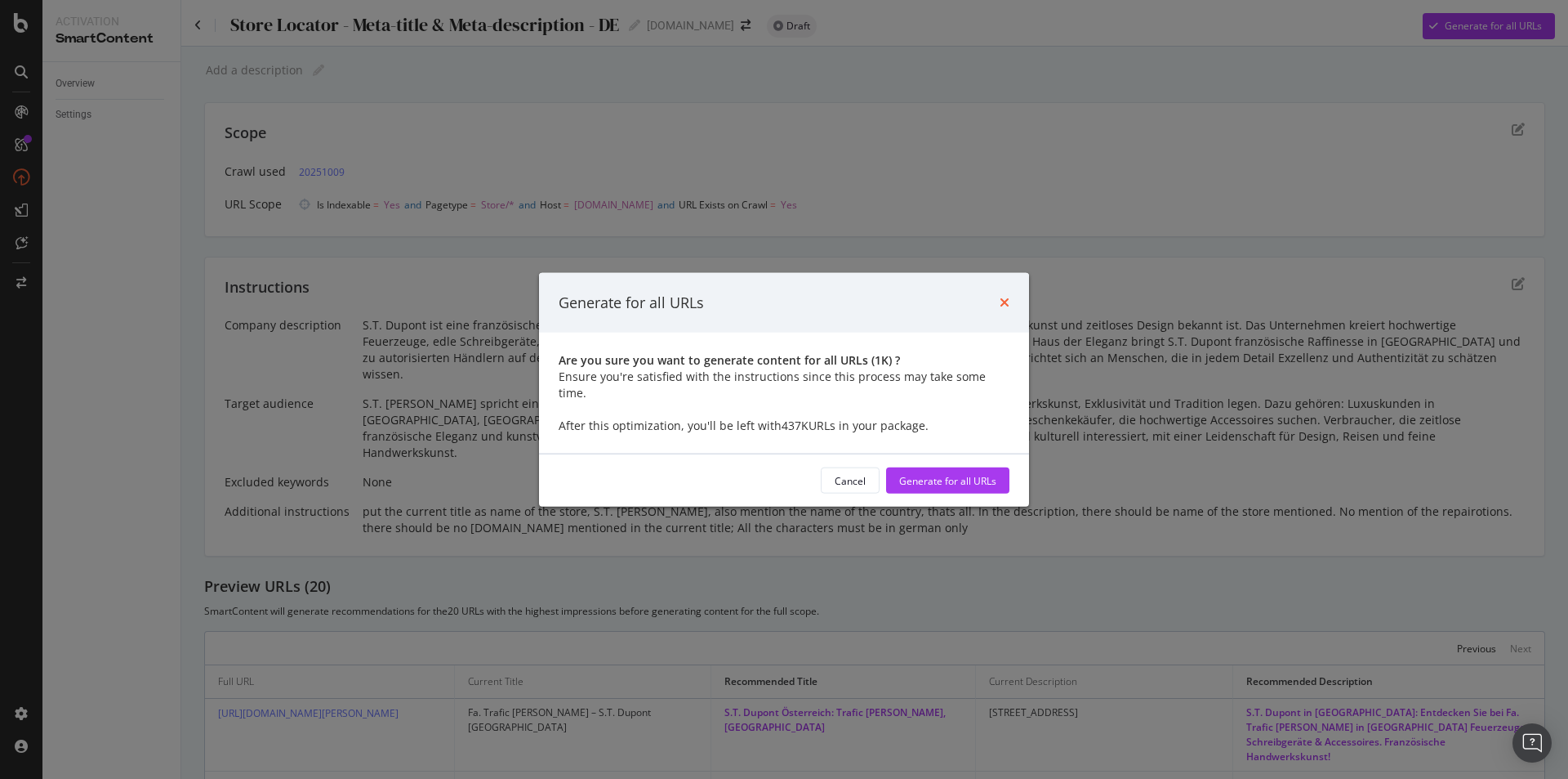
click at [1009, 308] on icon "times" at bounding box center [1004, 302] width 10 height 13
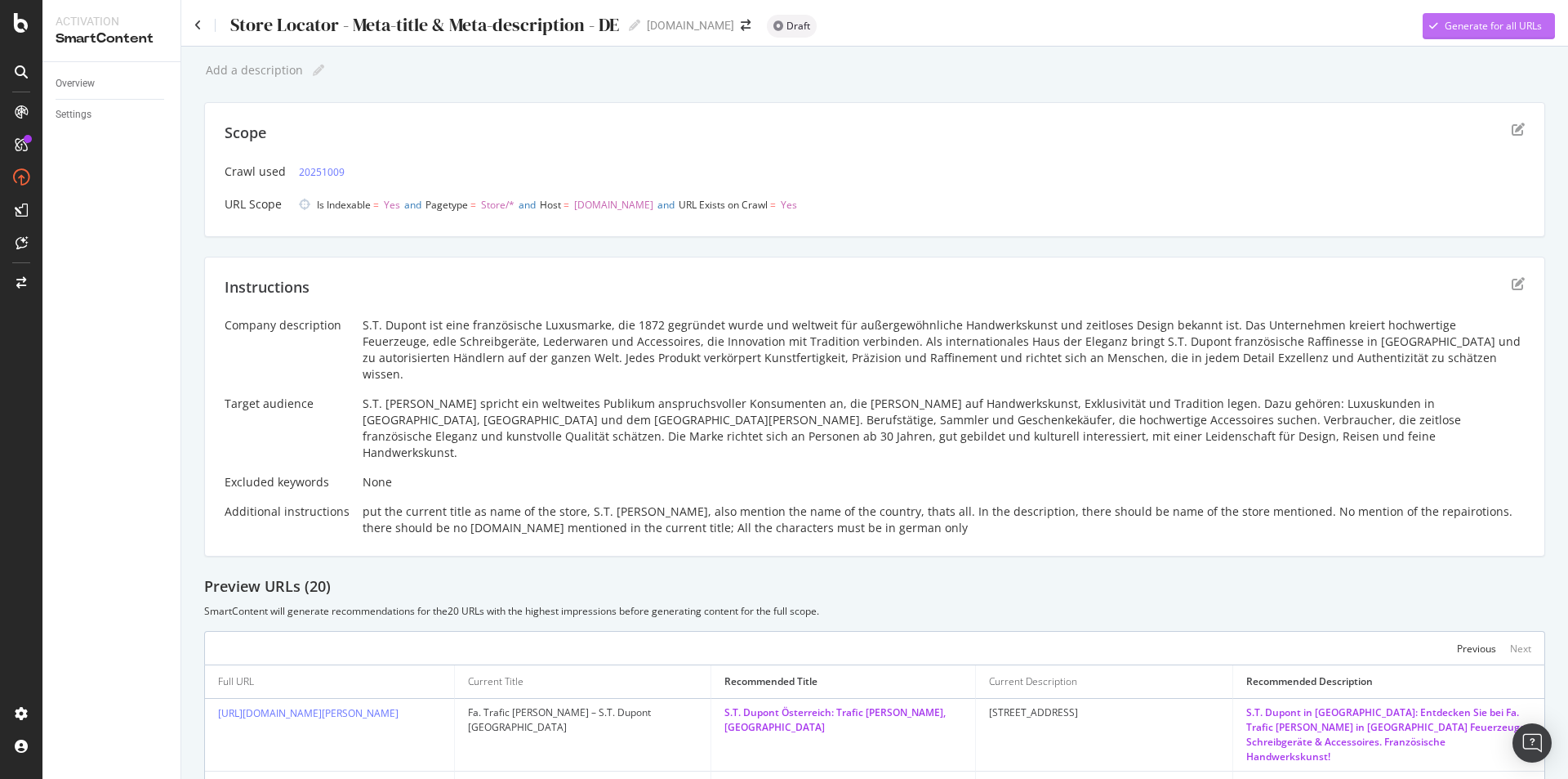
click at [1492, 28] on div "Generate for all URLs" at bounding box center [1493, 26] width 97 height 14
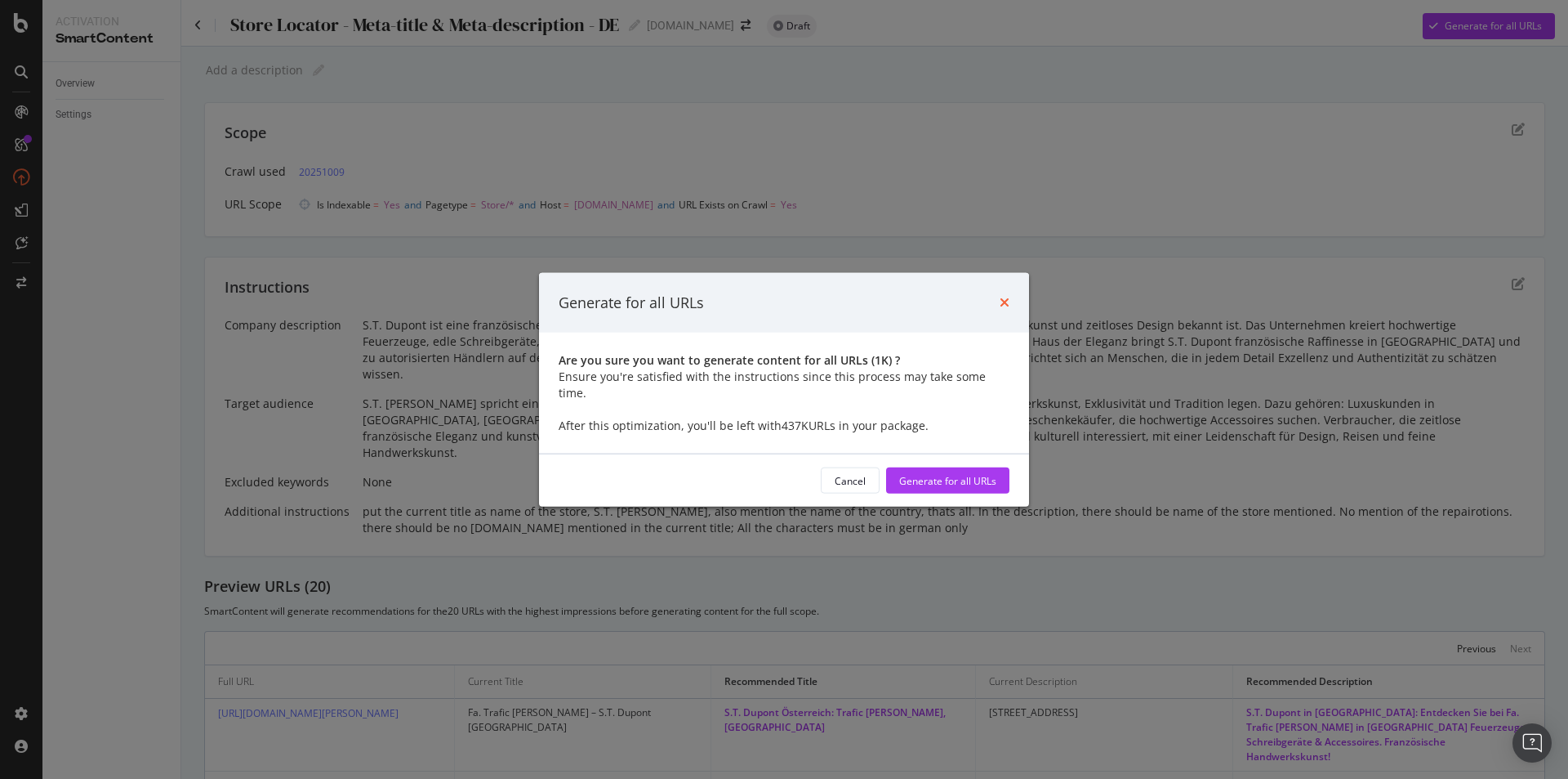
click at [1006, 309] on icon "times" at bounding box center [1004, 302] width 10 height 13
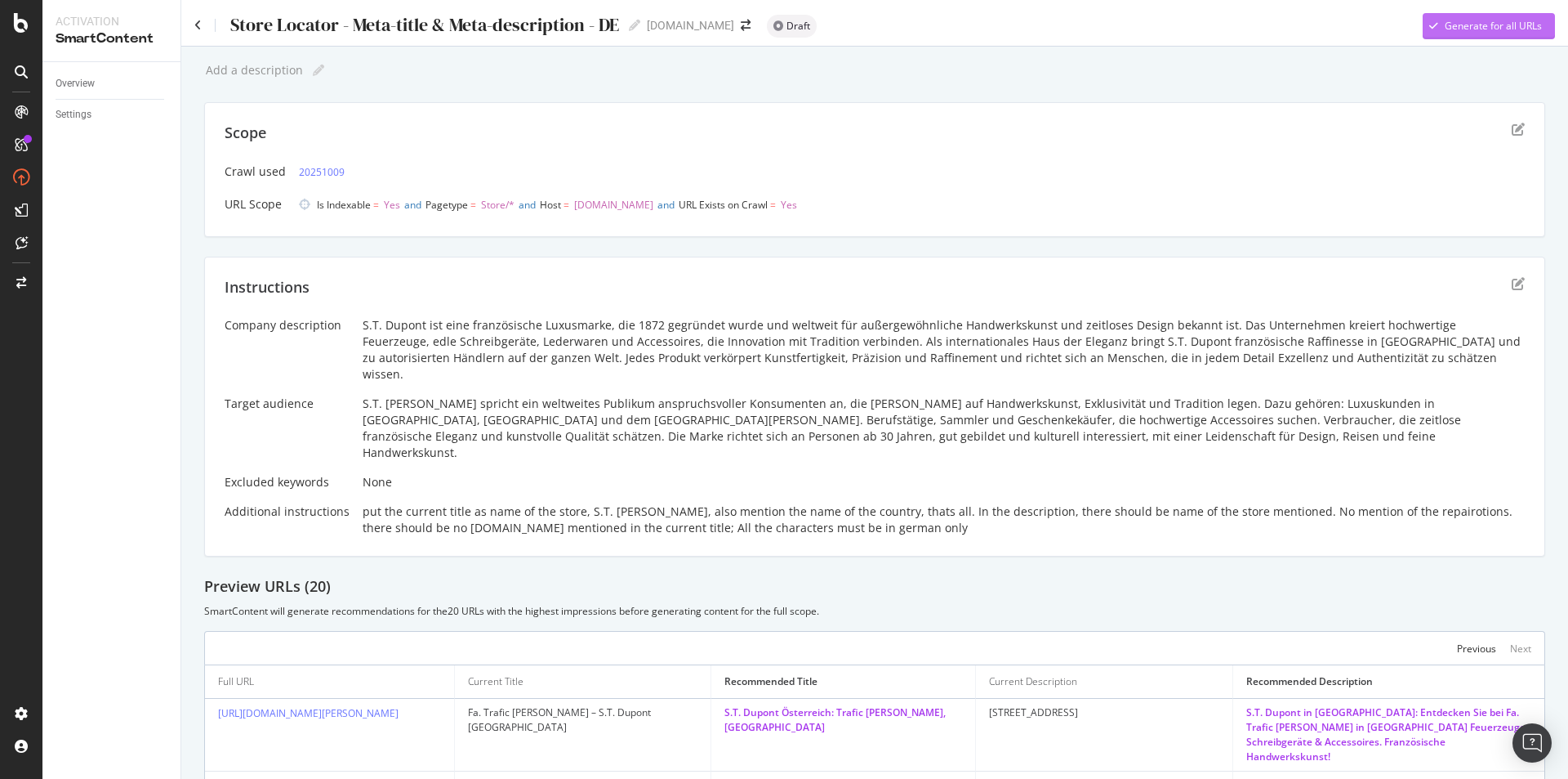
click at [1485, 20] on div "Generate for all URLs" at bounding box center [1493, 26] width 97 height 14
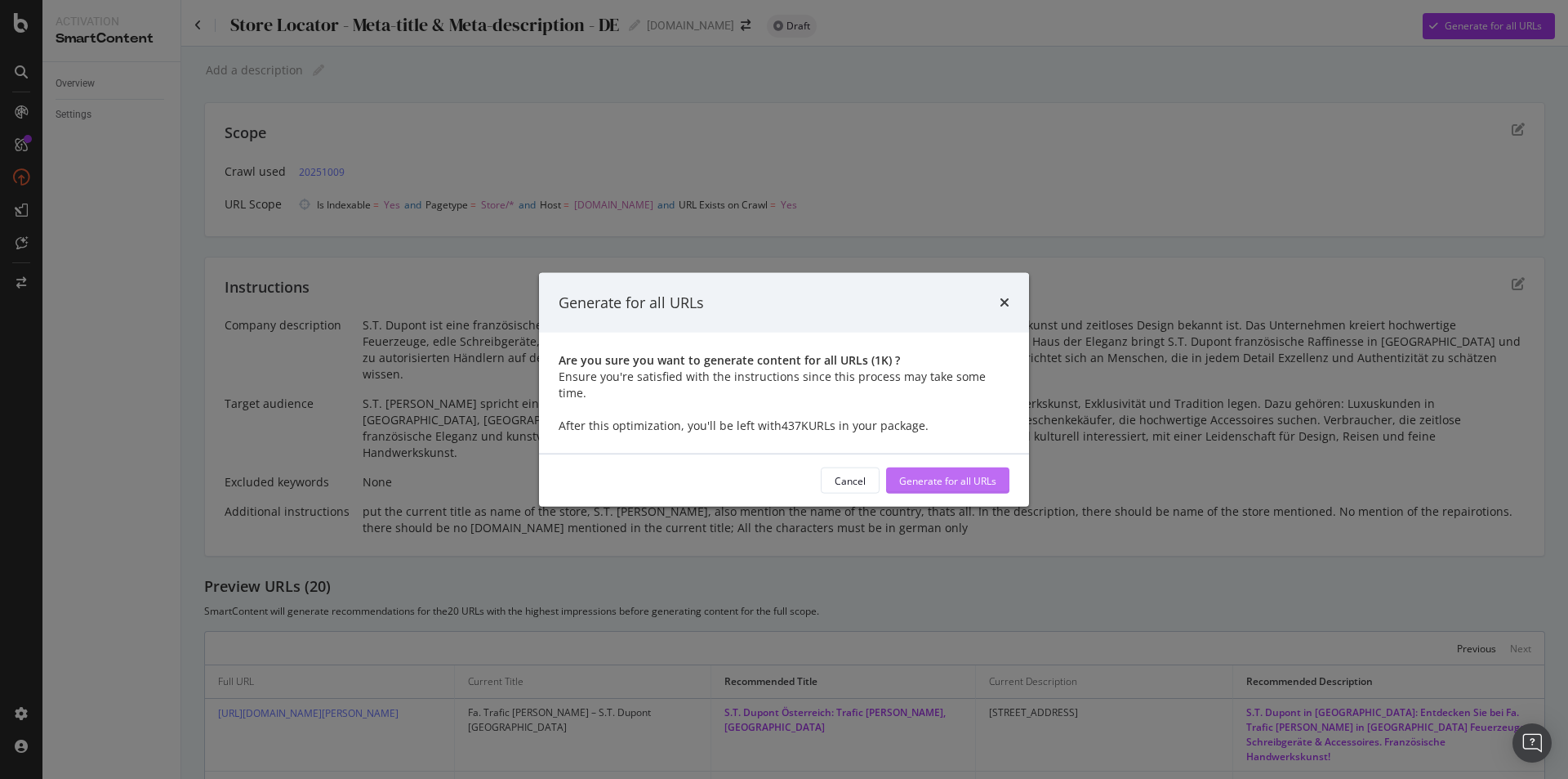
click at [949, 473] on div "Generate for all URLs" at bounding box center [948, 480] width 97 height 14
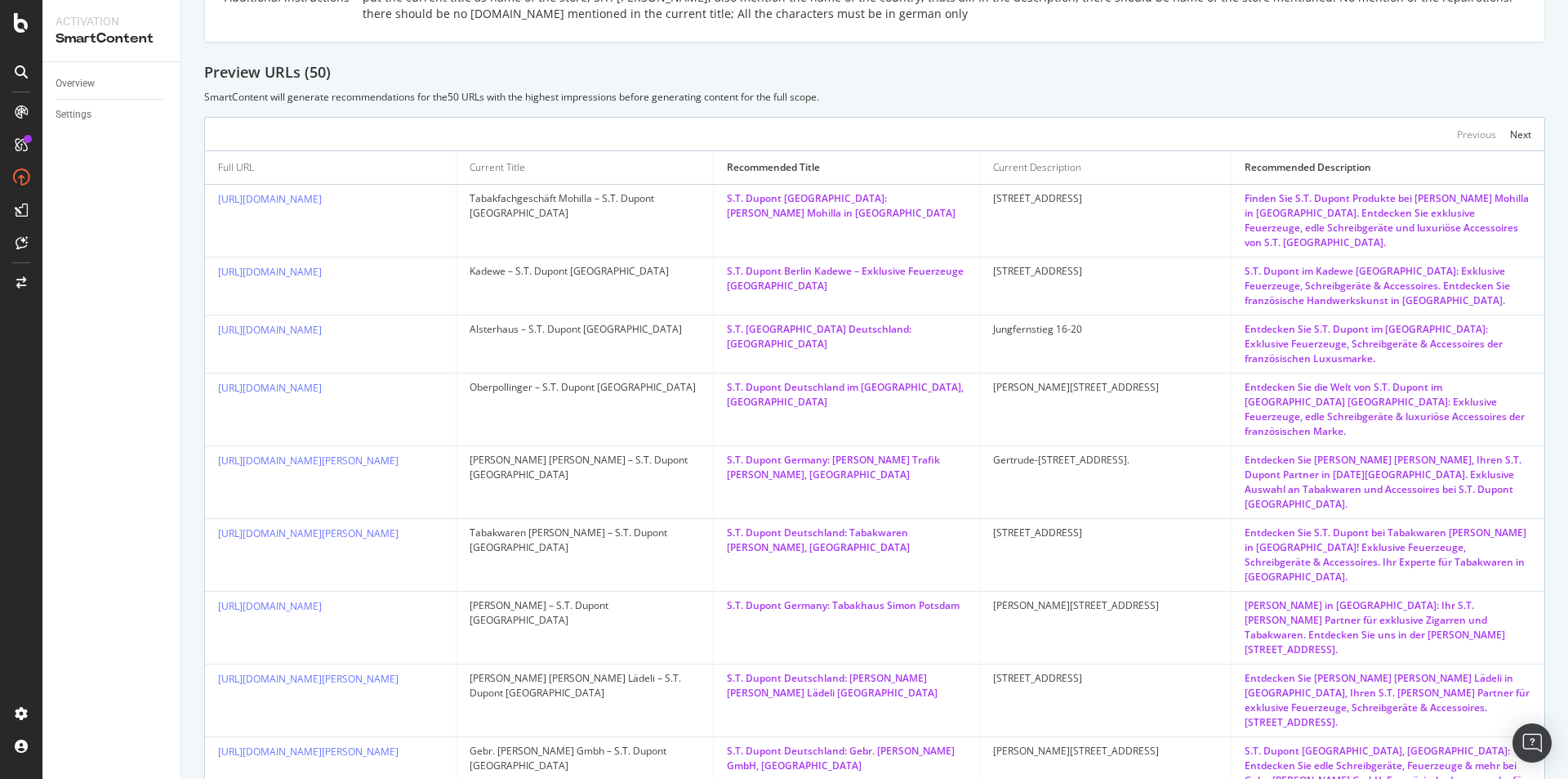
scroll to position [731, 0]
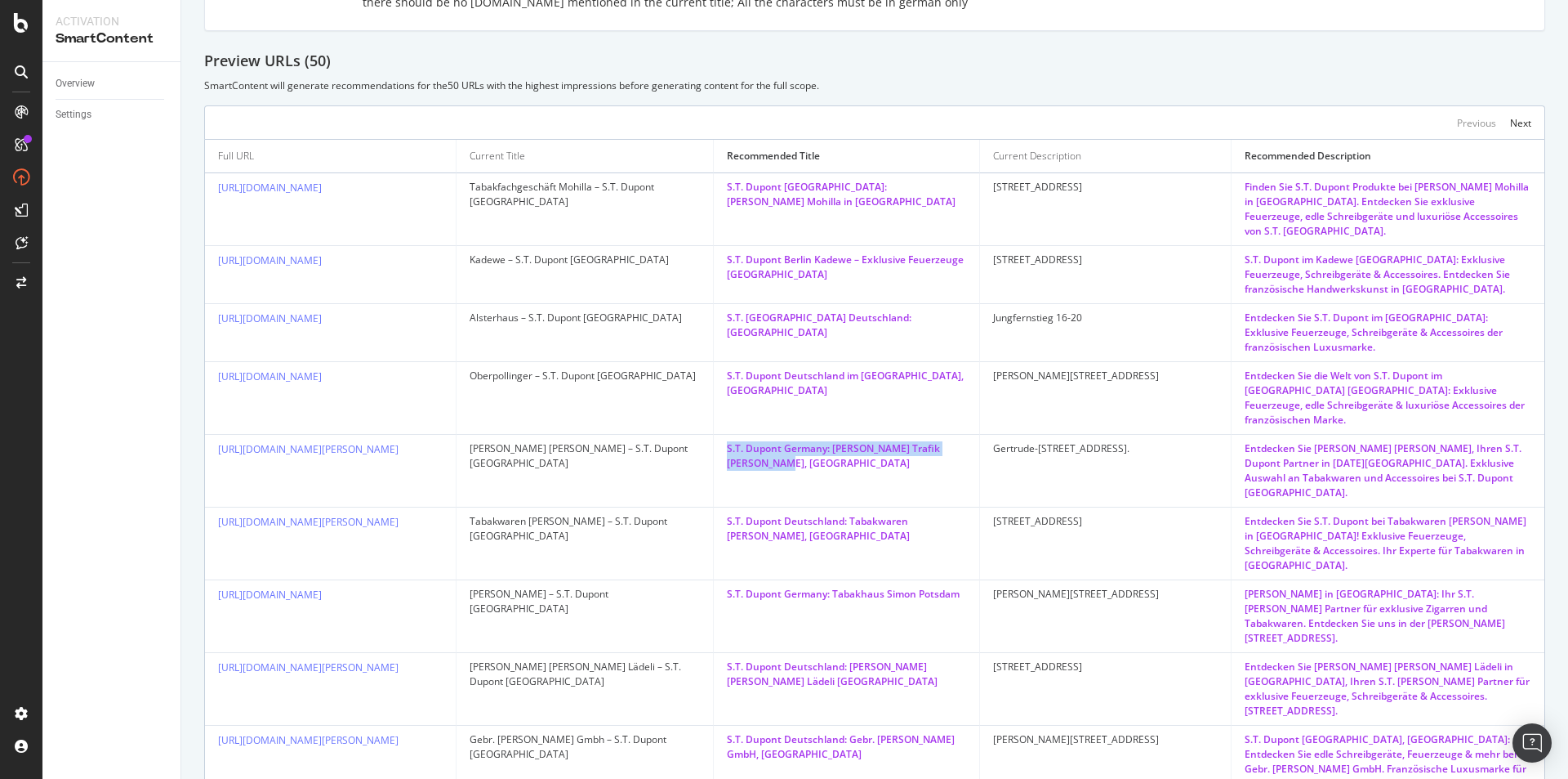
drag, startPoint x: 715, startPoint y: 381, endPoint x: 797, endPoint y: 407, distance: 86.0
click at [797, 435] on td "S.T. Dupont Germany: Tabak Trafik Wasinger, 1100 Wien" at bounding box center [847, 471] width 267 height 73
click at [797, 441] on div "S.T. Dupont Germany: Tabak Trafik Wasinger, 1100 Wien" at bounding box center [846, 455] width 239 height 29
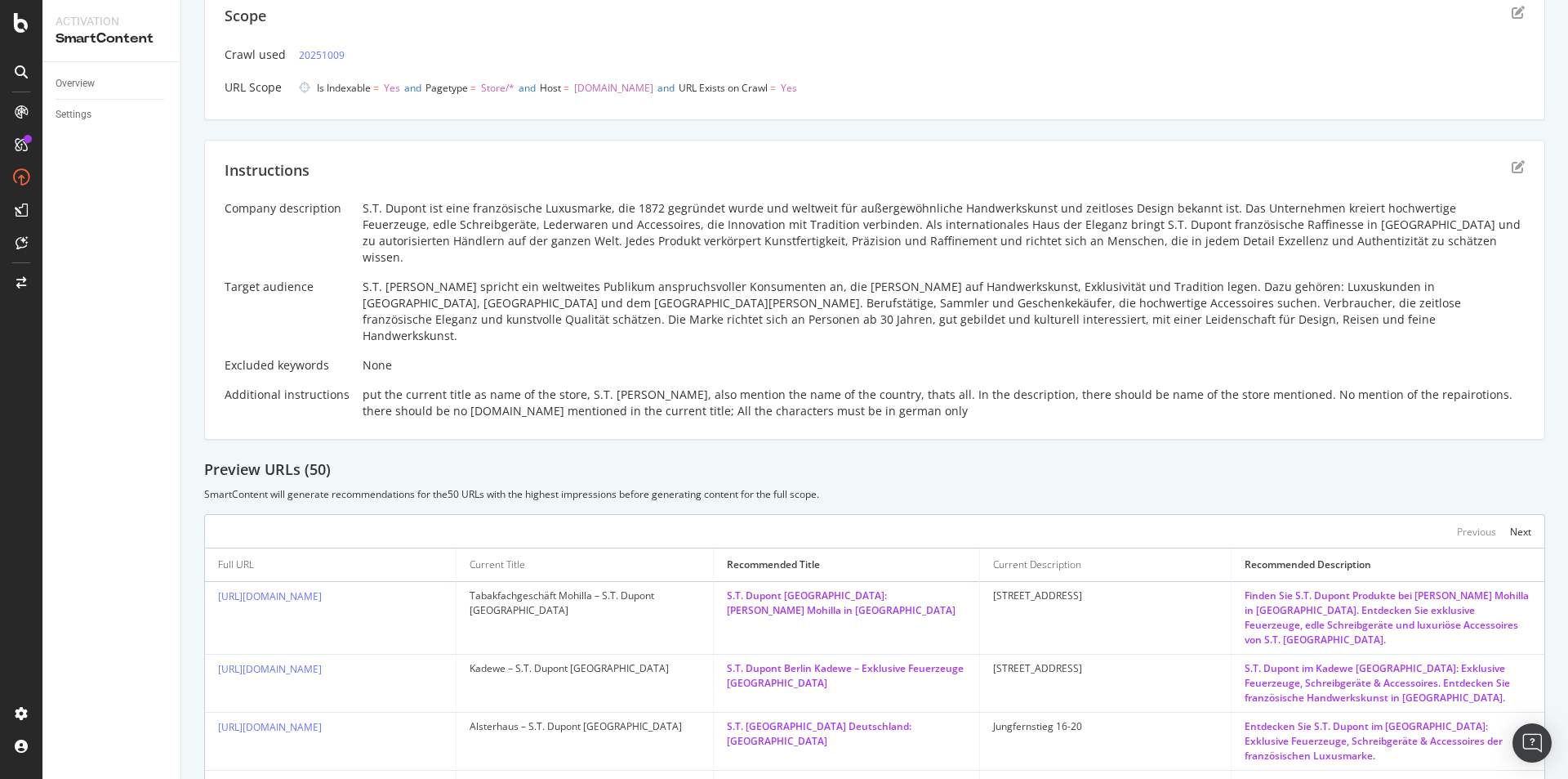
scroll to position [0, 0]
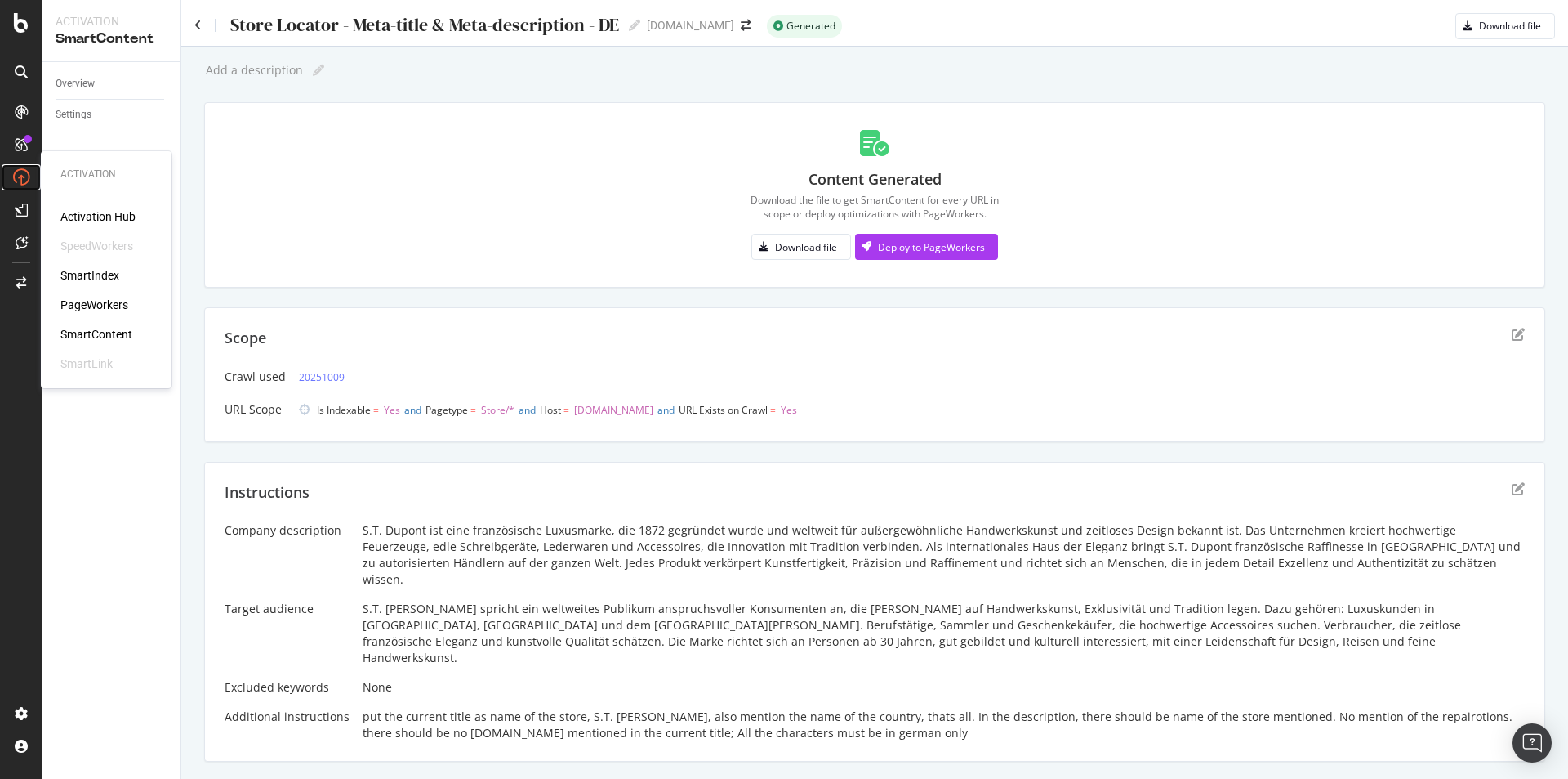
click at [24, 181] on icon at bounding box center [21, 177] width 16 height 16
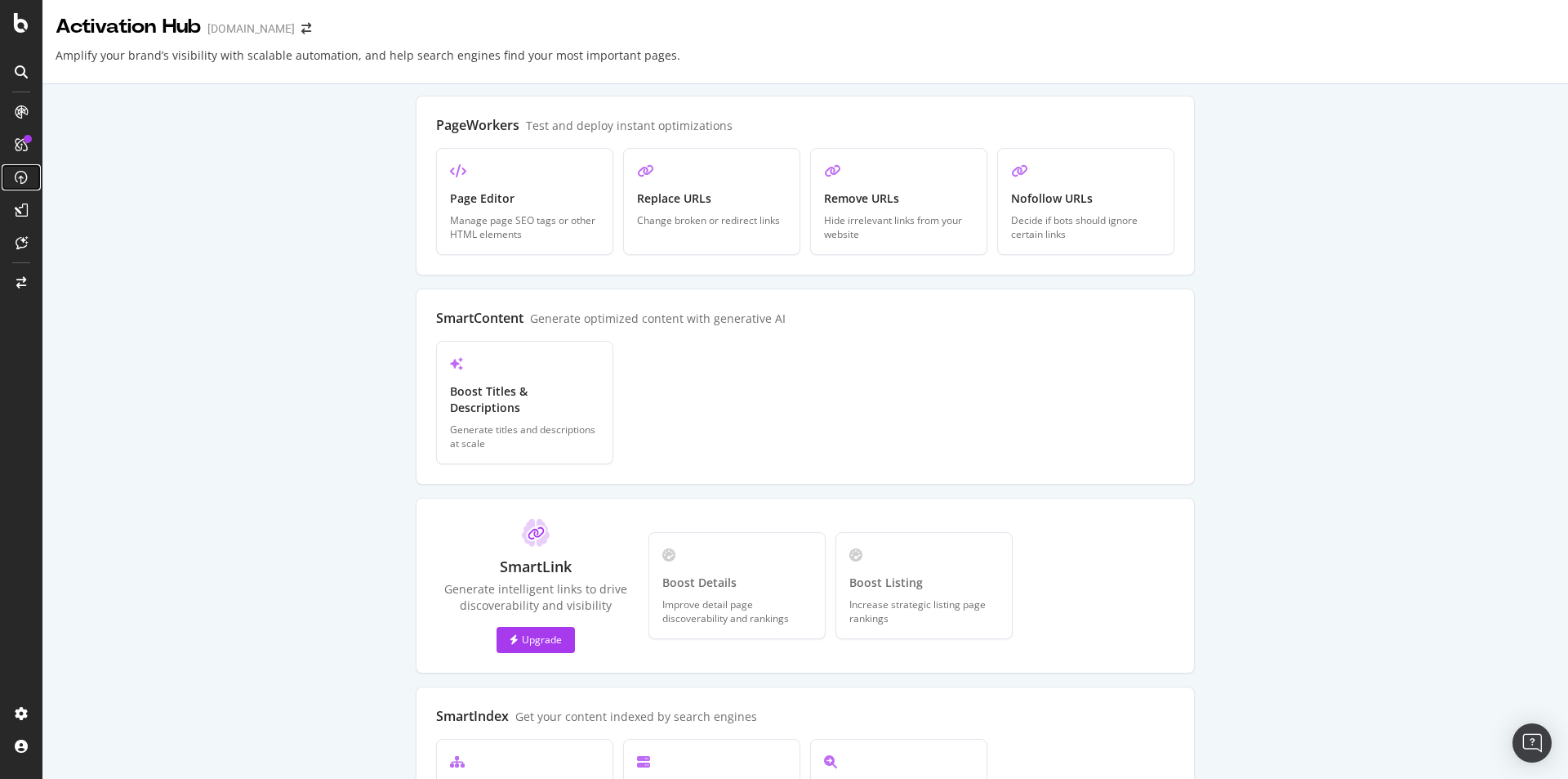
click at [24, 181] on icon at bounding box center [21, 177] width 13 height 13
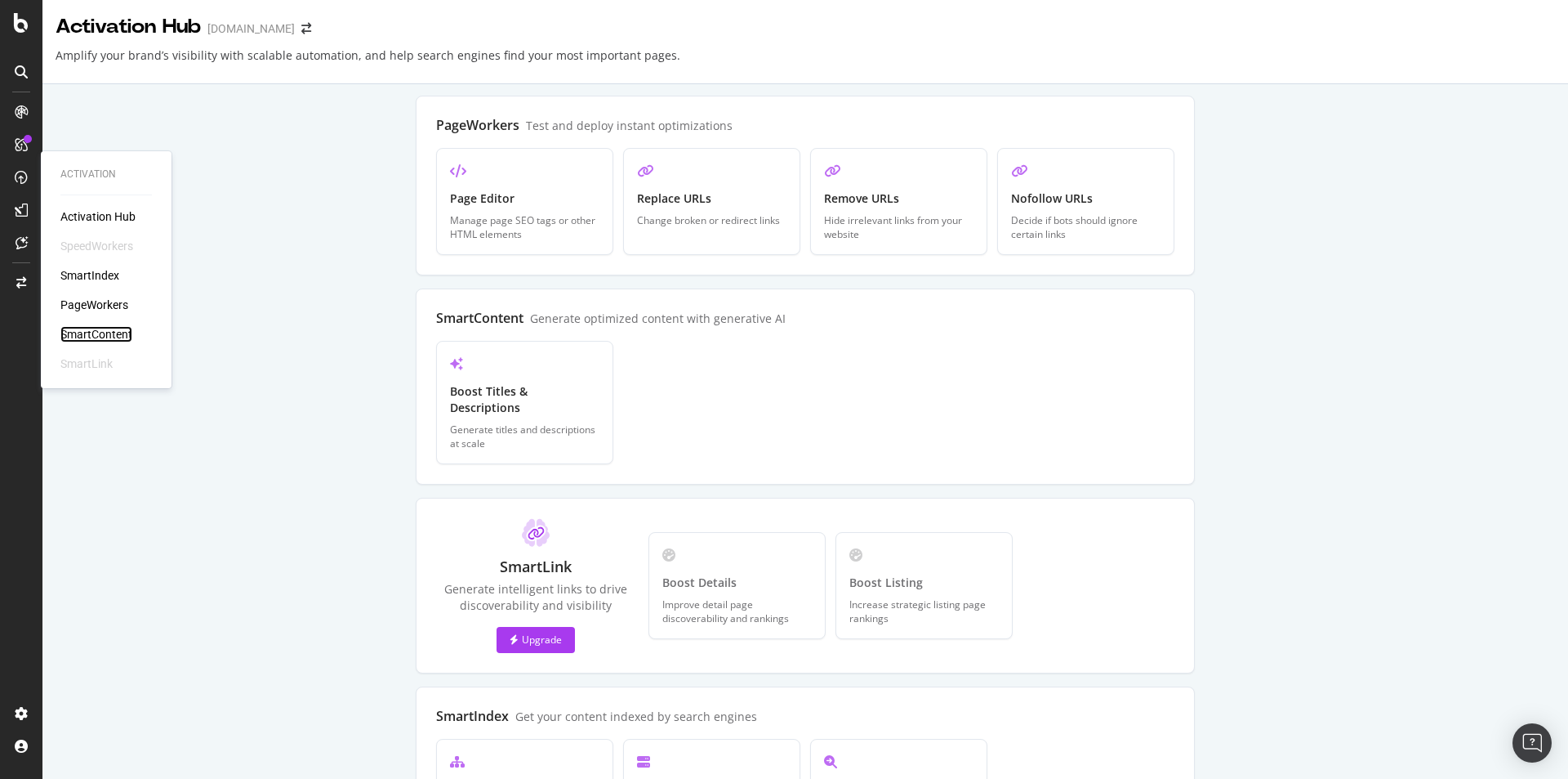
click at [95, 328] on div "SmartContent" at bounding box center [96, 334] width 72 height 16
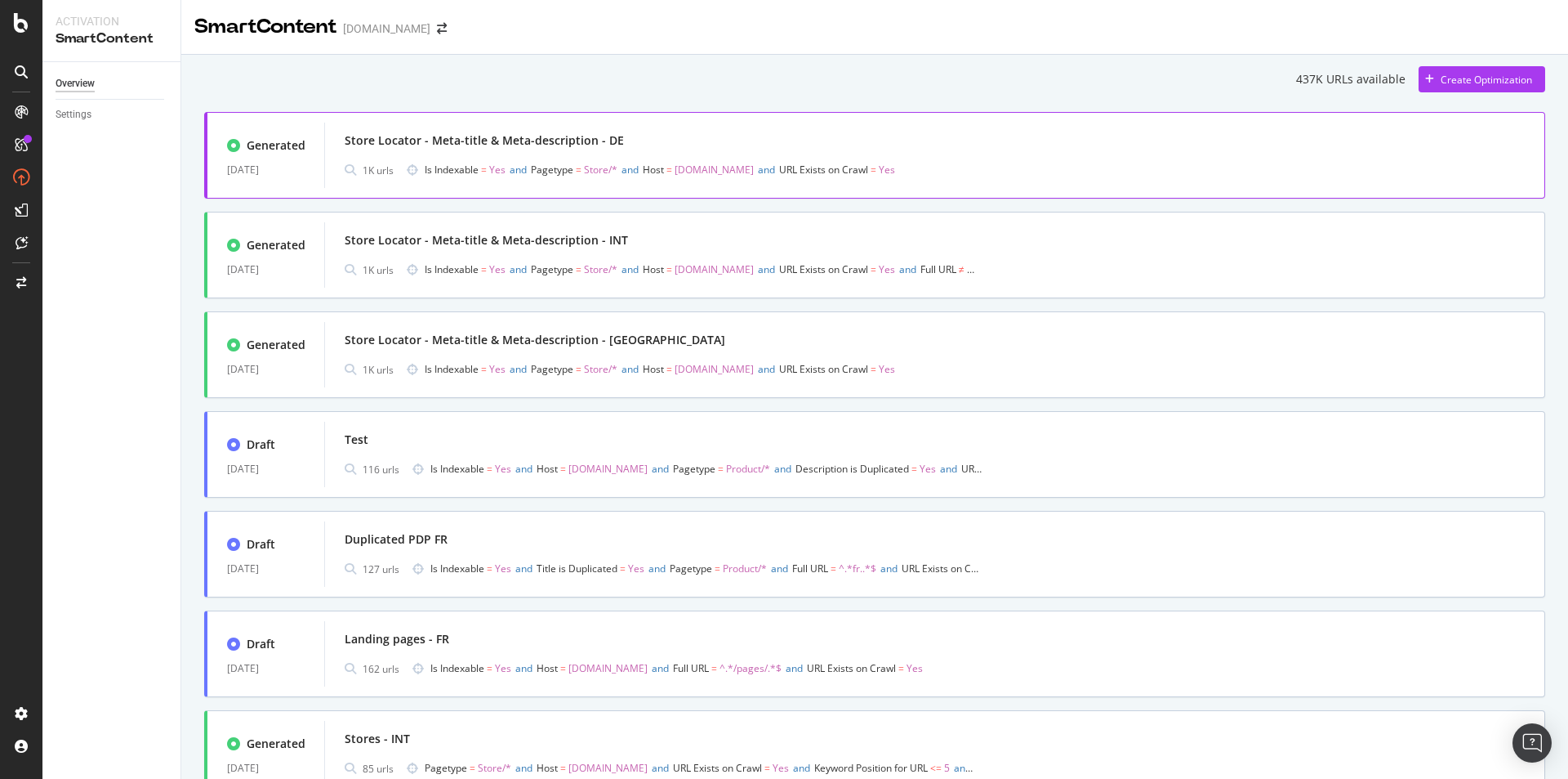
click at [443, 141] on div "Store Locator - Meta-title & Meta-description - DE" at bounding box center [484, 141] width 279 height 16
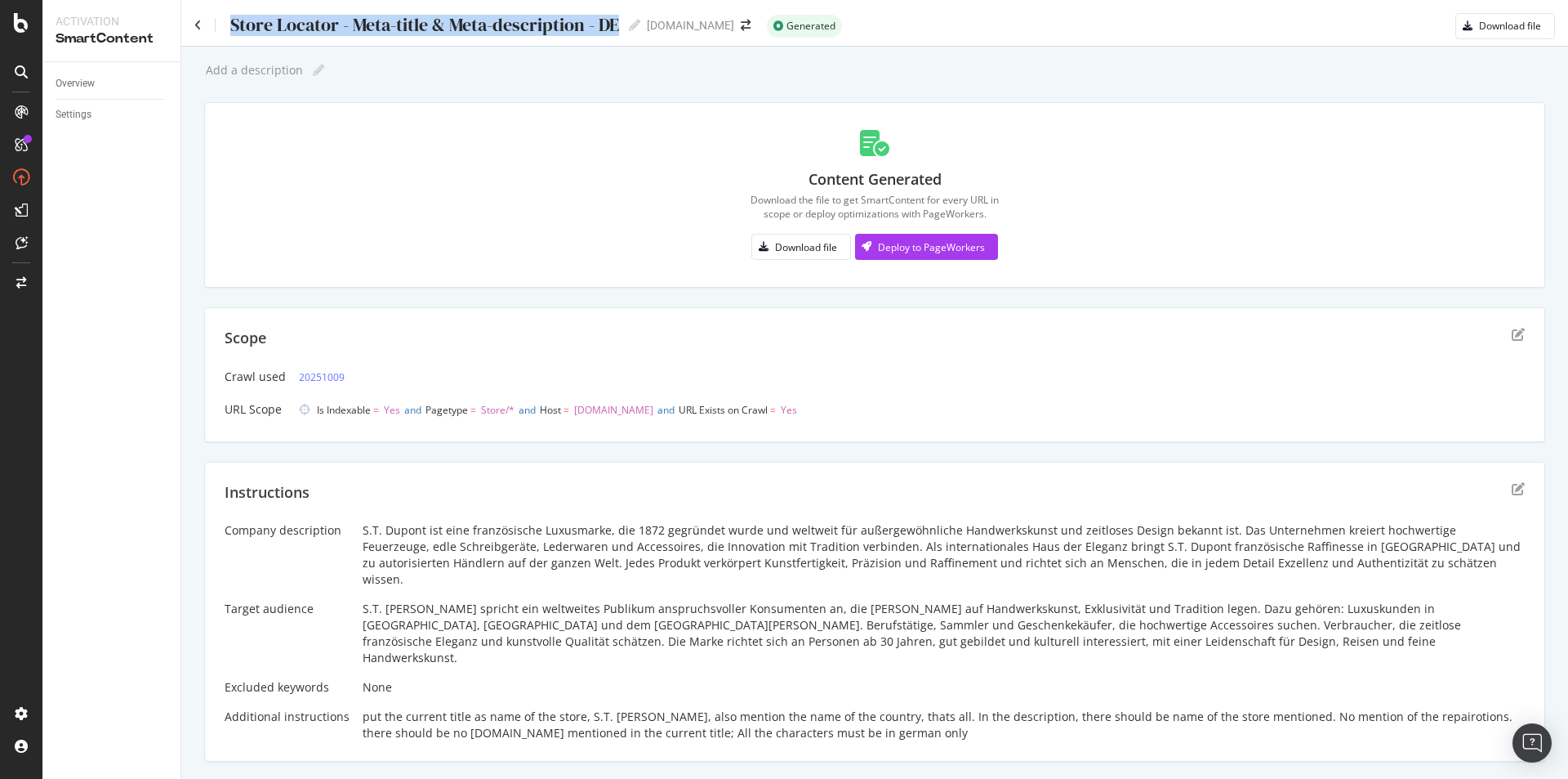
drag, startPoint x: 229, startPoint y: 20, endPoint x: 618, endPoint y: 28, distance: 389.1
click at [618, 28] on div "Store Locator - Meta-title & Meta-description - DE" at bounding box center [423, 25] width 390 height 20
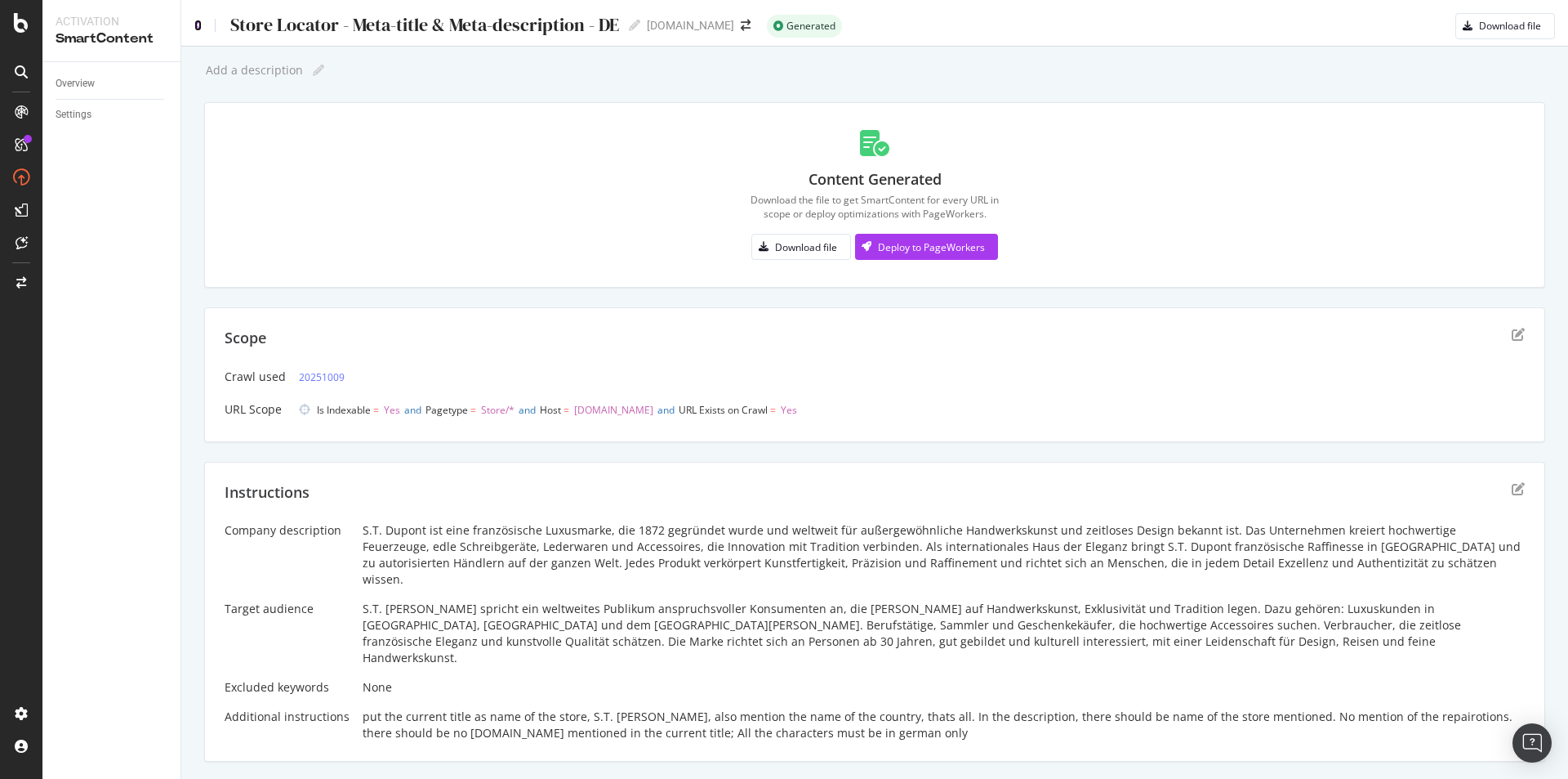
click at [196, 21] on icon at bounding box center [198, 25] width 7 height 12
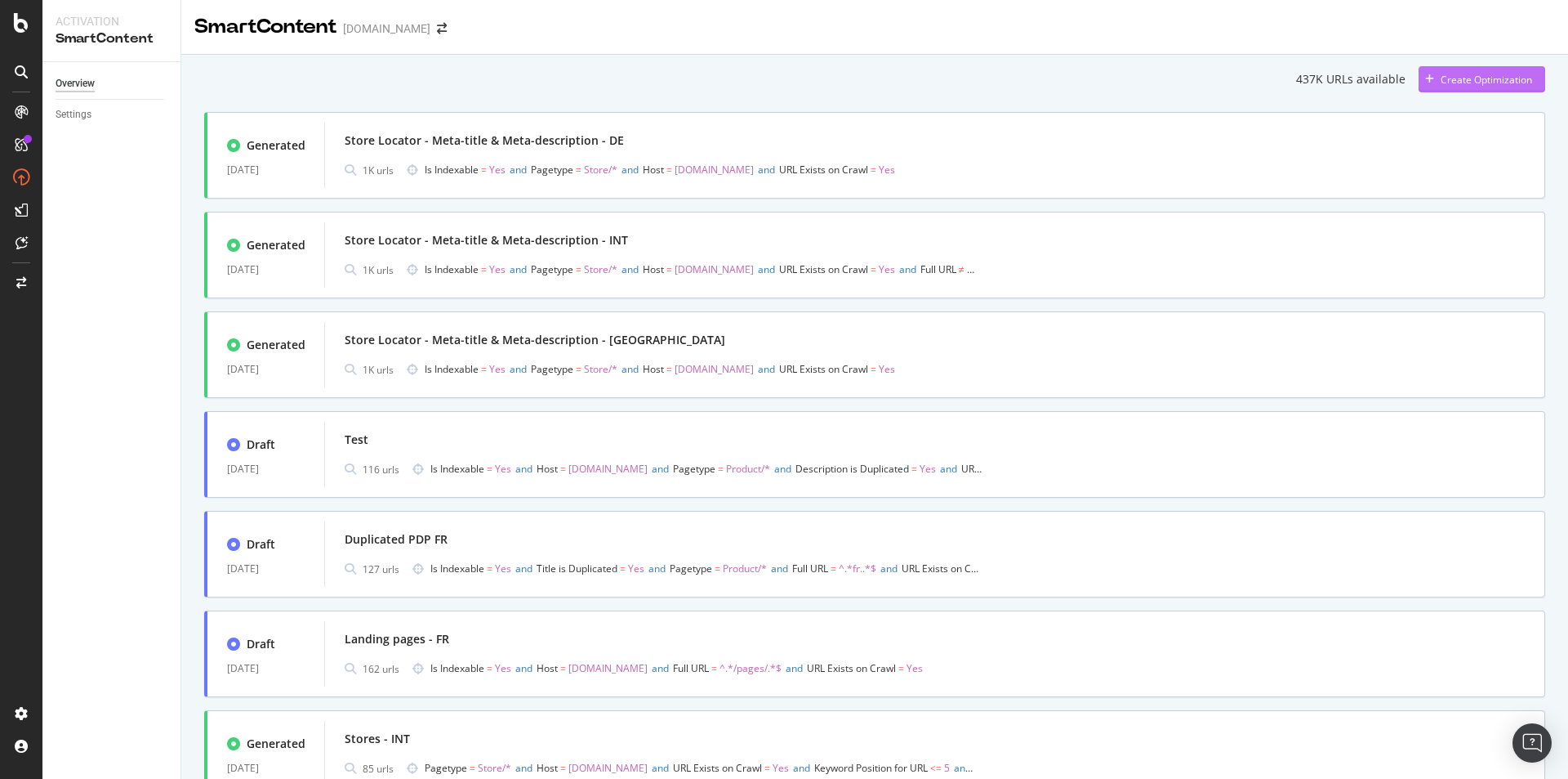
click at [1471, 74] on div "Create Optimization" at bounding box center [1486, 80] width 92 height 14
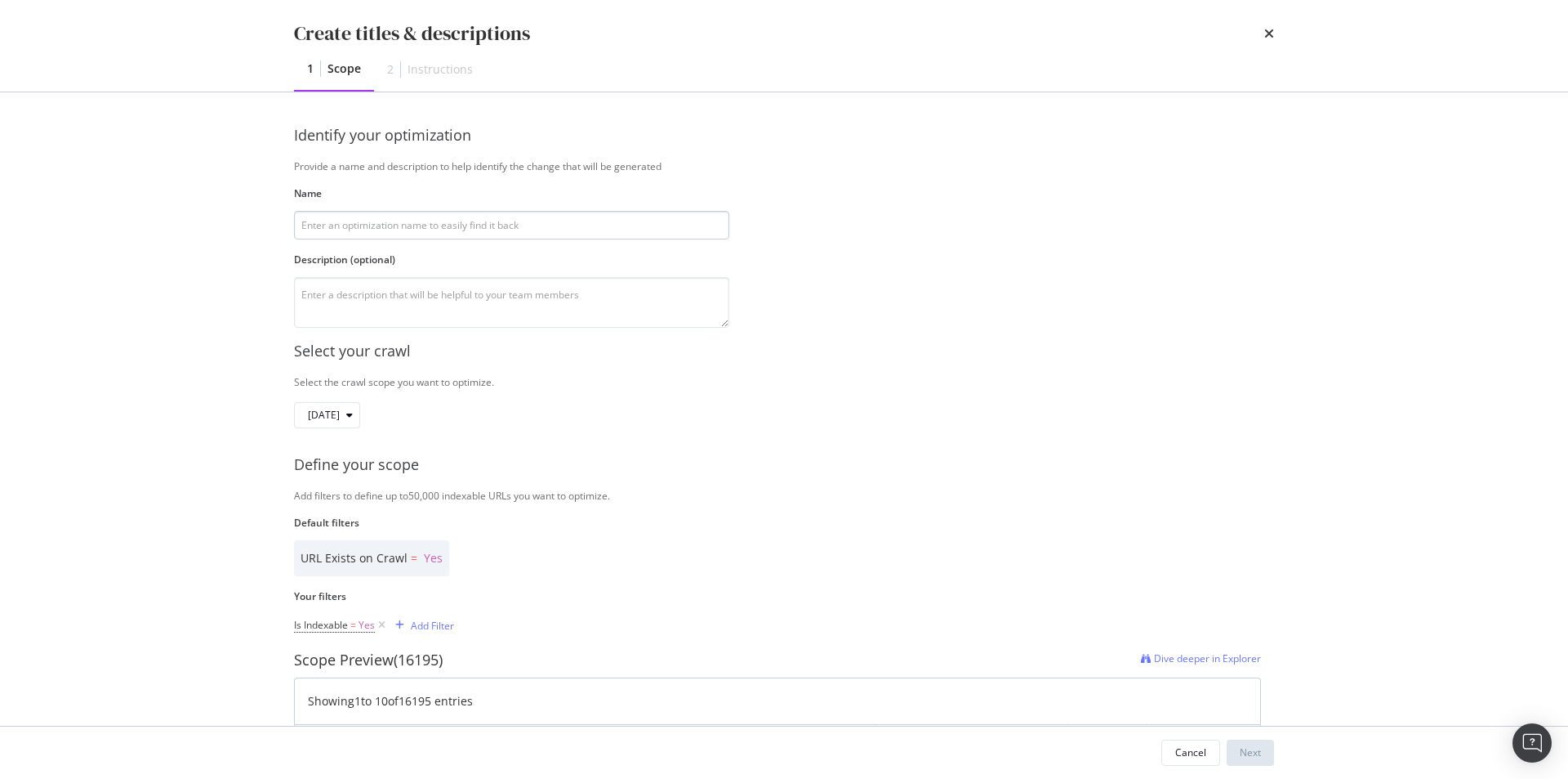
click at [451, 229] on input "modal" at bounding box center [512, 225] width 436 height 28
type input "S.T. Dupont spricht ein weltweites Publikum anspruchsvoller Konsumenten an, die…"
click at [507, 229] on input "modal" at bounding box center [512, 225] width 436 height 28
paste input "S.T. Dupont spricht ein weltweites Publikum anspruchsvoller Konsumenten an, die…"
type input "S.T. Dupont spricht ein weltweites Publikum anspruchsvoller Konsumenten an, die…"
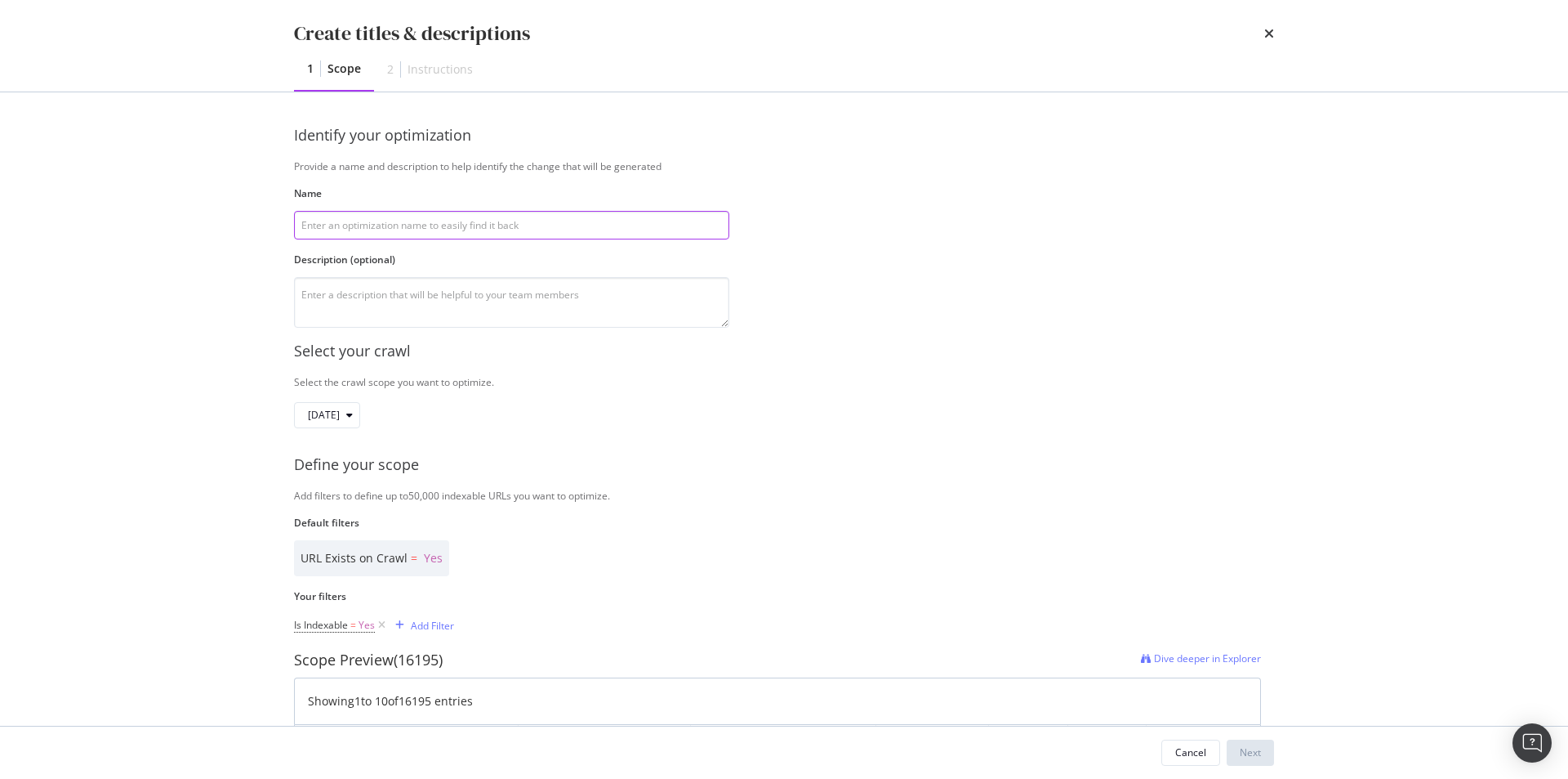
click at [479, 221] on input "modal" at bounding box center [512, 225] width 436 height 28
paste input "Store Locator - Meta-title & Meta-description - INT"
type input "Store Locator - Meta-title & Meta-description - FR"
click at [637, 296] on textarea "modal" at bounding box center [512, 302] width 436 height 51
drag, startPoint x: 489, startPoint y: 311, endPoint x: 490, endPoint y: 296, distance: 15.0
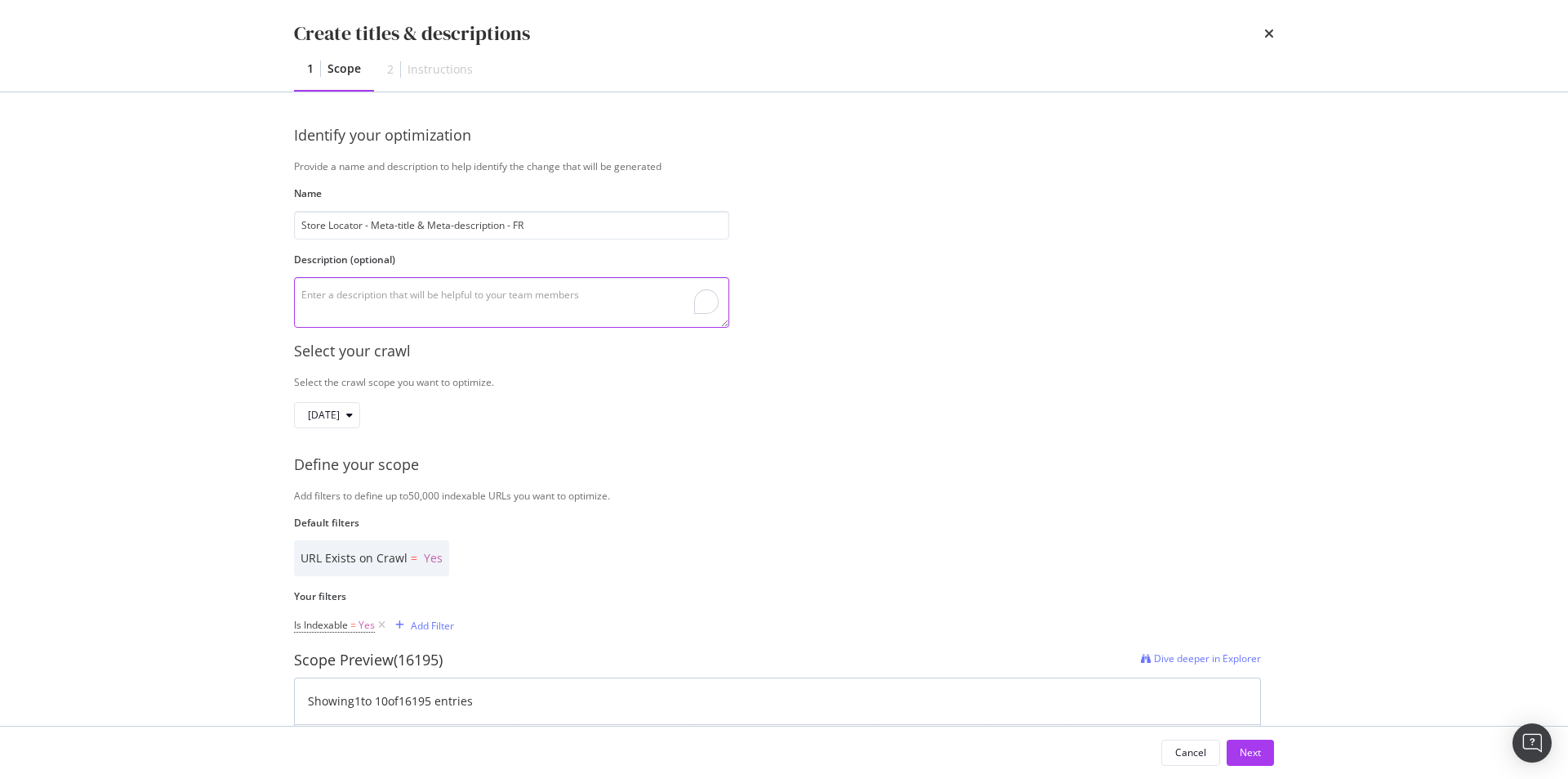
click at [489, 310] on textarea "To enrich screen reader interactions, please activate Accessibility in Grammarl…" at bounding box center [512, 302] width 436 height 51
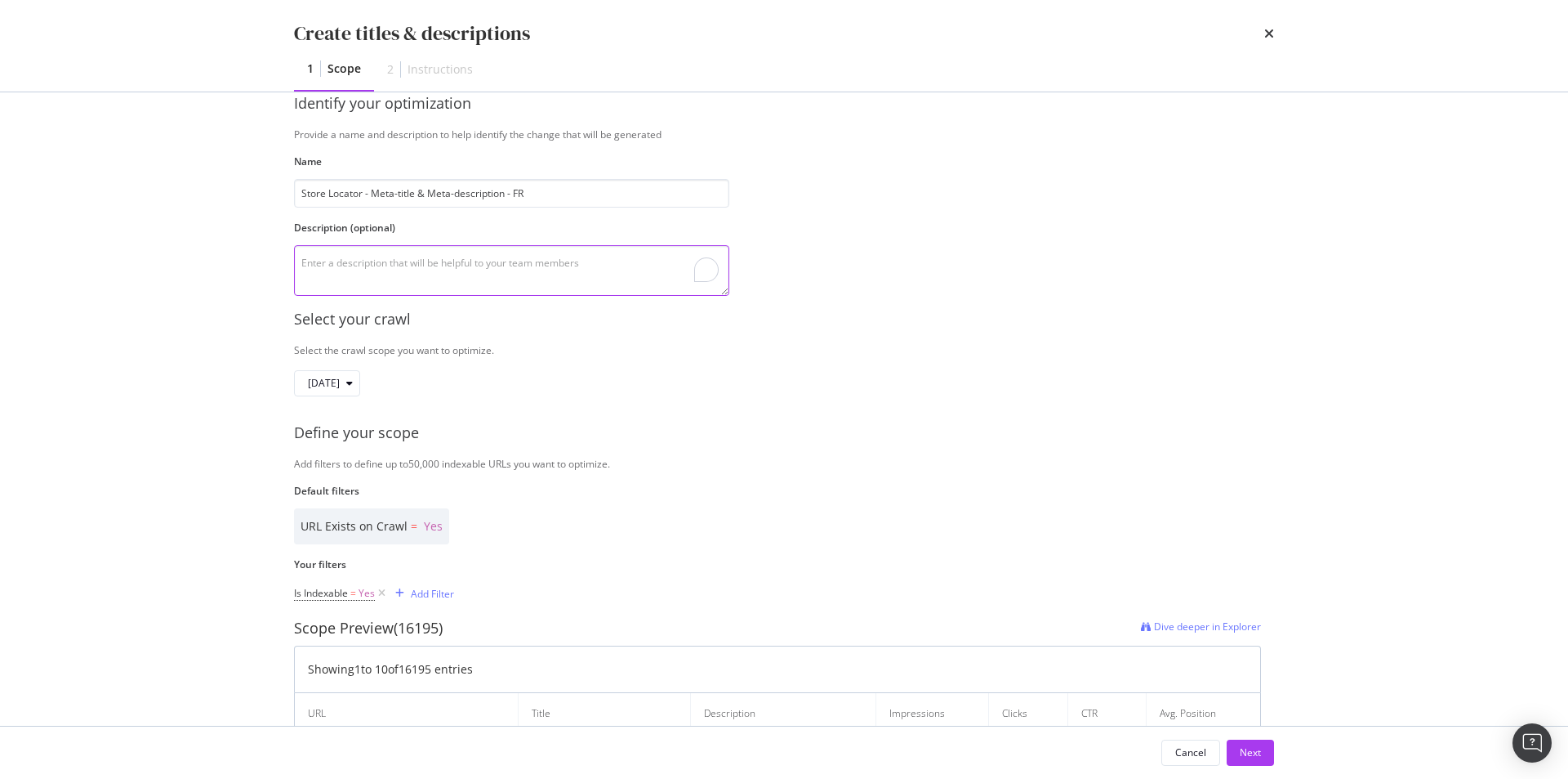
scroll to position [82, 0]
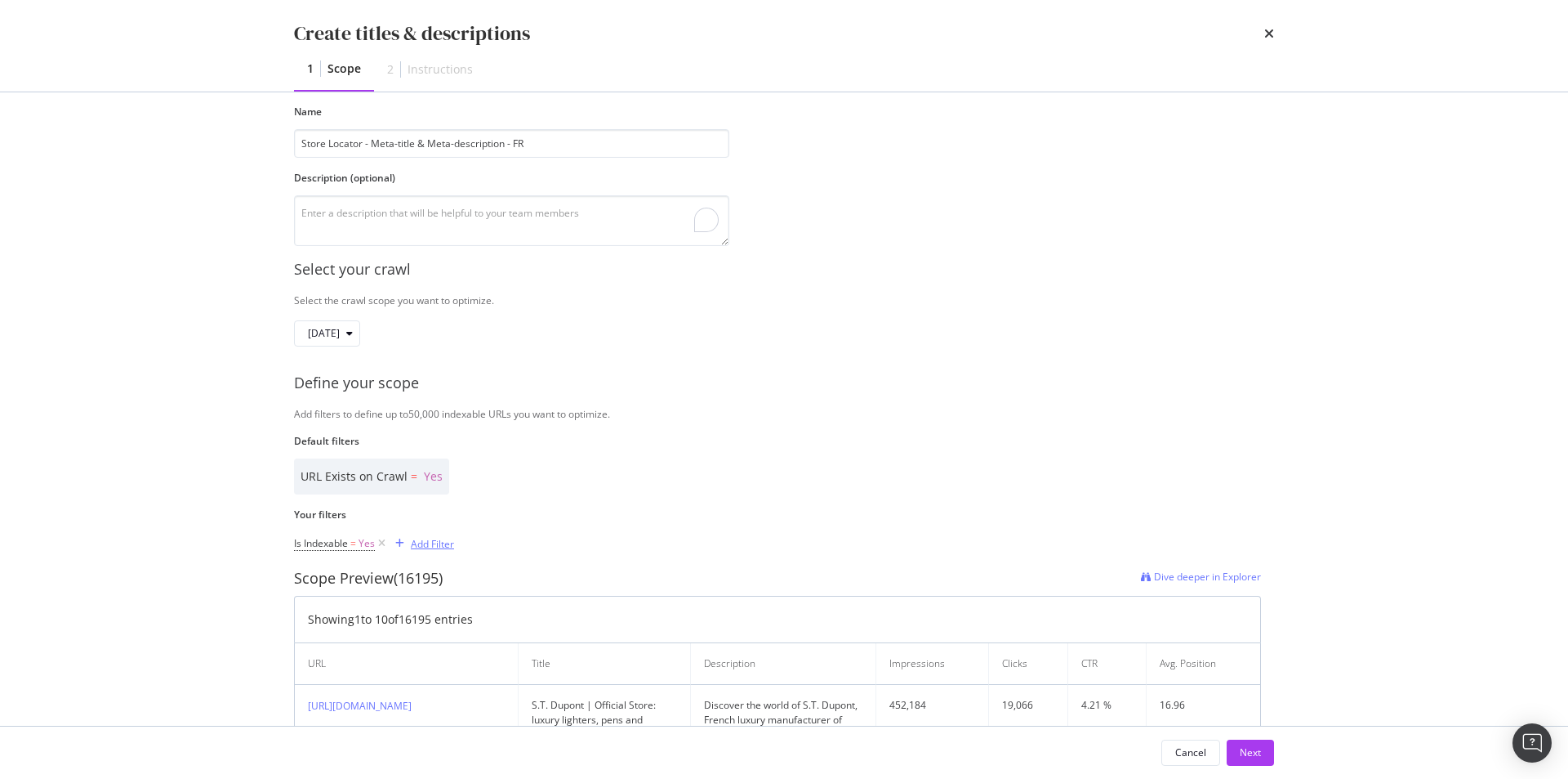
click at [425, 540] on div "Add Filter" at bounding box center [432, 544] width 44 height 14
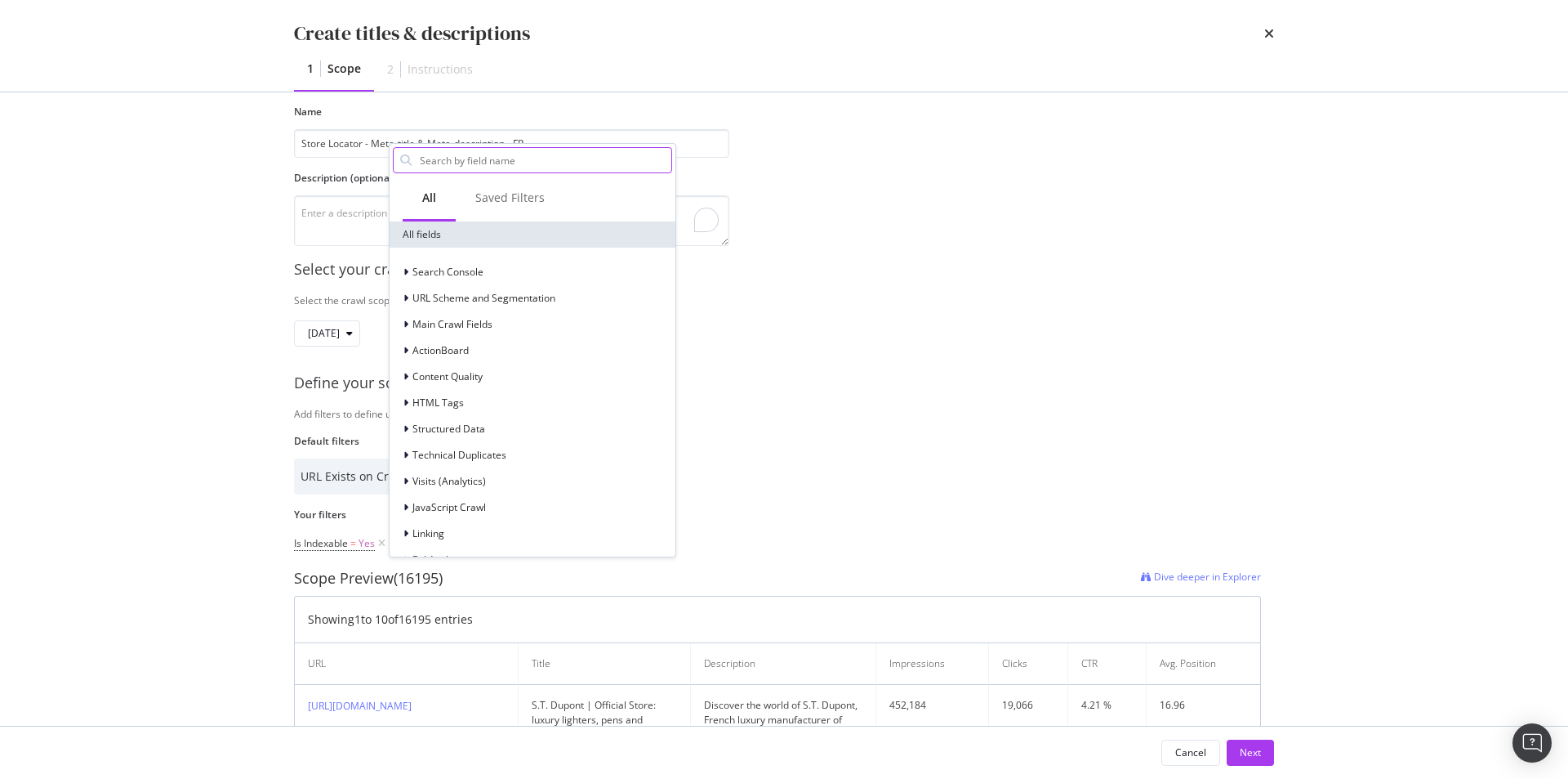
click at [525, 157] on input "Name" at bounding box center [545, 160] width 253 height 25
paste input "Pagetype"
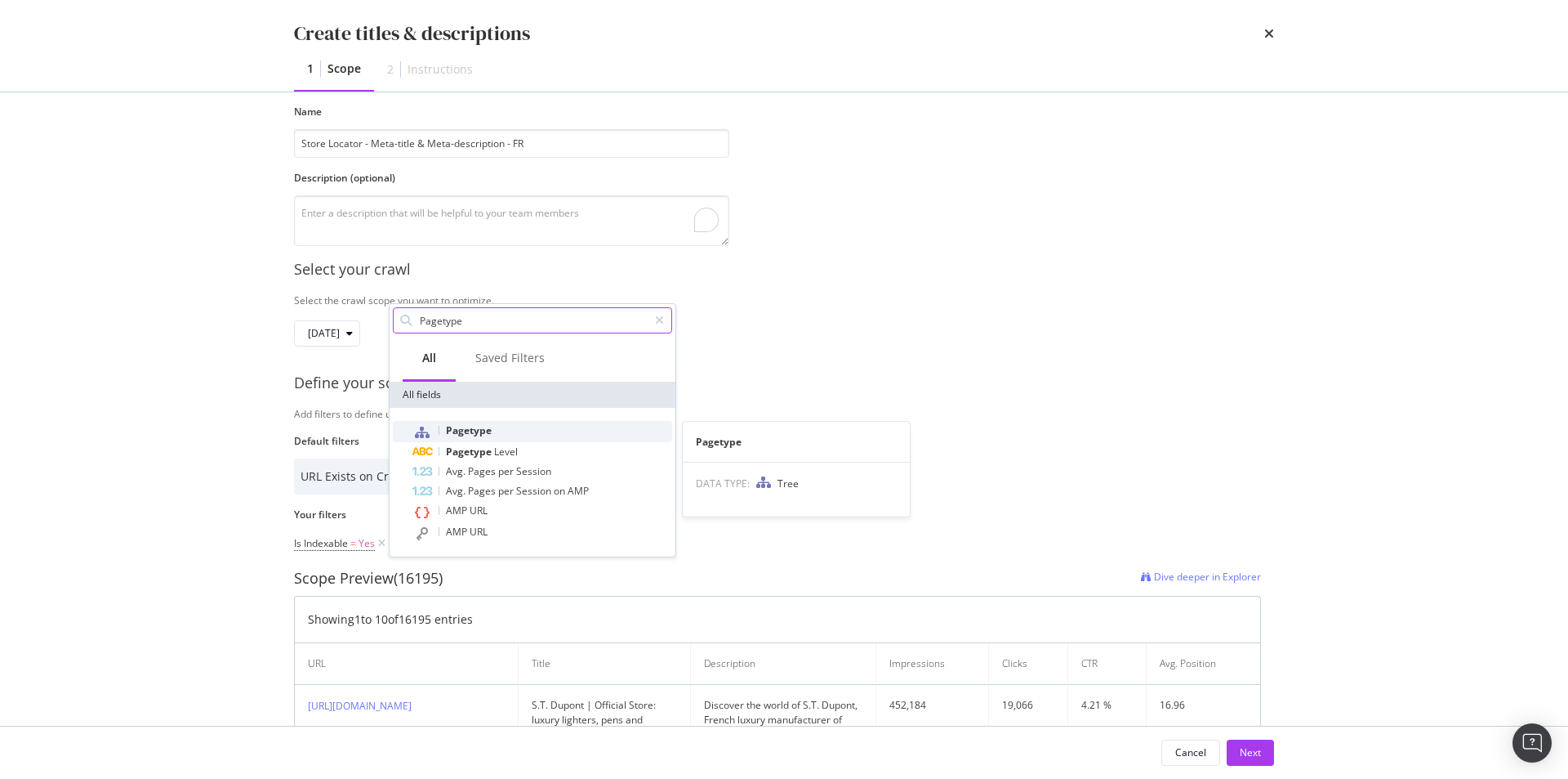
type input "Pagetype"
click at [514, 431] on div "Pagetype" at bounding box center [542, 431] width 260 height 21
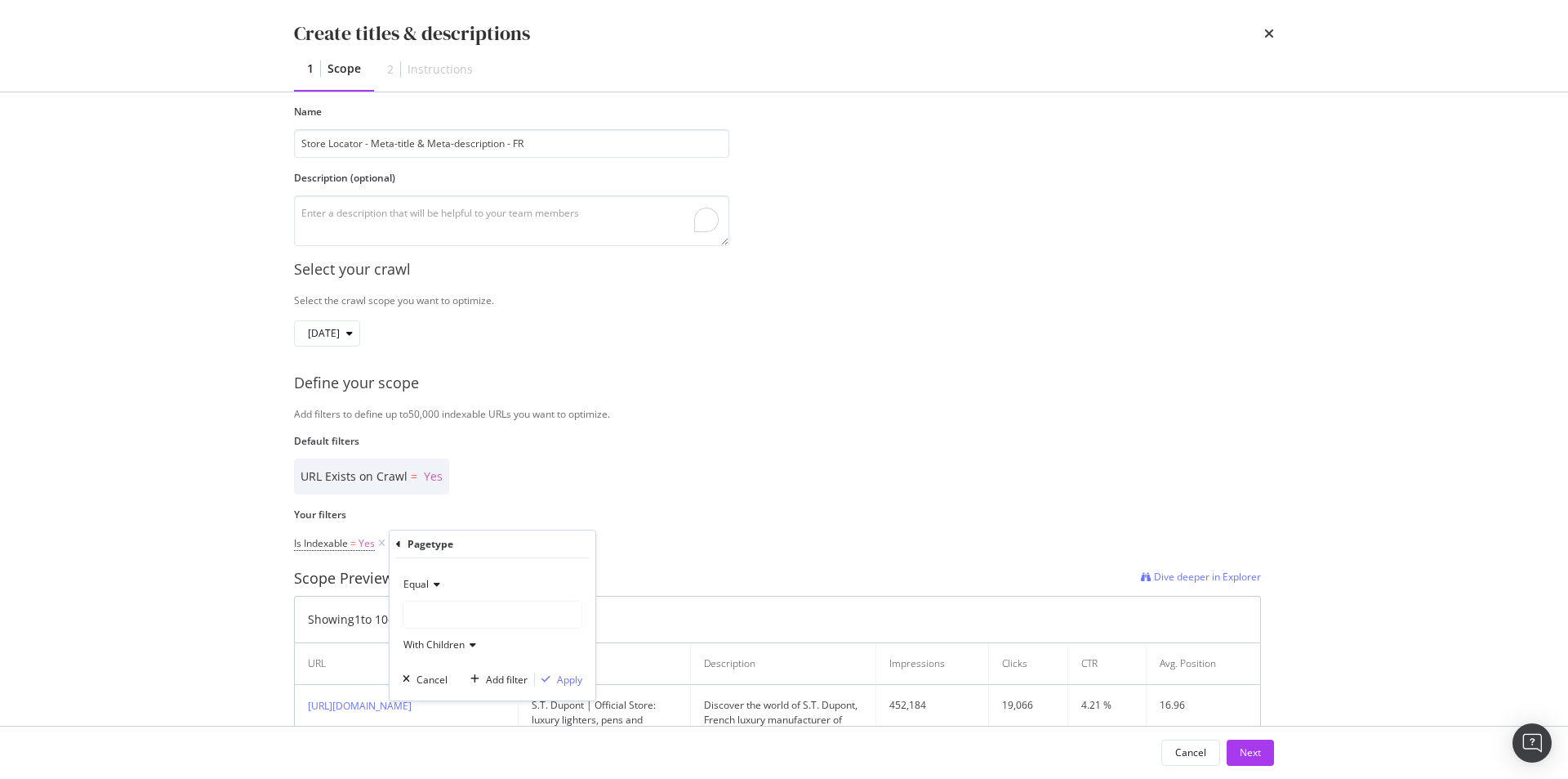
click at [500, 610] on div "modal" at bounding box center [492, 614] width 178 height 26
click at [489, 644] on span "7,284 URLS" at bounding box center [476, 648] width 55 height 14
click at [570, 680] on div "Apply" at bounding box center [570, 679] width 25 height 14
click at [564, 546] on div "Add Filter" at bounding box center [560, 544] width 44 height 14
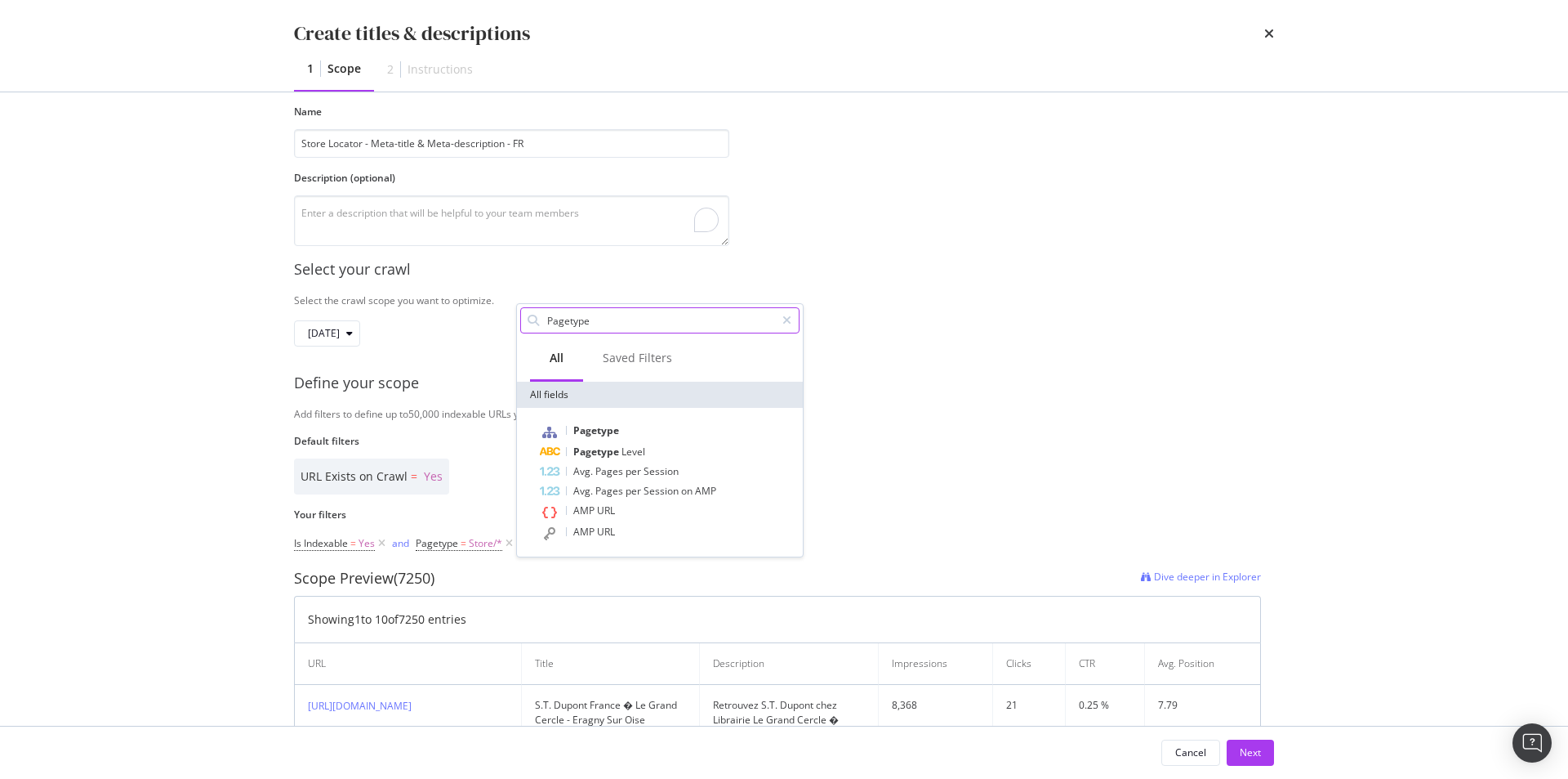
click at [636, 319] on input "Pagetype" at bounding box center [660, 320] width 229 height 25
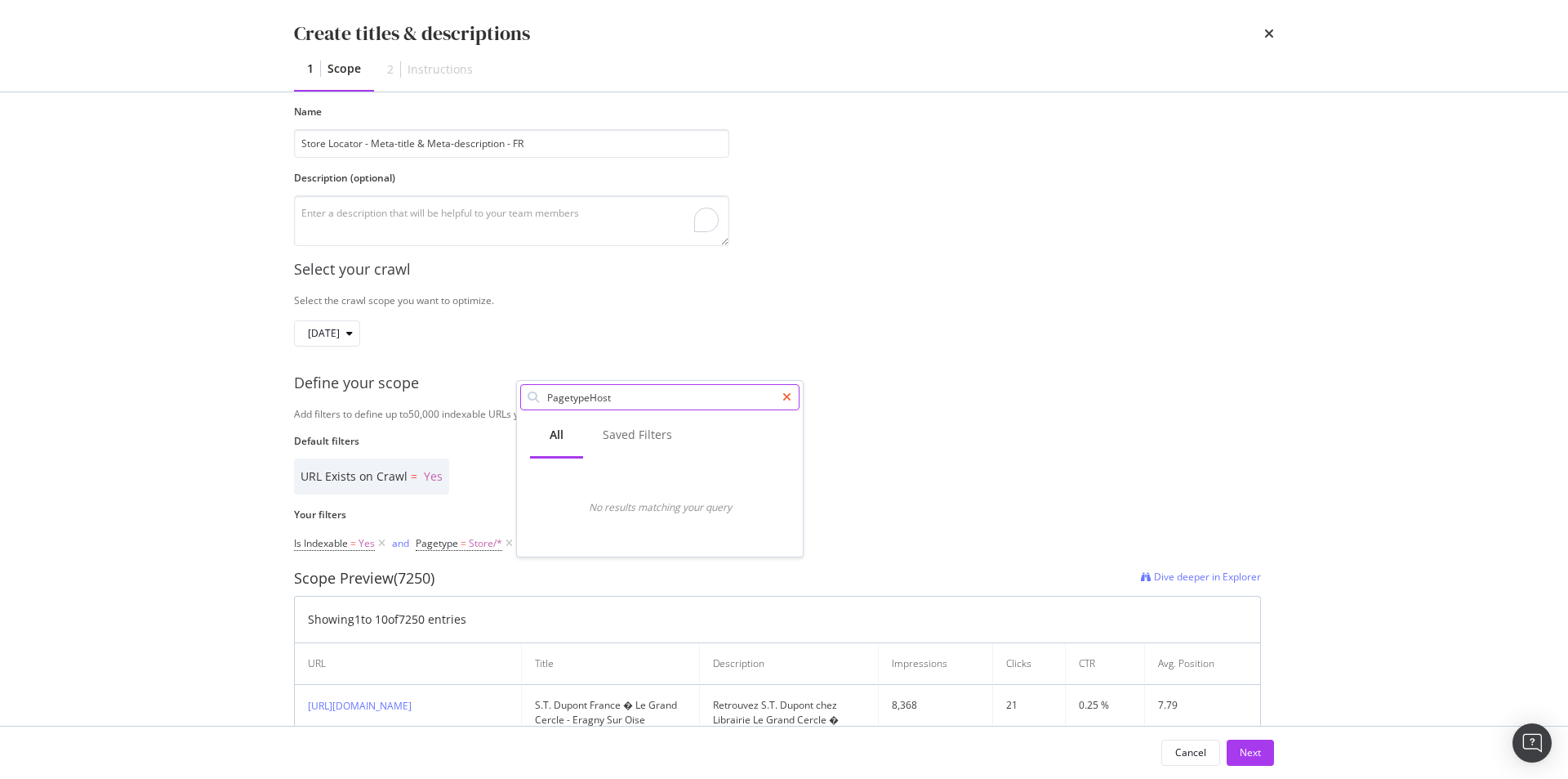
type input "PagetypeHost"
click at [788, 397] on icon "modal" at bounding box center [787, 397] width 9 height 12
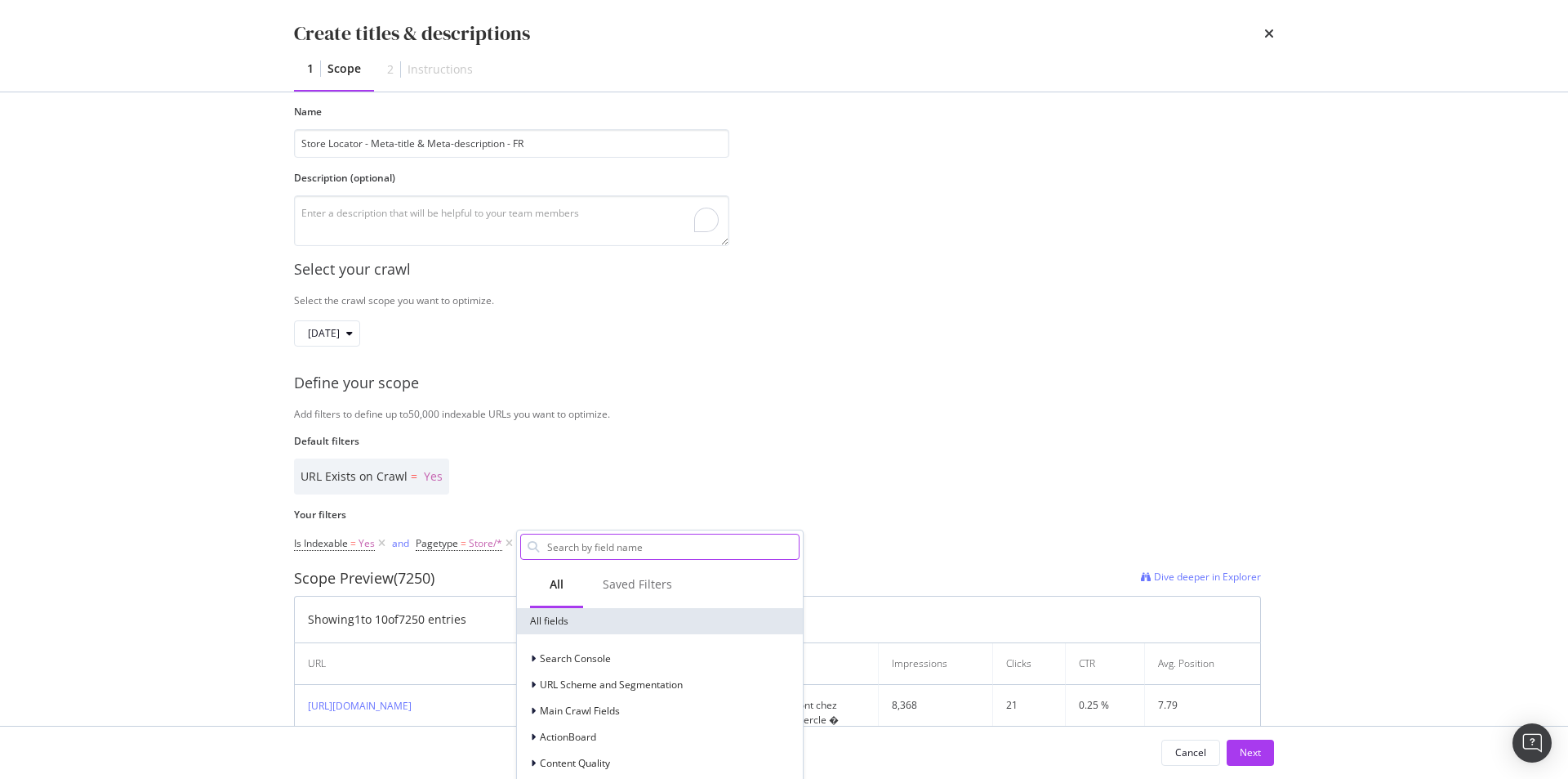
click at [592, 555] on input "Name" at bounding box center [672, 547] width 253 height 25
paste input "Host"
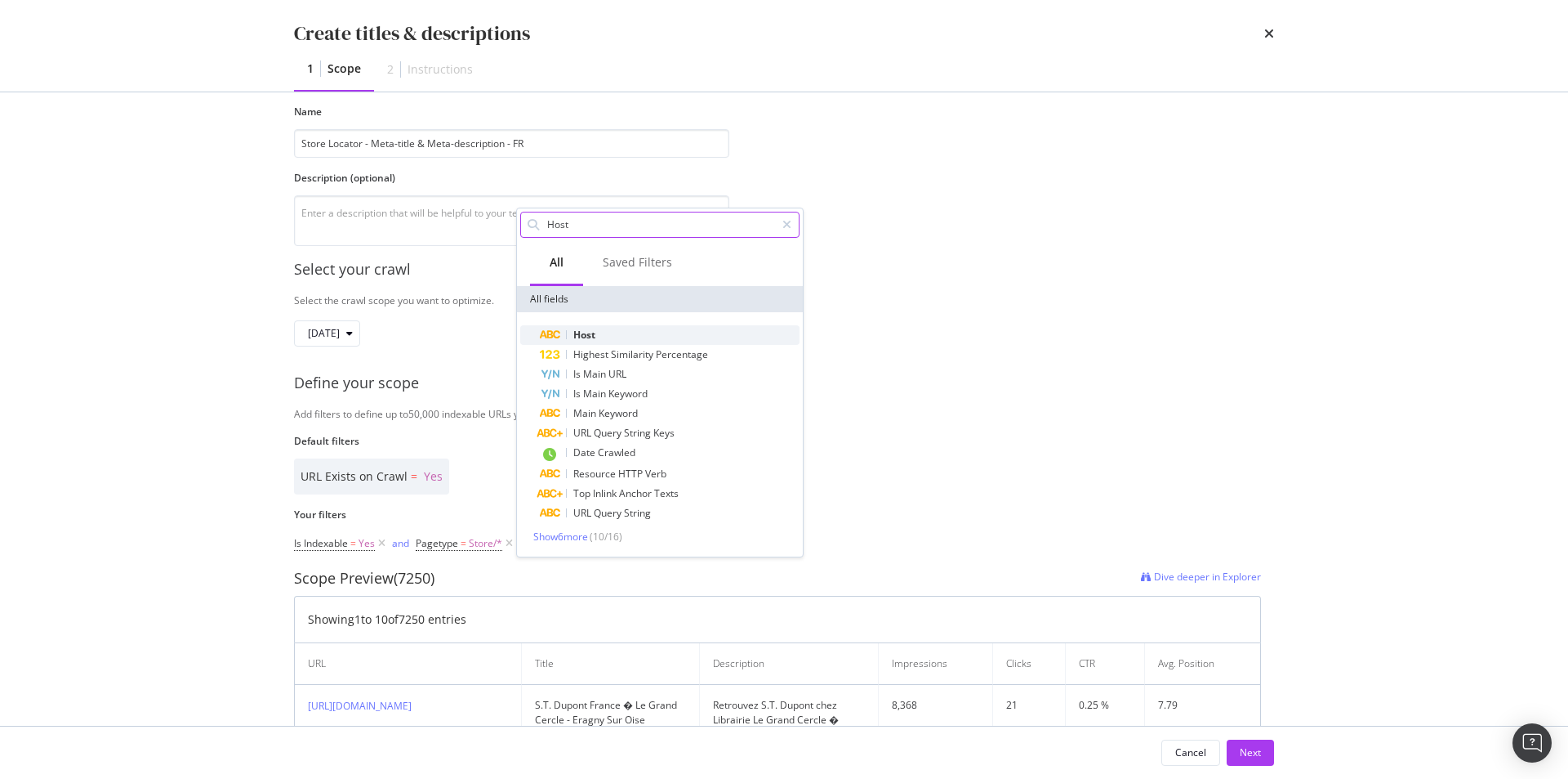
type input "Host"
click at [632, 332] on div "Host" at bounding box center [669, 335] width 260 height 20
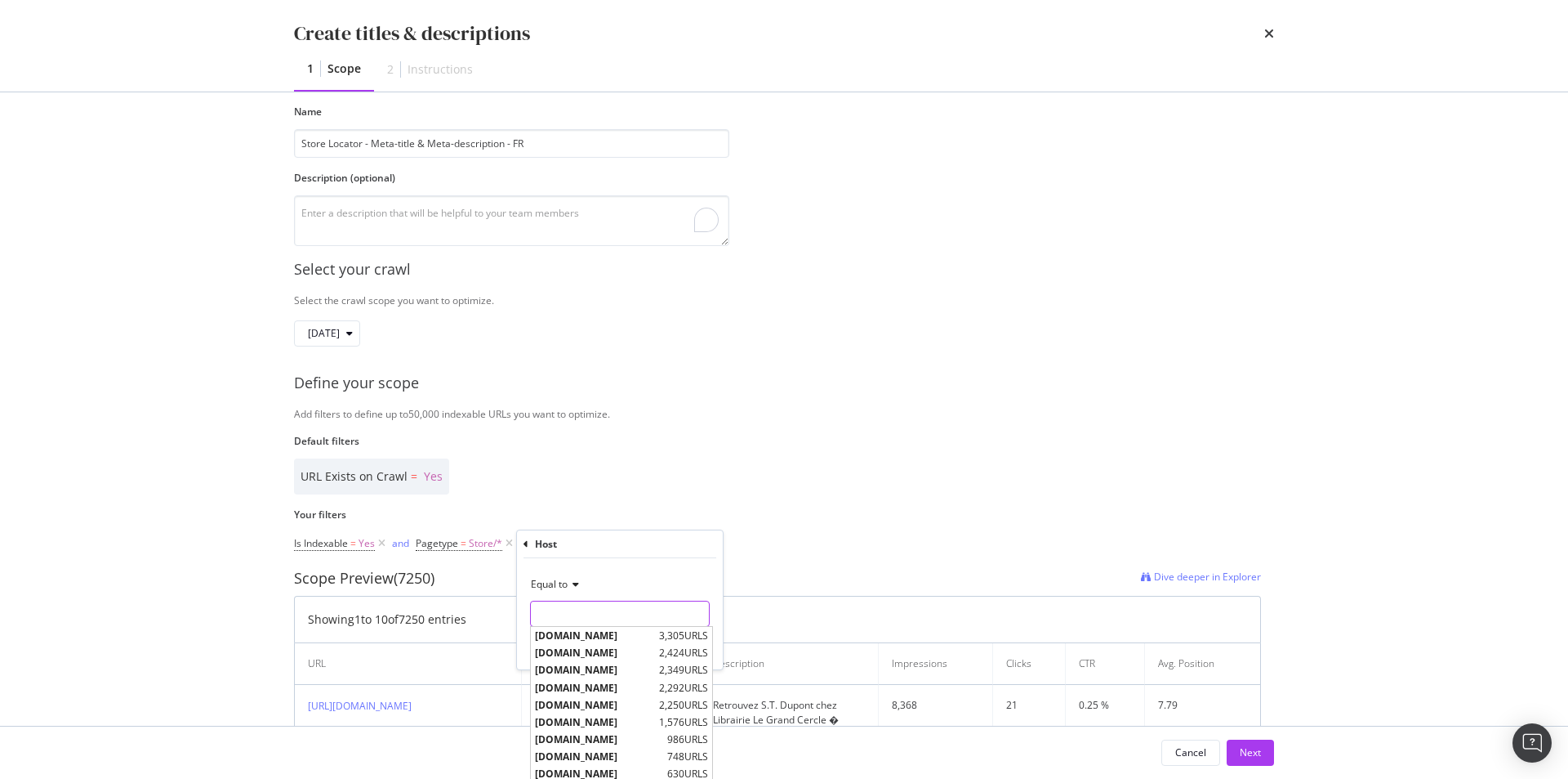
click at [580, 608] on input "Name" at bounding box center [620, 613] width 178 height 26
click at [602, 657] on span "[DOMAIN_NAME]" at bounding box center [595, 653] width 120 height 14
type input "[DOMAIN_NAME]"
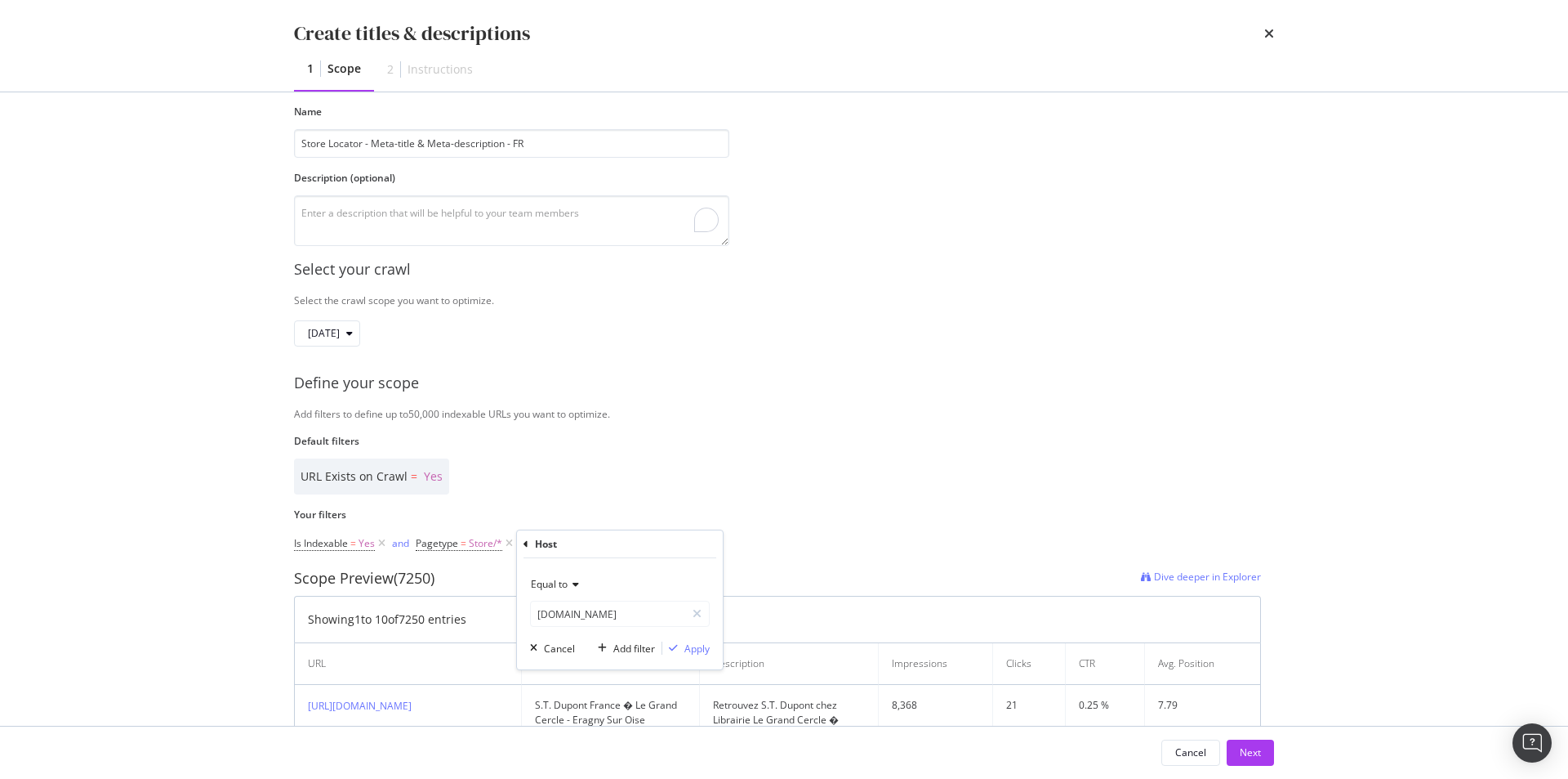
click at [694, 660] on div "Equal to fr.st-dupont.com fr.st-dupont.com Cancel Add filter Apply" at bounding box center [620, 614] width 206 height 111
click at [700, 650] on div "Apply" at bounding box center [697, 648] width 25 height 14
click at [699, 550] on div "Add Filter" at bounding box center [712, 544] width 44 height 14
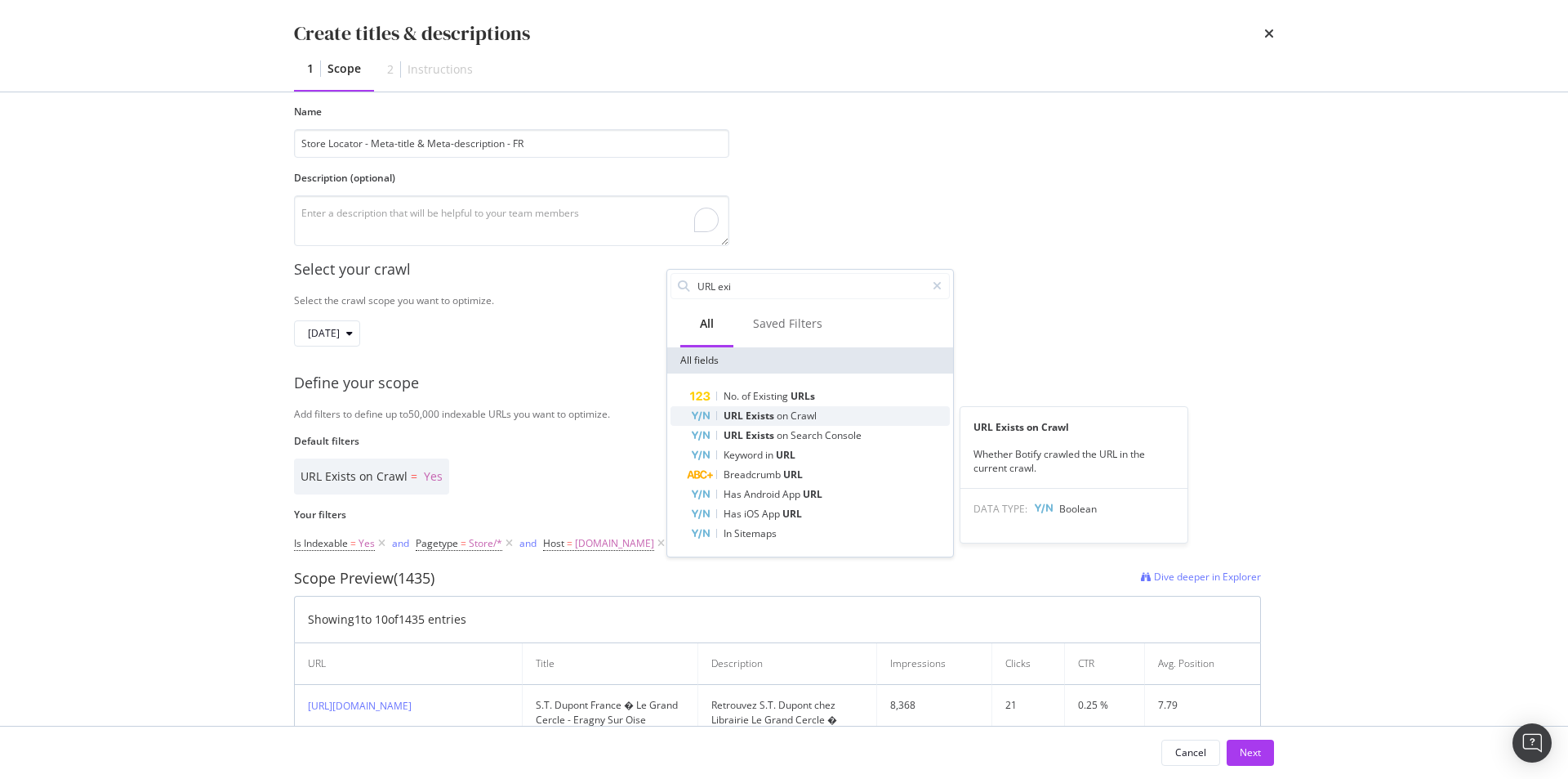
type input "URL exi"
click at [867, 409] on div "URL Exists on Crawl" at bounding box center [820, 416] width 260 height 20
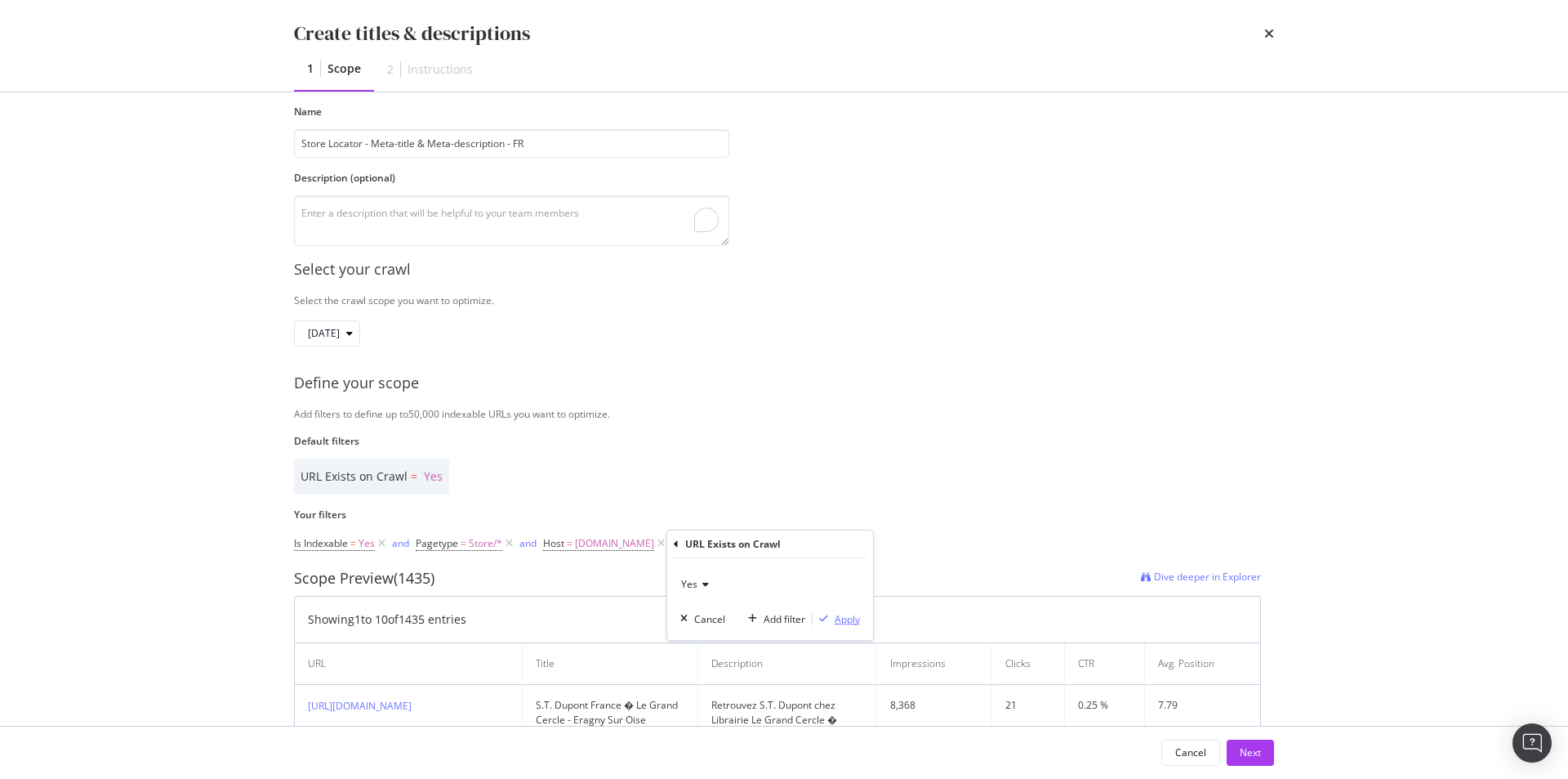
click at [852, 617] on div "Apply" at bounding box center [847, 619] width 25 height 14
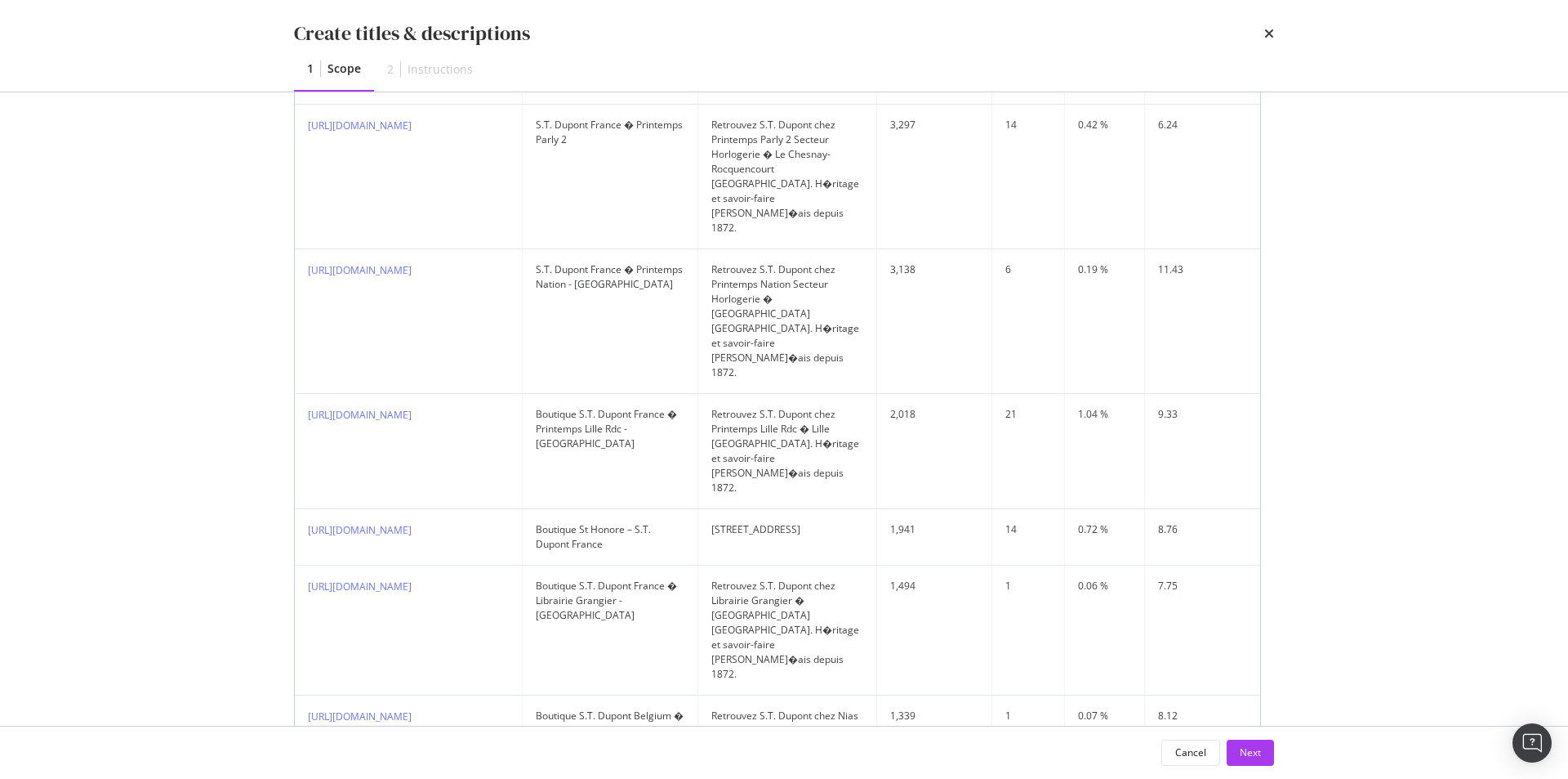
scroll to position [817, 0]
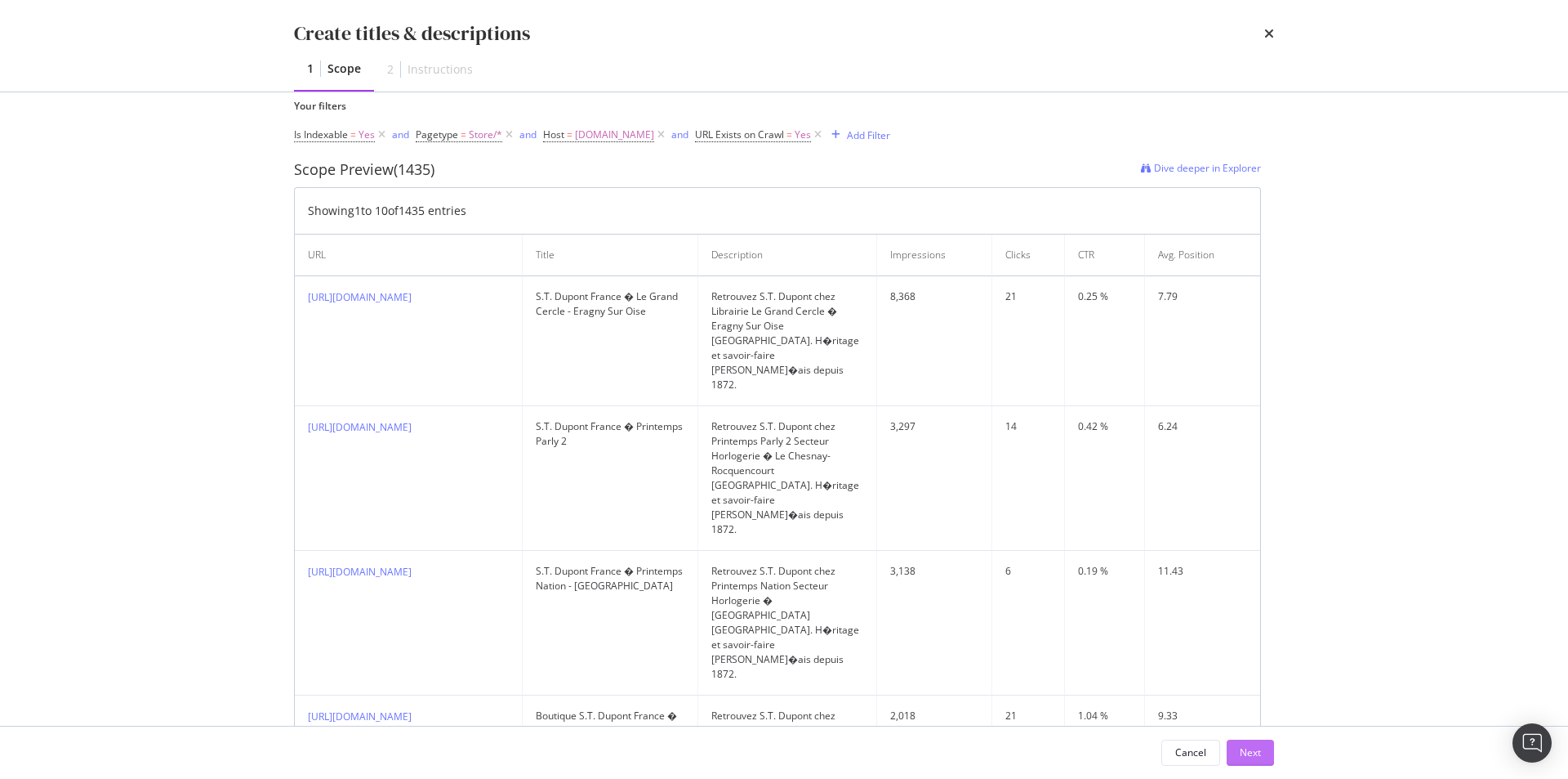
click at [1252, 759] on div "Next" at bounding box center [1251, 752] width 21 height 14
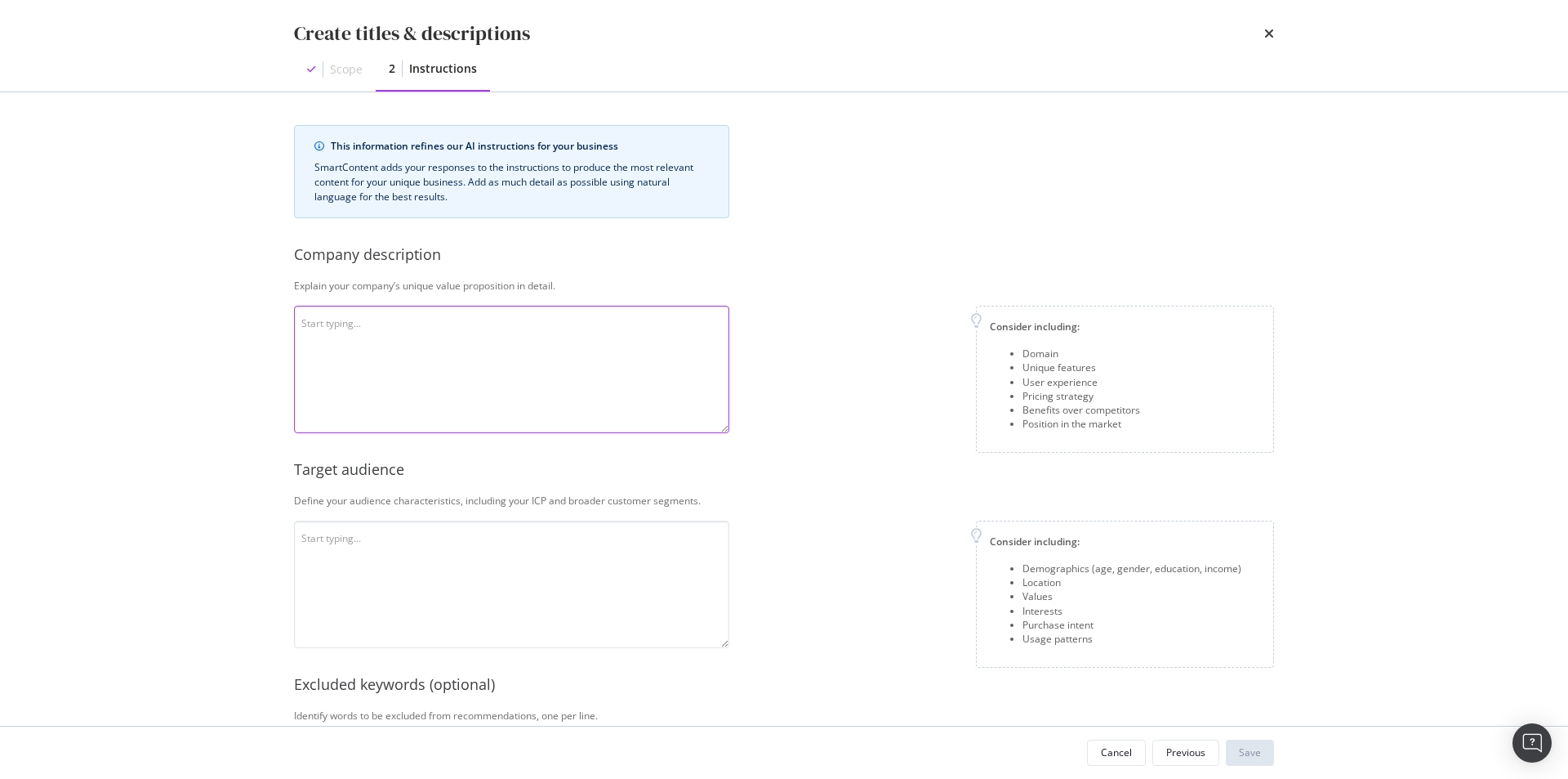
click at [600, 394] on textarea "modal" at bounding box center [512, 369] width 436 height 127
paste textarea "S.T. [PERSON_NAME] est une marque de luxe française fondée en 1872, reconnue da…"
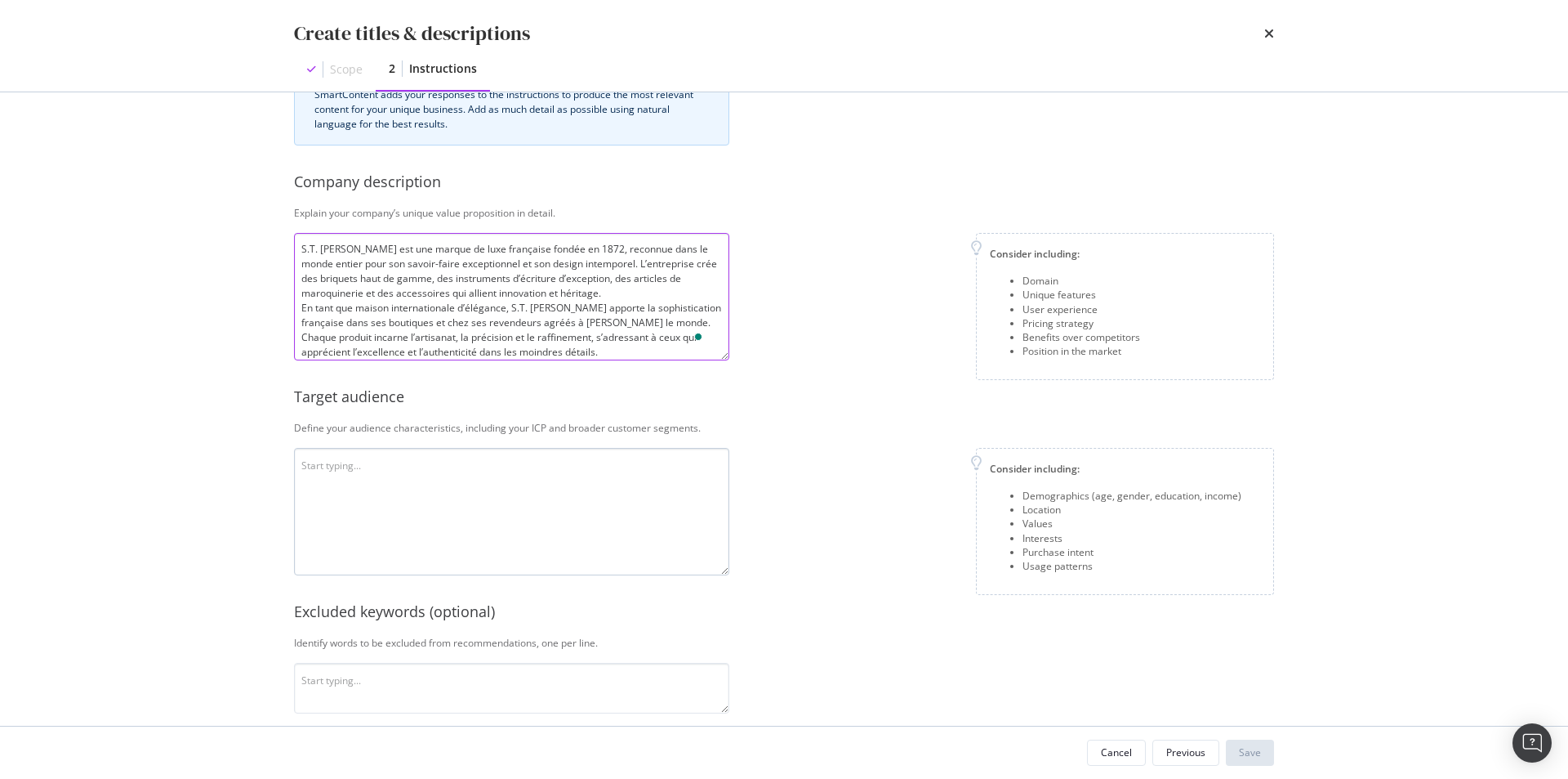
scroll to position [164, 0]
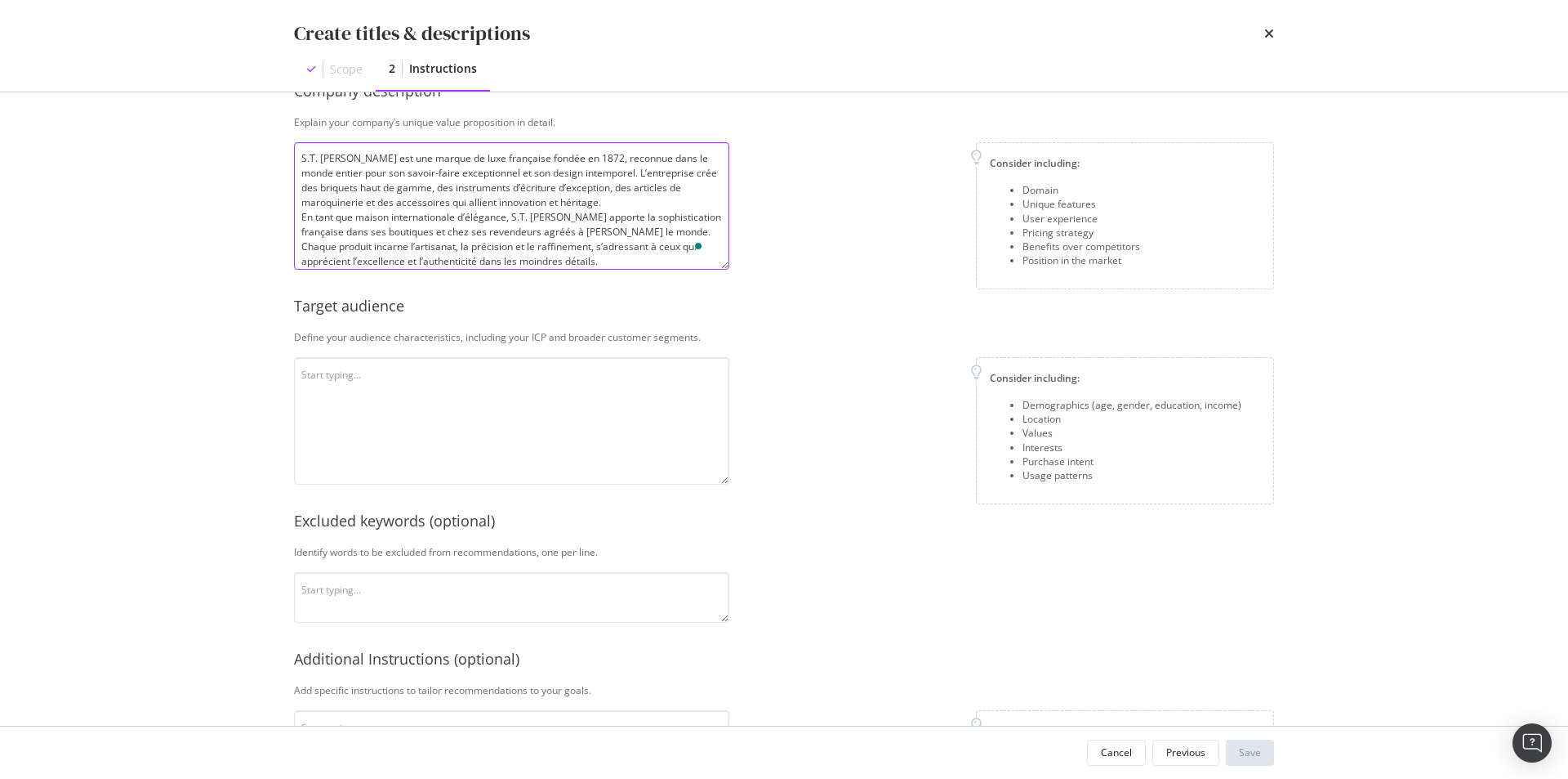
type textarea "S.T. [PERSON_NAME] est une marque de luxe française fondée en 1872, reconnue da…"
click at [516, 441] on textarea "modal" at bounding box center [512, 421] width 436 height 127
paste textarea "S.T. [PERSON_NAME] s’adresse à une clientèle internationale raffinée, sensible …"
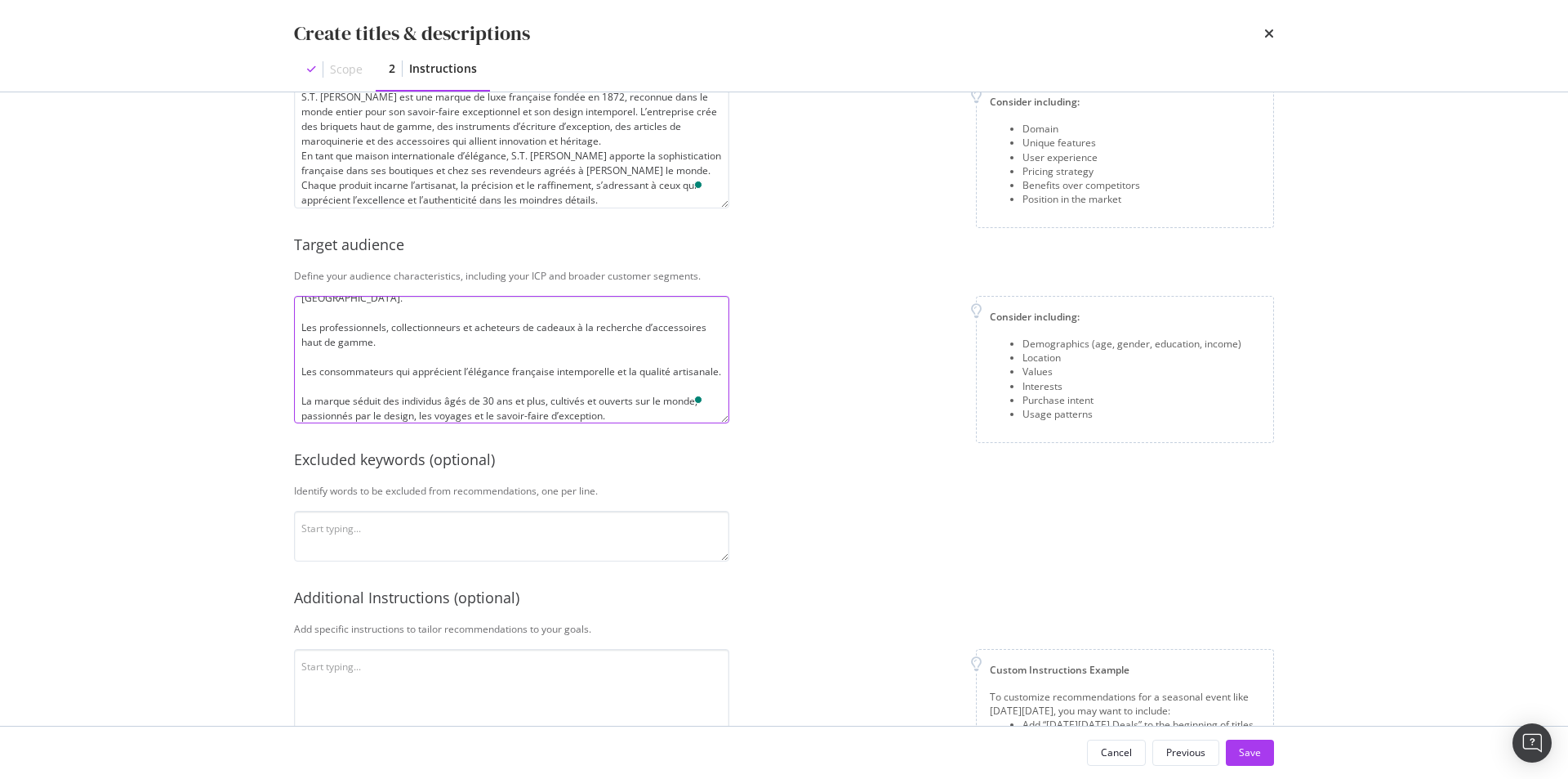
scroll to position [308, 0]
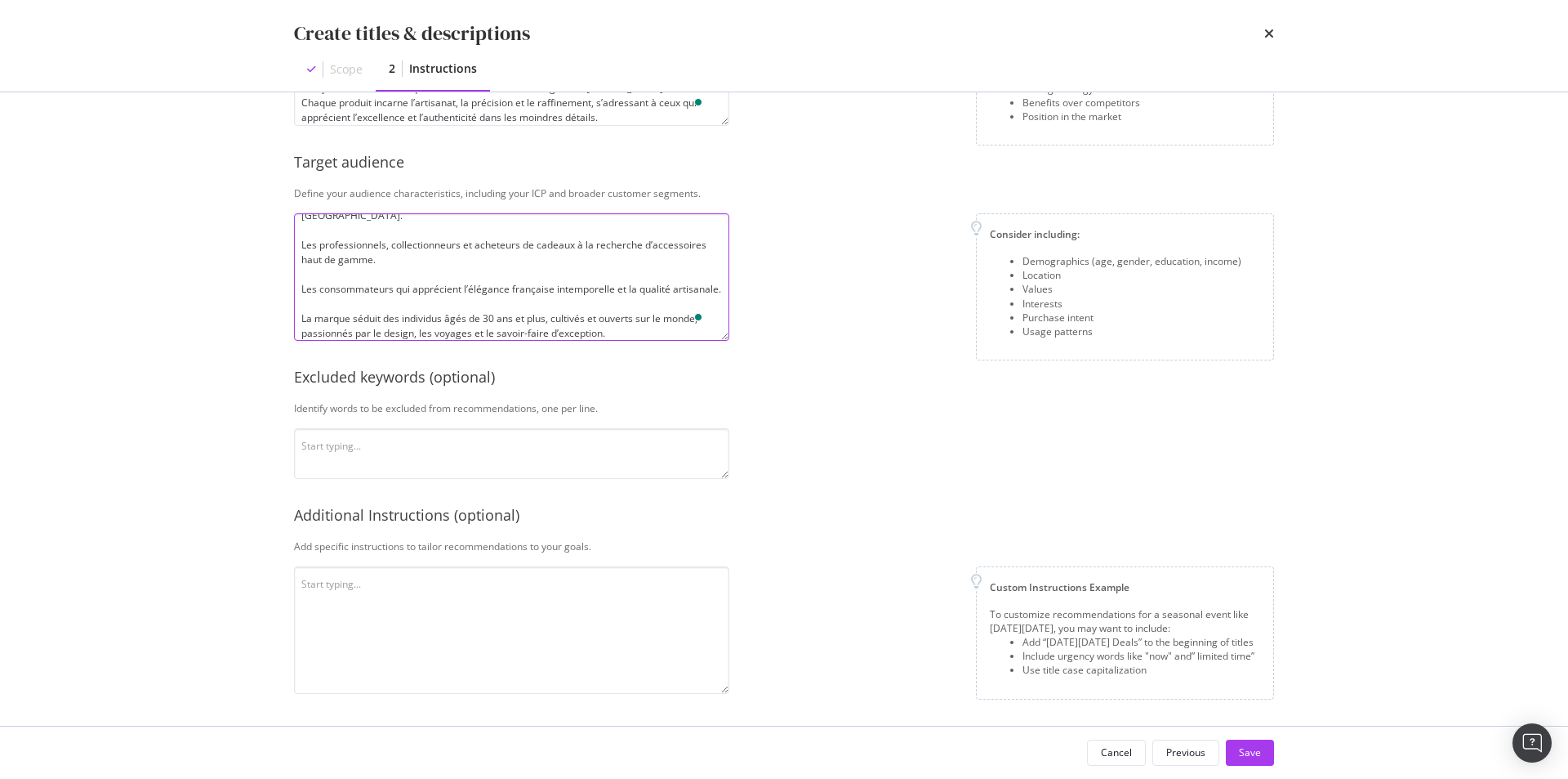
type textarea "S.T. [PERSON_NAME] s’adresse à une clientèle internationale raffinée, sensible …"
click at [491, 603] on textarea "modal" at bounding box center [512, 630] width 436 height 127
paste textarea "ut the current title as name of the store, S.T. Dupont, also mention the name o…"
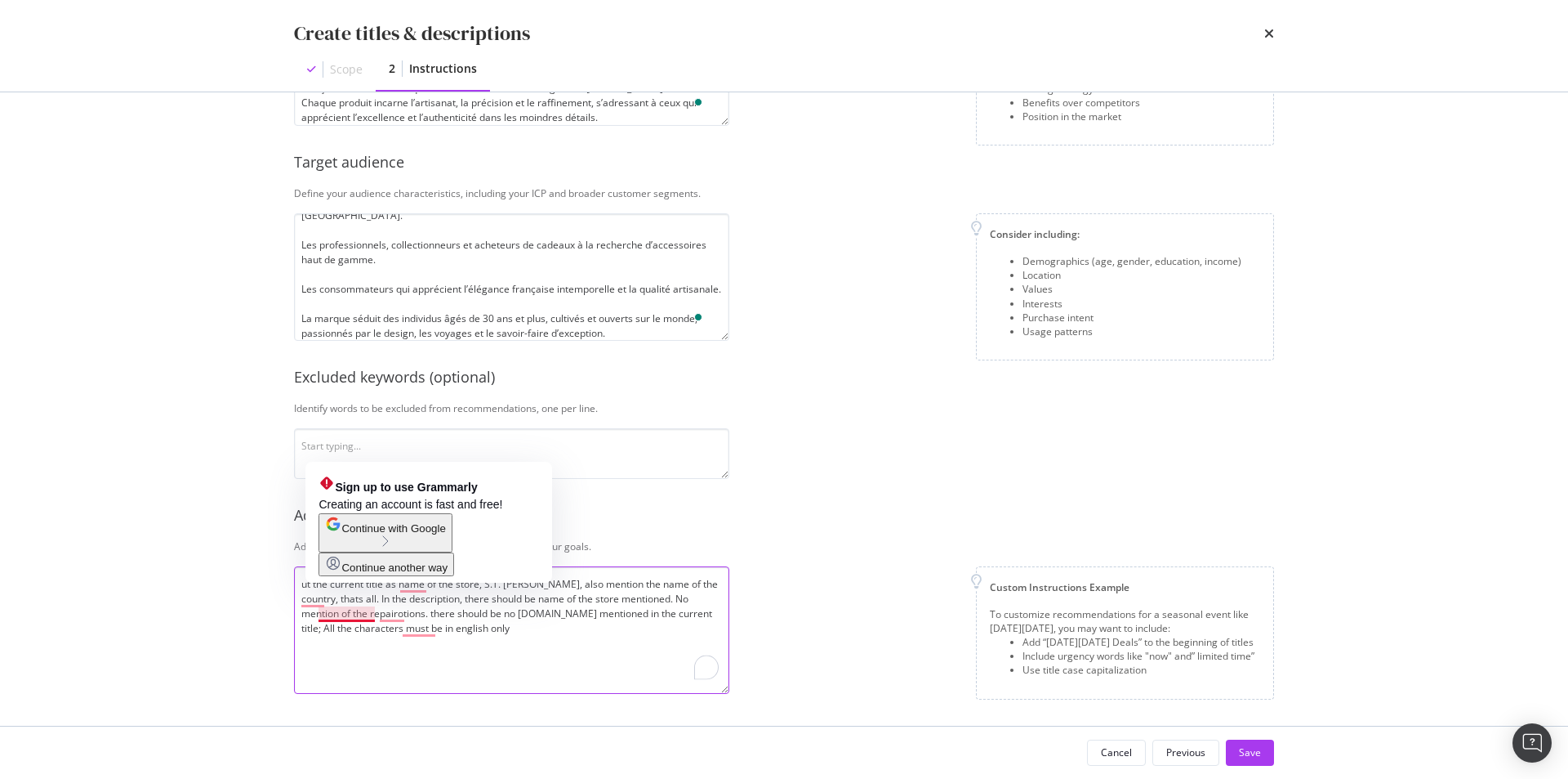
click at [564, 666] on textarea "ut the current title as name of the store, S.T. Dupont, also mention the name o…" at bounding box center [512, 630] width 436 height 127
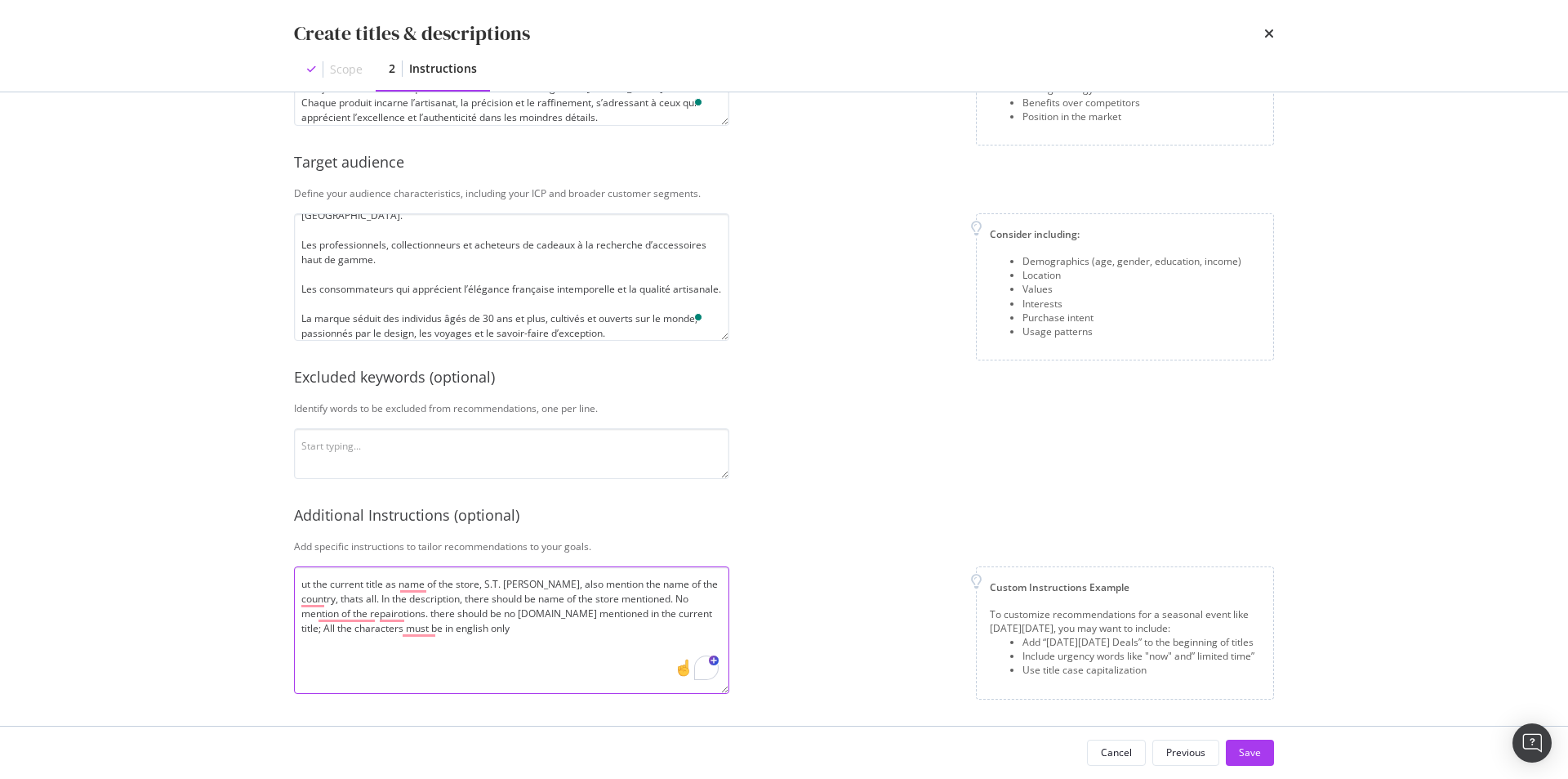
click at [500, 635] on textarea "ut the current title as name of the store, S.T. Dupont, also mention the name o…" at bounding box center [512, 630] width 436 height 127
drag, startPoint x: 531, startPoint y: 617, endPoint x: 521, endPoint y: 619, distance: 10.2
click at [521, 619] on textarea "ut the current title as name of the store, S.T. Dupont, also mention the name o…" at bounding box center [512, 630] width 436 height 127
click at [487, 640] on textarea "ut the current title as name of the store, S.T. Dupont, also mention the name o…" at bounding box center [512, 630] width 436 height 127
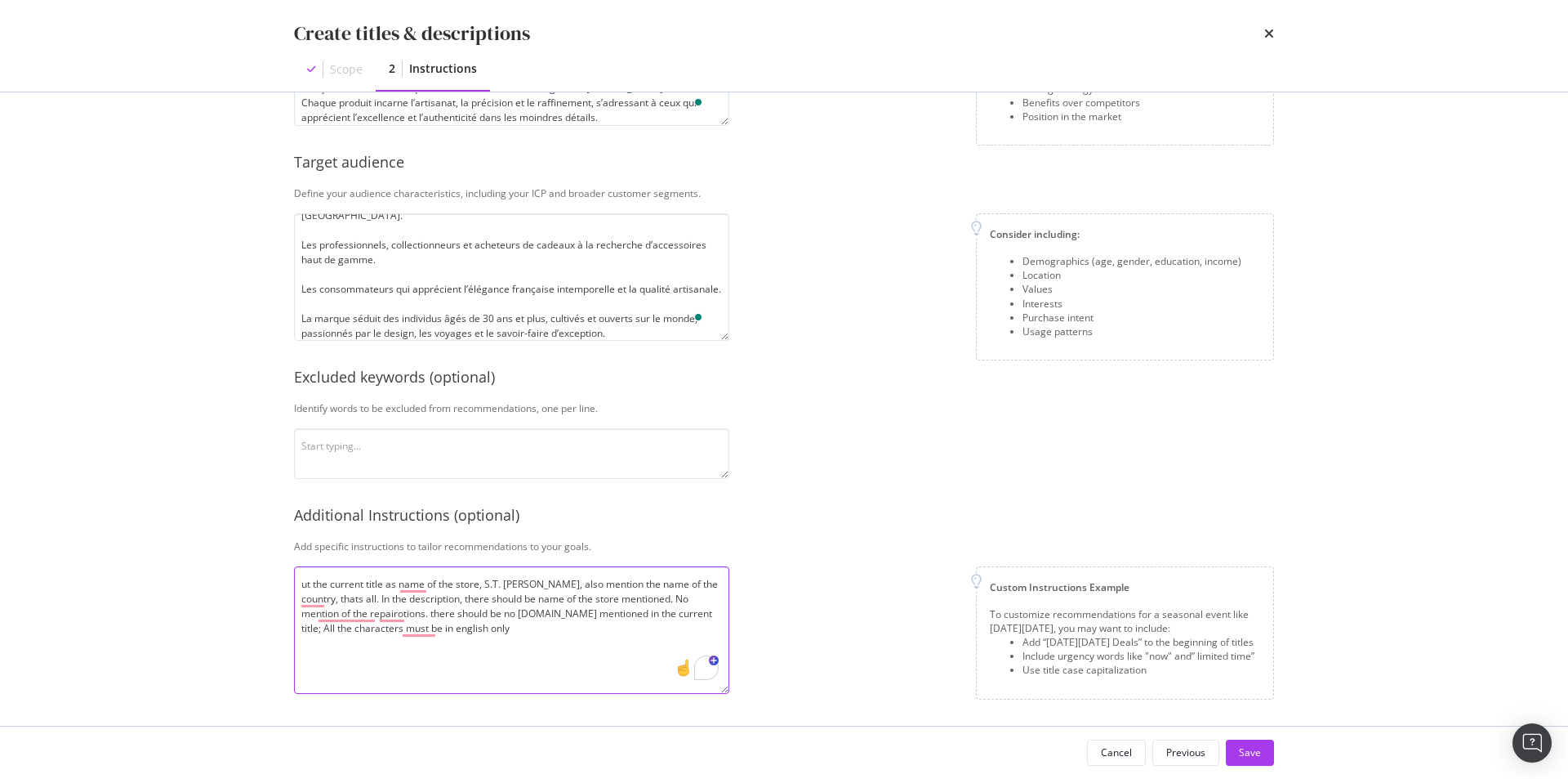
click at [557, 627] on textarea "ut the current title as name of the store, S.T. Dupont, also mention the name o…" at bounding box center [512, 630] width 436 height 127
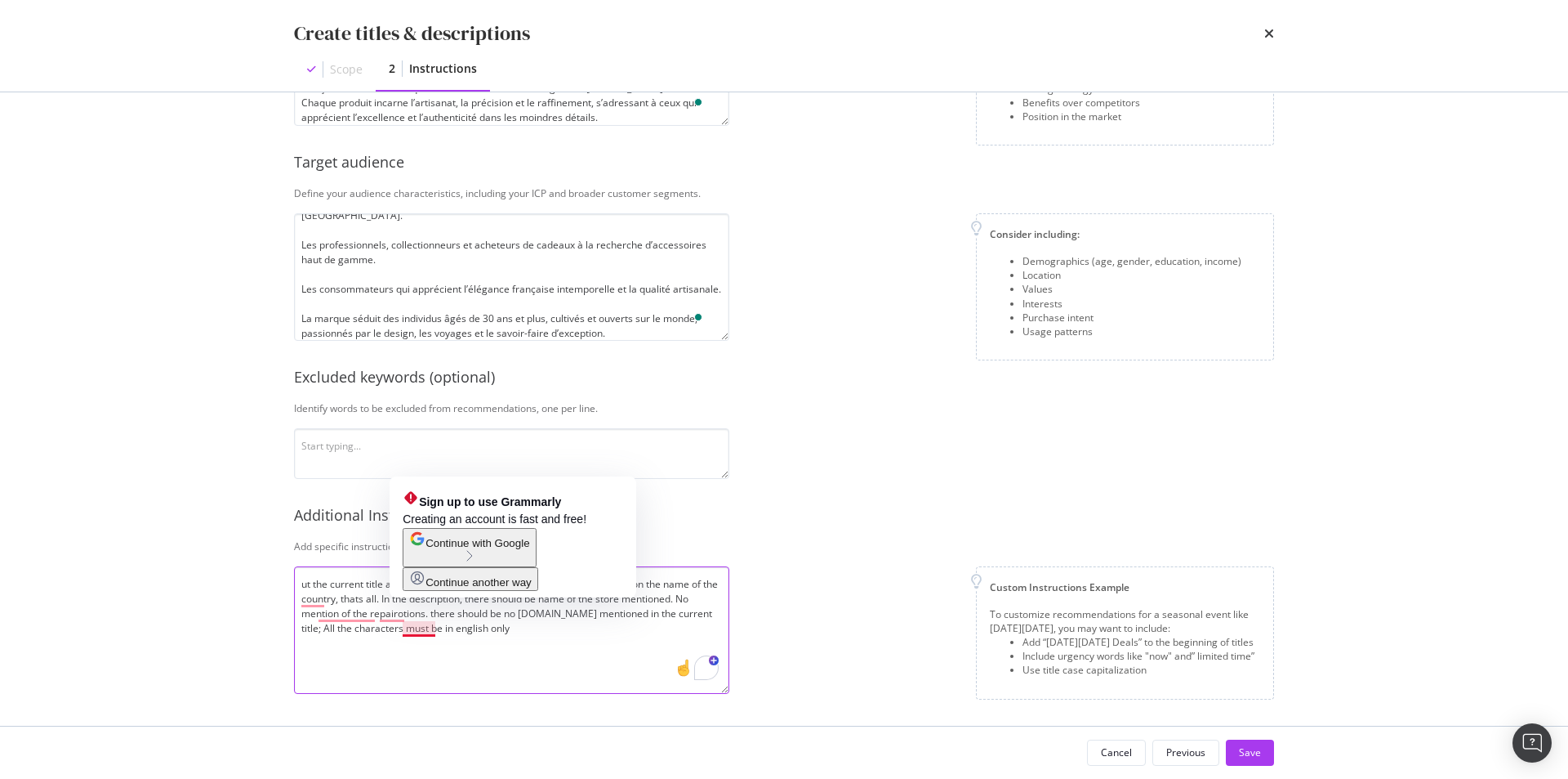
click at [431, 629] on textarea "ut the current title as name of the store, S.T. Dupont, also mention the name o…" at bounding box center [512, 630] width 436 height 127
click at [435, 631] on textarea "ut the current title as name of the store, S.T. Dupont, also mention the name o…" at bounding box center [512, 630] width 436 height 127
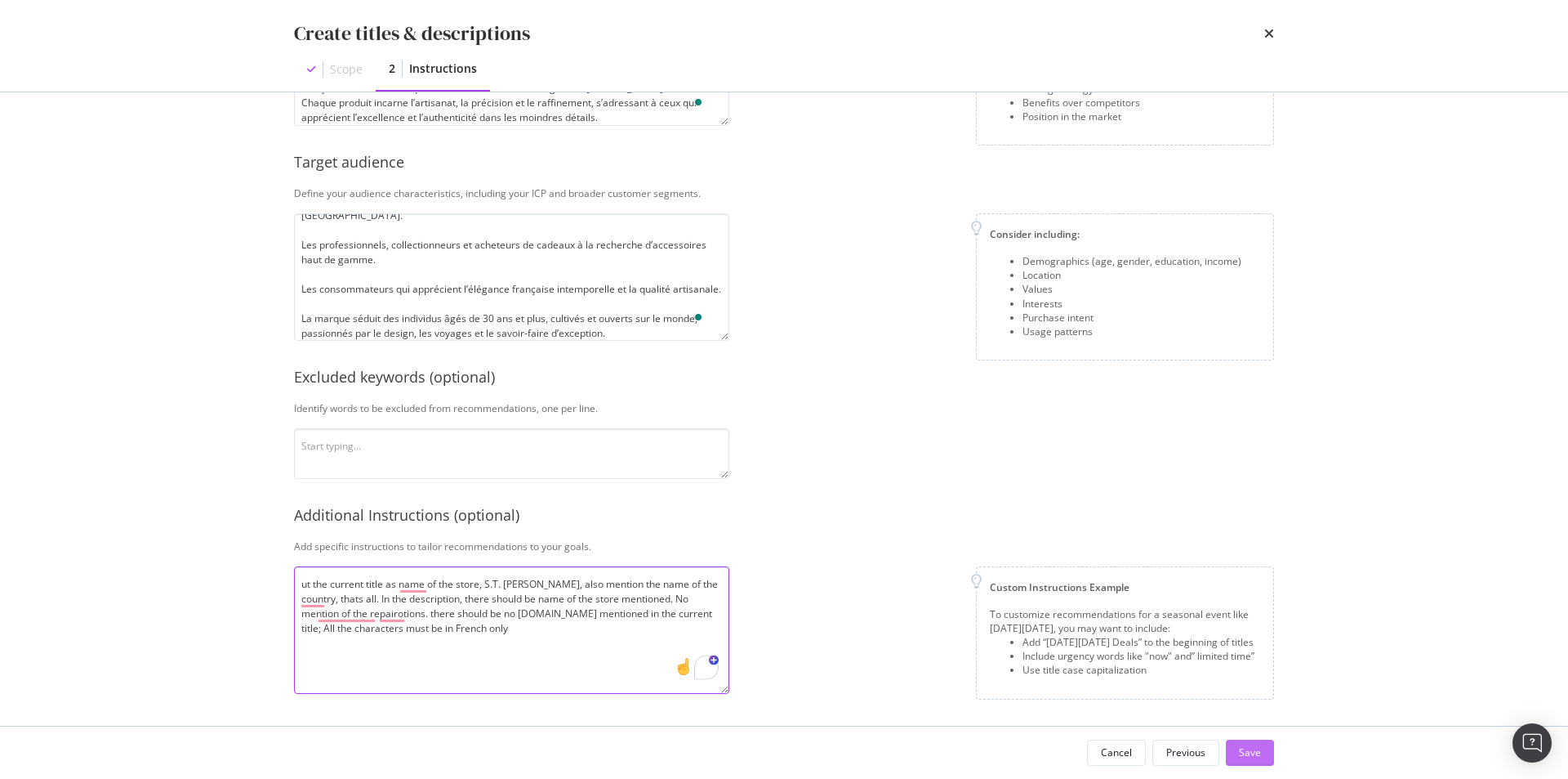
type textarea "ut the current title as name of the store, S.T. Dupont, also mention the name o…"
click at [1248, 761] on div "Save" at bounding box center [1250, 753] width 22 height 25
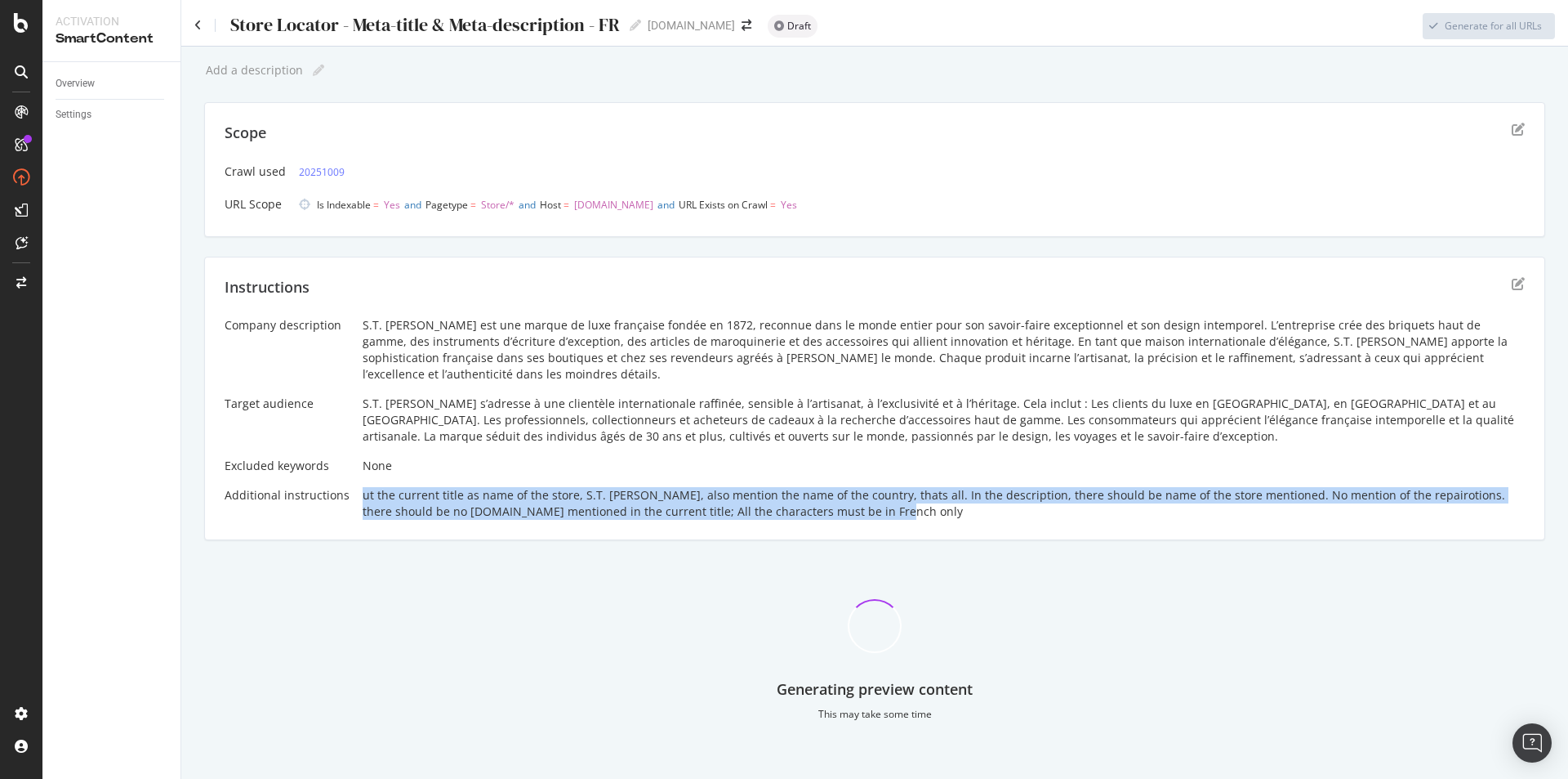
drag, startPoint x: 358, startPoint y: 483, endPoint x: 888, endPoint y: 520, distance: 531.3
click at [888, 520] on div "Instructions Company description S.T. Dupont est une marque de luxe française f…" at bounding box center [875, 399] width 1341 height 285
click at [797, 512] on div "Instructions Company description S.T. Dupont est une marque de luxe française f…" at bounding box center [875, 399] width 1341 height 285
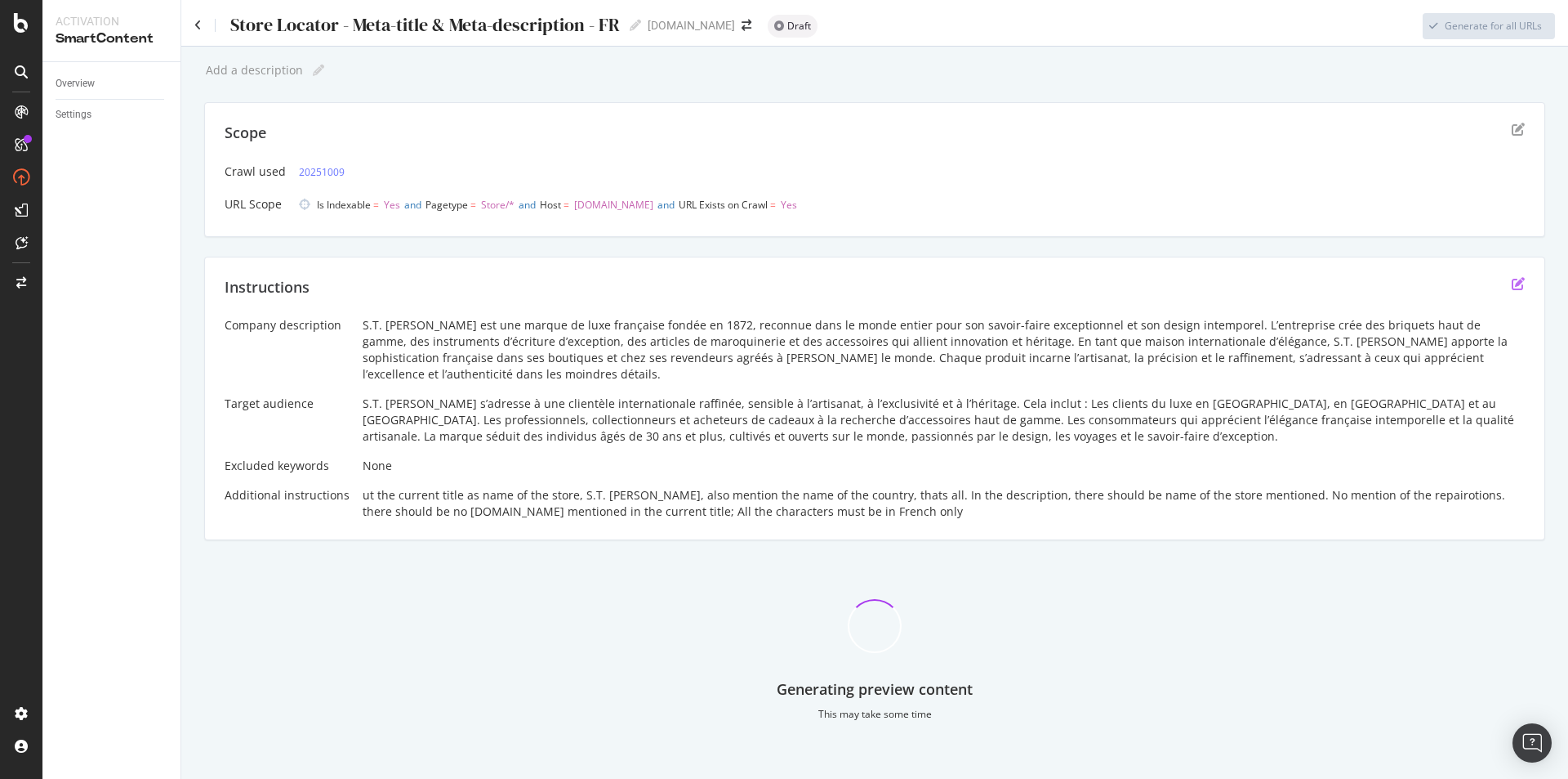
click at [1517, 281] on icon "edit" at bounding box center [1518, 284] width 13 height 13
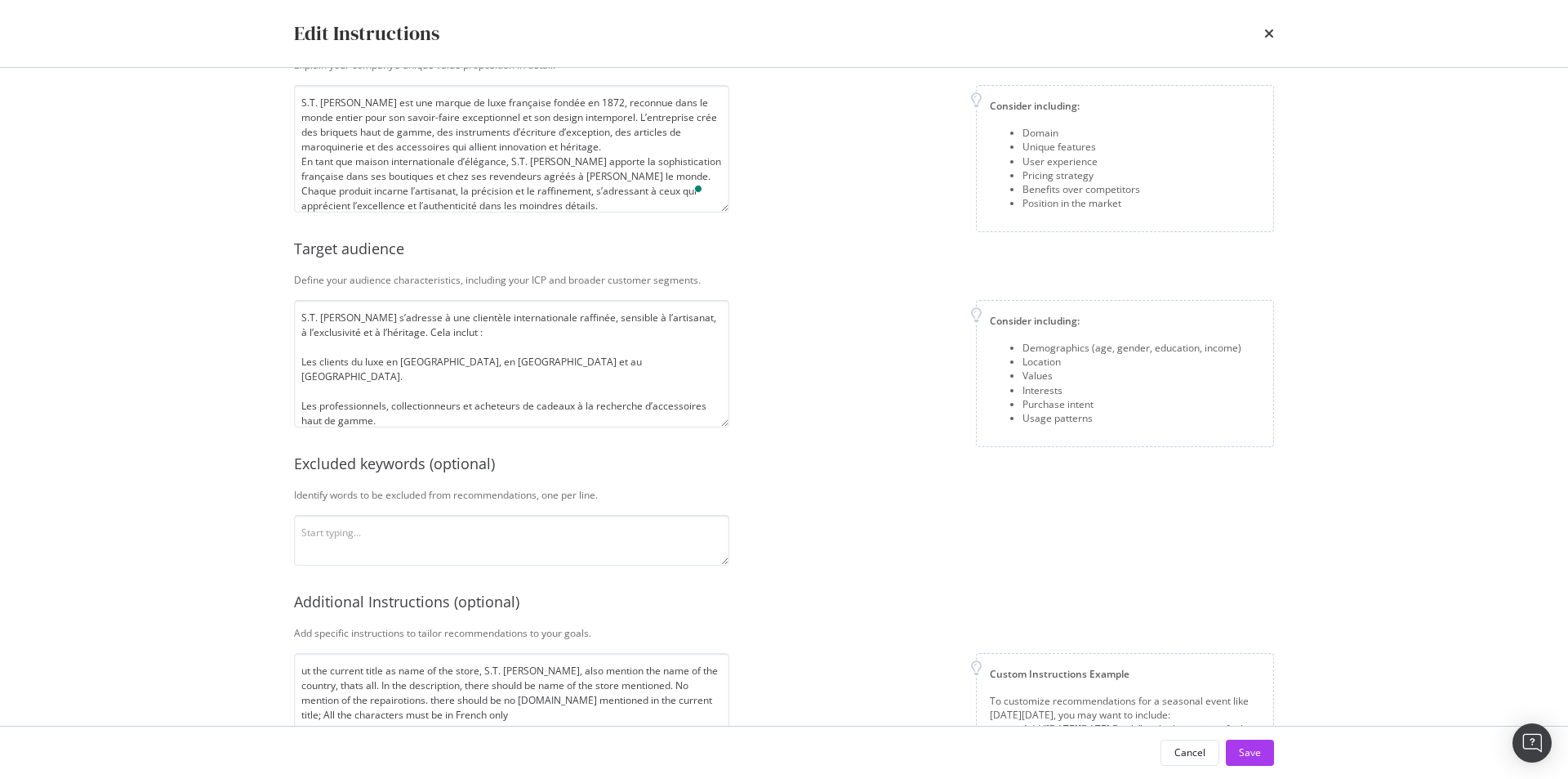
scroll to position [176, 0]
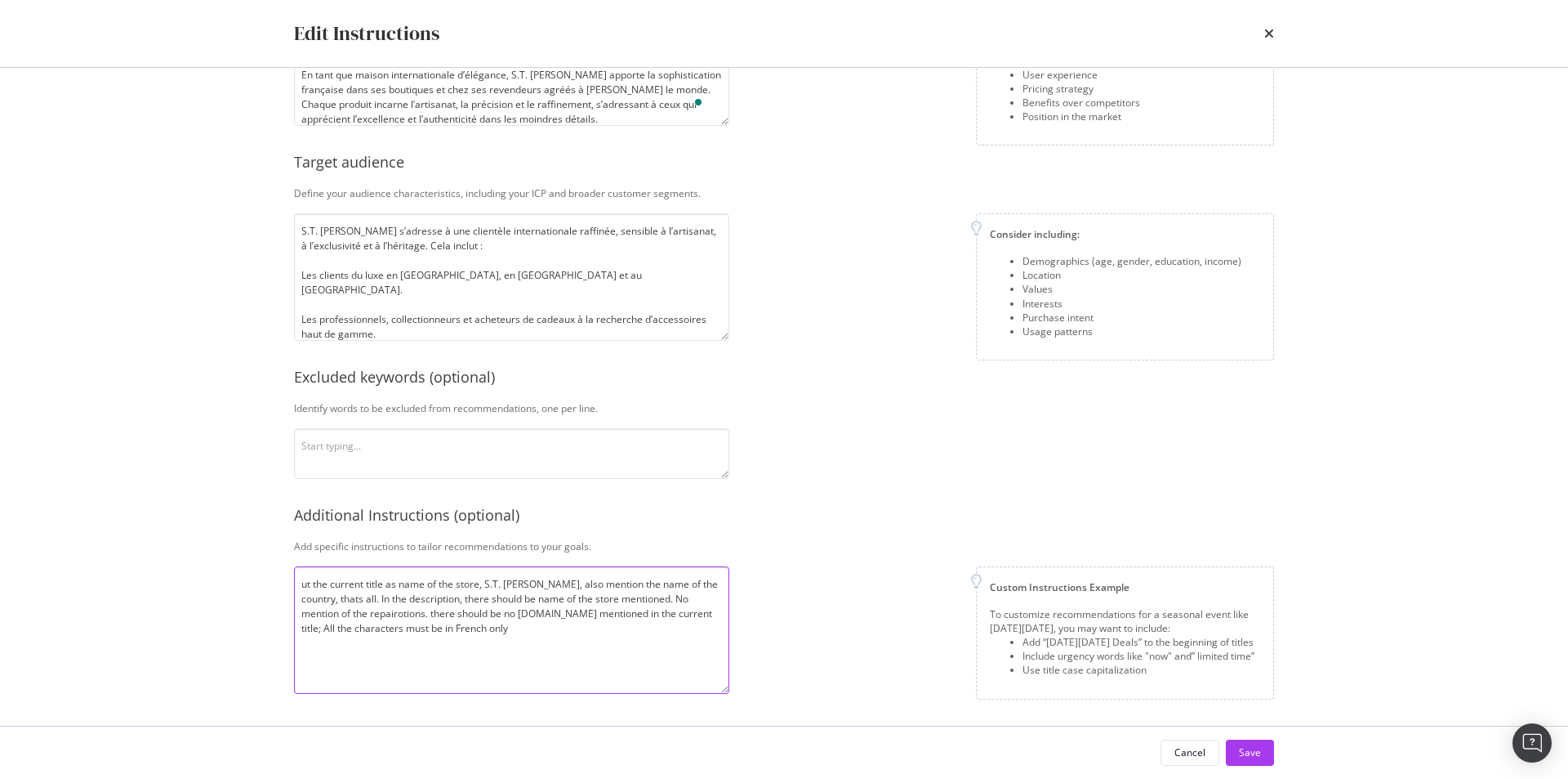
click at [300, 586] on textarea "ut the current title as name of the store, S.T. Dupont, also mention the name o…" at bounding box center [512, 630] width 436 height 127
click at [451, 630] on textarea "put the current title as name of the store, S.T. [GEOGRAPHIC_DATA], also mentio…" at bounding box center [512, 630] width 436 height 127
click at [546, 622] on textarea "put the current title as name of the store, S.T. [GEOGRAPHIC_DATA], also mentio…" at bounding box center [512, 630] width 436 height 127
drag, startPoint x: 557, startPoint y: 584, endPoint x: 447, endPoint y: 599, distance: 111.0
click at [447, 599] on textarea "put the current title as name of the store, S.T. [GEOGRAPHIC_DATA], also mentio…" at bounding box center [512, 630] width 436 height 127
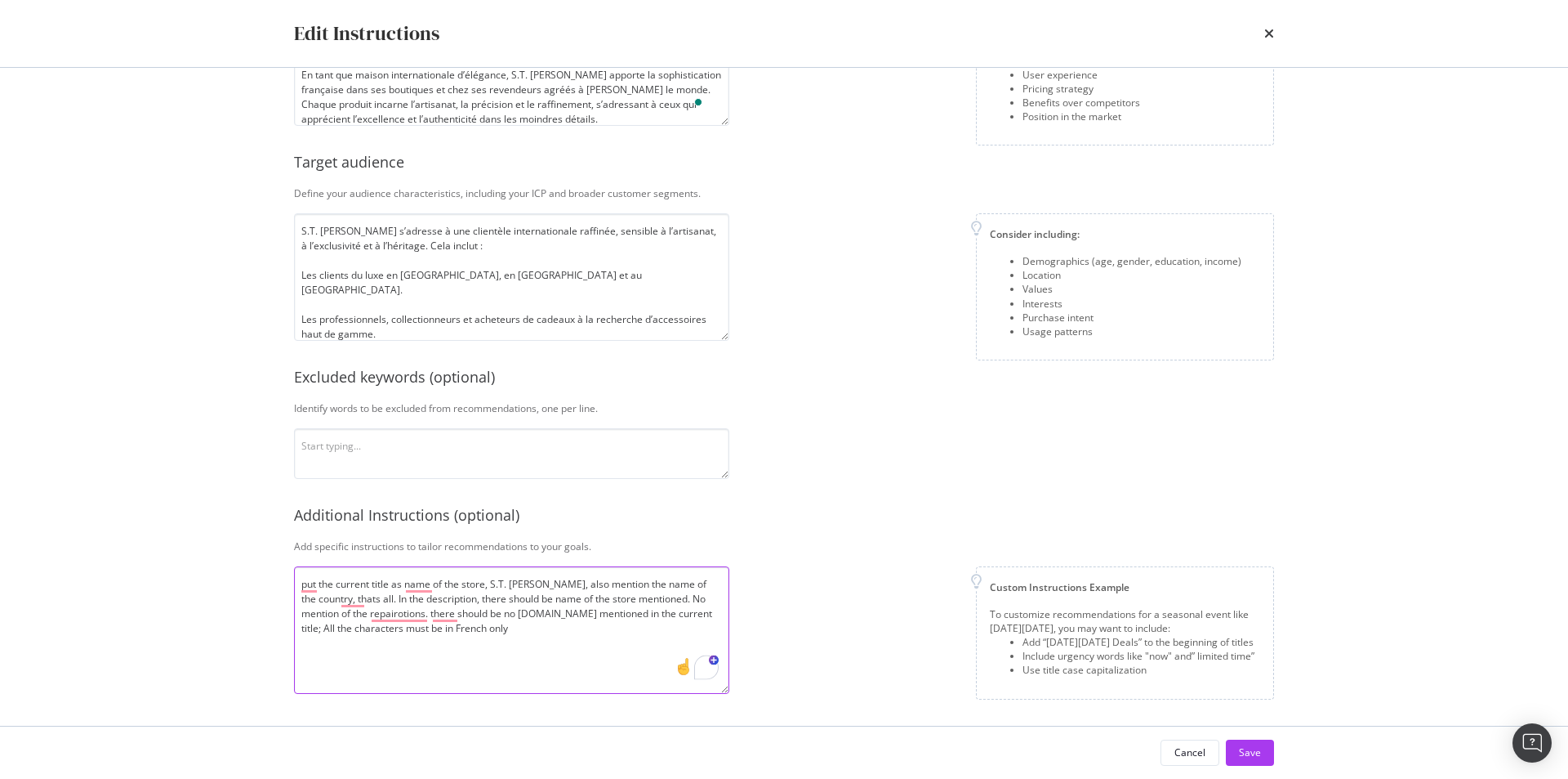
click at [470, 601] on textarea "put the current title as name of the store, S.T. [GEOGRAPHIC_DATA], also mentio…" at bounding box center [512, 630] width 436 height 127
drag, startPoint x: 400, startPoint y: 598, endPoint x: 737, endPoint y: 642, distance: 339.9
click at [737, 642] on div "Company description Explain your company’s unique value proposition in detail. …" at bounding box center [784, 309] width 980 height 769
click at [590, 634] on textarea "put the current title as name of the store, S.T. [GEOGRAPHIC_DATA], also mentio…" at bounding box center [512, 630] width 436 height 127
type textarea "put the current title as name of the store, S.T. [GEOGRAPHIC_DATA], also mentio…"
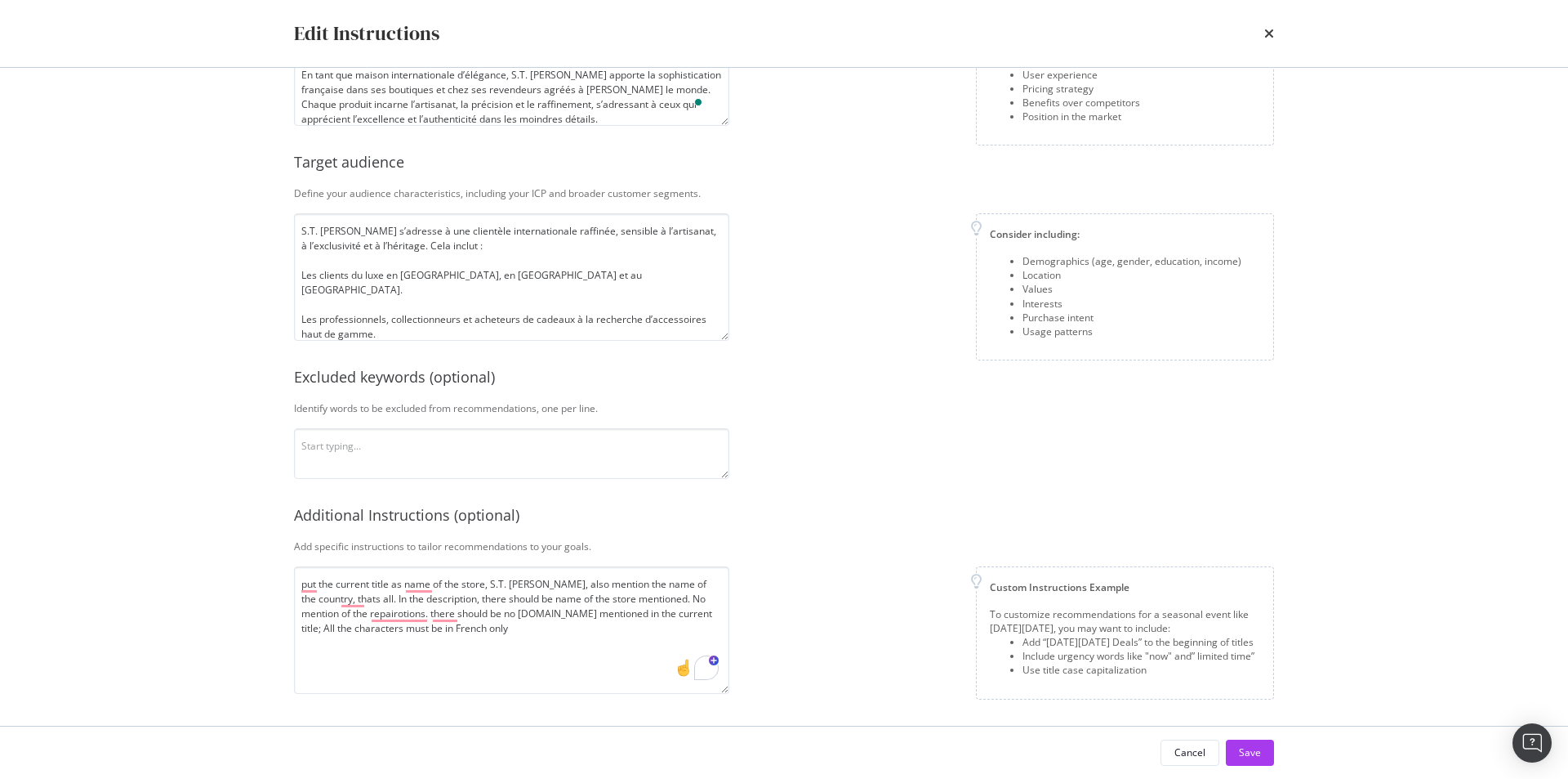
click at [854, 661] on div "Custom Instructions Example To customize recommendations for a seasonal event l…" at bounding box center [1008, 633] width 532 height 133
click at [1252, 750] on div "Save" at bounding box center [1250, 752] width 22 height 14
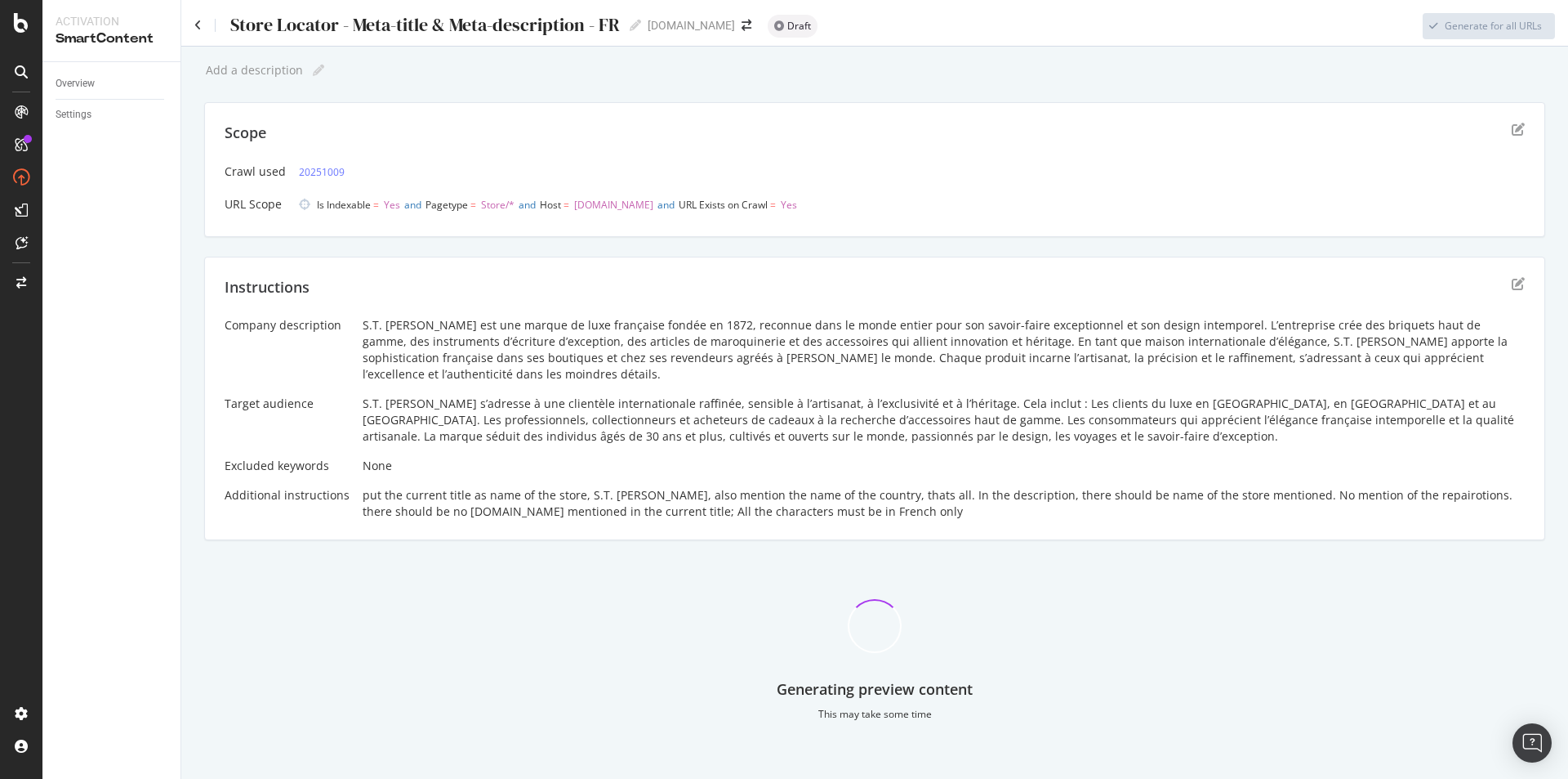
drag, startPoint x: 519, startPoint y: 576, endPoint x: 510, endPoint y: 581, distance: 10.3
click at [512, 581] on div "Generating preview content This may take some time" at bounding box center [875, 646] width 1341 height 174
drag, startPoint x: 428, startPoint y: 603, endPoint x: 580, endPoint y: 693, distance: 176.6
click at [580, 693] on div "Generating preview content This may take some time" at bounding box center [875, 646] width 1341 height 174
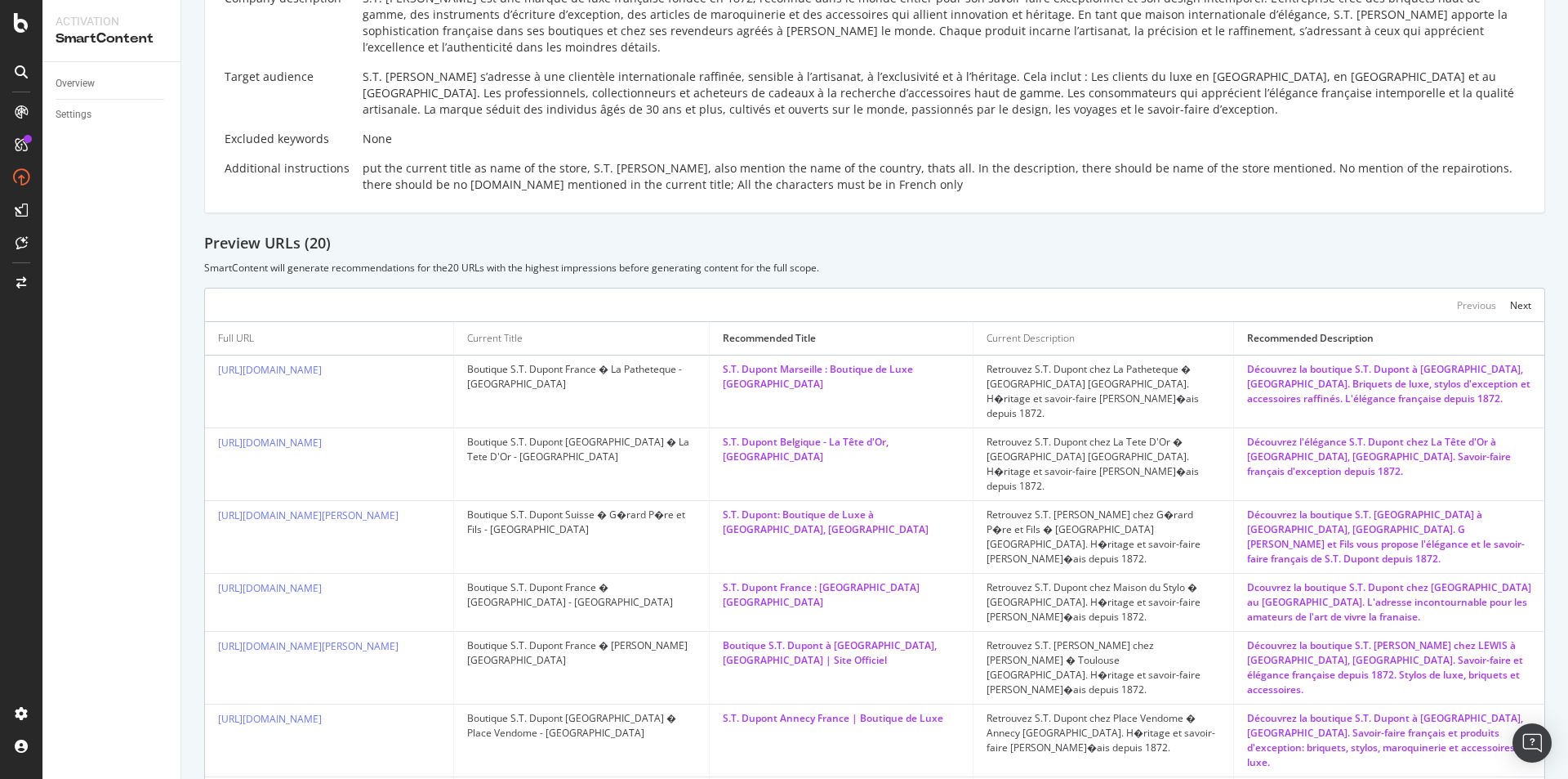
scroll to position [408, 0]
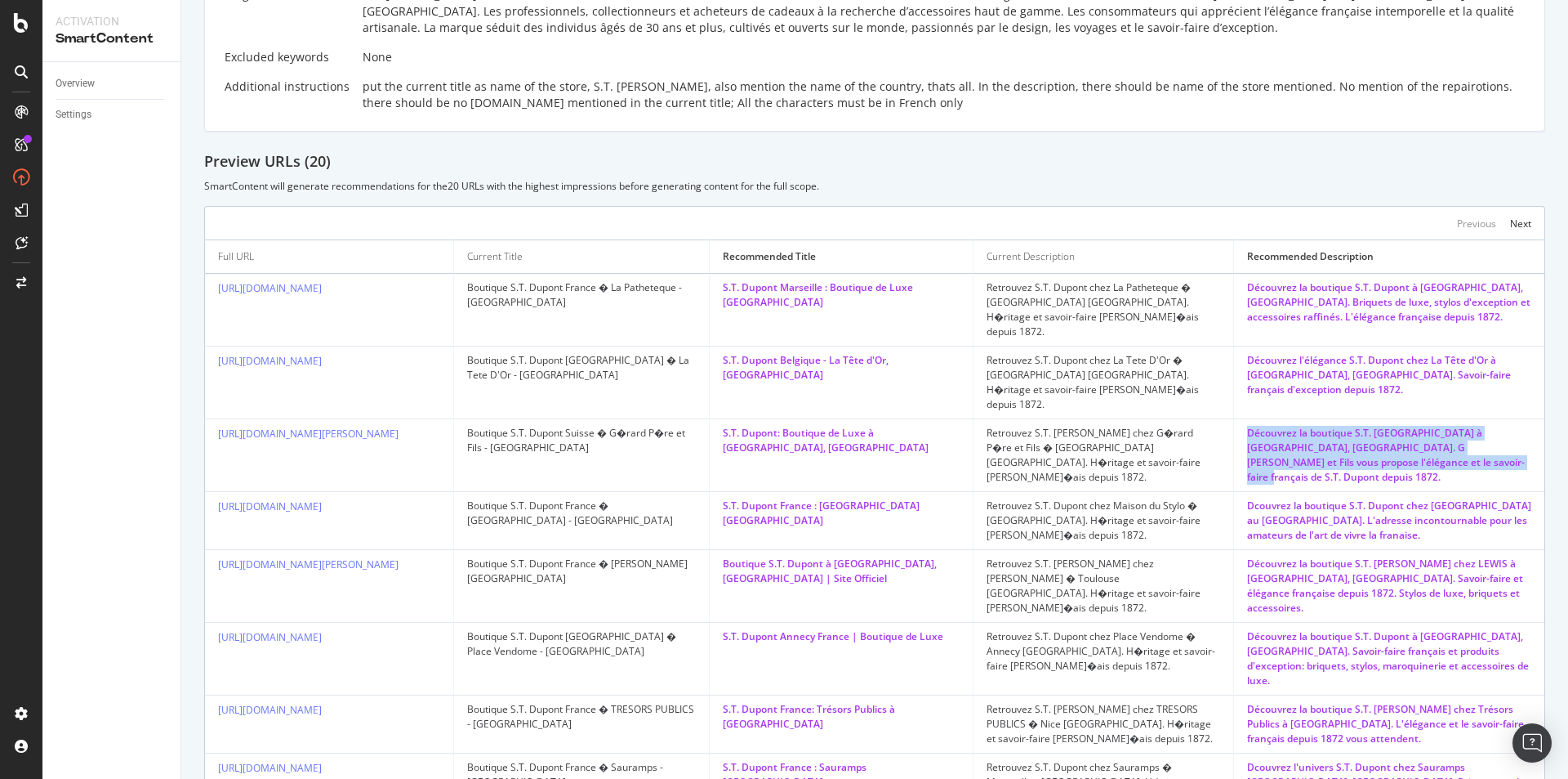
drag, startPoint x: 1232, startPoint y: 398, endPoint x: 1508, endPoint y: 429, distance: 277.7
click at [1508, 429] on td "Découvrez la boutique S.T. Dupont à Genève, Suisse. G Gerard Pere et Fils vous …" at bounding box center [1389, 455] width 310 height 73
click at [1504, 431] on div "Découvrez la boutique S.T. Dupont à Genève, Suisse. G Gerard Pere et Fils vous …" at bounding box center [1389, 455] width 284 height 59
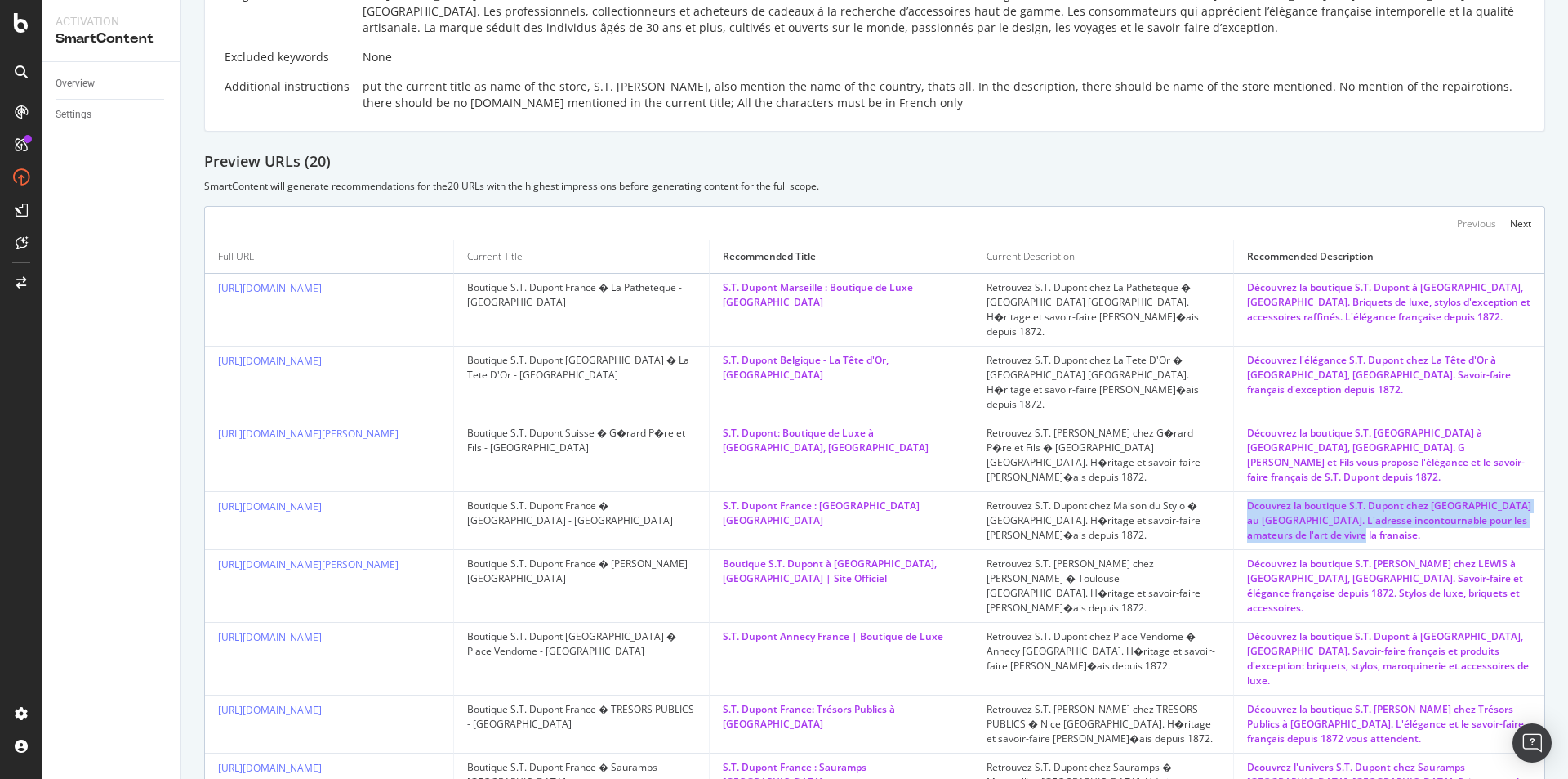
drag, startPoint x: 1225, startPoint y: 462, endPoint x: 1503, endPoint y: 487, distance: 279.1
click at [1503, 492] on td "Dcouvrez la boutique S.T. Dupont chez Maison du Stylo au Havre. L'adresse incon…" at bounding box center [1389, 520] width 310 height 58
click at [1502, 499] on div "Dcouvrez la boutique S.T. Dupont chez Maison du Stylo au Havre. L'adresse incon…" at bounding box center [1389, 521] width 284 height 44
click at [1250, 499] on div "Dcouvrez la boutique S.T. Dupont chez Maison du Stylo au Havre. L'adresse incon…" at bounding box center [1389, 521] width 284 height 44
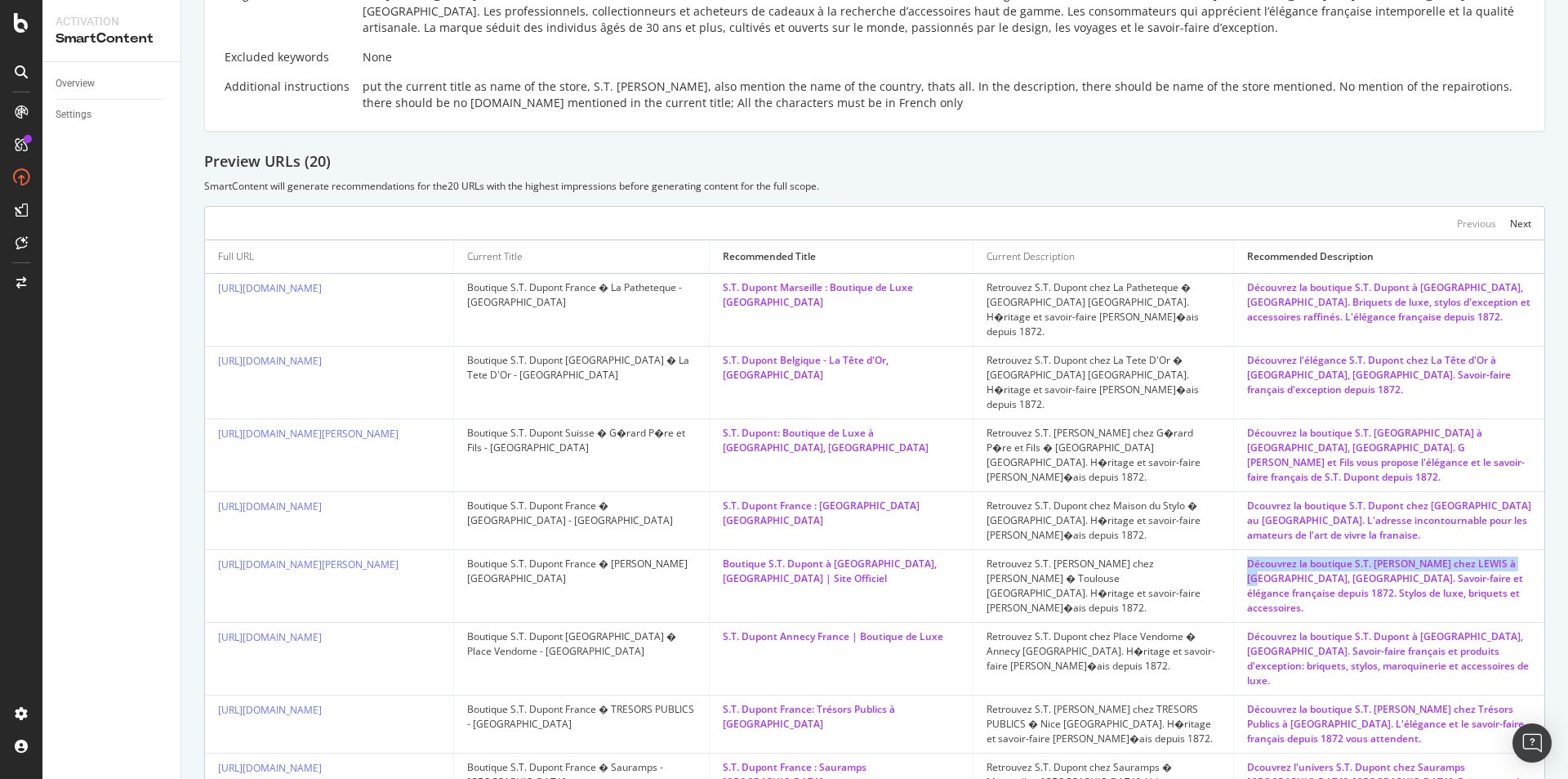
drag, startPoint x: 1225, startPoint y: 516, endPoint x: 1506, endPoint y: 517, distance: 281.0
click at [1506, 550] on td "Découvrez la boutique S.T. Dupont chez LEWIS à Toulouse, France. Savoir-faire e…" at bounding box center [1389, 586] width 310 height 73
click at [1393, 353] on div "Découvrez l'élégance S.T. Dupont chez La Tête d'Or à Bruxelles, Belgique. Savoi…" at bounding box center [1389, 375] width 284 height 44
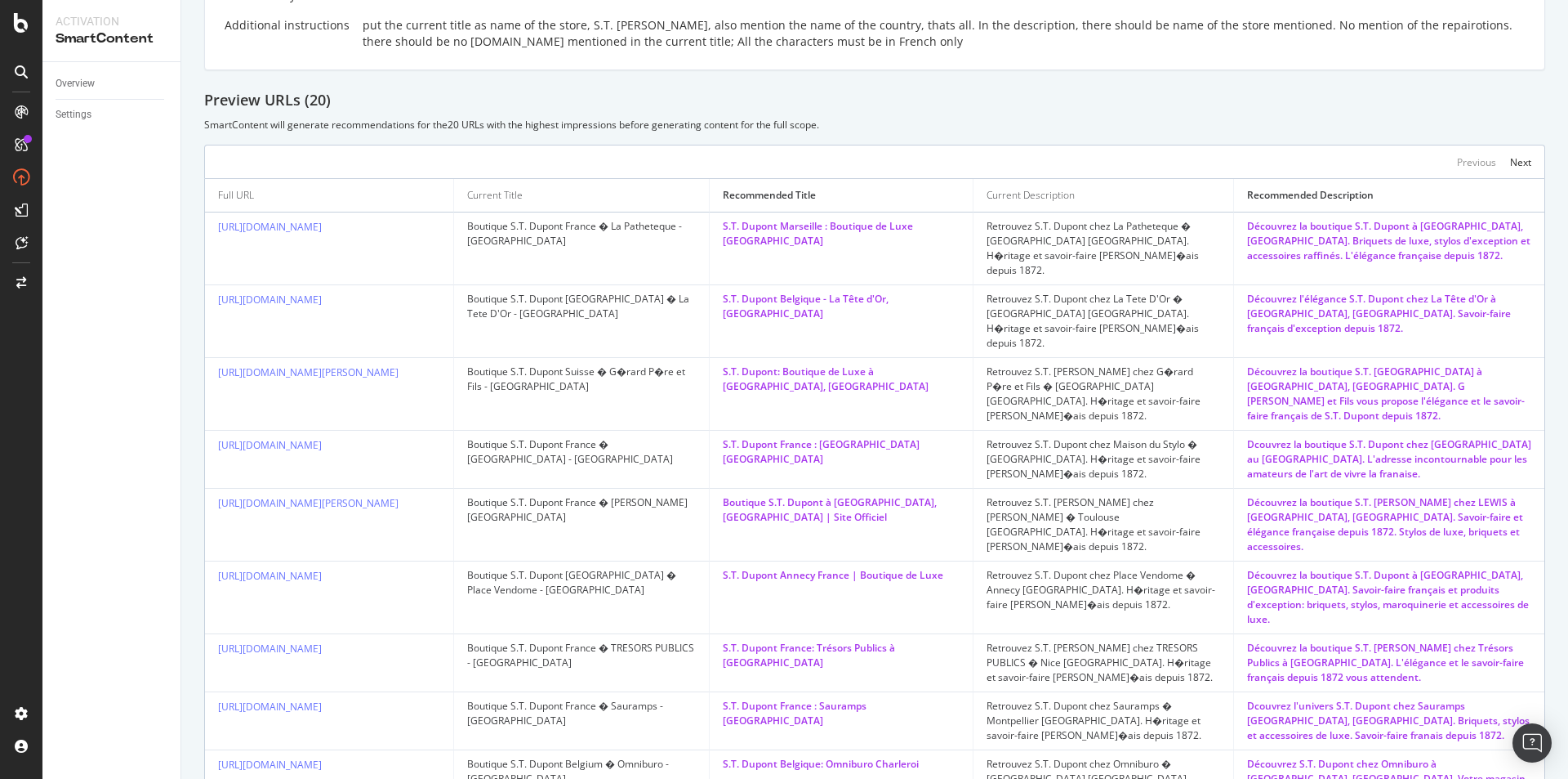
scroll to position [542, 0]
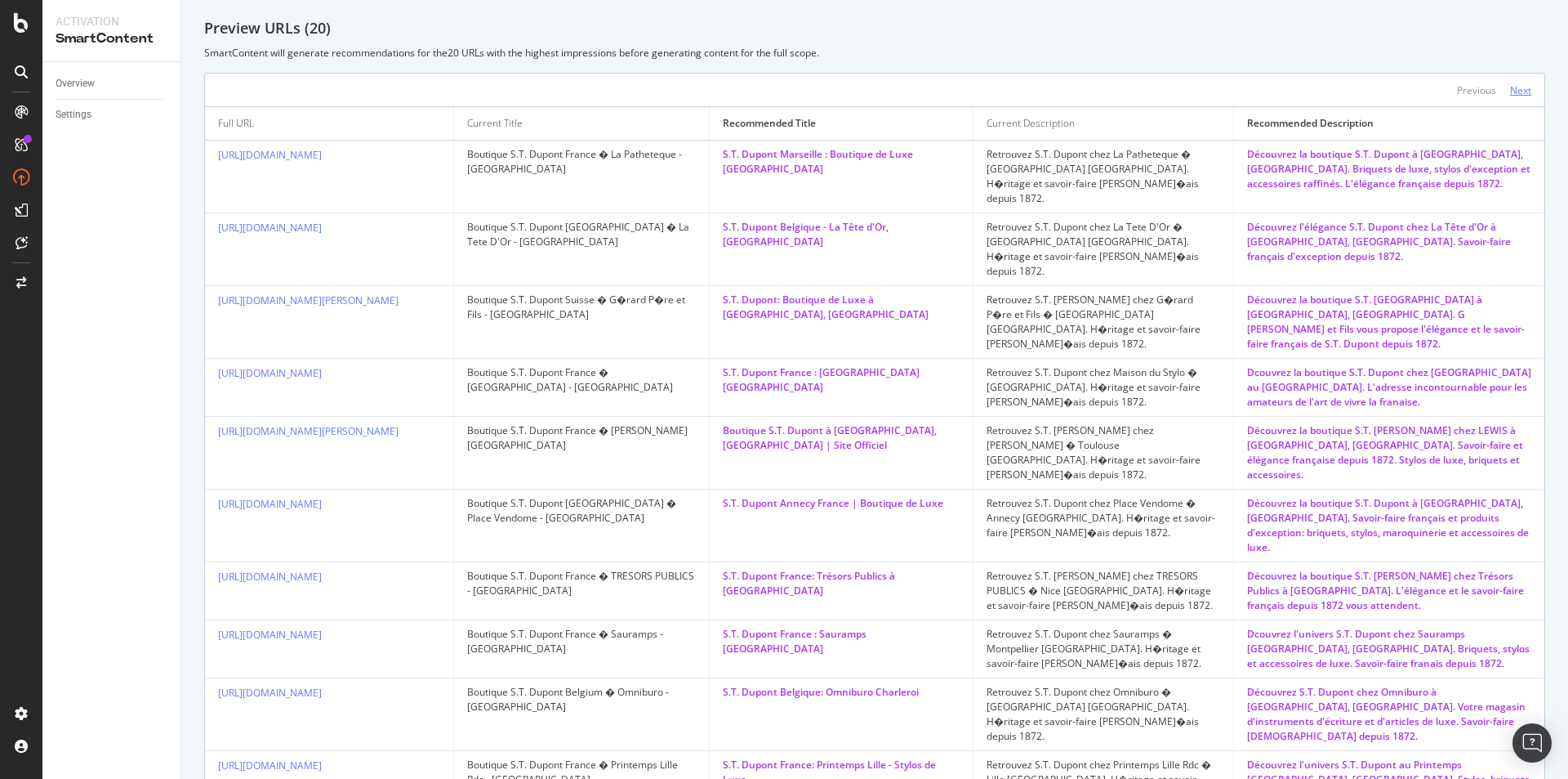
click at [1510, 85] on div "Next" at bounding box center [1521, 91] width 21 height 14
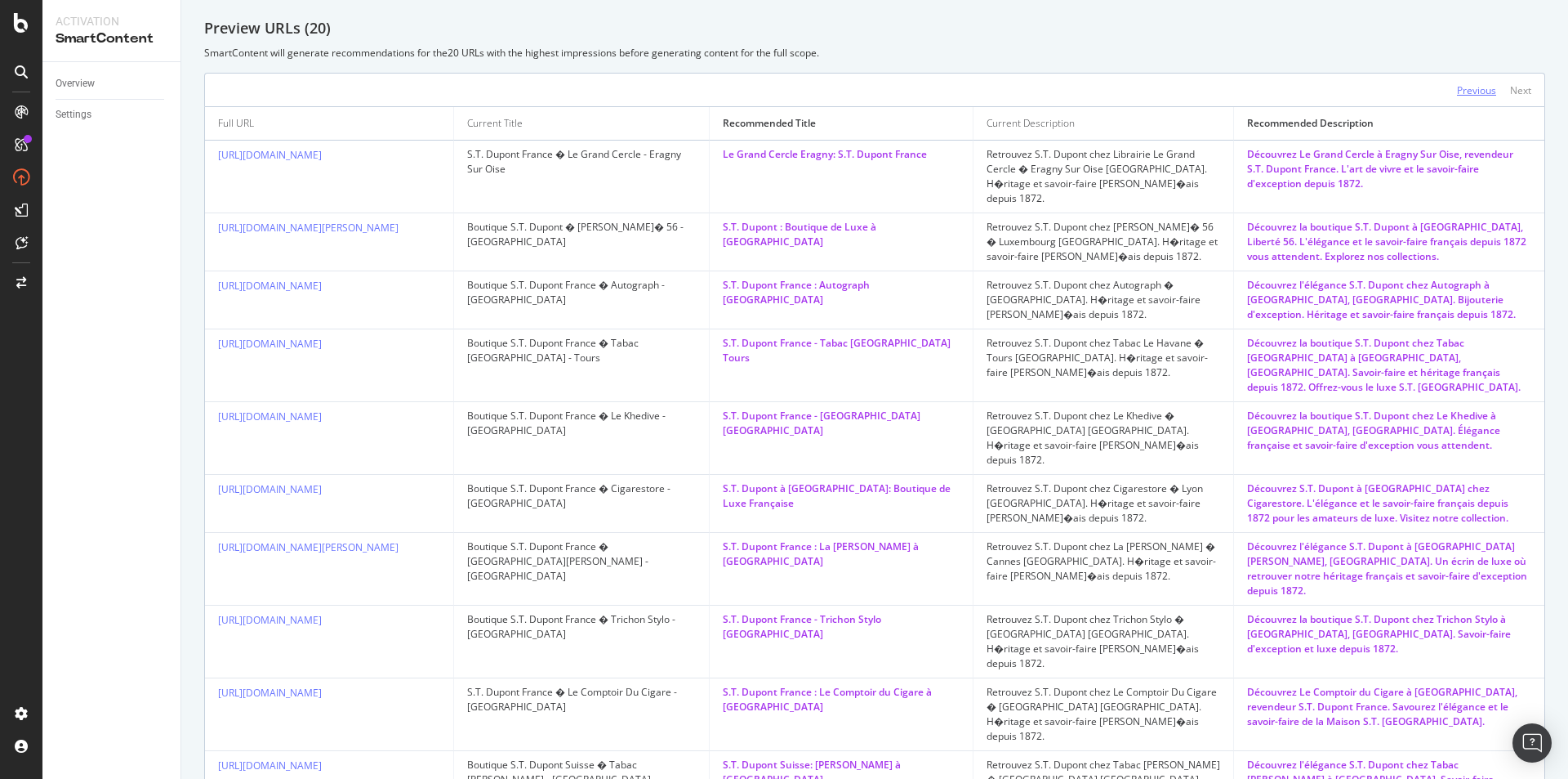
click at [1457, 86] on div "Previous" at bounding box center [1476, 91] width 39 height 14
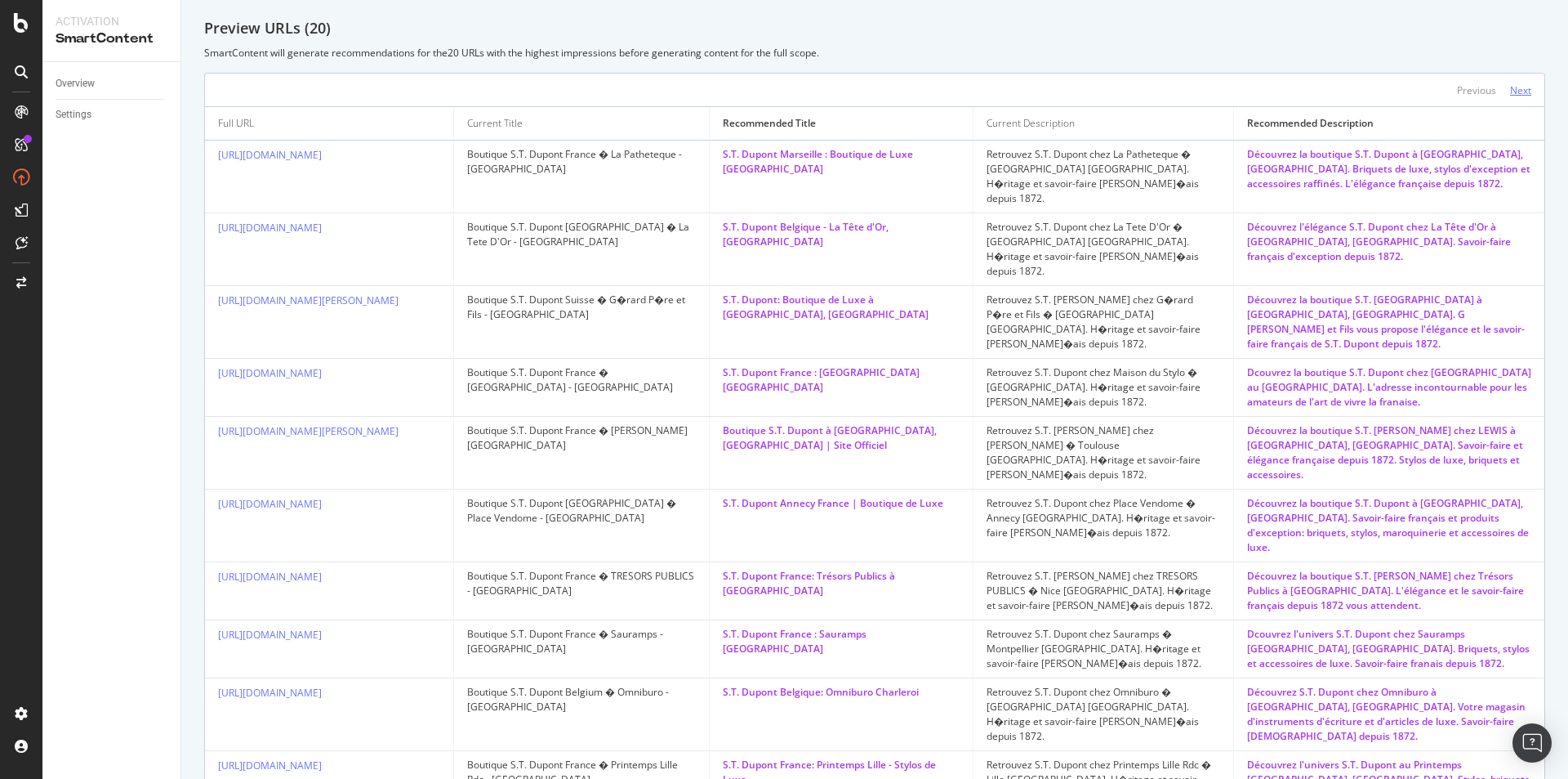
click at [1510, 86] on div "Next" at bounding box center [1521, 91] width 21 height 14
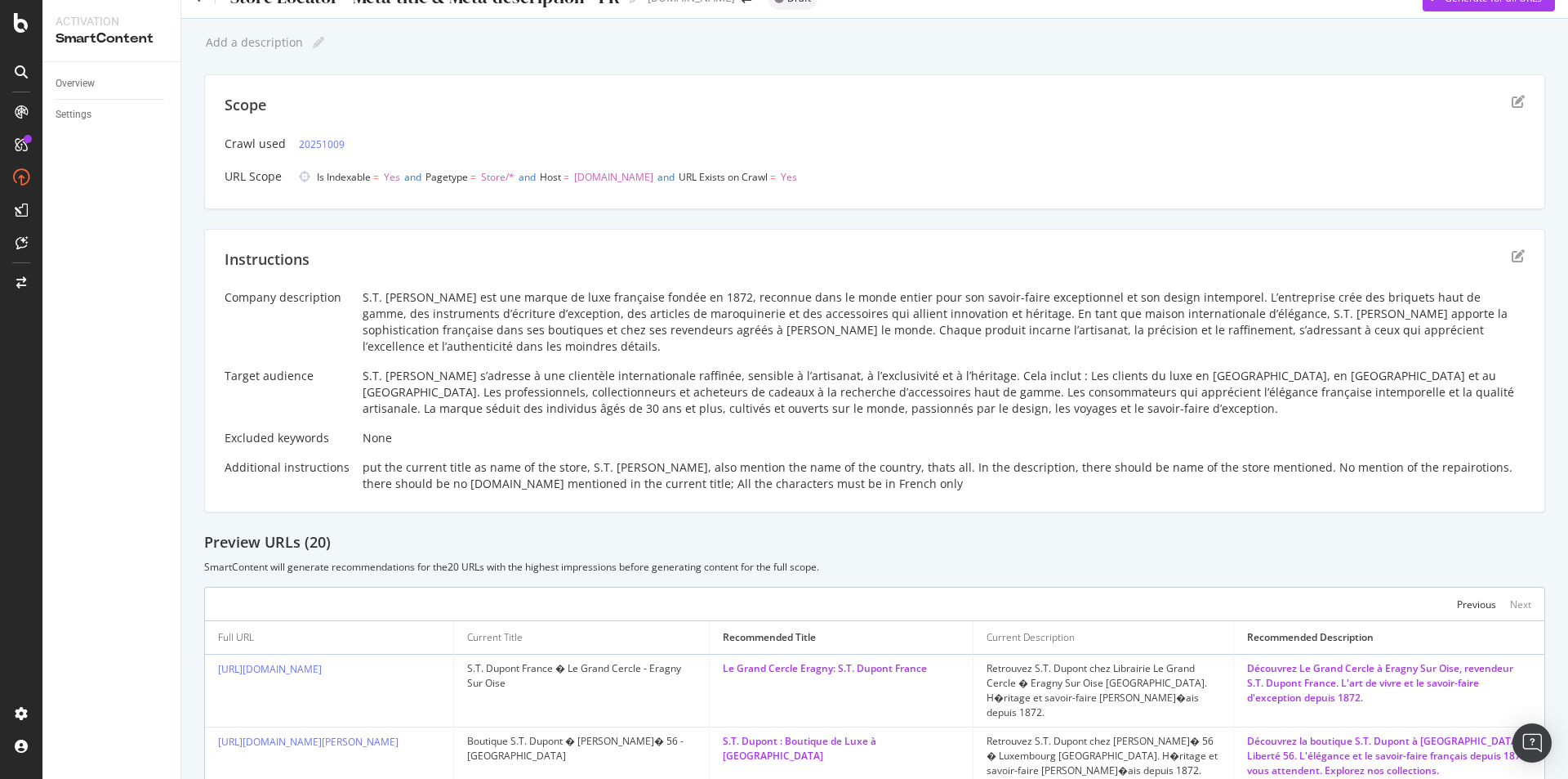
scroll to position [0, 0]
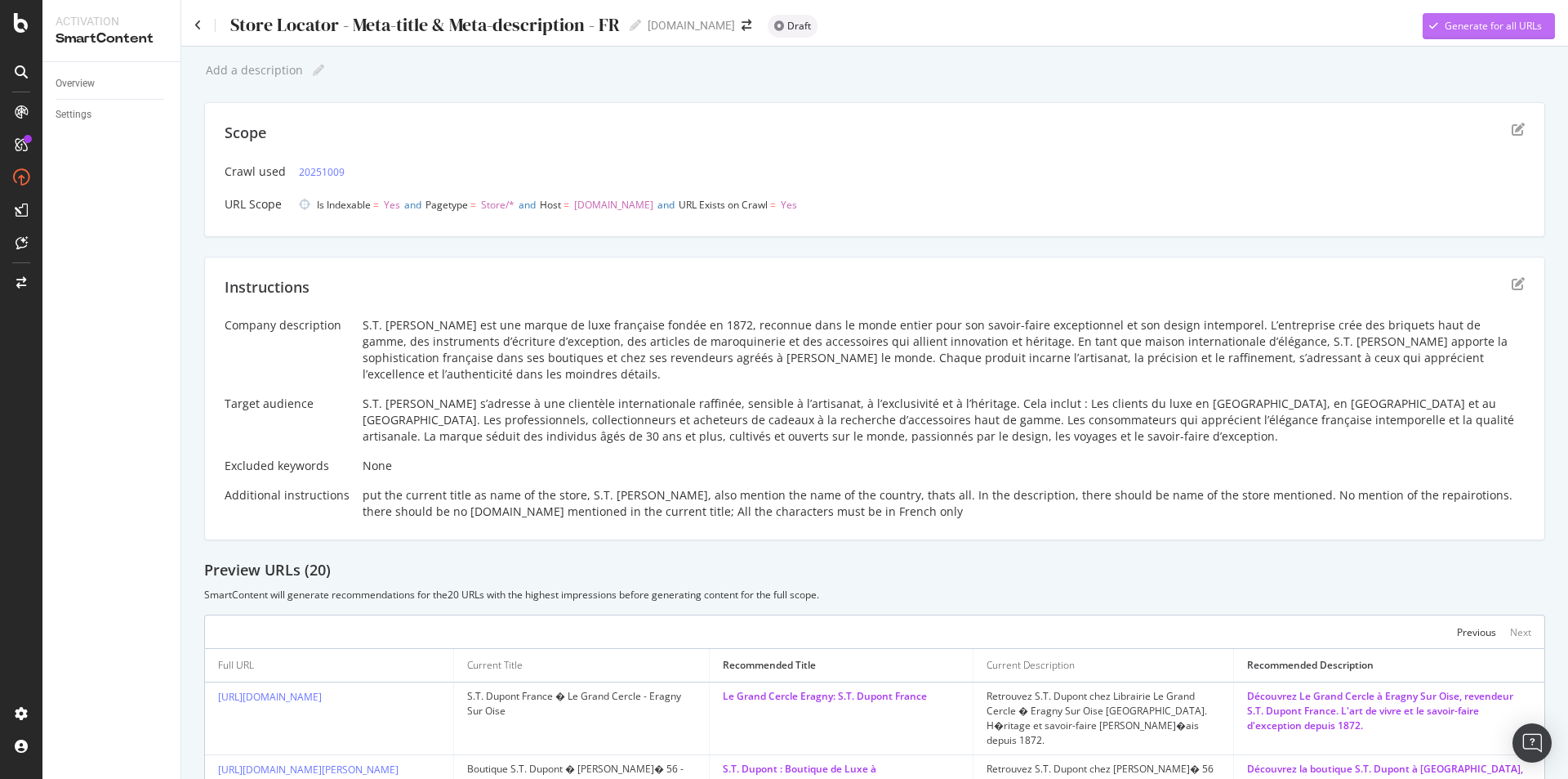
click at [1478, 23] on div "Generate for all URLs" at bounding box center [1493, 26] width 97 height 14
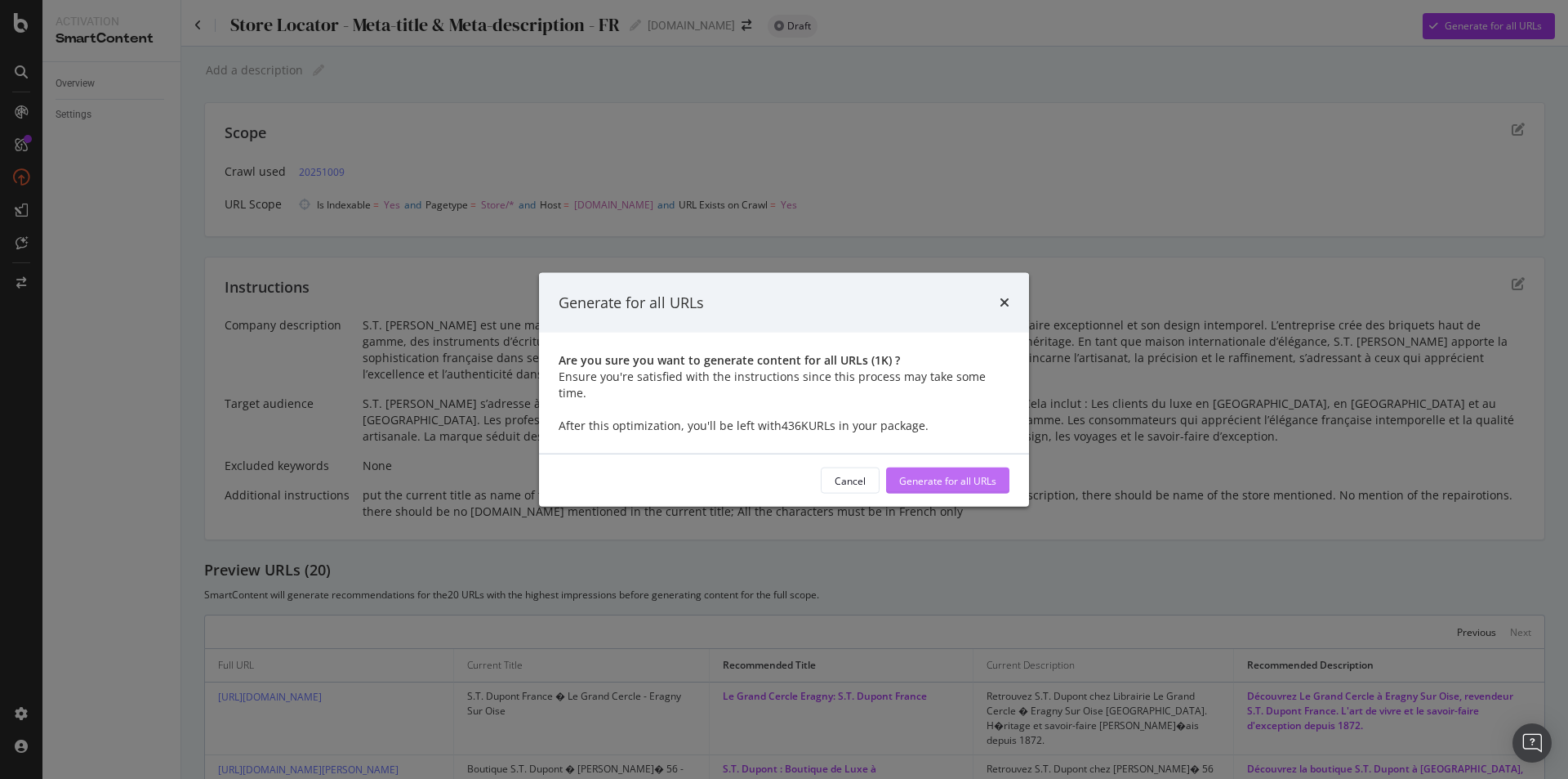
click at [951, 473] on div "Generate for all URLs" at bounding box center [948, 480] width 97 height 14
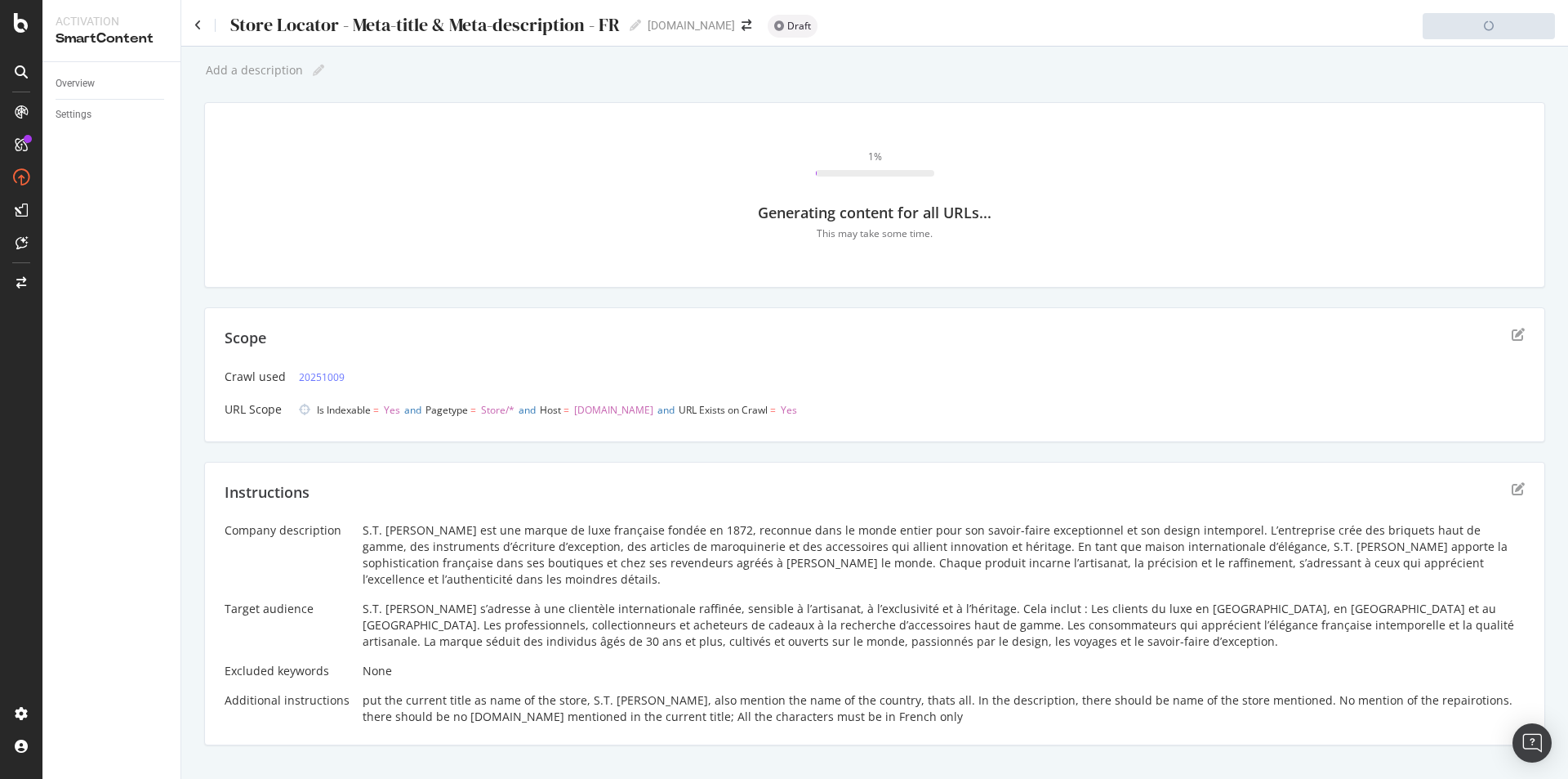
click at [315, 41] on div at bounding box center [875, 43] width 1387 height 7
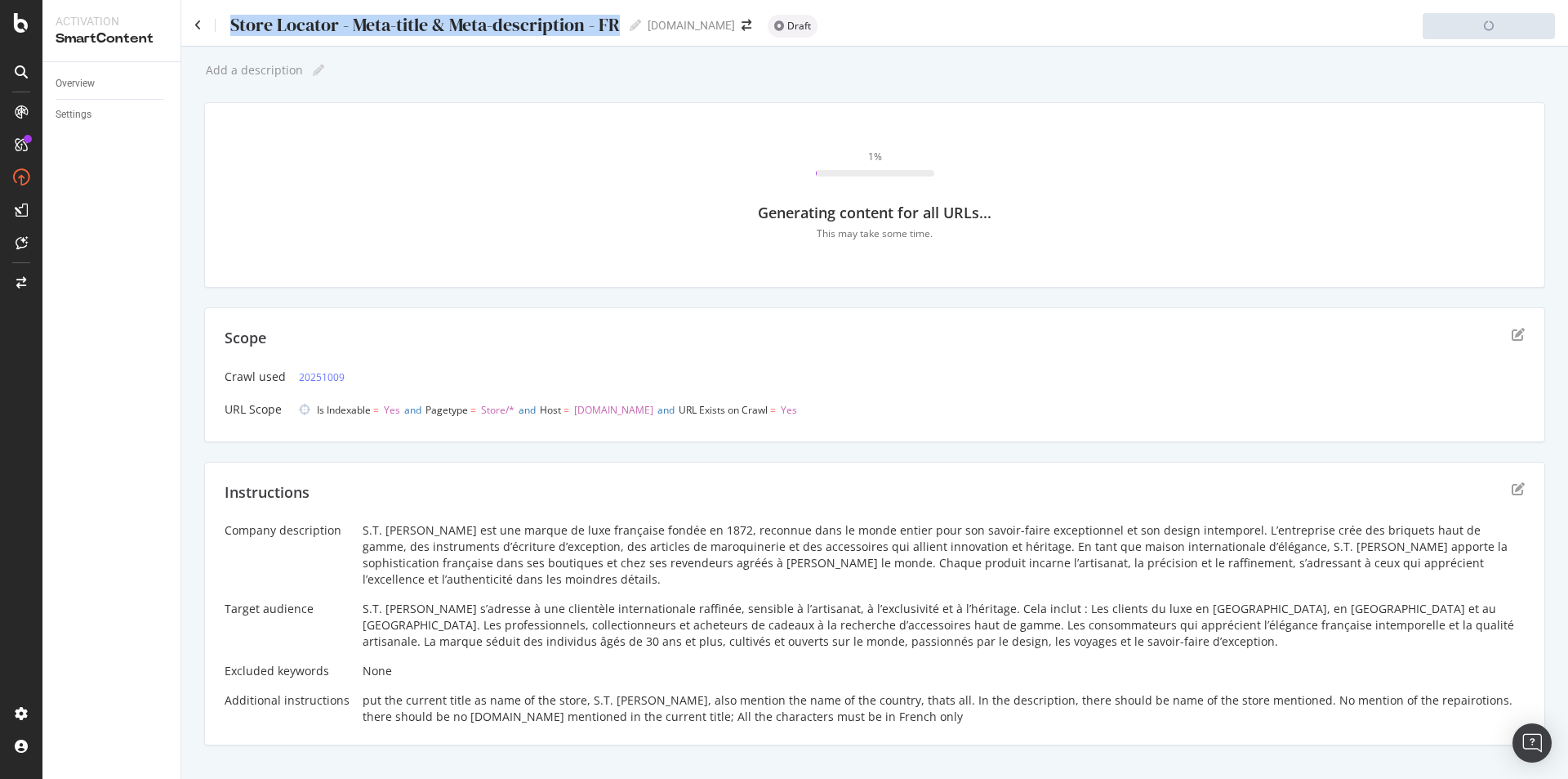
drag, startPoint x: 230, startPoint y: 23, endPoint x: 618, endPoint y: 7, distance: 388.3
click at [618, 7] on div "Store Locator - Meta-title & Meta-description - FR Store Locator - Meta-title &…" at bounding box center [875, 20] width 1387 height 39
copy div "Store Locator - Meta-title & Meta-description - FR"
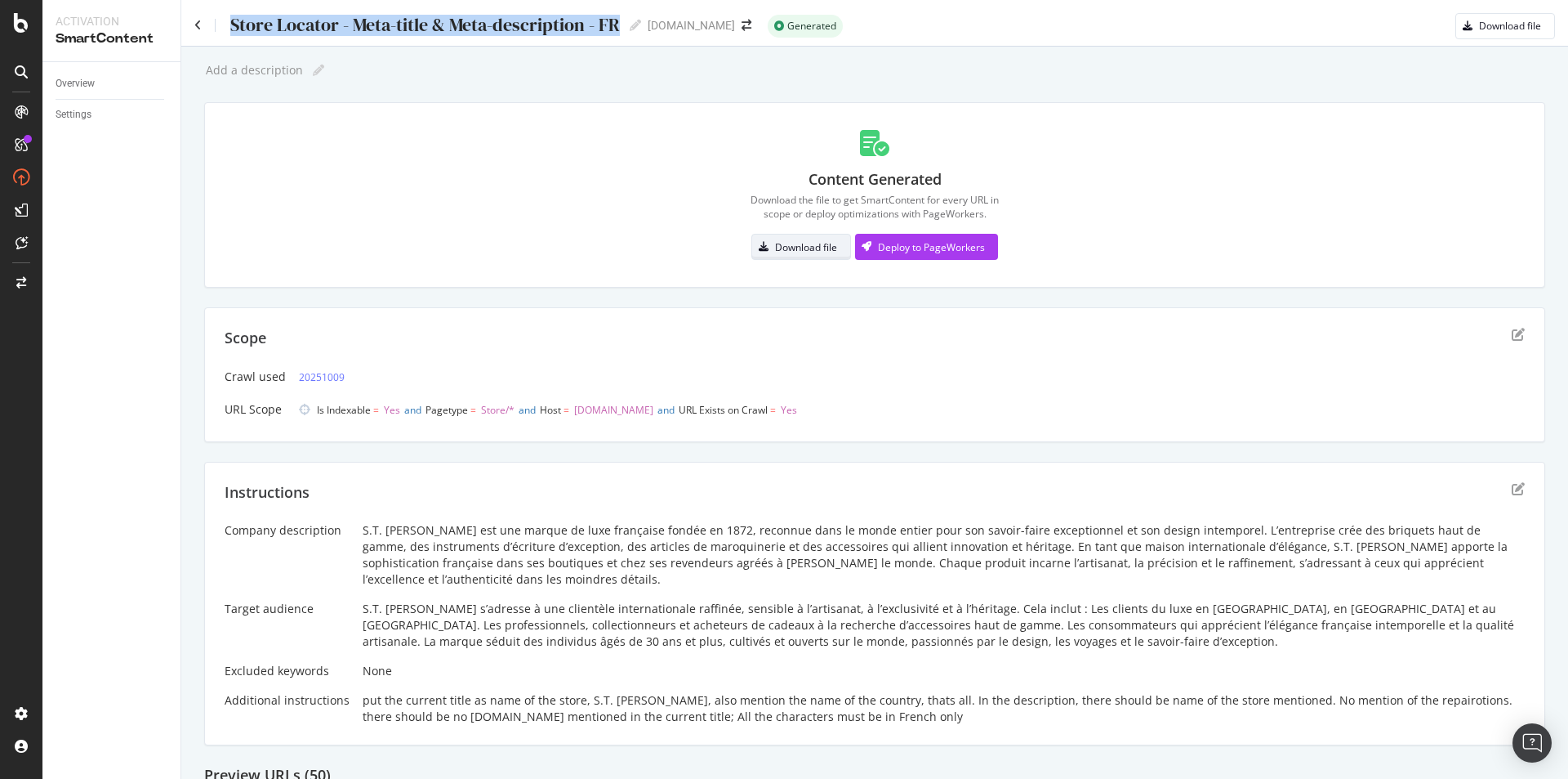
click at [791, 237] on div "Download file" at bounding box center [795, 247] width 85 height 23
click at [921, 247] on div "Deploy to PageWorkers" at bounding box center [932, 247] width 107 height 14
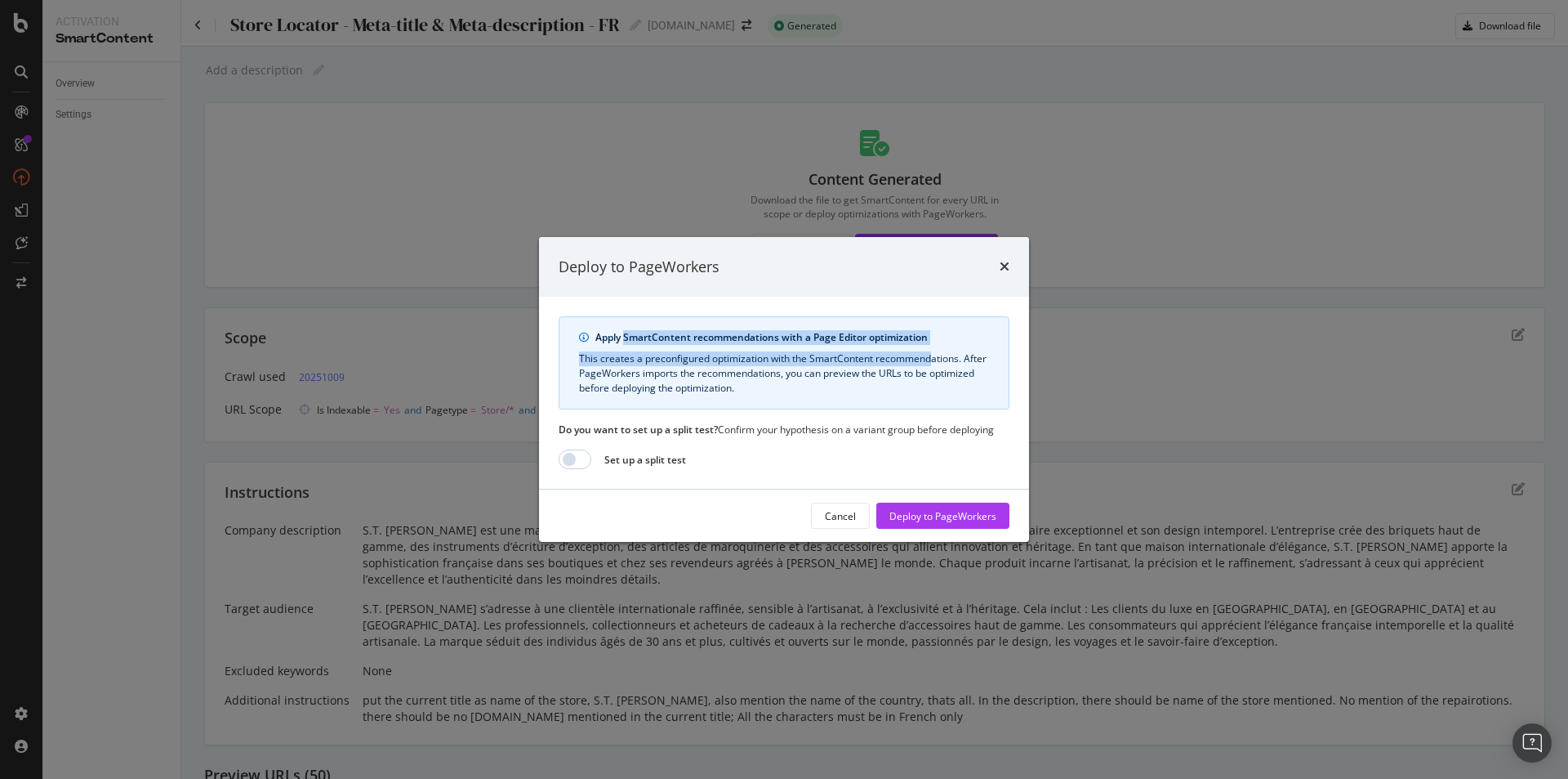
drag, startPoint x: 656, startPoint y: 341, endPoint x: 933, endPoint y: 359, distance: 277.6
click at [933, 359] on div "Apply SmartContent recommendations with a Page Editor optimization This creates…" at bounding box center [784, 363] width 451 height 93
click at [935, 356] on div "This creates a preconfigured optimization with the SmartContent recommendations…" at bounding box center [784, 373] width 410 height 44
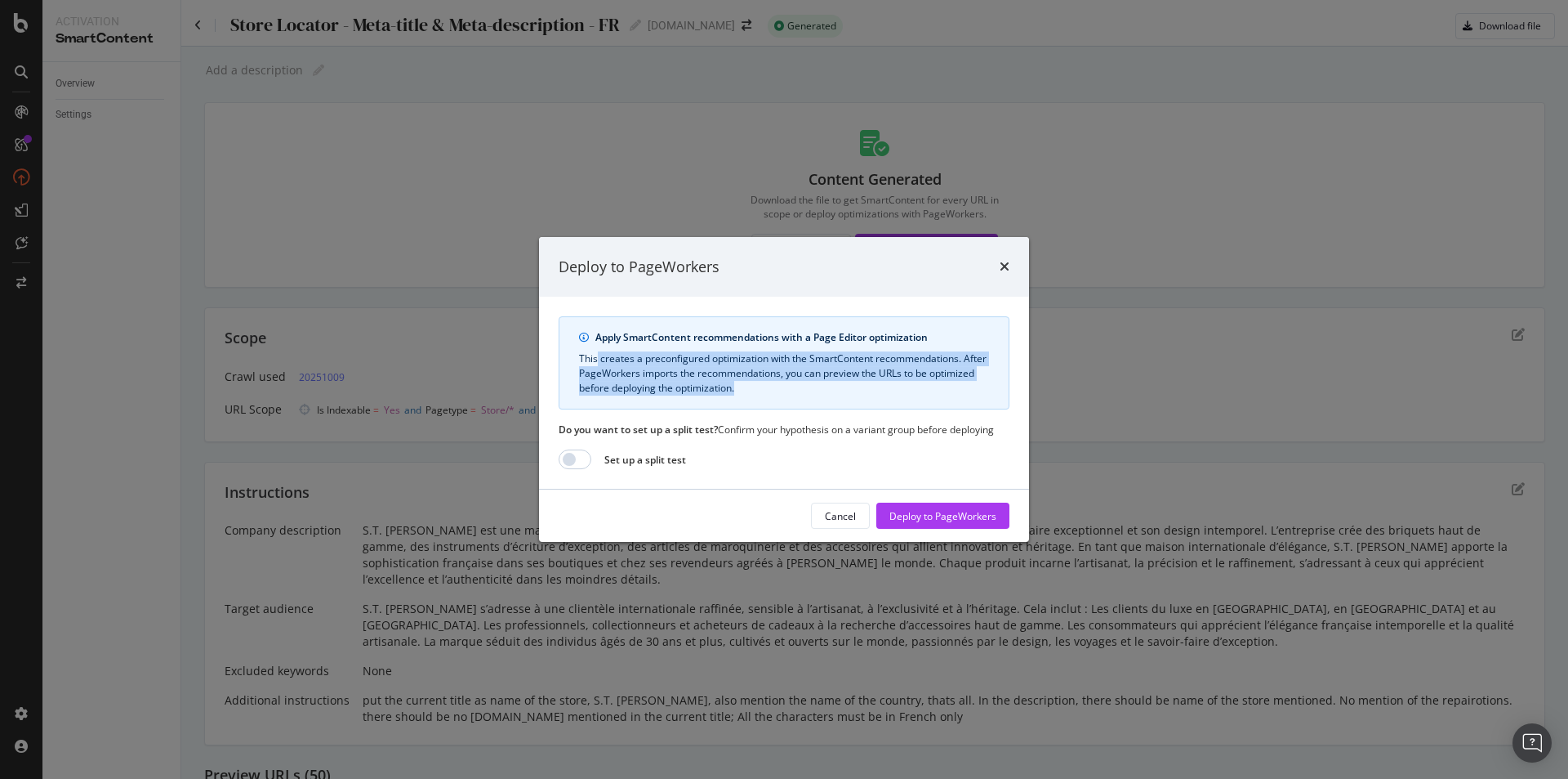
drag, startPoint x: 597, startPoint y: 360, endPoint x: 903, endPoint y: 386, distance: 307.1
click at [903, 386] on div "This creates a preconfigured optimization with the SmartContent recommendations…" at bounding box center [784, 373] width 410 height 44
click at [903, 389] on div "This creates a preconfigured optimization with the SmartContent recommendations…" at bounding box center [784, 373] width 410 height 44
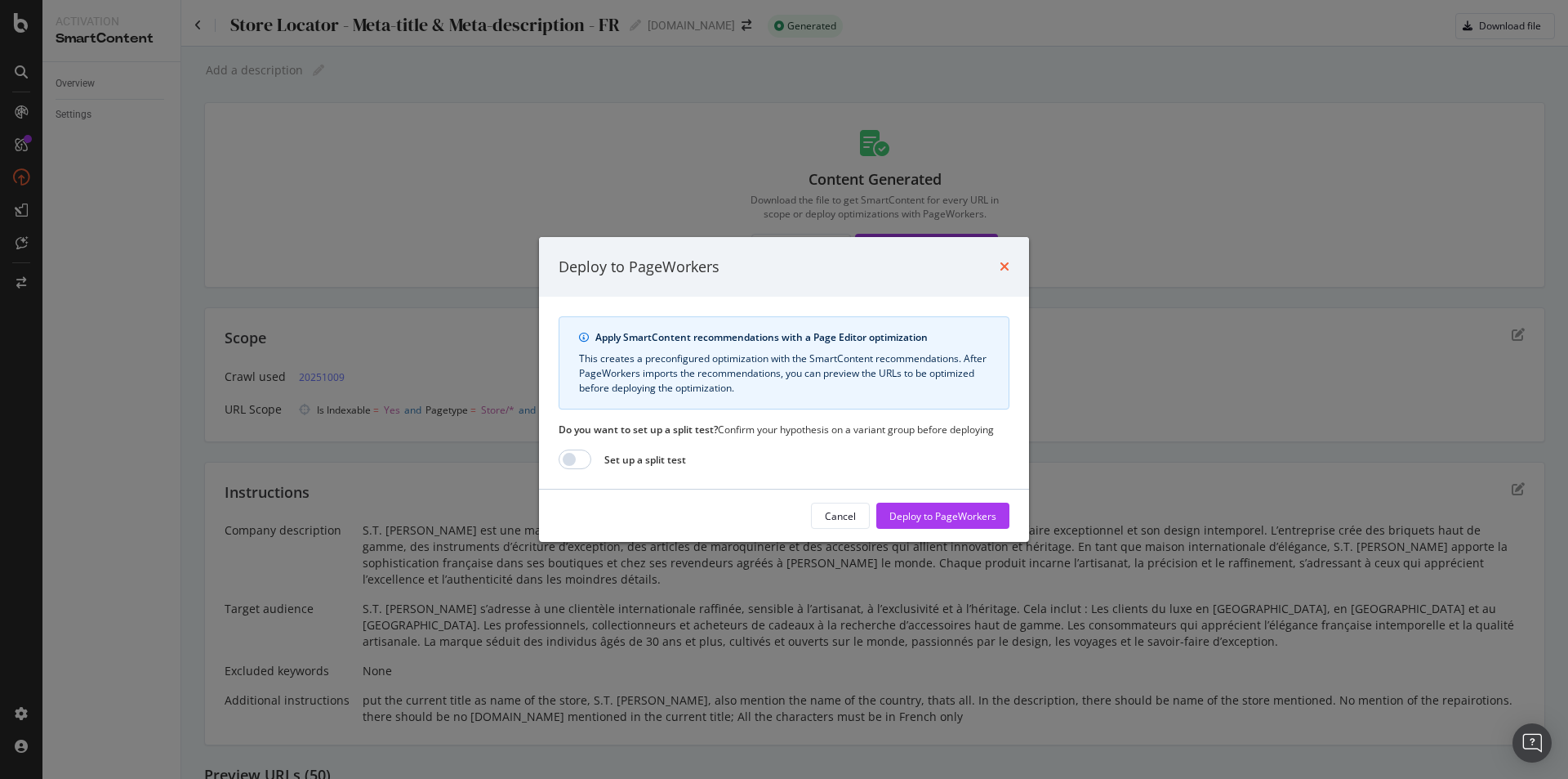
click at [1004, 265] on icon "times" at bounding box center [1004, 266] width 10 height 13
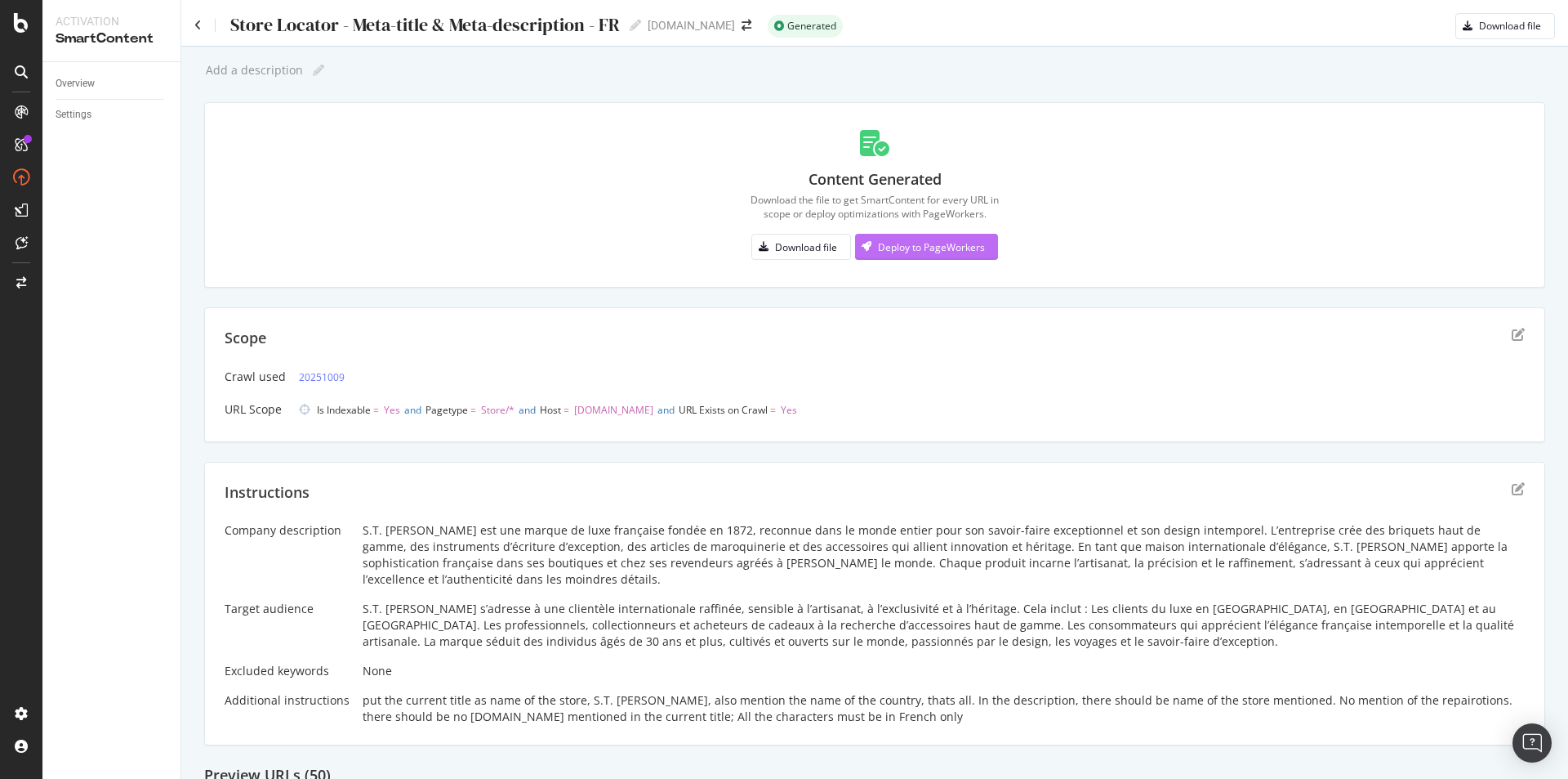
click at [972, 248] on div "Deploy to PageWorkers" at bounding box center [932, 247] width 107 height 14
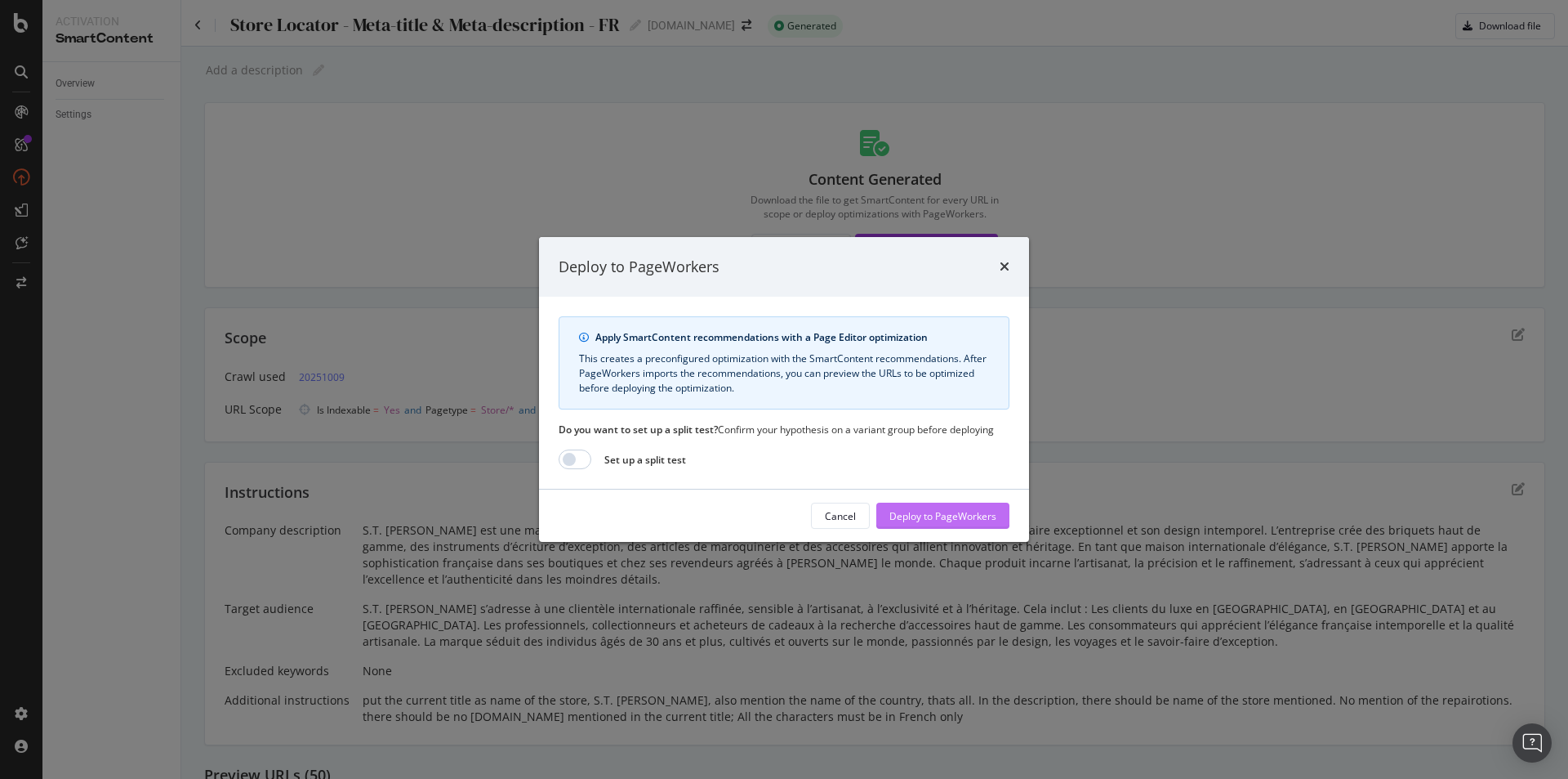
click at [916, 515] on div "Deploy to PageWorkers" at bounding box center [943, 517] width 107 height 14
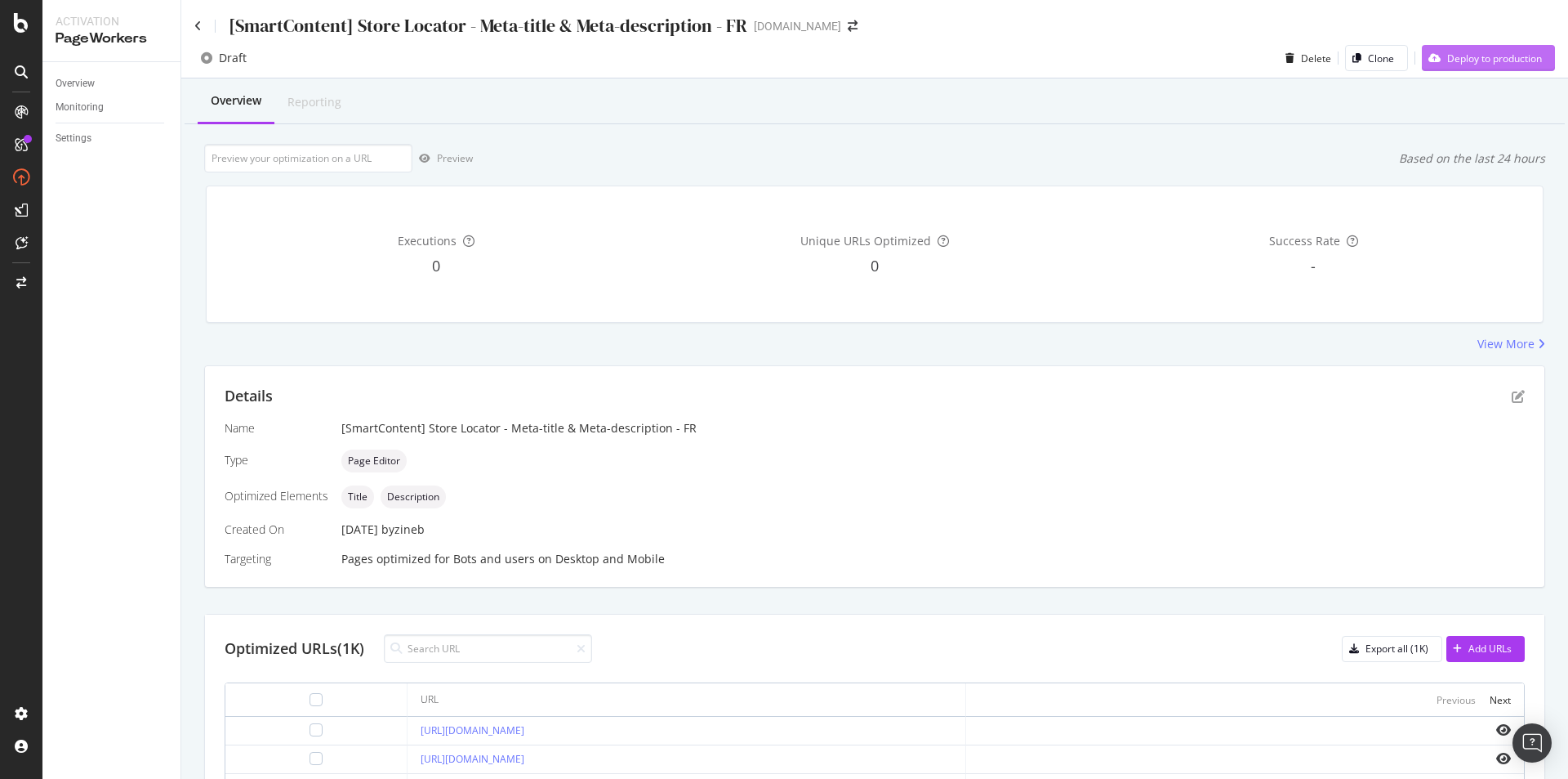
click at [1476, 56] on div "Deploy to production" at bounding box center [1494, 59] width 95 height 14
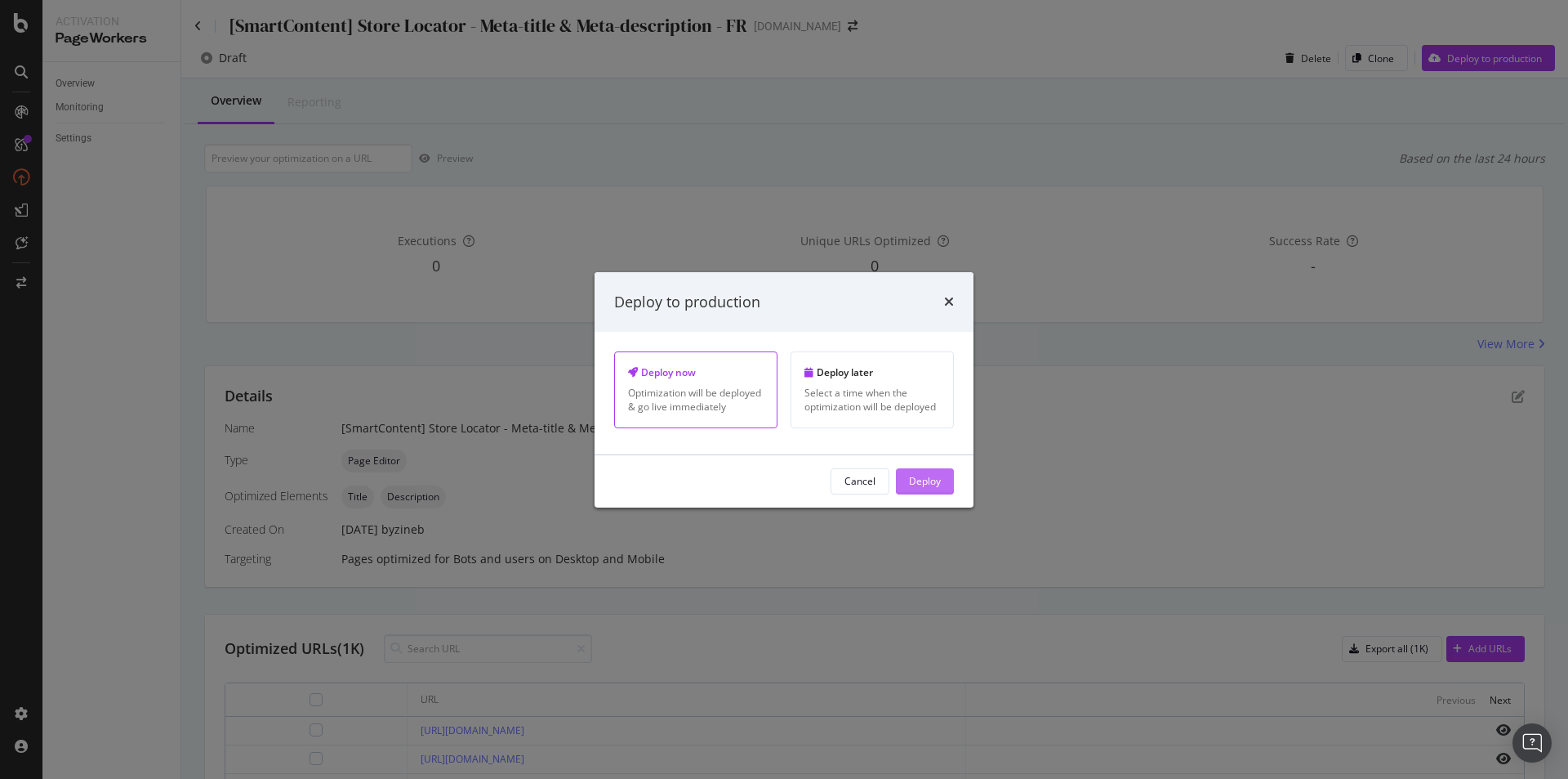
click at [924, 482] on div "Deploy" at bounding box center [925, 481] width 32 height 14
